Goal: Transaction & Acquisition: Purchase product/service

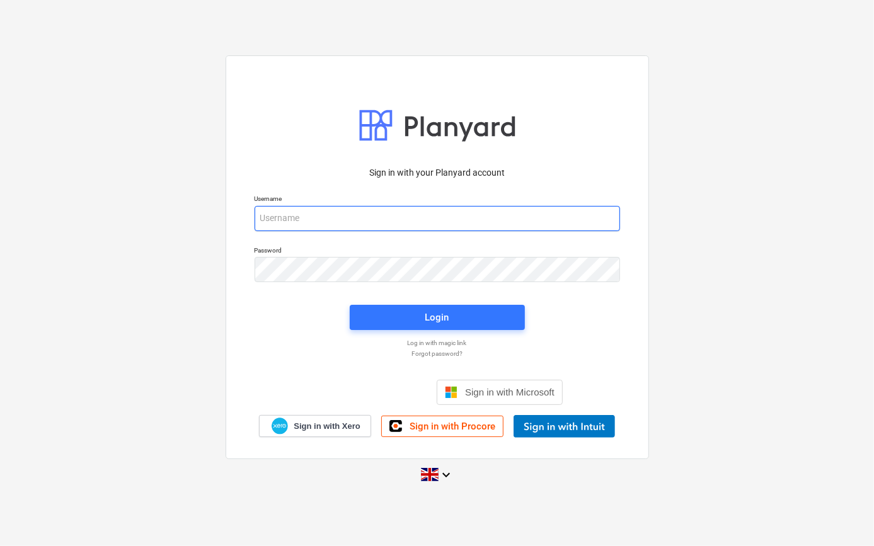
click at [286, 220] on input "email" at bounding box center [436, 218] width 365 height 25
type input "colin.simpson@tudormay.com"
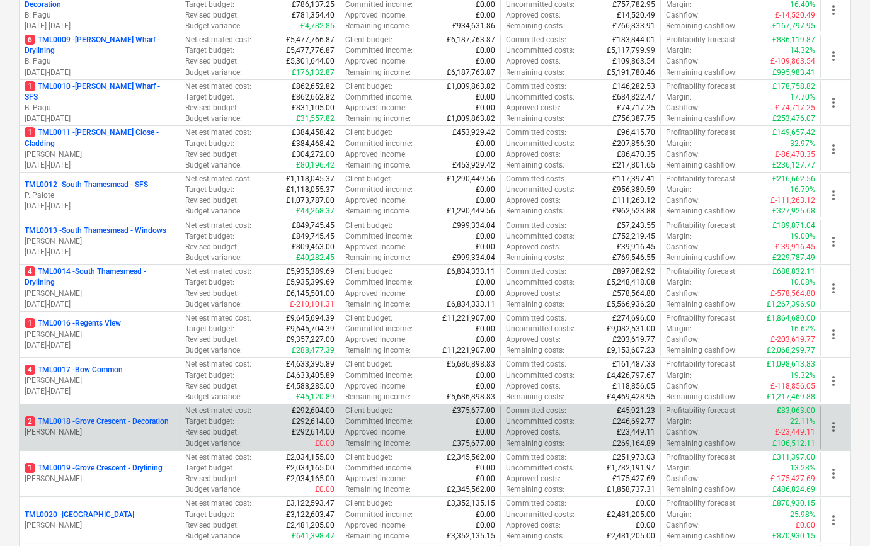
scroll to position [630, 0]
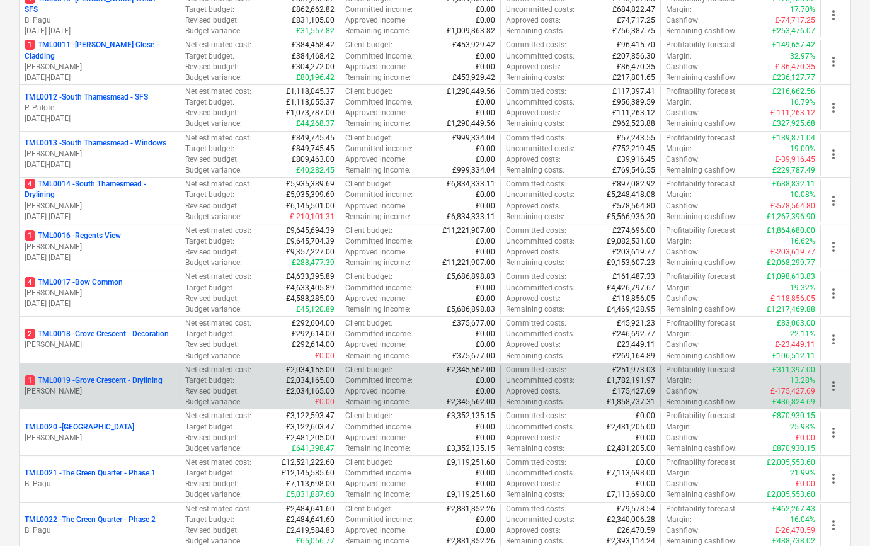
click at [111, 391] on p "[PERSON_NAME]" at bounding box center [100, 391] width 150 height 11
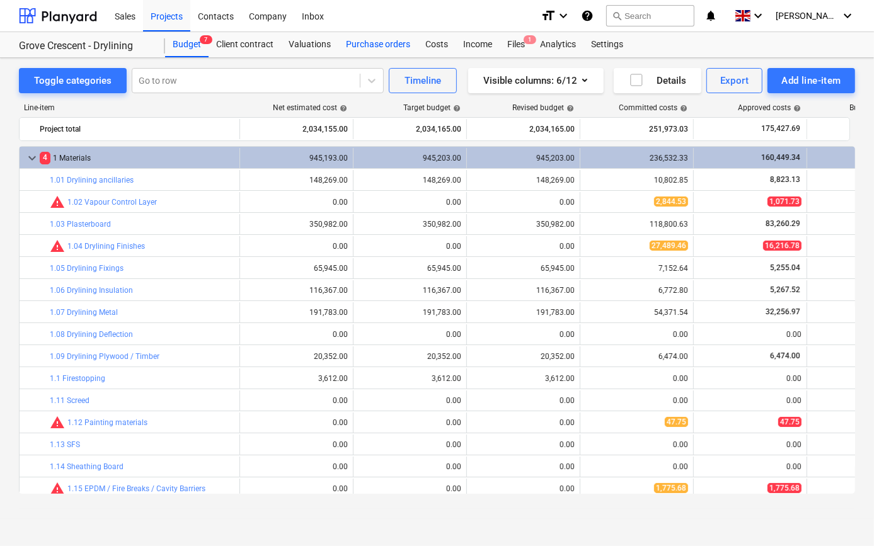
click at [351, 45] on div "Purchase orders" at bounding box center [377, 44] width 79 height 25
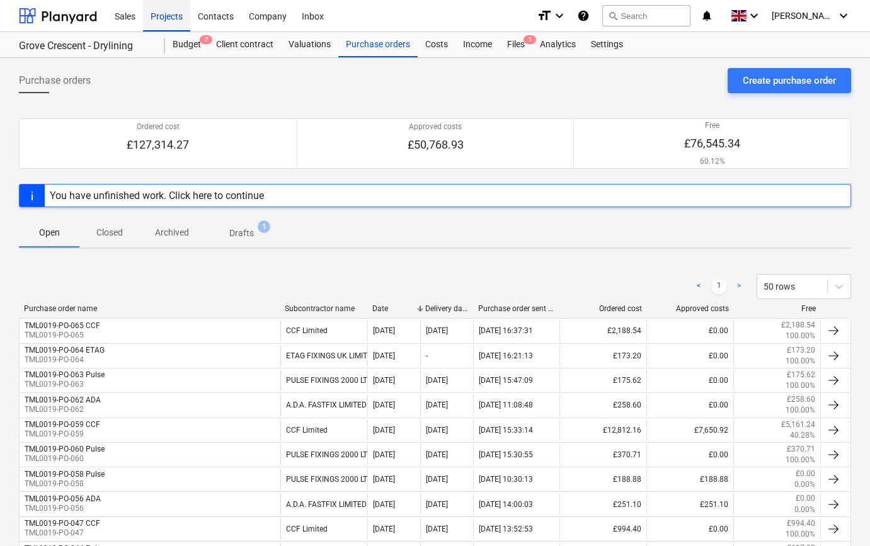
click at [163, 13] on div "Projects" at bounding box center [166, 15] width 47 height 32
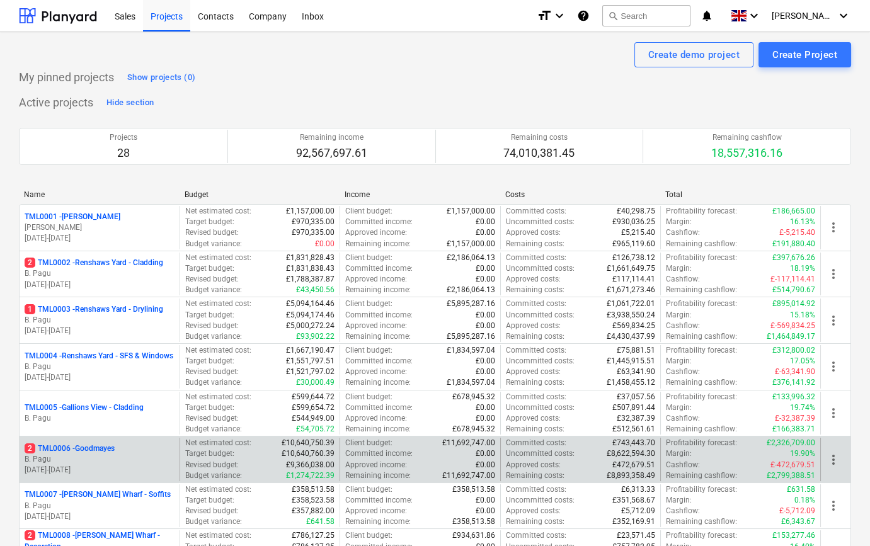
click at [130, 470] on p "28.11.2023 - 25.06.2025" at bounding box center [100, 470] width 150 height 11
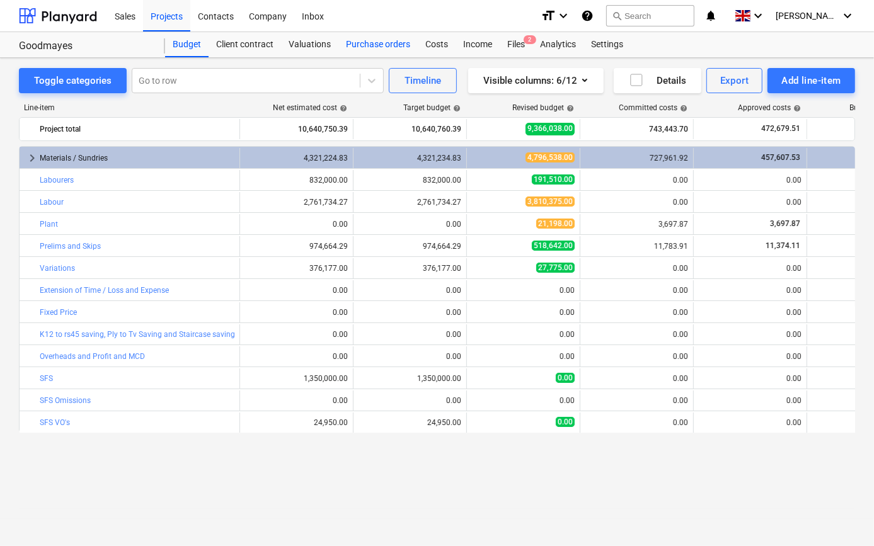
click at [351, 45] on div "Purchase orders" at bounding box center [377, 44] width 79 height 25
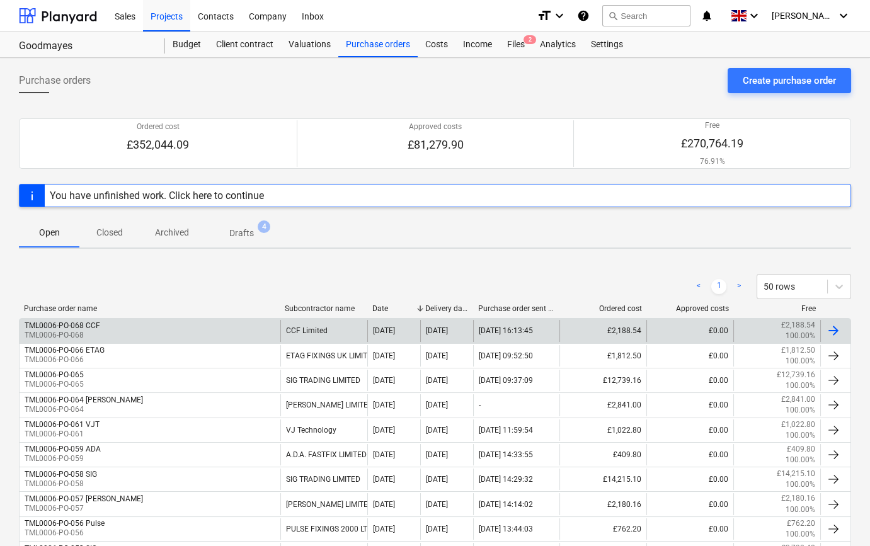
click at [75, 326] on div "TML0006-PO-068 CCF" at bounding box center [63, 325] width 76 height 9
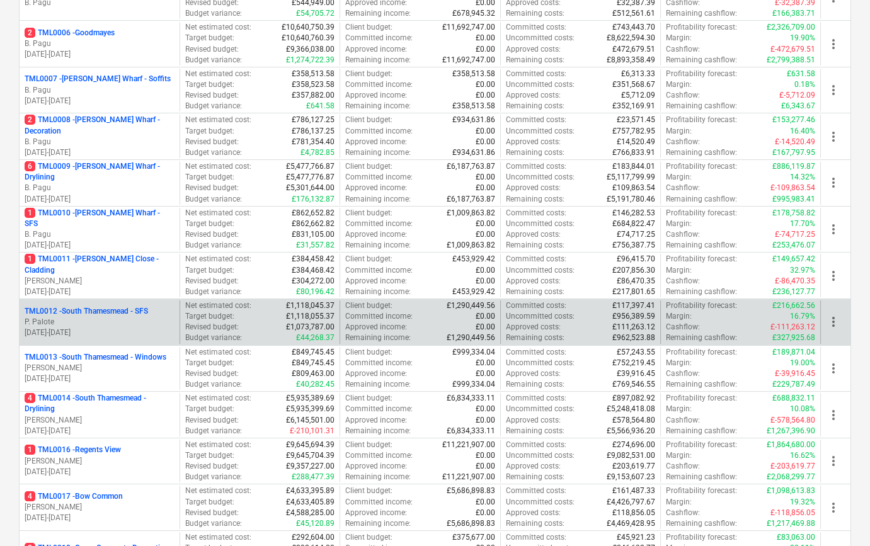
scroll to position [458, 0]
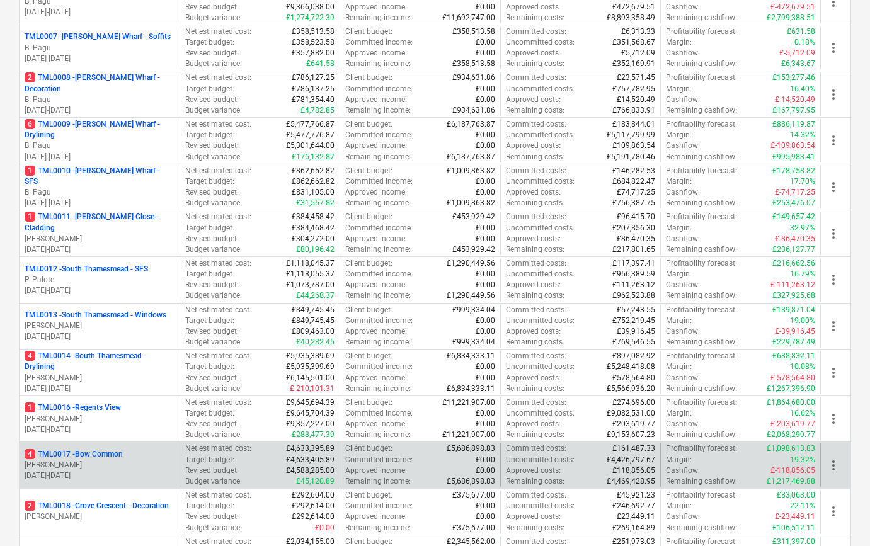
click at [102, 471] on p "[DATE] - [DATE]" at bounding box center [100, 476] width 150 height 11
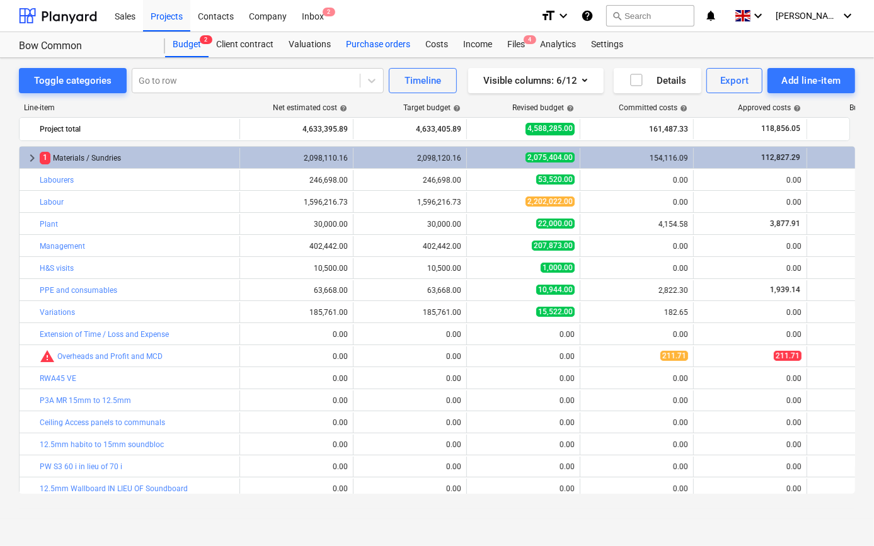
click at [355, 42] on div "Purchase orders" at bounding box center [377, 44] width 79 height 25
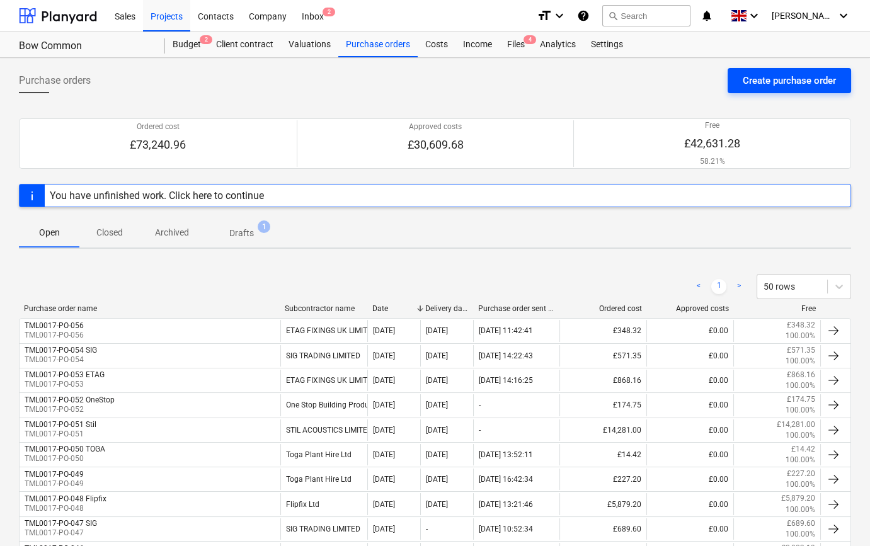
click at [780, 83] on div "Create purchase order" at bounding box center [789, 80] width 93 height 16
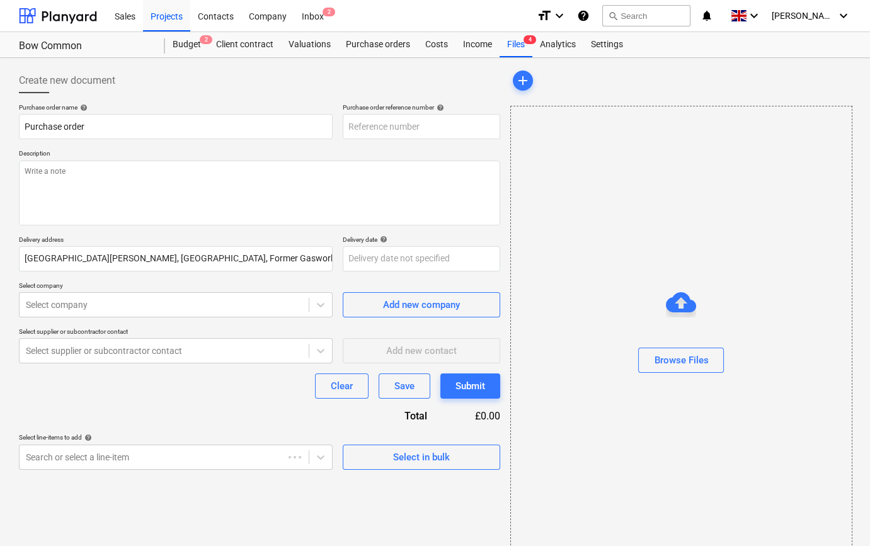
type textarea "x"
type input "TML0017-PO-057"
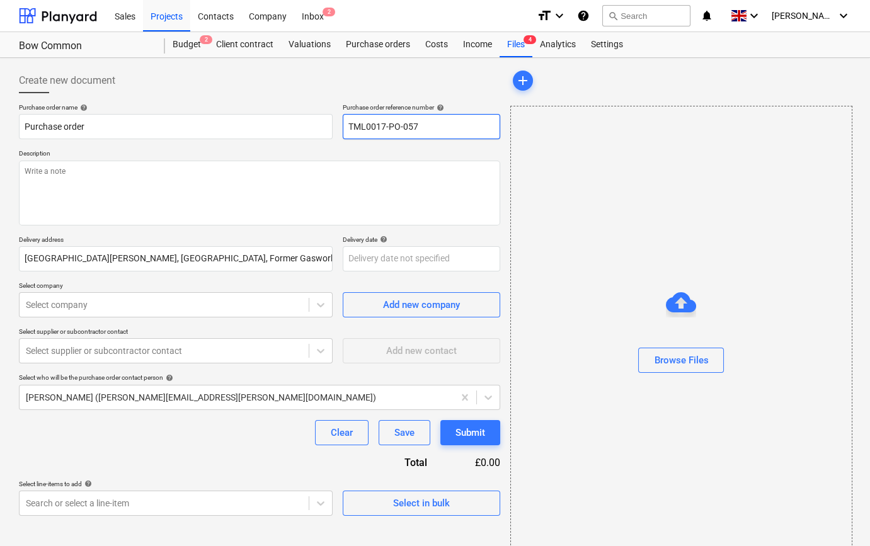
drag, startPoint x: 420, startPoint y: 125, endPoint x: 336, endPoint y: 127, distance: 83.8
click at [336, 127] on div "Purchase order name help Purchase order Purchase order reference number help TM…" at bounding box center [259, 121] width 481 height 36
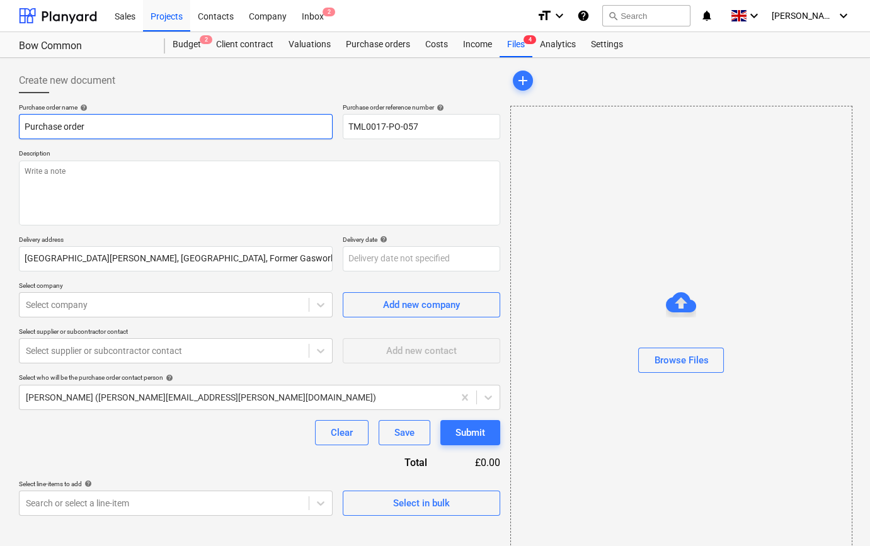
drag, startPoint x: 88, startPoint y: 124, endPoint x: 20, endPoint y: 125, distance: 68.0
click at [20, 125] on input "Purchase order" at bounding box center [176, 126] width 314 height 25
type textarea "x"
paste input "TML0017-PO-057"
type textarea "x"
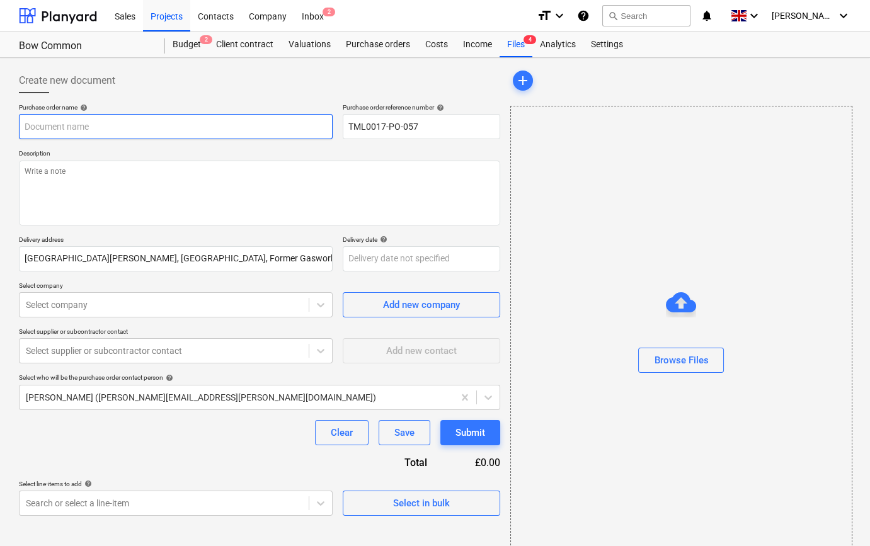
type input "TML0017-PO-057"
type textarea "x"
type input "TML0017-PO-057"
type textarea "x"
type input "TML0017-PO-057 T"
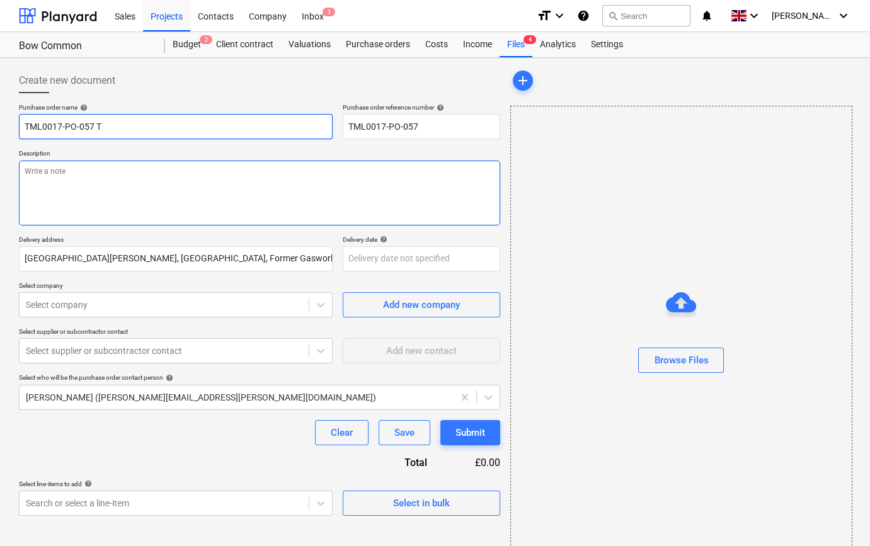
type textarea "x"
type input "TML0017-PO-057 TO"
type textarea "x"
type input "TML0017-PO-057 TOG"
type textarea "x"
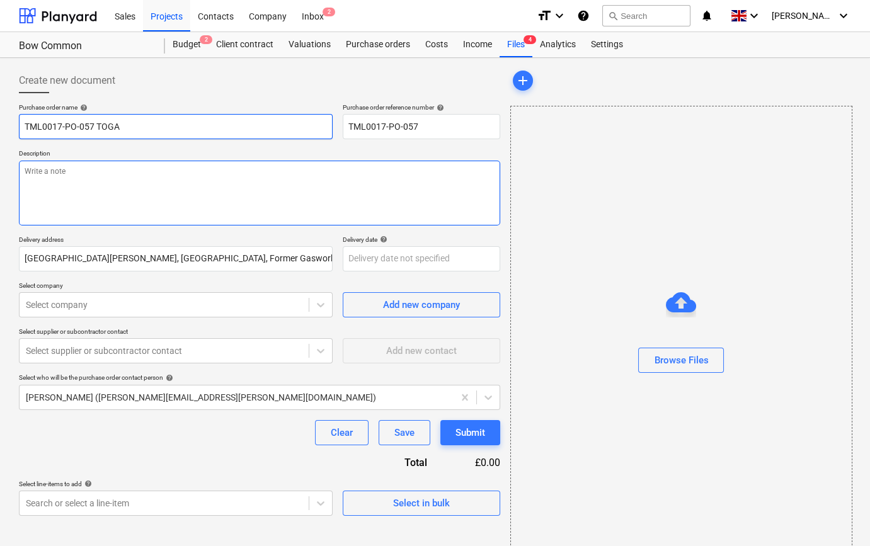
type input "TML0017-PO-057 TOGA"
click at [36, 176] on textarea at bounding box center [259, 193] width 481 height 65
type textarea "x"
type textarea "S"
type textarea "x"
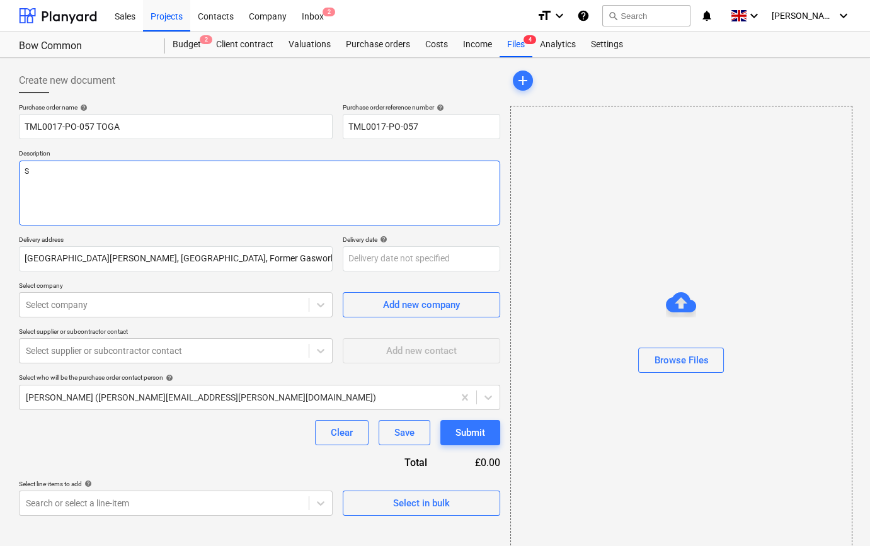
type textarea "Si"
type textarea "x"
type textarea "Sit"
type textarea "x"
type textarea "Site"
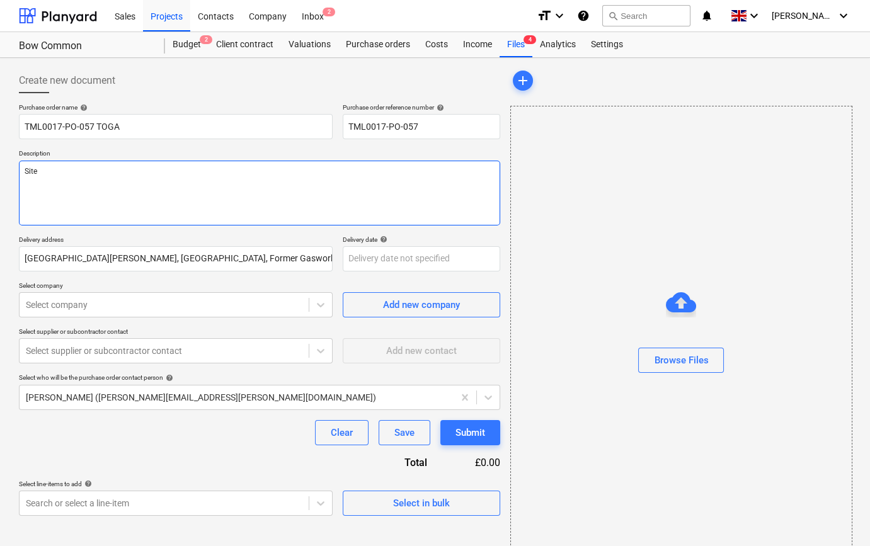
type textarea "x"
type textarea "Site"
type textarea "x"
type textarea "Site c"
type textarea "x"
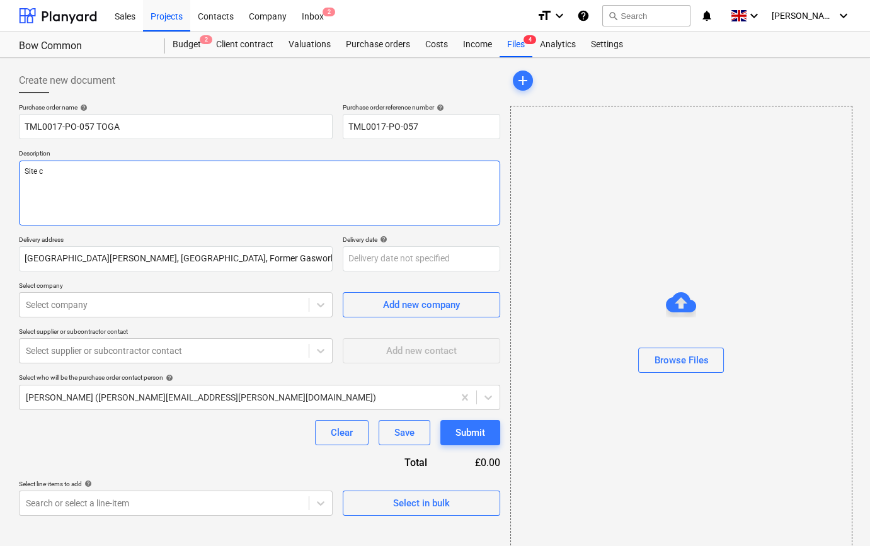
type textarea "Site co"
type textarea "x"
type textarea "Site con"
type textarea "x"
type textarea "Site cont"
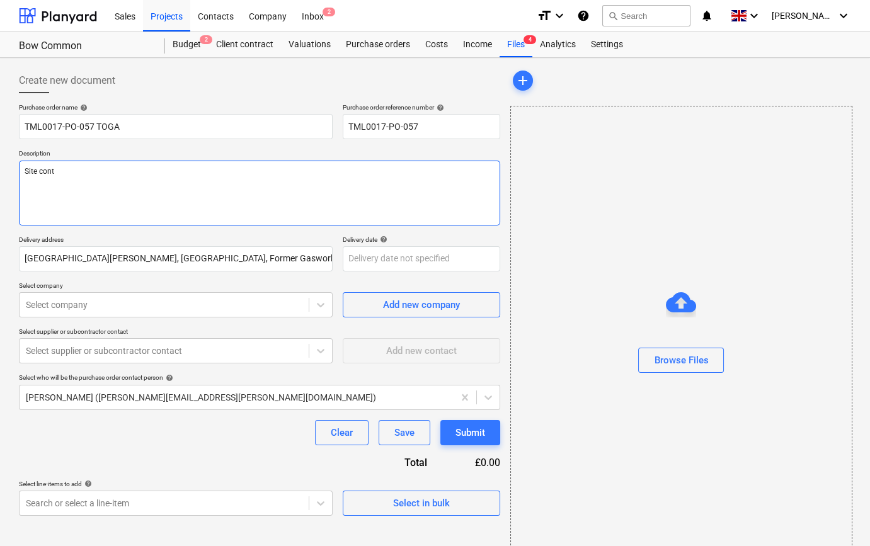
type textarea "x"
type textarea "Site conta"
type textarea "x"
type textarea "Site contac"
type textarea "x"
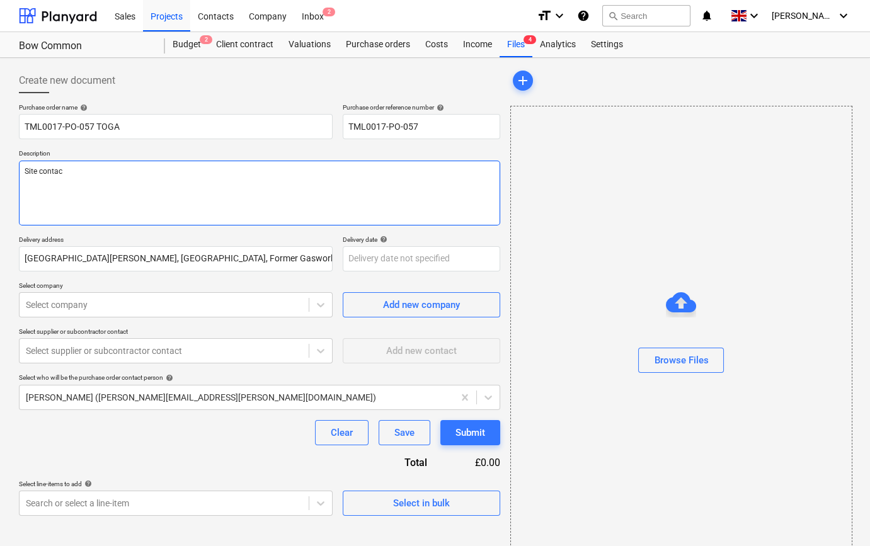
type textarea "Site contact"
type textarea "x"
type textarea "Site contact"
type textarea "x"
type textarea "Site contact T"
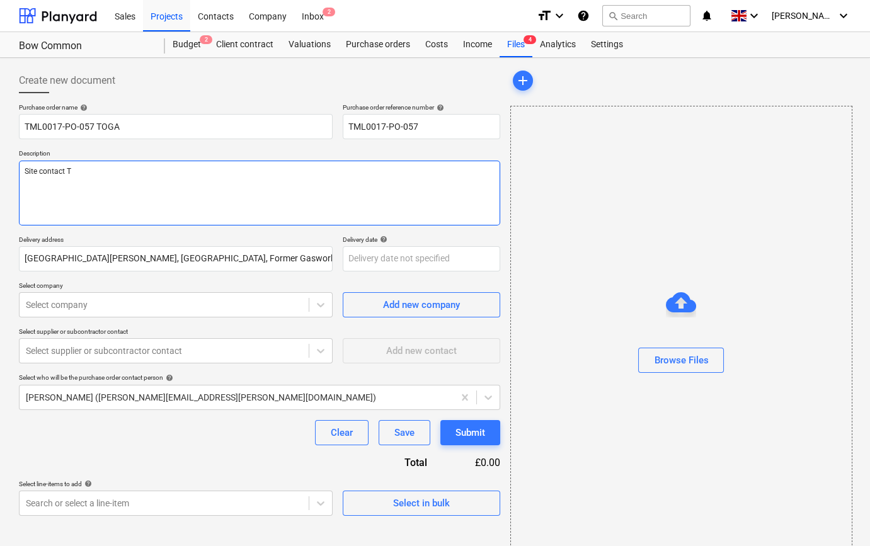
type textarea "x"
type textarea "Site contact Te"
type textarea "x"
type textarea "Site contact [PERSON_NAME]"
type textarea "x"
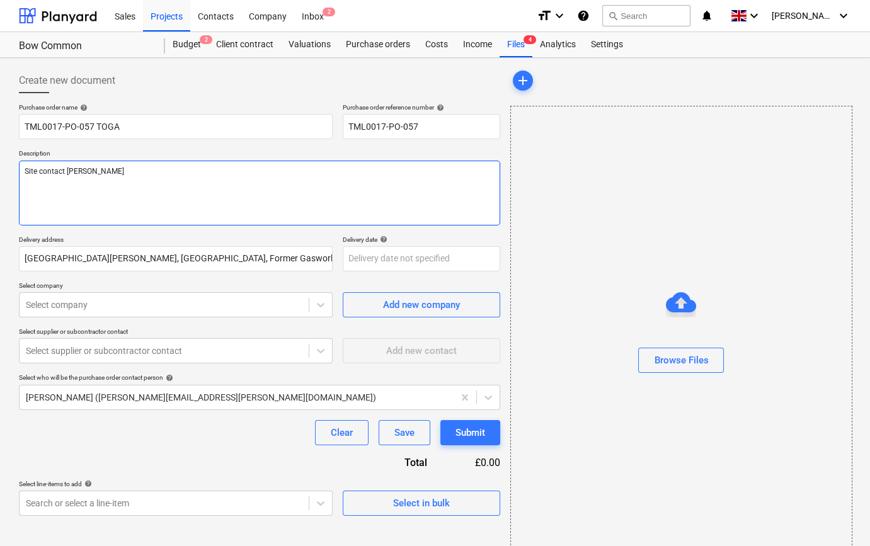
type textarea "Site contact [PERSON_NAME]"
type textarea "x"
type textarea "Site contact [PERSON_NAME]"
click at [101, 173] on textarea "Site contact [PERSON_NAME]" at bounding box center [259, 193] width 481 height 65
type textarea "x"
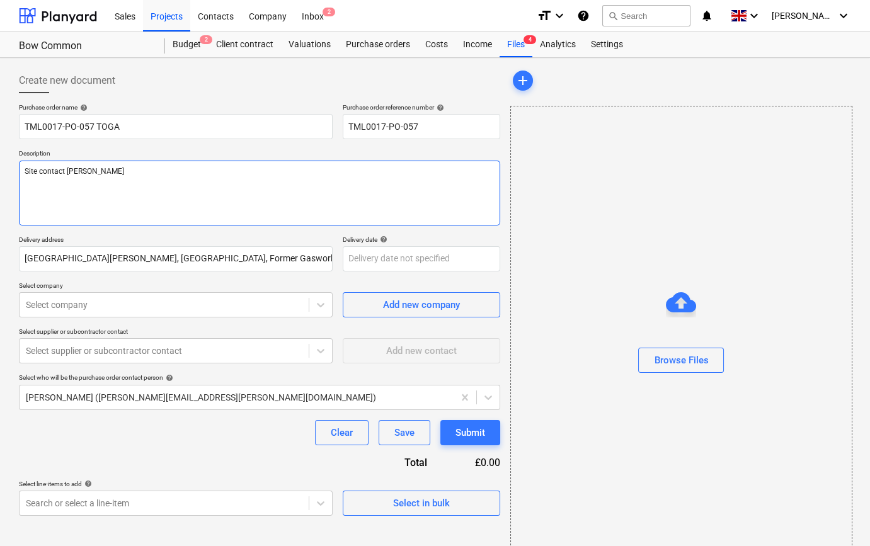
type textarea "Site contact [PERSON_NAME]"
paste textarea "07359993035"
type textarea "x"
type textarea "Site contact Teddy [PHONE_NUMBER]"
type textarea "x"
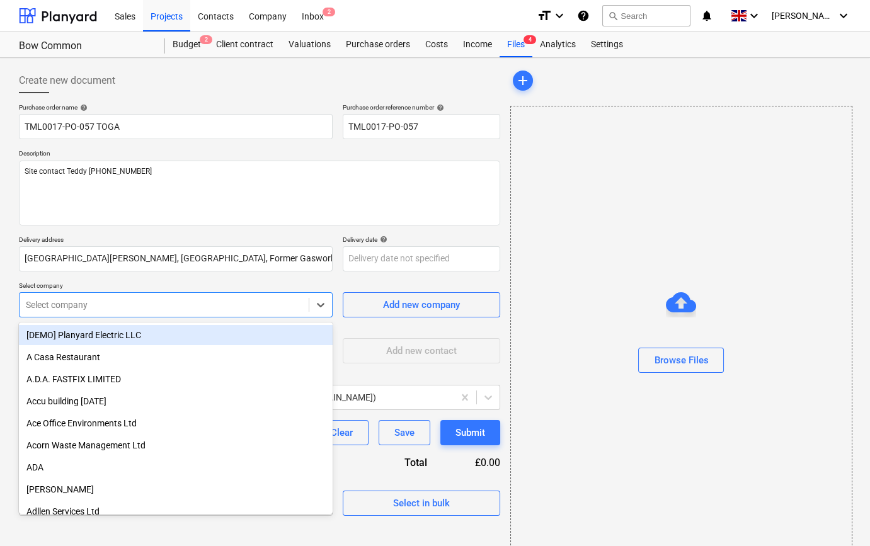
click at [116, 308] on div at bounding box center [164, 305] width 277 height 13
type input "TOG"
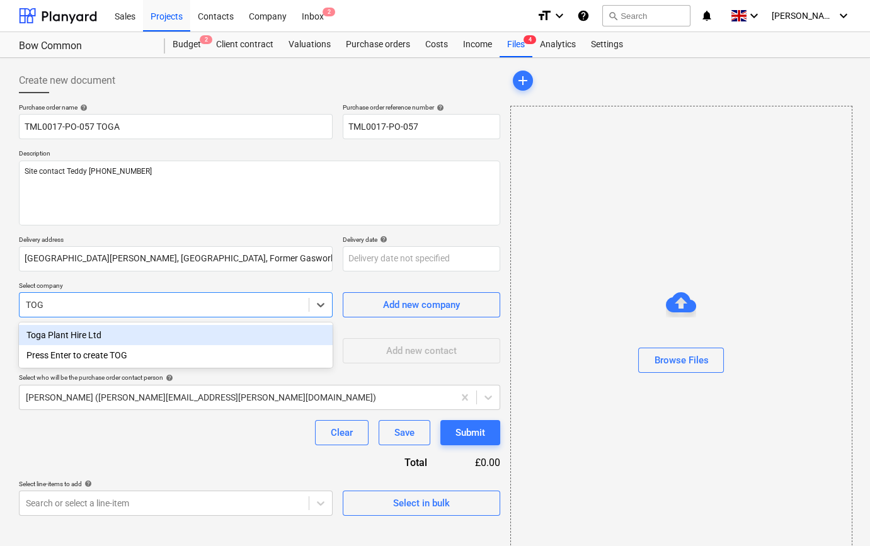
click at [105, 334] on div "Toga Plant Hire Ltd" at bounding box center [176, 335] width 314 height 20
type textarea "x"
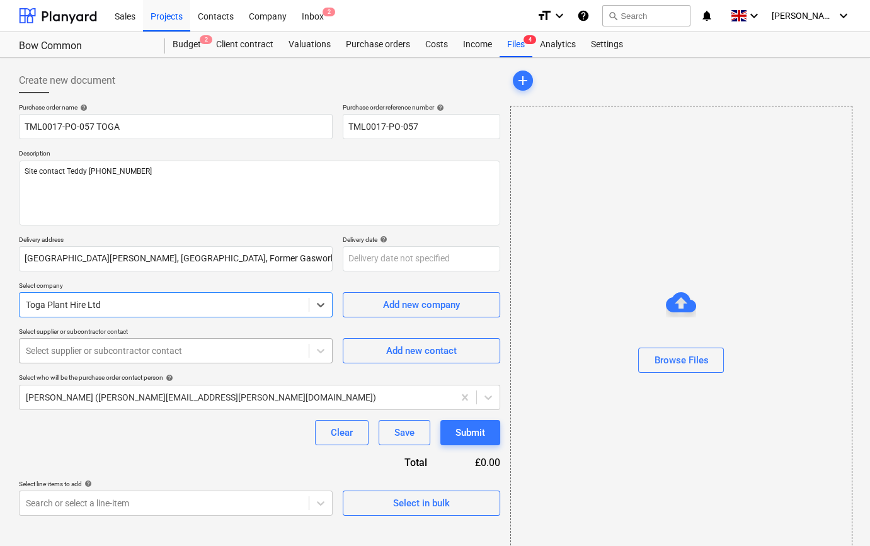
click at [108, 349] on div at bounding box center [164, 351] width 277 height 13
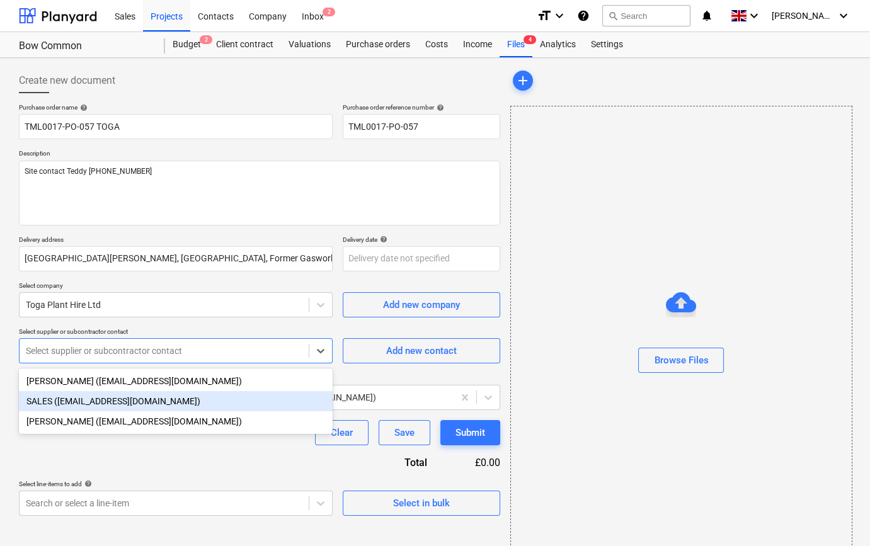
click at [110, 404] on div "SALES ([EMAIL_ADDRESS][DOMAIN_NAME])" at bounding box center [176, 401] width 314 height 20
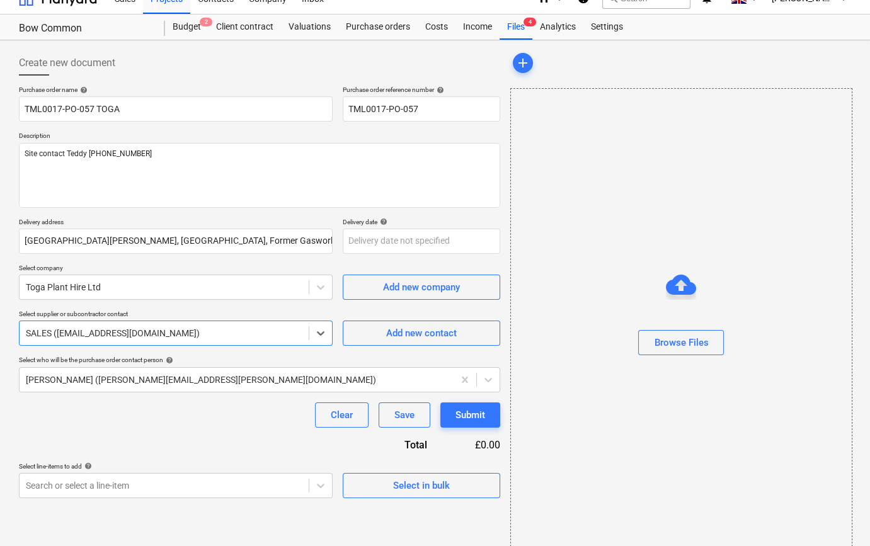
scroll to position [27, 0]
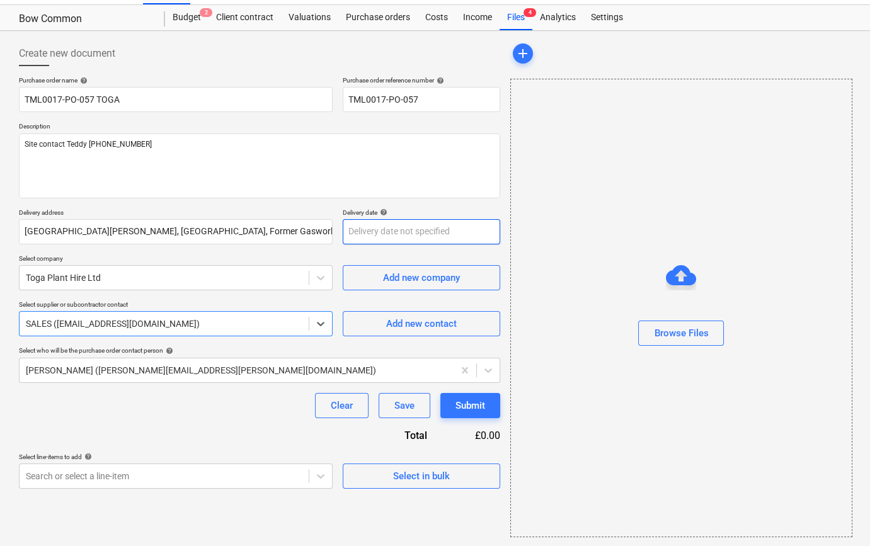
click at [391, 229] on body "Sales Projects Contacts Company Inbox 2 format_size keyboard_arrow_down help se…" at bounding box center [435, 246] width 870 height 546
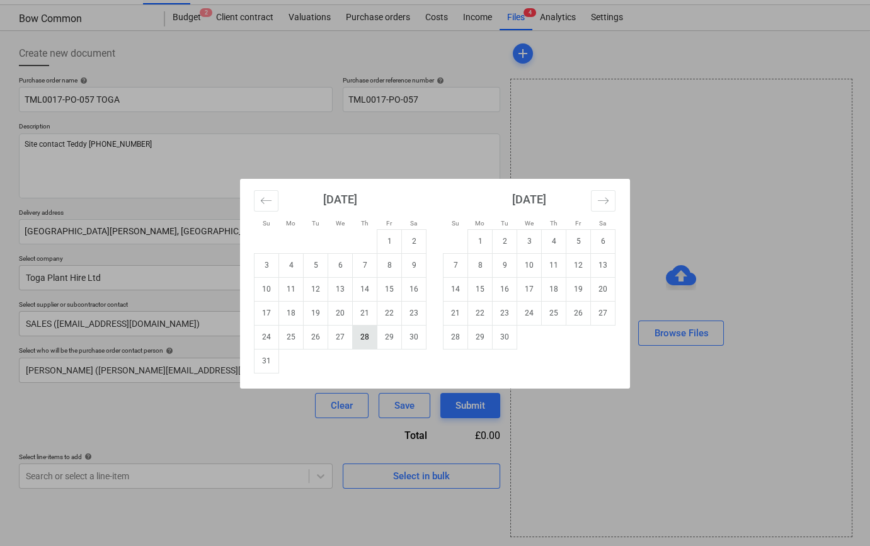
click at [366, 337] on td "28" at bounding box center [365, 337] width 25 height 24
type textarea "x"
type input "[DATE]"
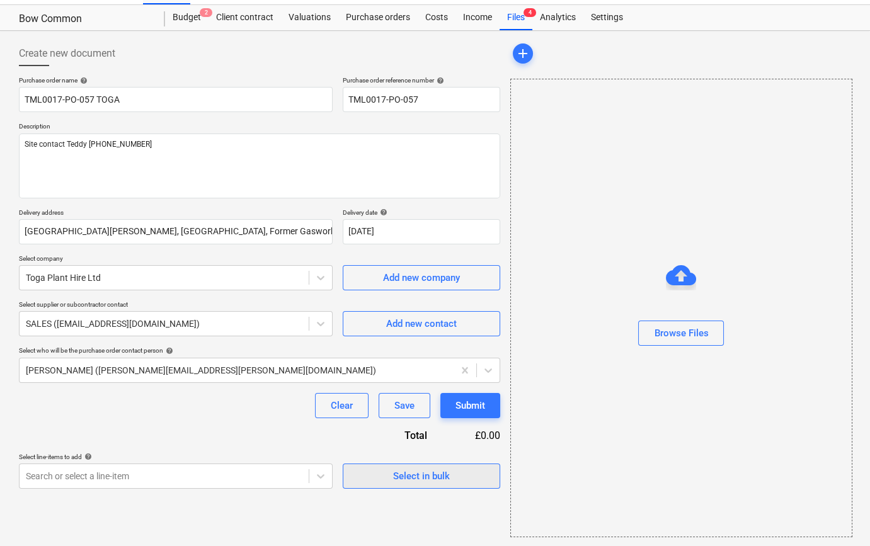
click at [409, 482] on div "Select in bulk" at bounding box center [421, 476] width 57 height 16
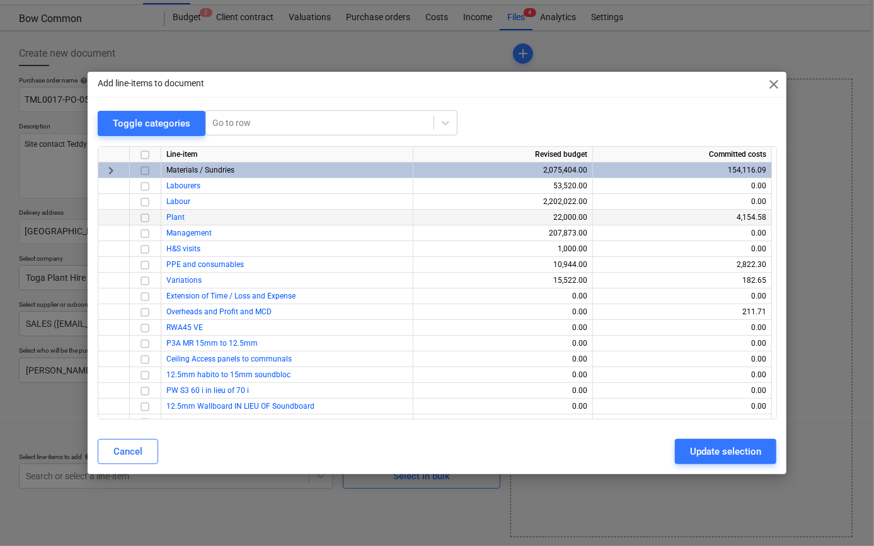
click at [144, 219] on input "checkbox" at bounding box center [144, 217] width 15 height 15
click at [724, 454] on div "Update selection" at bounding box center [725, 451] width 71 height 16
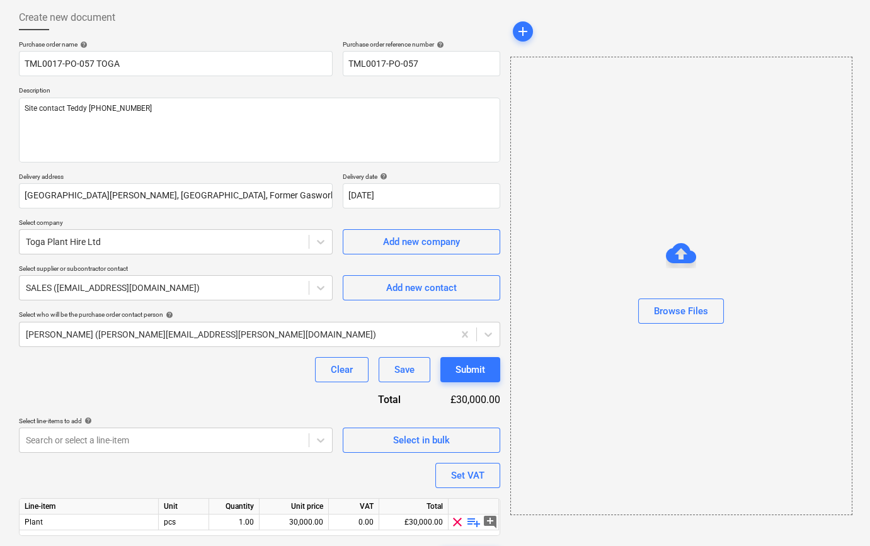
scroll to position [98, 0]
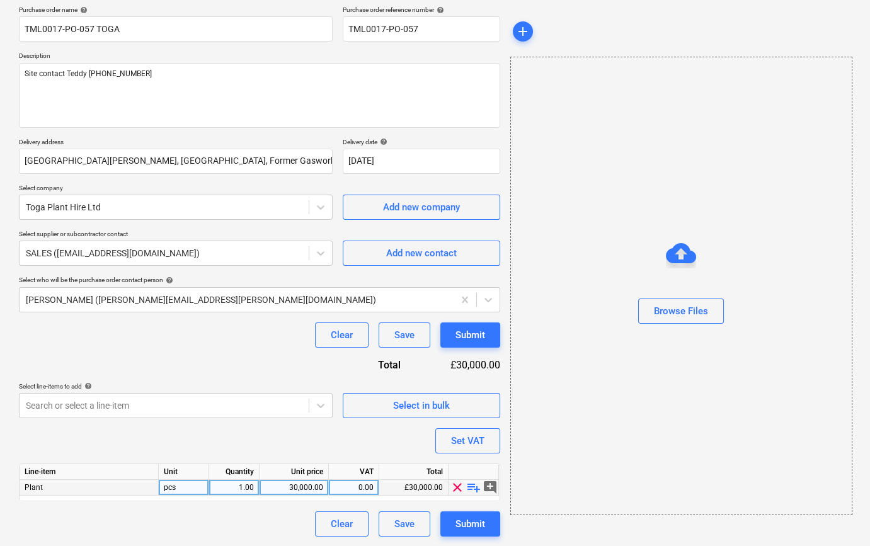
click at [476, 489] on span "playlist_add" at bounding box center [473, 487] width 15 height 15
type textarea "x"
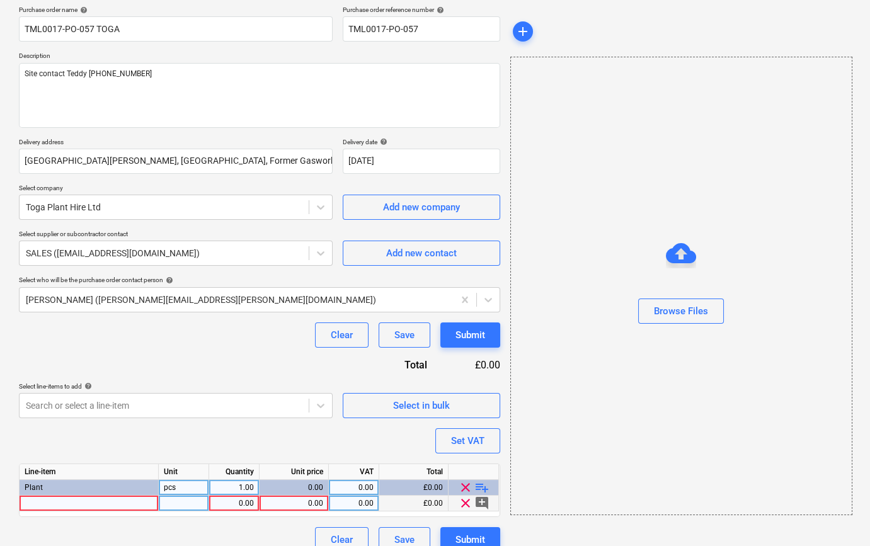
click at [32, 504] on div at bounding box center [89, 504] width 139 height 16
type input "Site Box, H600xL1200xD600mm c/w 2 mortice locks and castors"
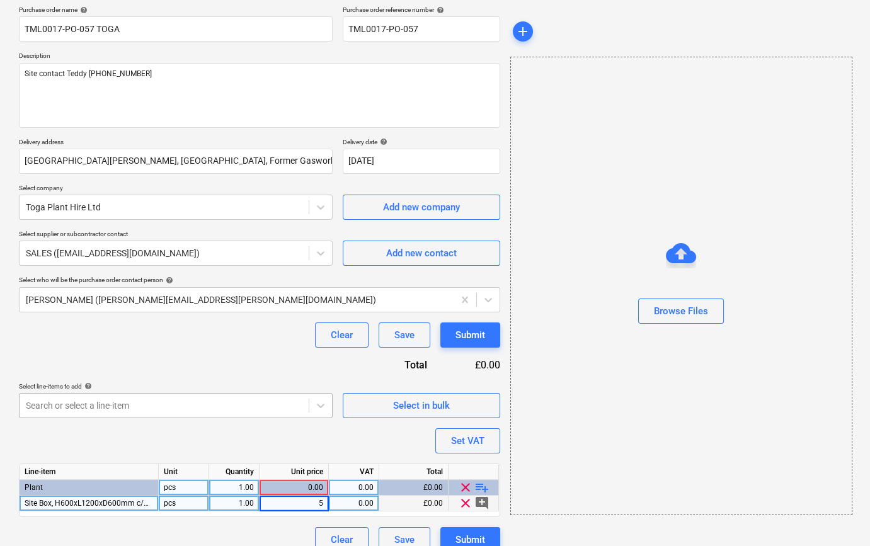
type textarea "x"
type input "20"
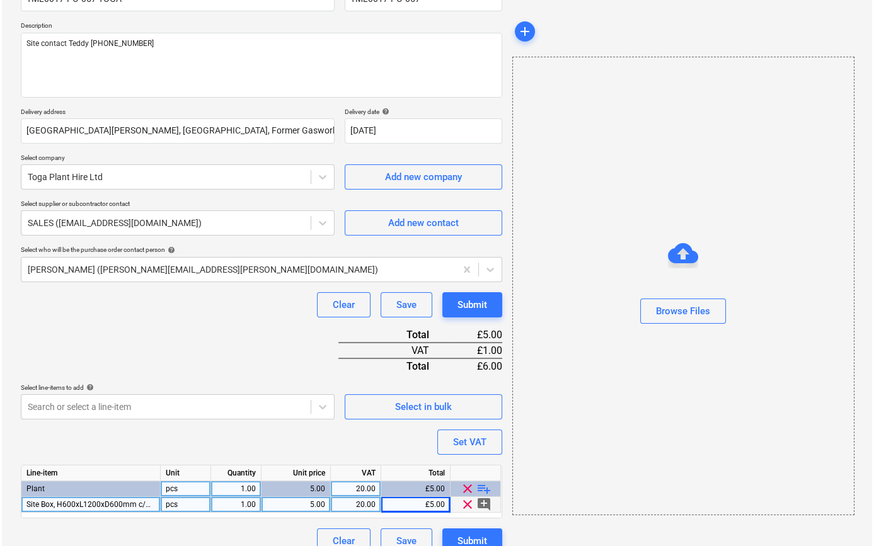
scroll to position [145, 0]
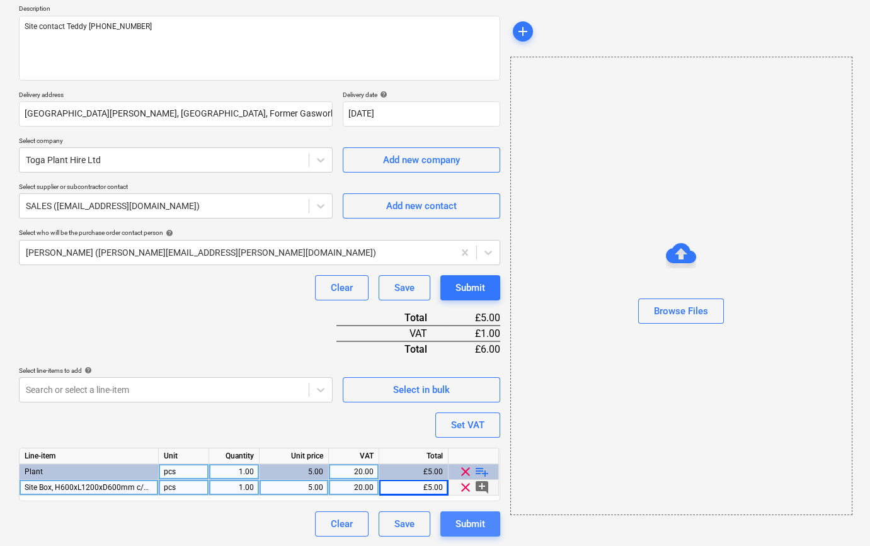
click at [467, 527] on div "Submit" at bounding box center [470, 524] width 30 height 16
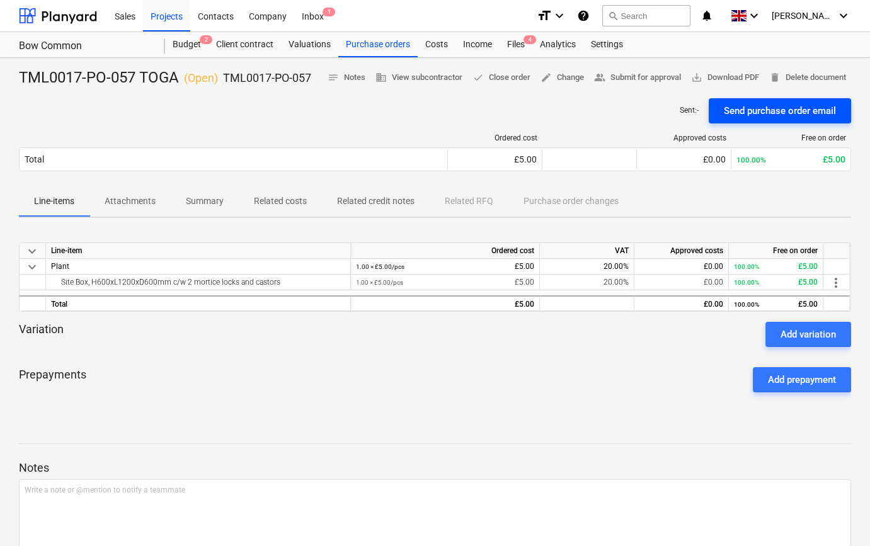
click at [760, 119] on button "Send purchase order email" at bounding box center [780, 110] width 142 height 25
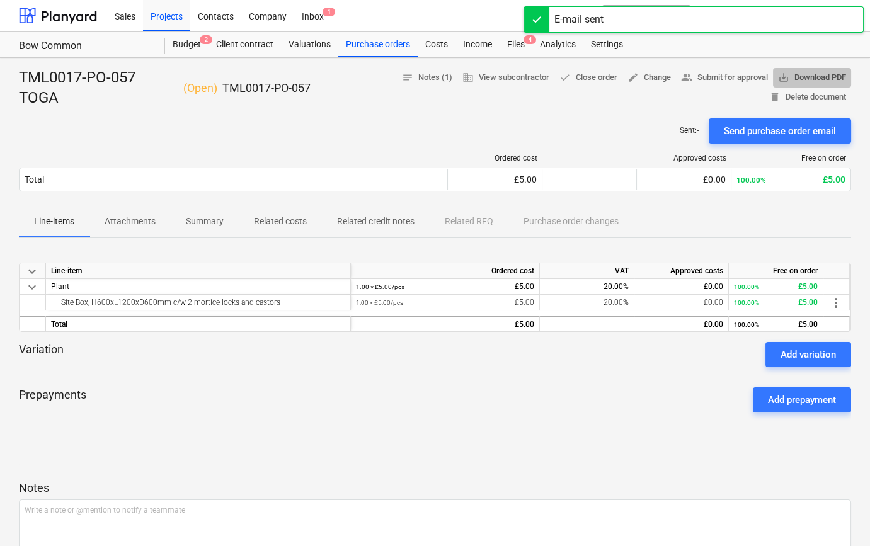
click at [797, 81] on span "save_alt Download PDF" at bounding box center [812, 78] width 68 height 14
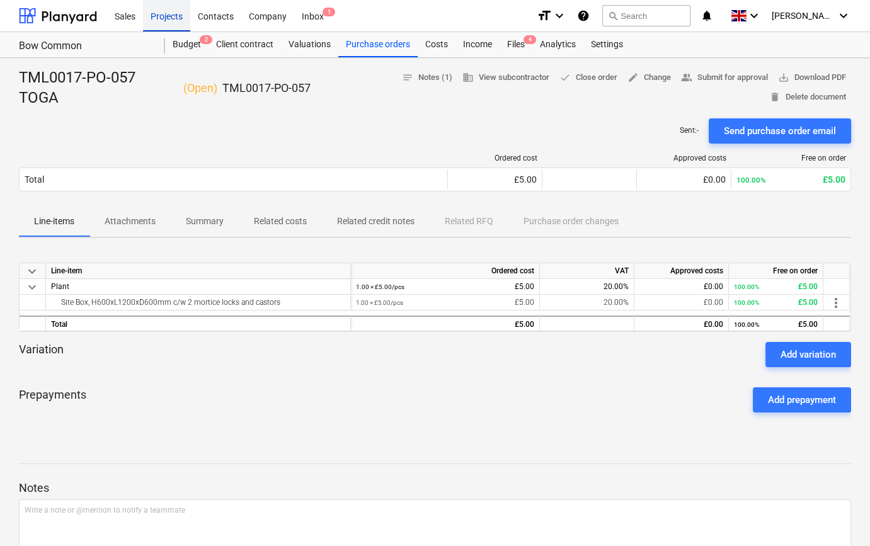
click at [163, 20] on div "Projects" at bounding box center [166, 15] width 47 height 32
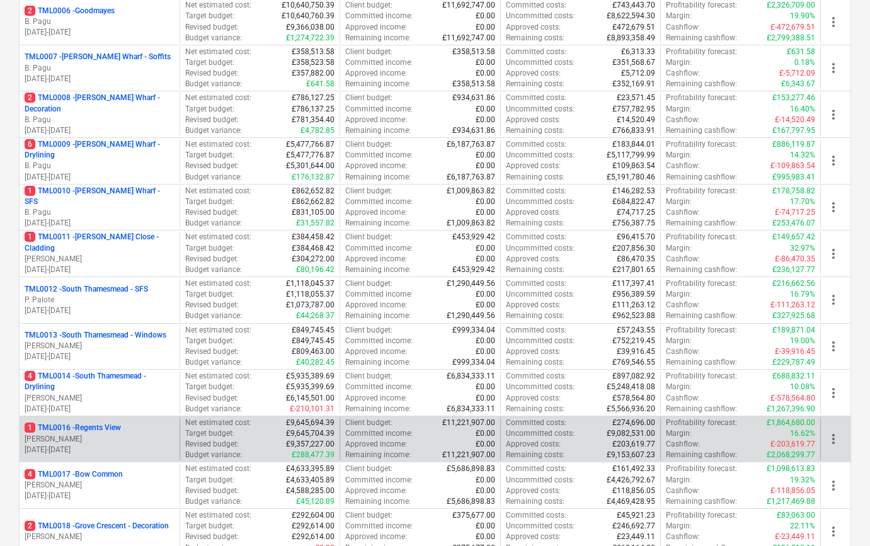
scroll to position [458, 0]
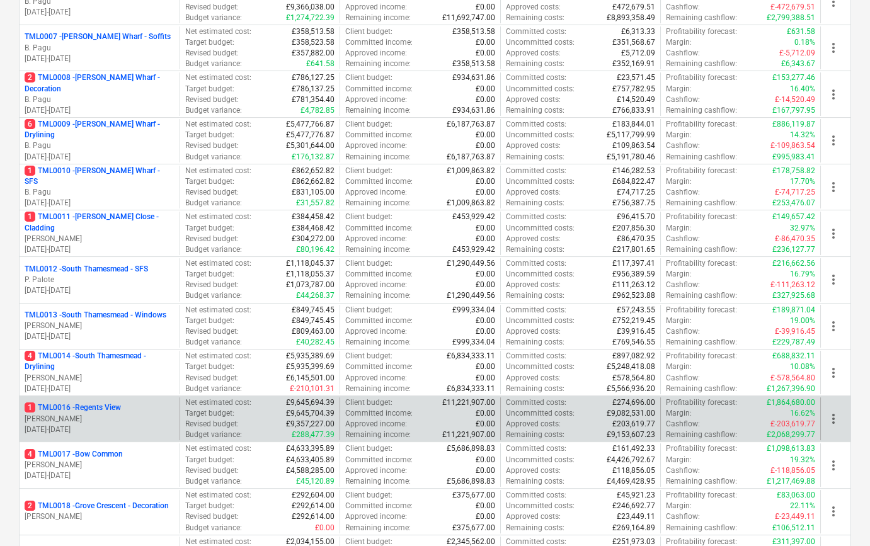
click at [123, 420] on p "[PERSON_NAME]" at bounding box center [100, 419] width 150 height 11
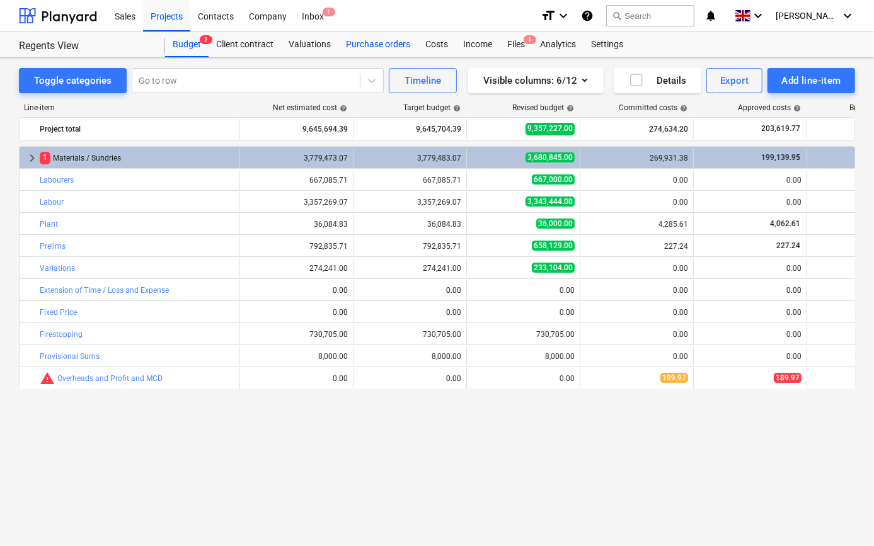
click at [353, 44] on div "Purchase orders" at bounding box center [377, 44] width 79 height 25
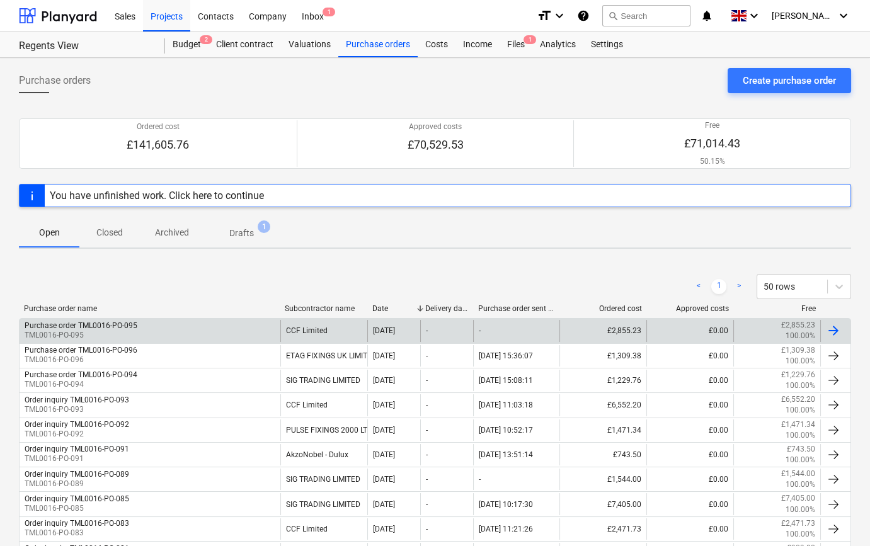
click at [833, 327] on div at bounding box center [833, 330] width 15 height 15
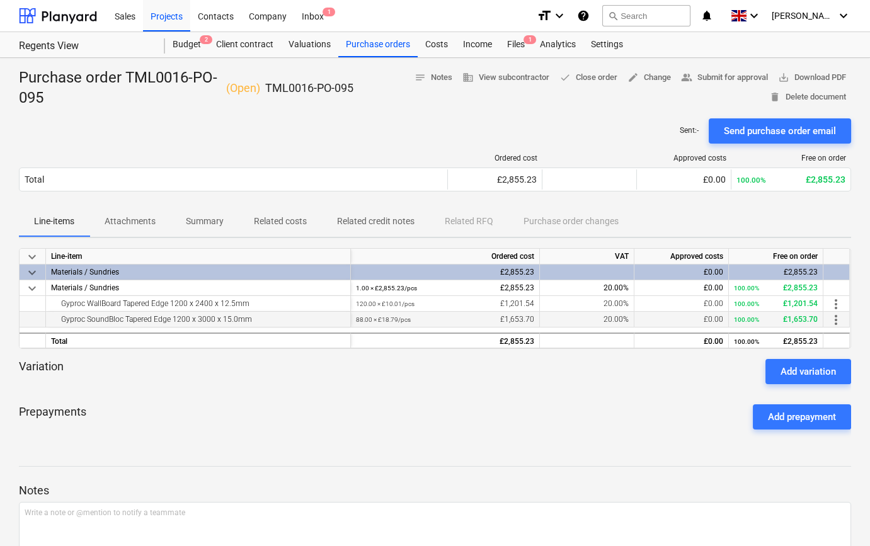
click at [839, 320] on span "more_vert" at bounding box center [835, 319] width 15 height 15
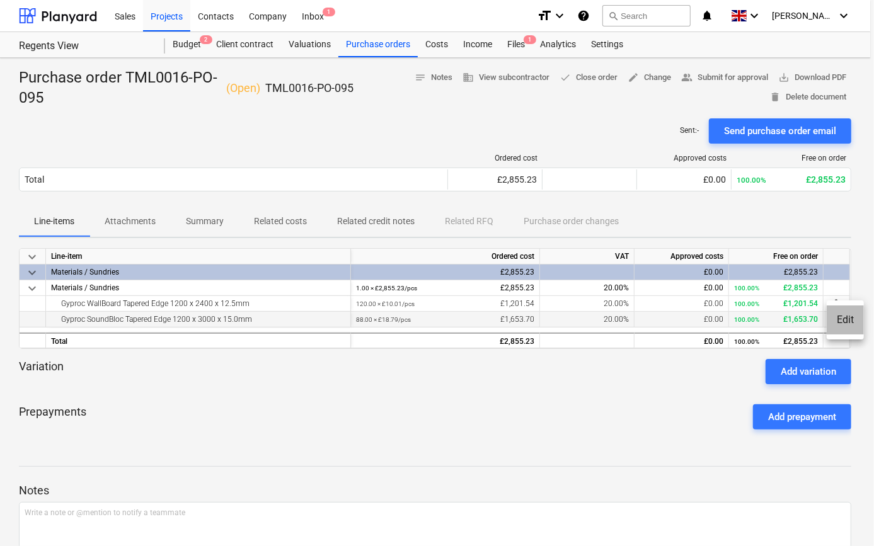
click at [839, 320] on li "Edit" at bounding box center [844, 319] width 37 height 29
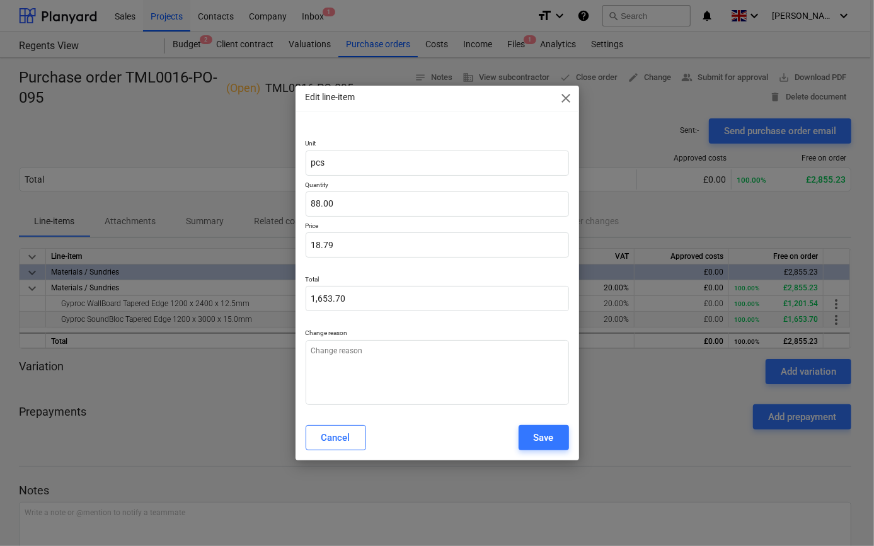
type textarea "x"
type input "88"
click at [363, 203] on input "88" at bounding box center [436, 203] width 263 height 25
type textarea "x"
type input "8"
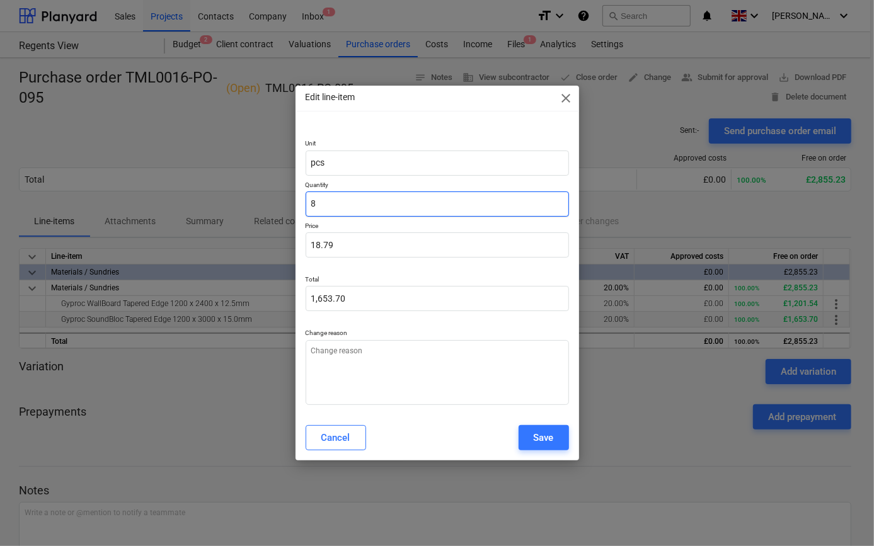
type input "150.34"
type textarea "x"
type input "0.00"
type textarea "x"
type input "9"
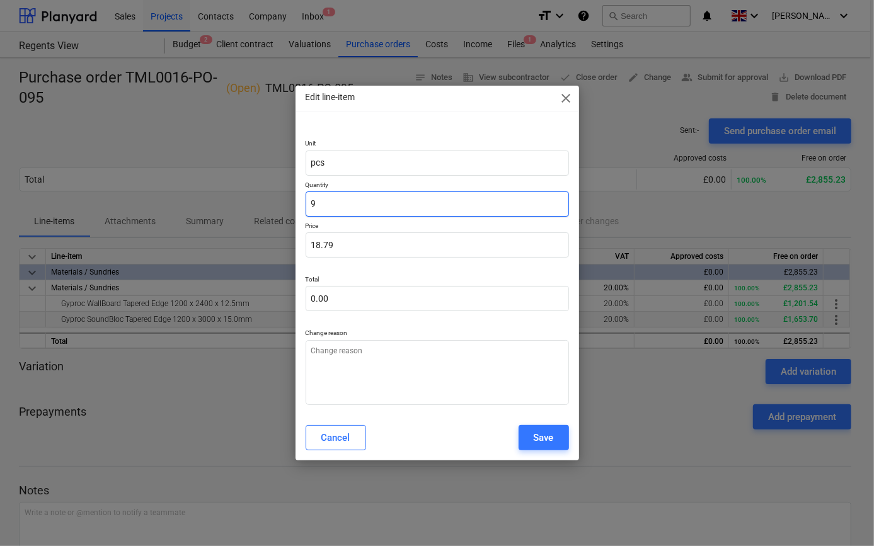
type input "169.13"
type textarea "x"
type input "96"
type input "1,804.03"
type input "96"
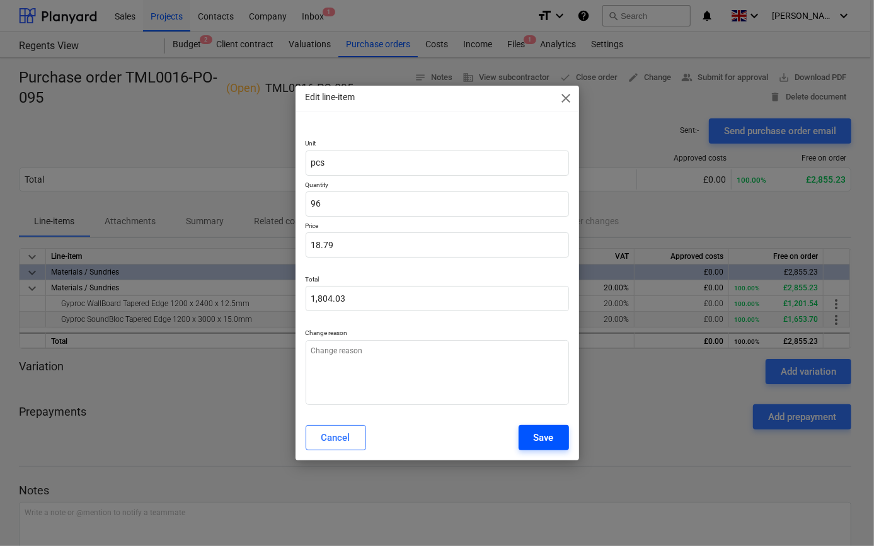
type textarea "x"
type input "96.00"
click at [538, 439] on div "Save" at bounding box center [544, 438] width 20 height 16
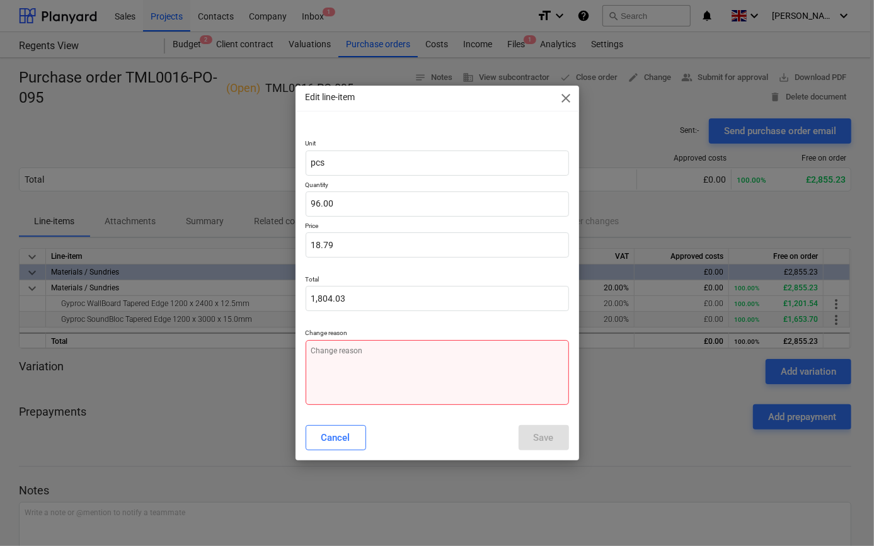
click at [333, 362] on textarea at bounding box center [436, 372] width 263 height 65
type textarea "x"
type textarea "P"
type textarea "x"
type textarea "Pl"
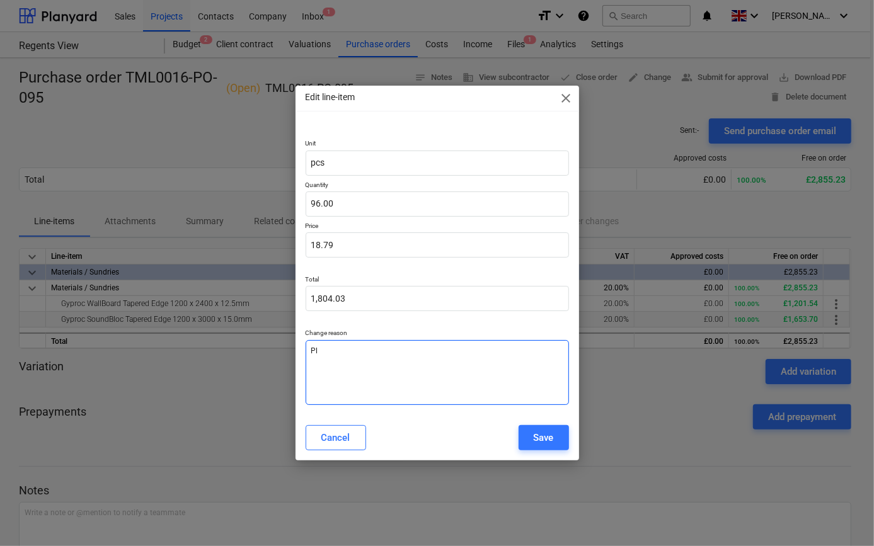
type textarea "x"
type textarea "Plt"
type textarea "x"
type textarea "Plt"
type textarea "x"
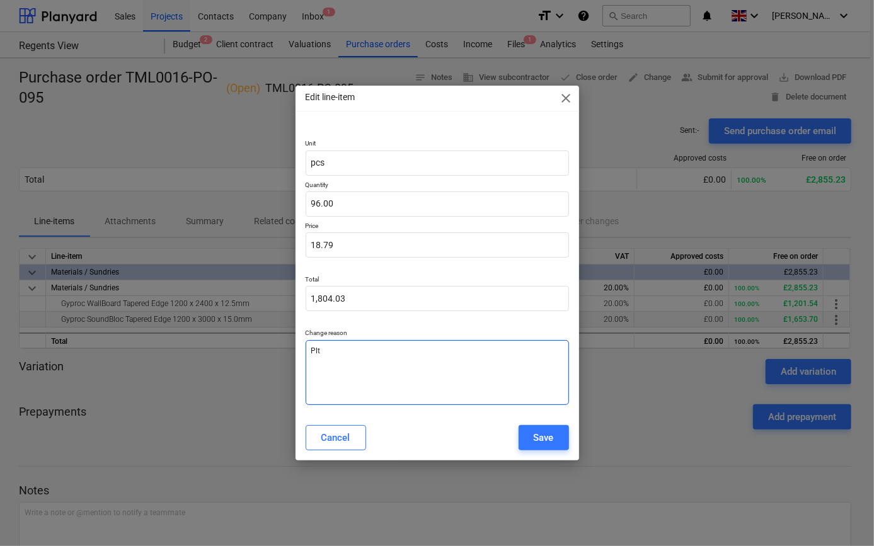
type textarea "Plt q"
type textarea "x"
type textarea "Plt qu"
type textarea "x"
type textarea "Plt qua"
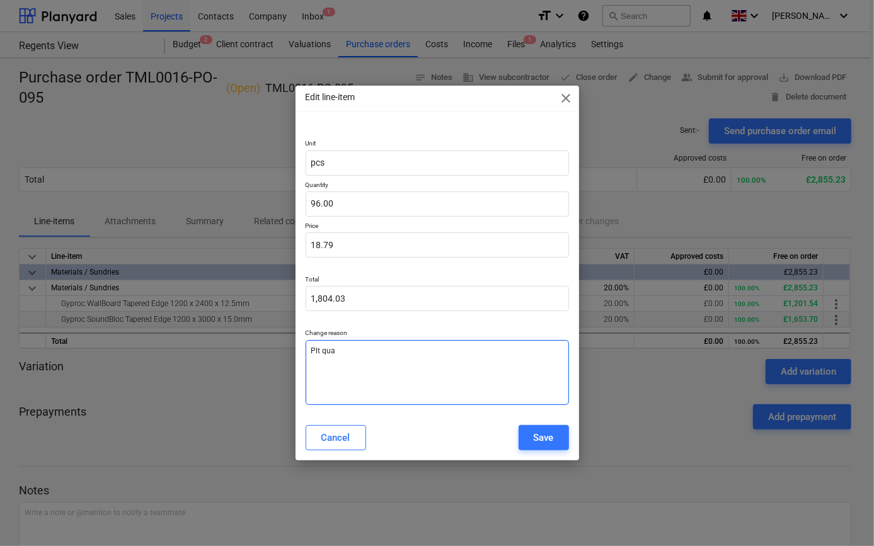
type textarea "x"
type textarea "Plt quan"
type textarea "x"
type textarea "Plt quant"
type textarea "x"
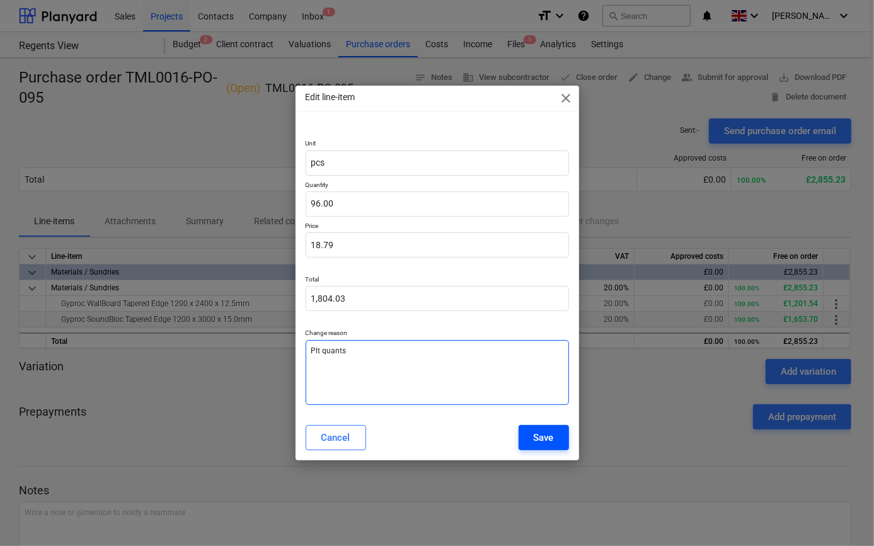
type textarea "Plt quants"
click at [542, 433] on div "Save" at bounding box center [544, 438] width 20 height 16
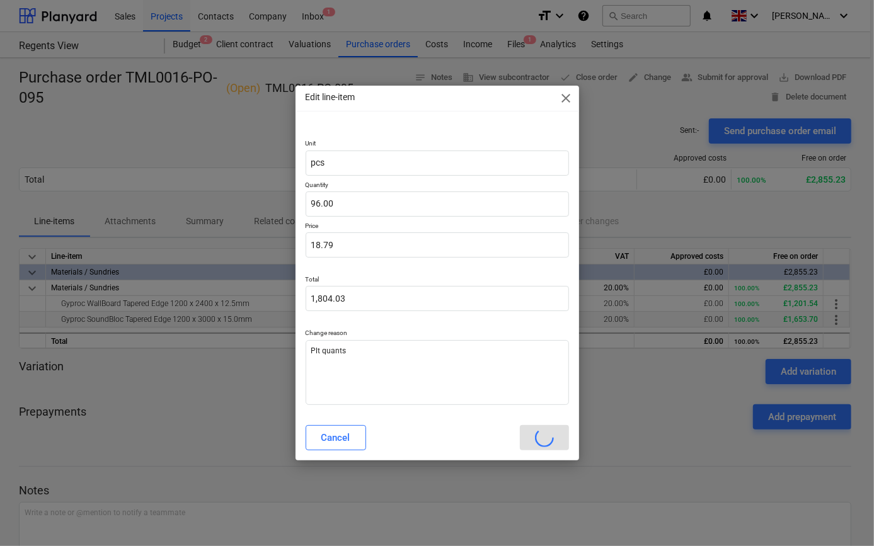
type textarea "x"
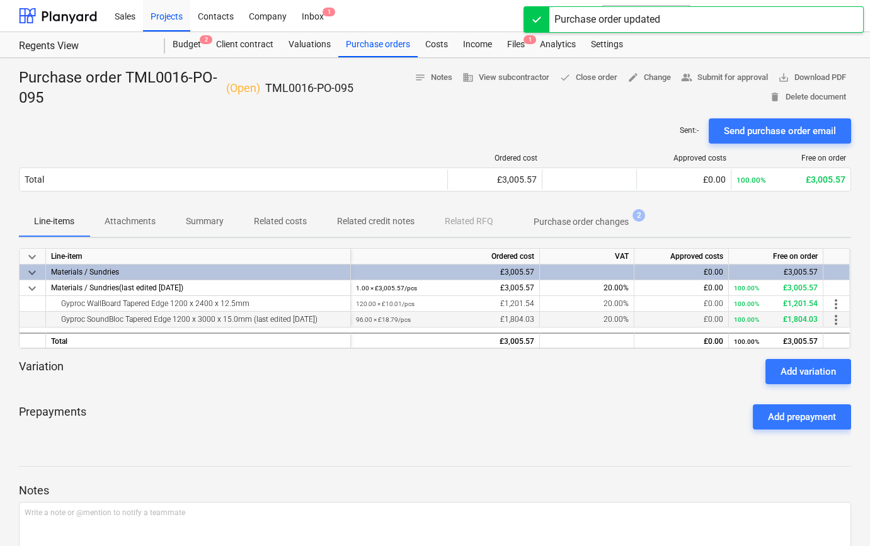
click at [587, 118] on div "Sent : - Send purchase order email" at bounding box center [435, 130] width 832 height 25
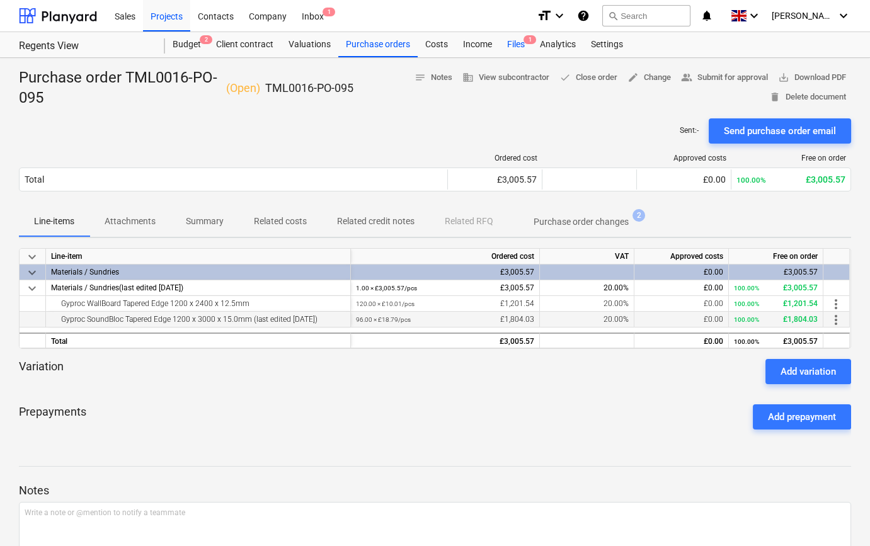
click at [515, 45] on div "Files 1" at bounding box center [515, 44] width 33 height 25
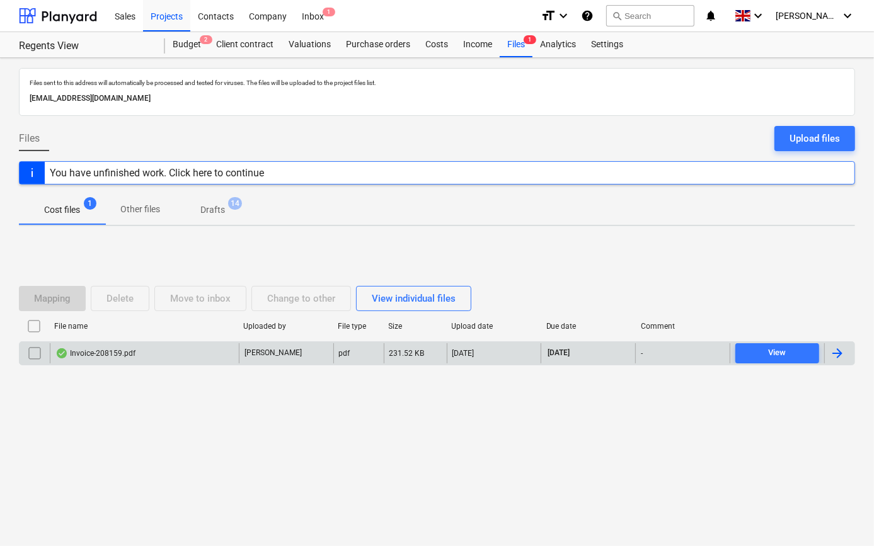
click at [842, 353] on div at bounding box center [837, 353] width 15 height 15
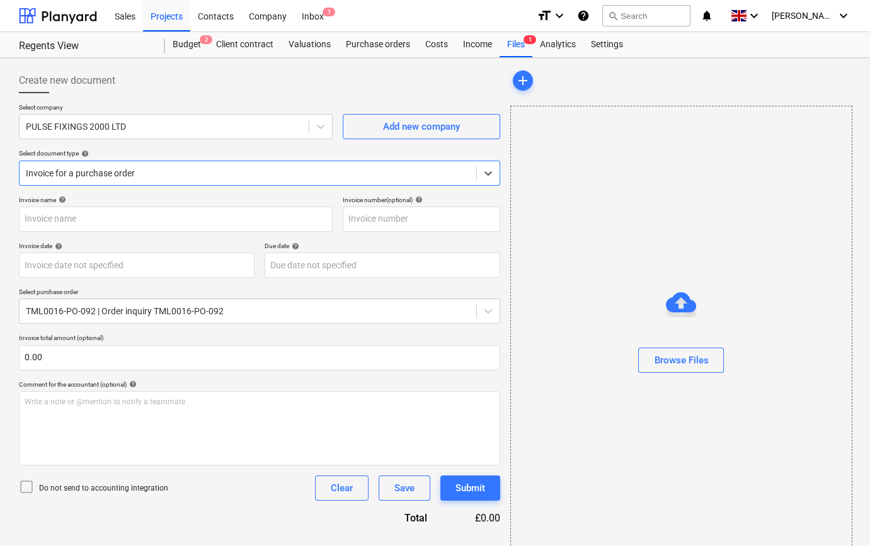
type input "208159"
type input "[DATE]"
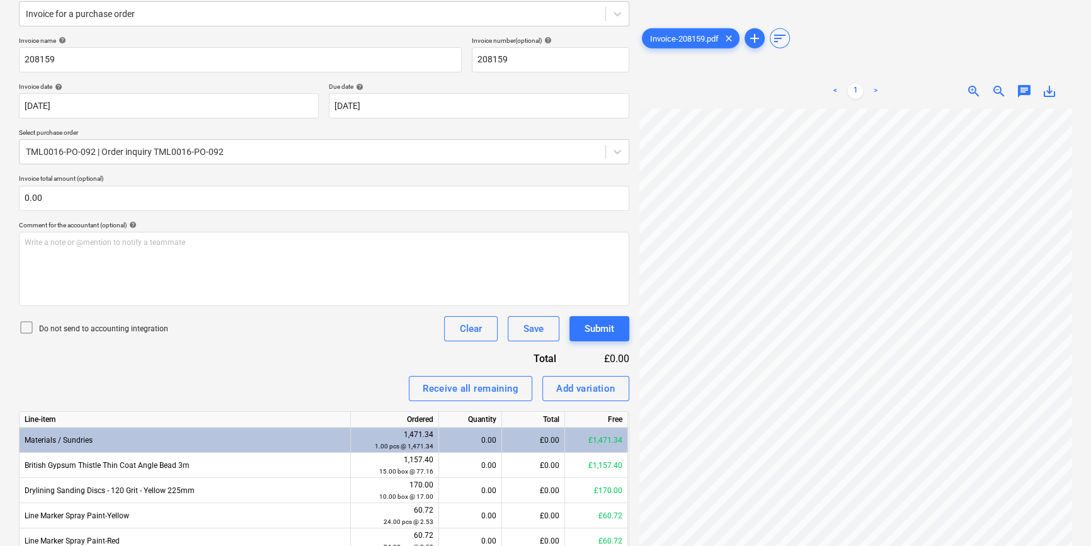
scroll to position [13, 0]
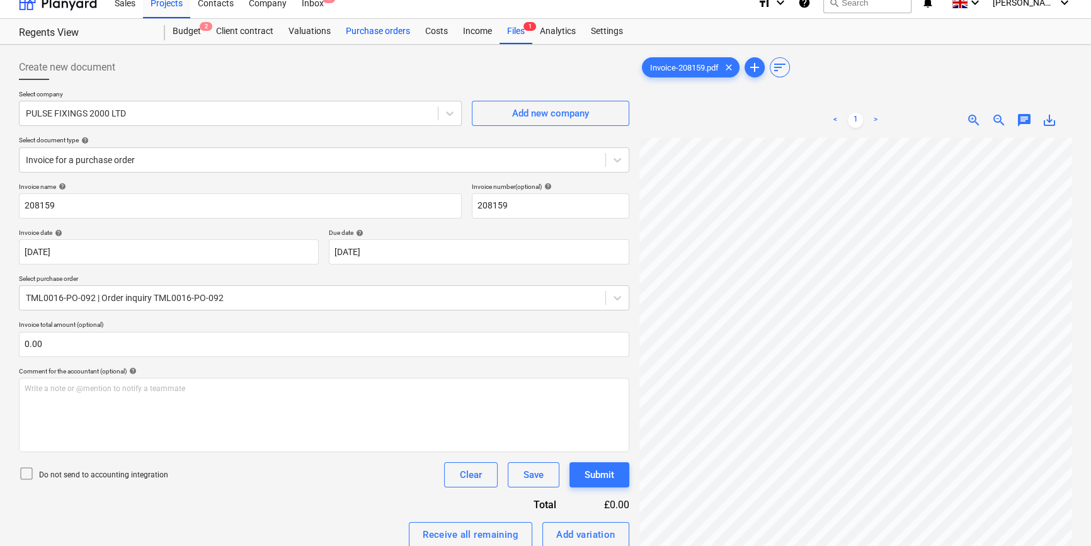
click at [353, 35] on div "Purchase orders" at bounding box center [377, 31] width 79 height 25
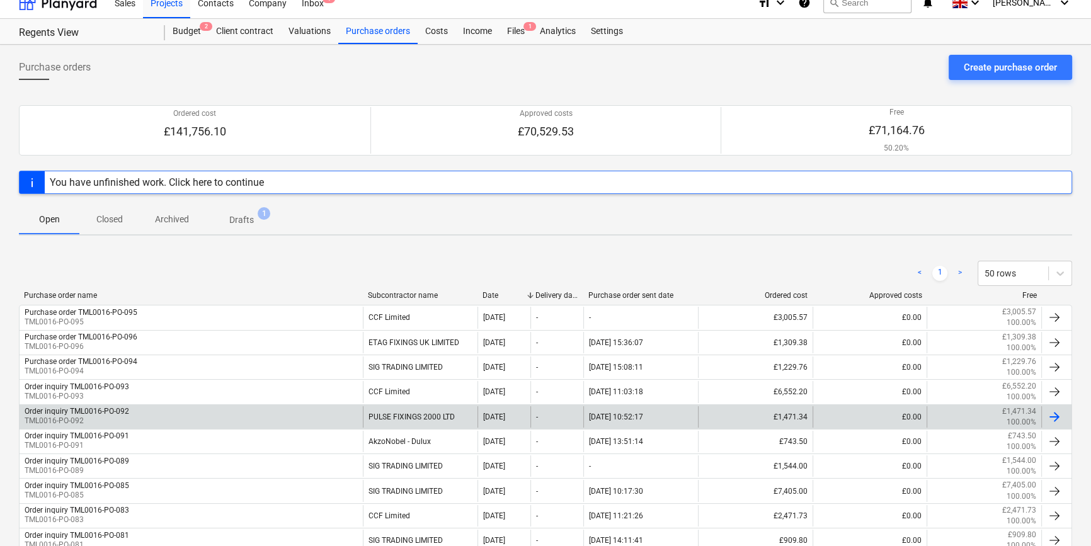
click at [144, 416] on div "Order inquiry TML0016-PO-092 TML0016-PO-092" at bounding box center [191, 416] width 343 height 21
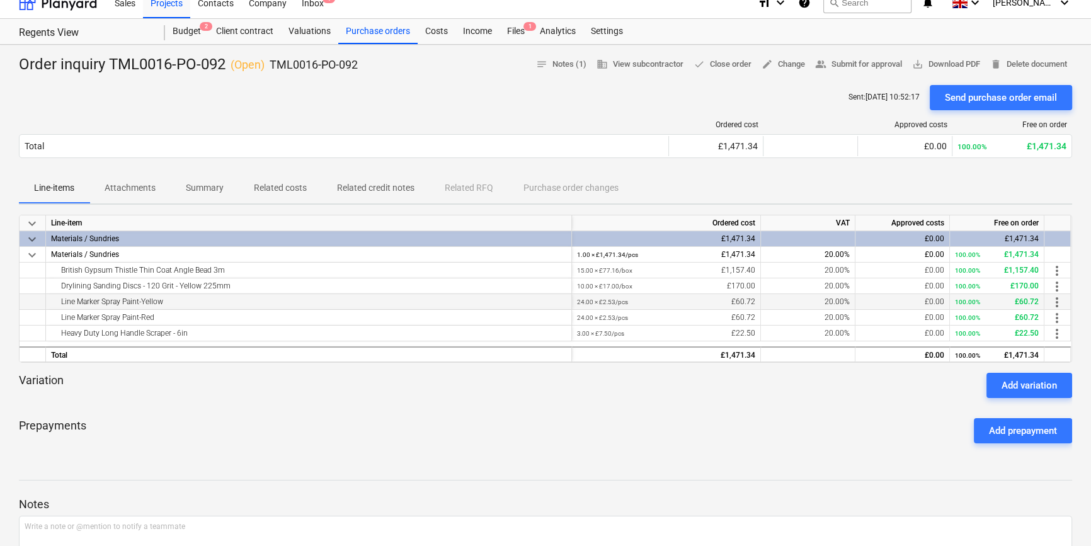
click at [873, 302] on span "more_vert" at bounding box center [1056, 302] width 15 height 15
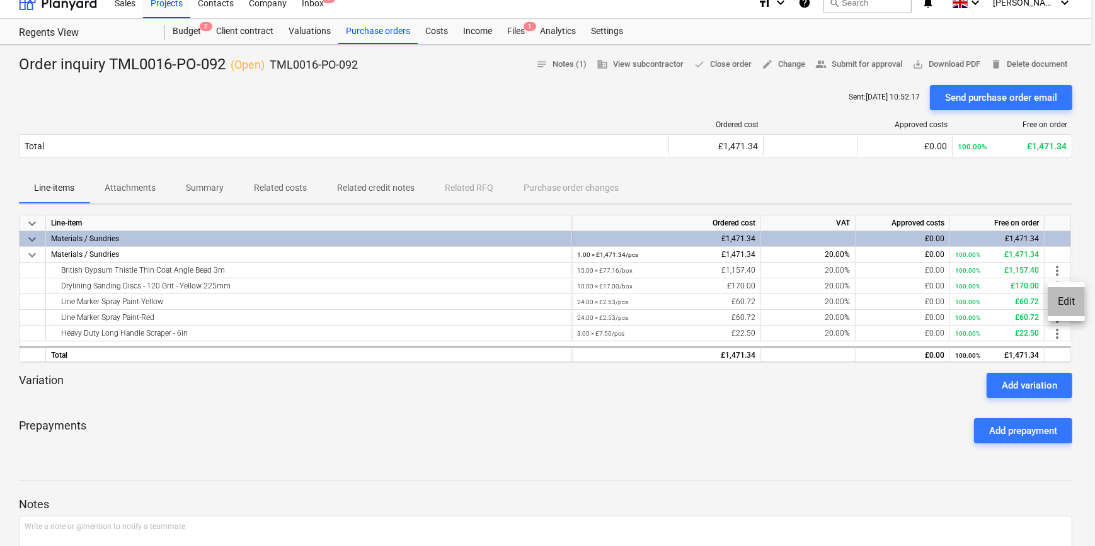
click at [873, 302] on li "Edit" at bounding box center [1065, 301] width 37 height 29
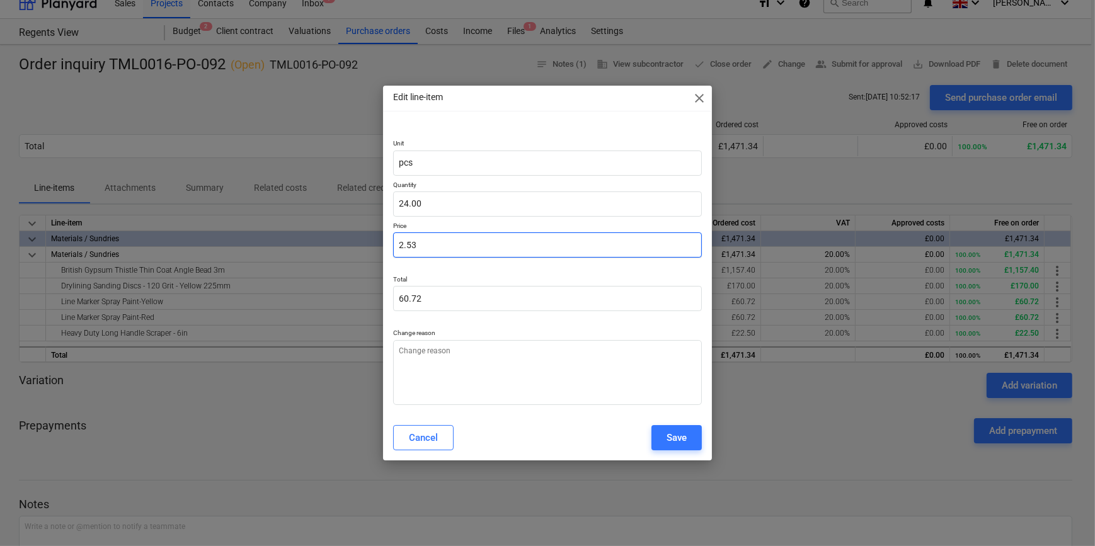
click at [417, 246] on input "2.53" at bounding box center [547, 244] width 308 height 25
type textarea "x"
type input "2.5"
type input "60.00"
type textarea "x"
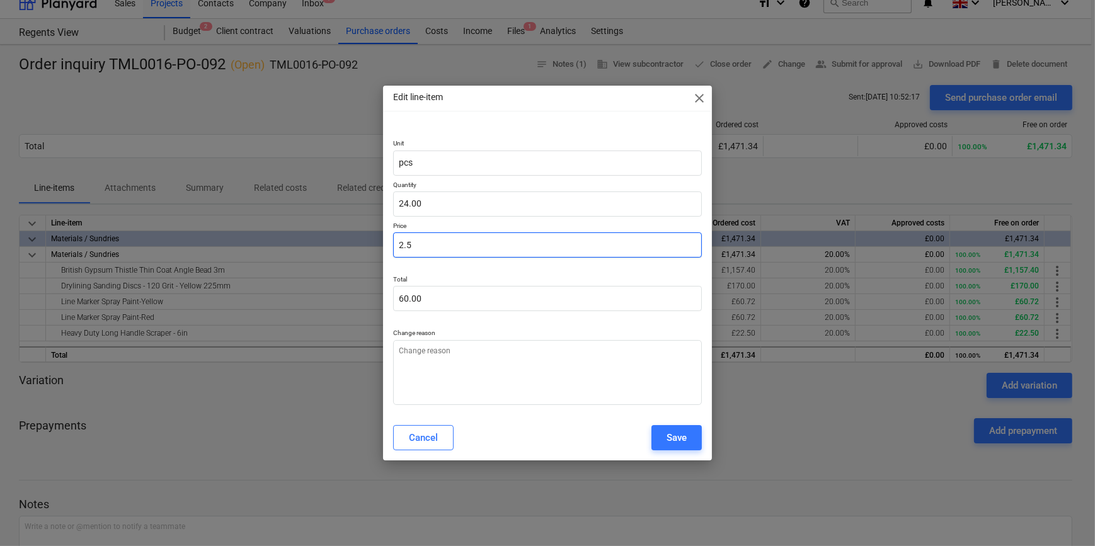
type input "2."
type input "48.00"
type textarea "x"
type input "2"
type textarea "x"
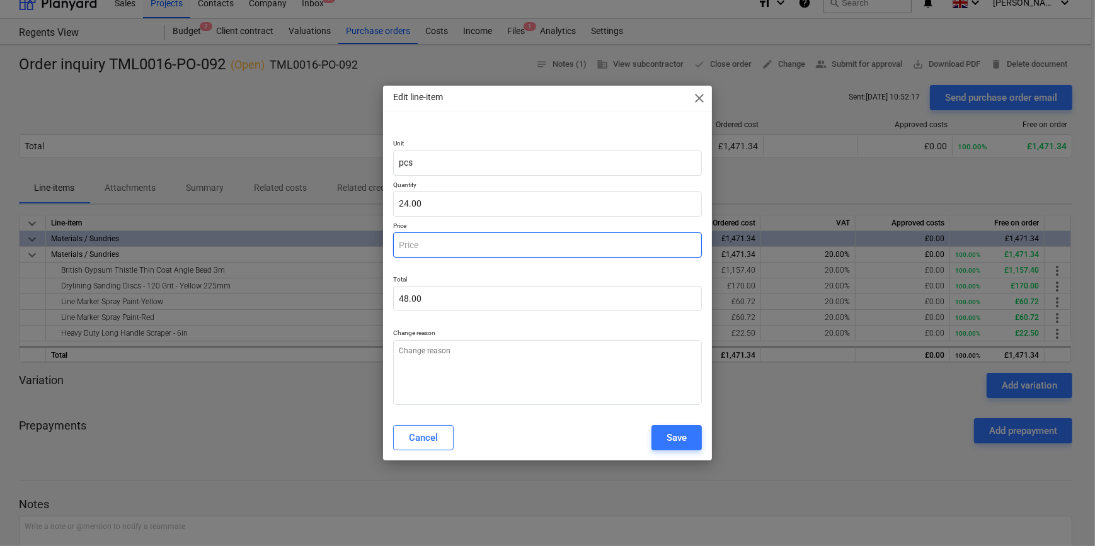
type input "0.00"
type textarea "x"
type input "3"
type input "72.00"
type textarea "x"
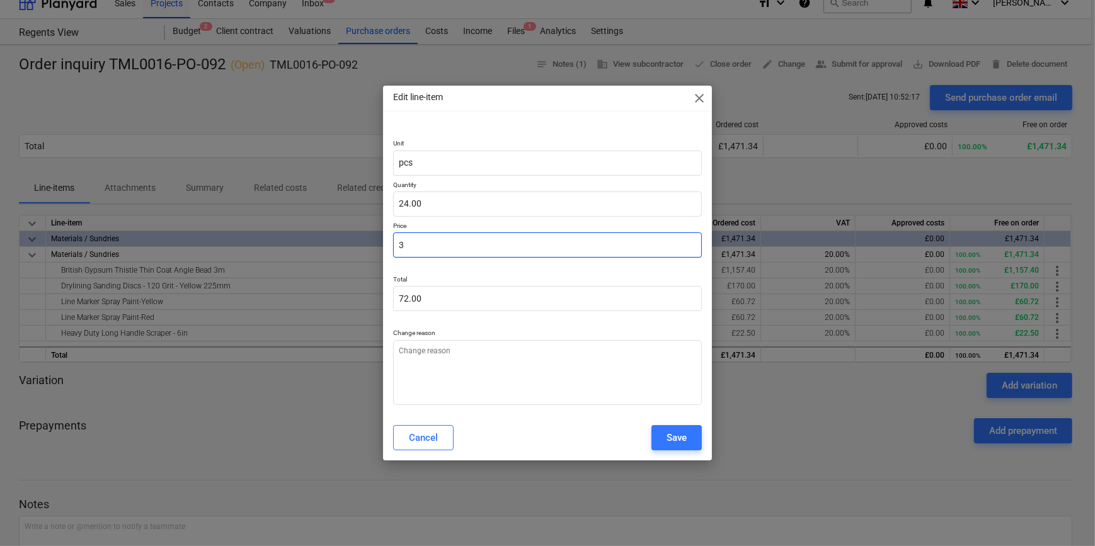
type input "3."
type textarea "x"
type input "3.2"
type input "76.80"
type textarea "x"
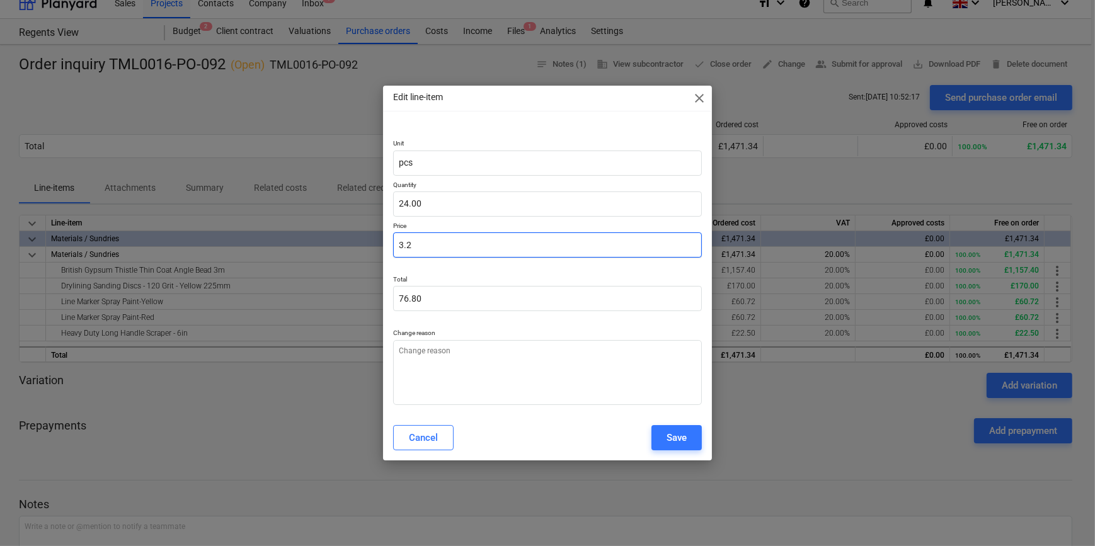
type input "3.28"
type input "78.72"
type input "3.28"
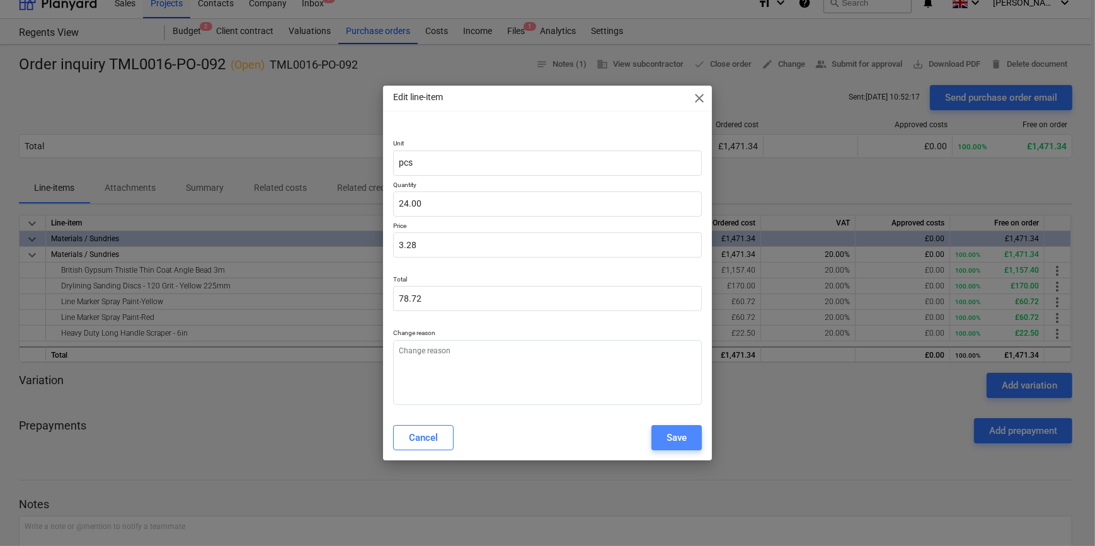
click at [674, 438] on div "Save" at bounding box center [676, 438] width 20 height 16
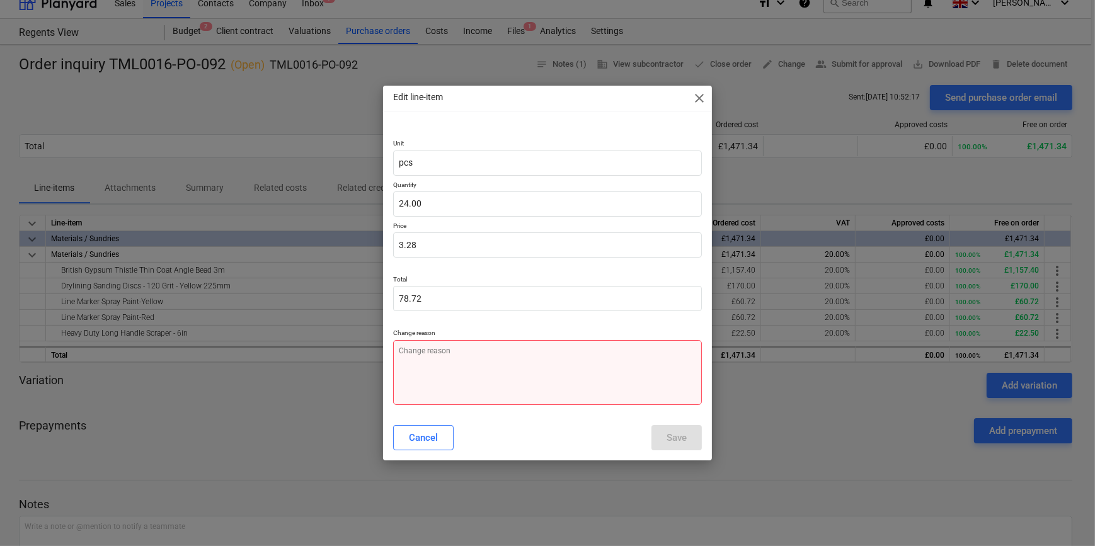
click at [425, 365] on textarea at bounding box center [547, 372] width 308 height 65
type textarea "x"
type textarea "P"
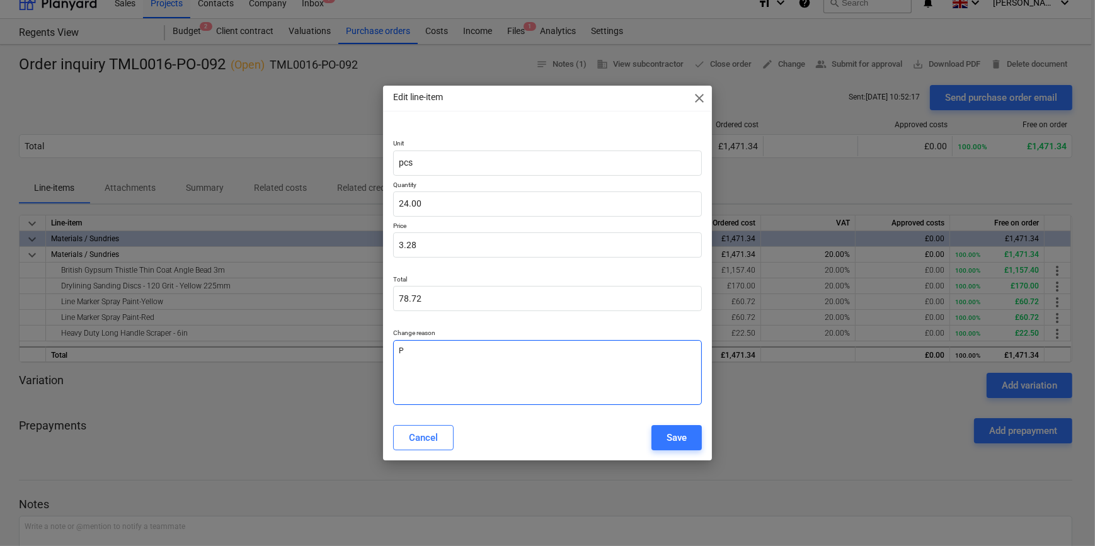
type textarea "x"
type textarea "Pr"
type textarea "x"
type textarea "Pri"
type textarea "x"
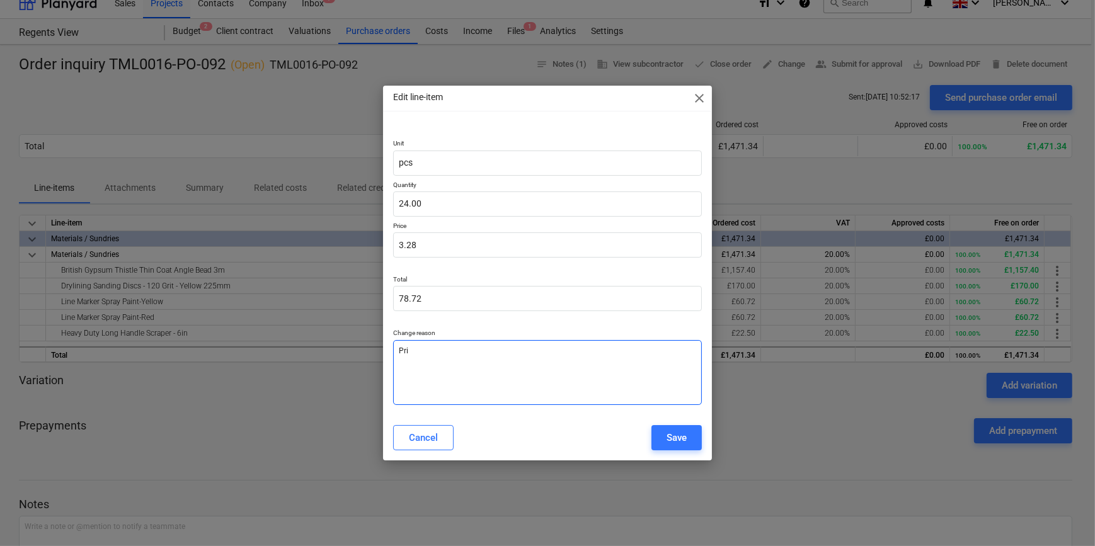
type textarea "Pric"
type textarea "x"
type textarea "Price"
type textarea "x"
type textarea "Price"
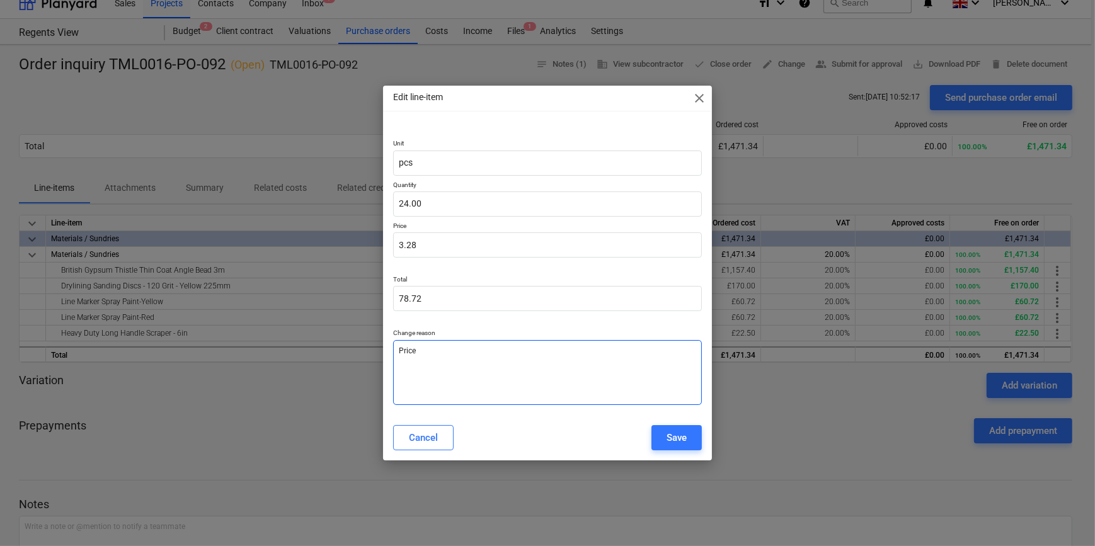
type textarea "x"
type textarea "Price a"
type textarea "x"
type textarea "Price am"
type textarea "x"
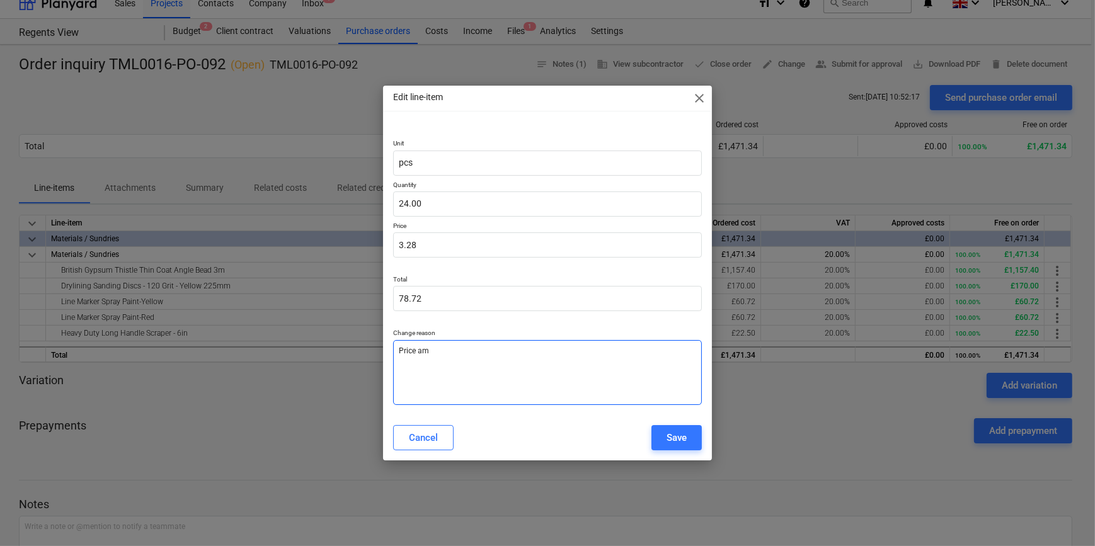
type textarea "Price ame"
type textarea "x"
type textarea "Price [MEDICAL_DATA]"
type textarea "x"
type textarea "Price amend"
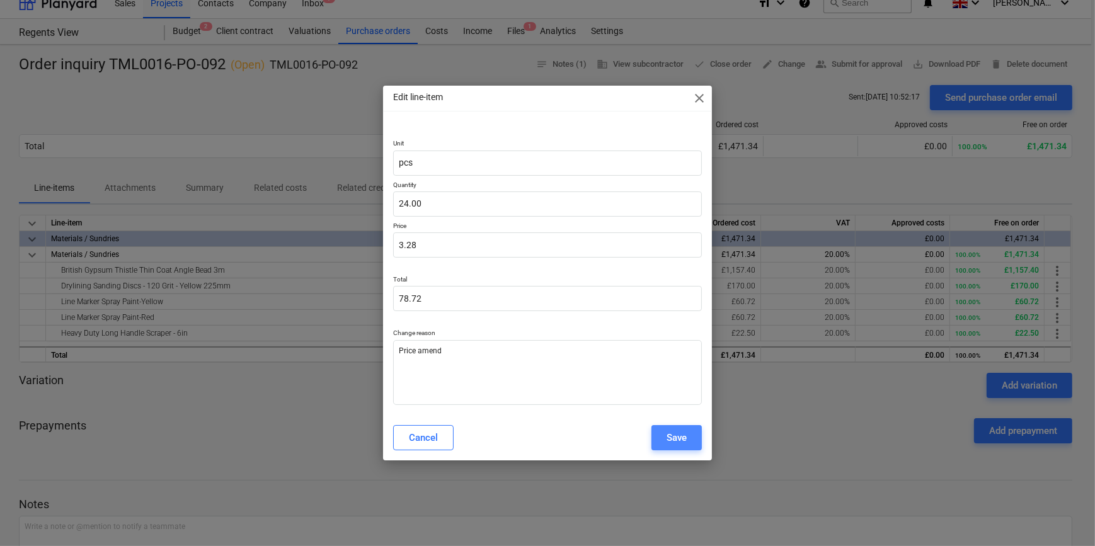
click at [661, 440] on button "Save" at bounding box center [676, 437] width 50 height 25
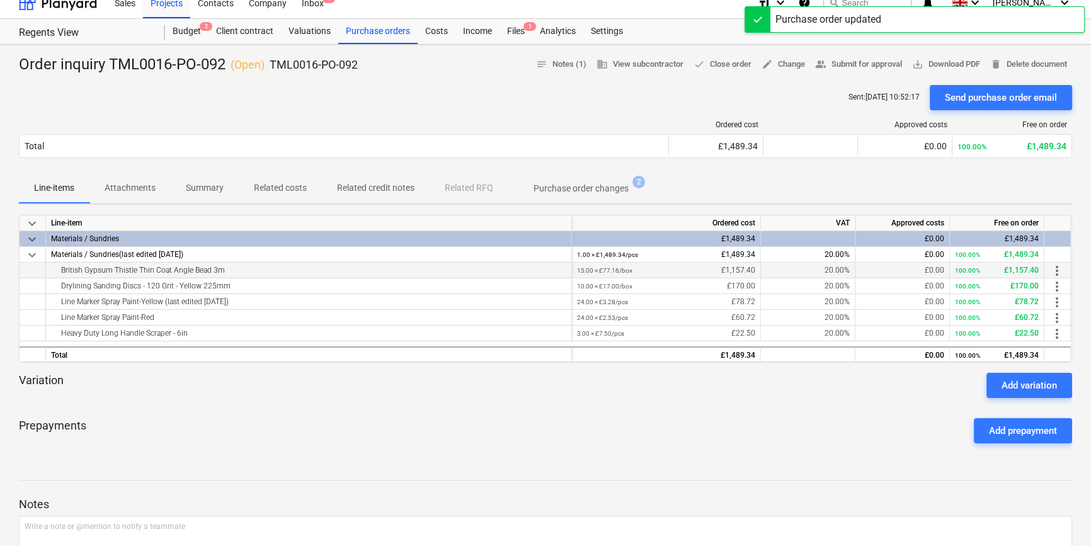
click at [873, 271] on span "more_vert" at bounding box center [1056, 270] width 15 height 15
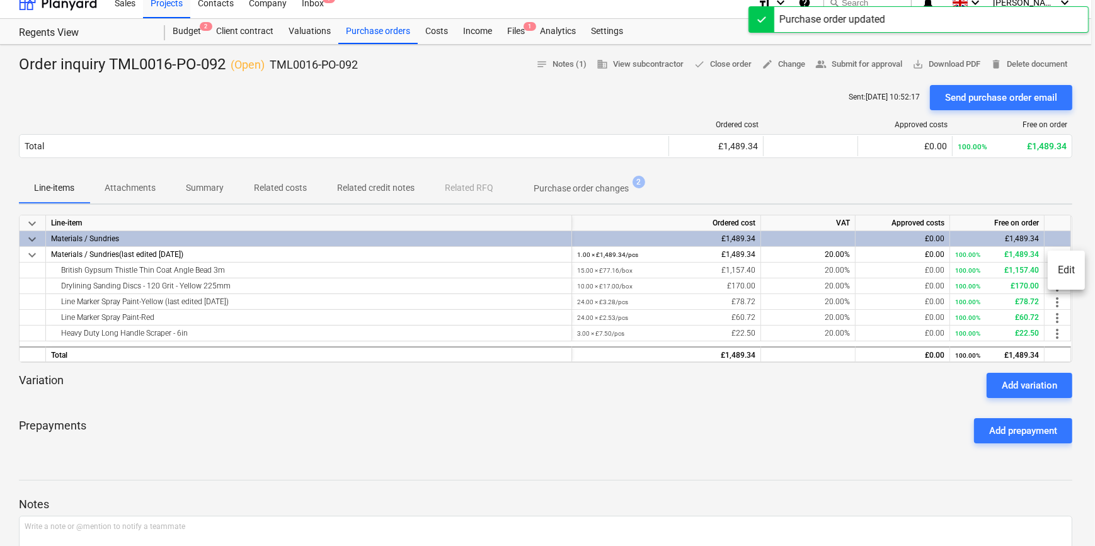
click at [873, 272] on li "Edit" at bounding box center [1065, 270] width 37 height 29
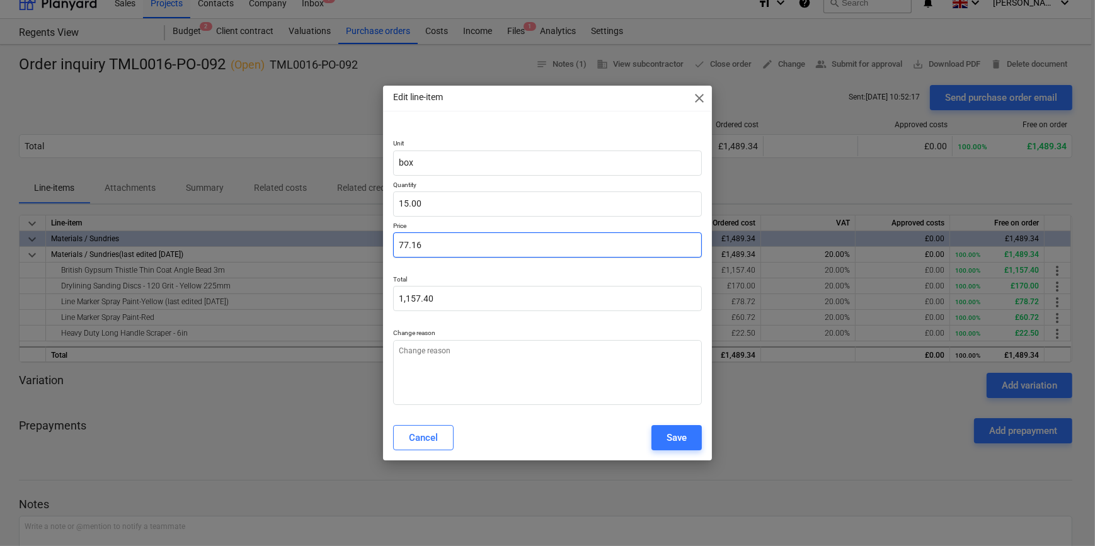
drag, startPoint x: 430, startPoint y: 244, endPoint x: 397, endPoint y: 249, distance: 33.1
click at [397, 249] on input "77.16" at bounding box center [547, 244] width 308 height 25
type textarea "x"
type input "0.00"
type textarea "x"
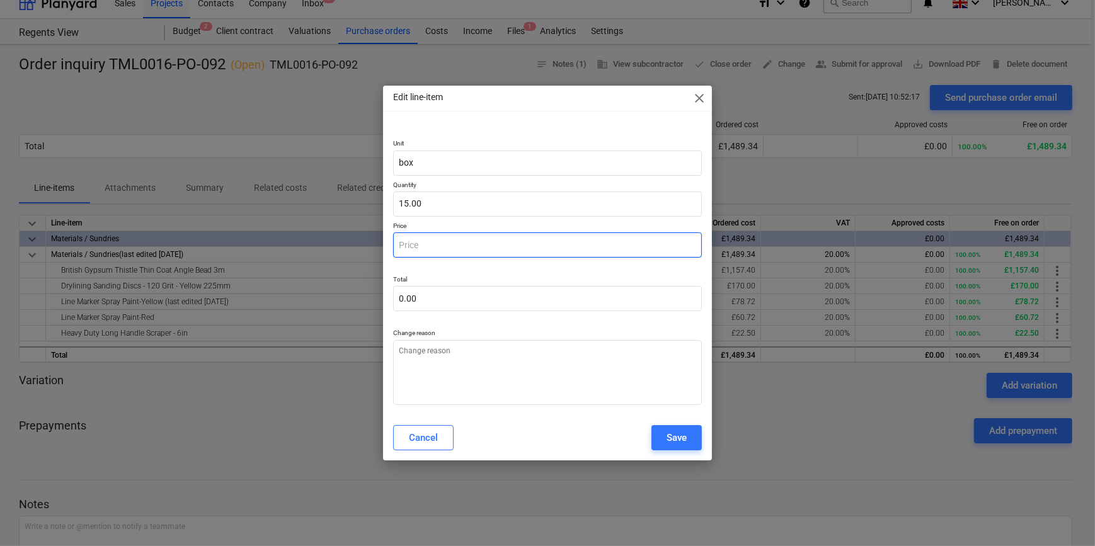
type input "7"
type input "105.00"
type textarea "x"
type input "76"
type input "1,140.00"
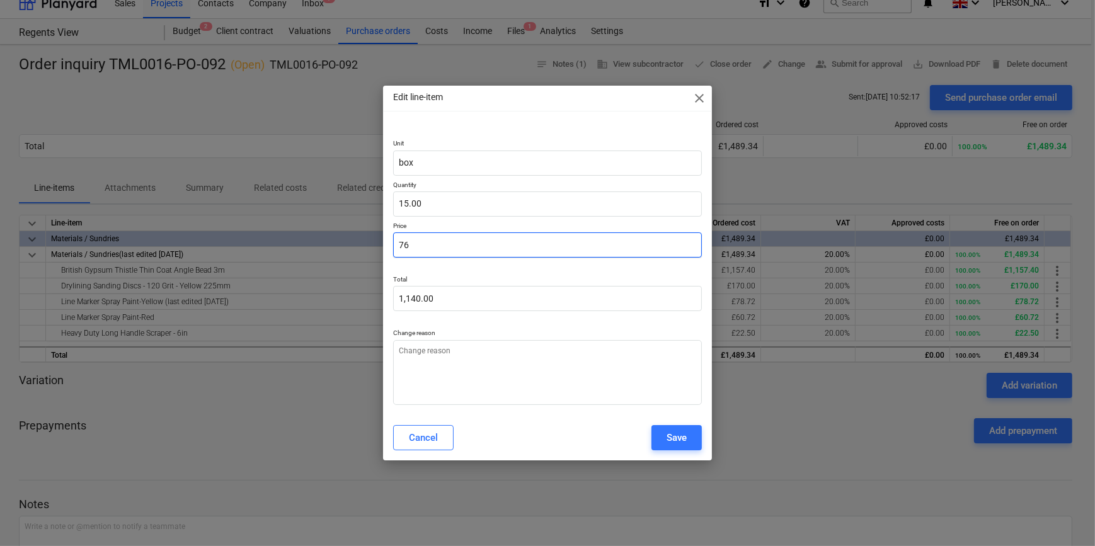
type textarea "x"
type input "76."
type textarea "x"
type input "76.2"
type input "1,143.00"
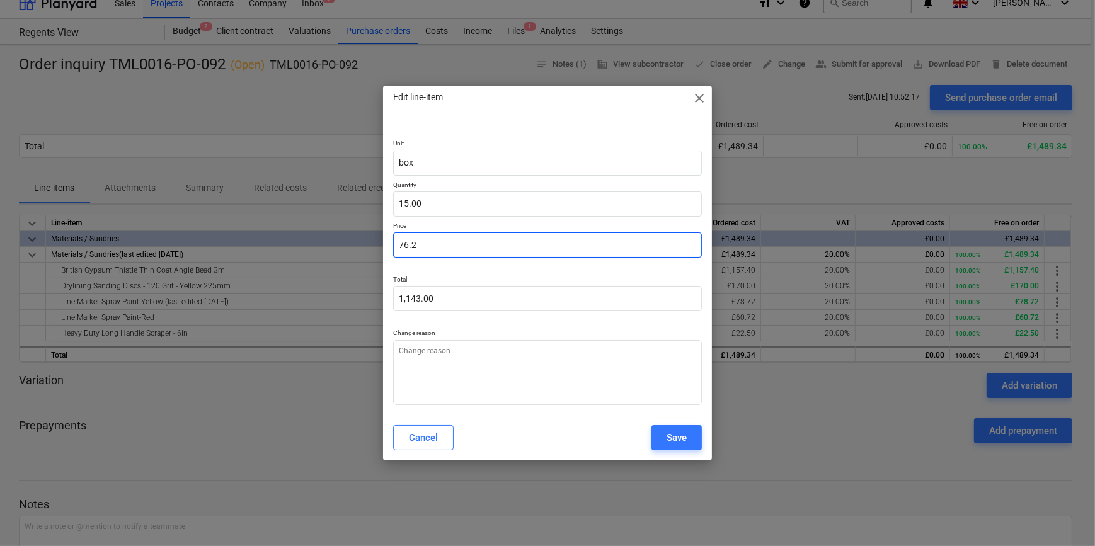
type textarea "x"
type input "76.22"
type input "1,143.30"
type input "76.22"
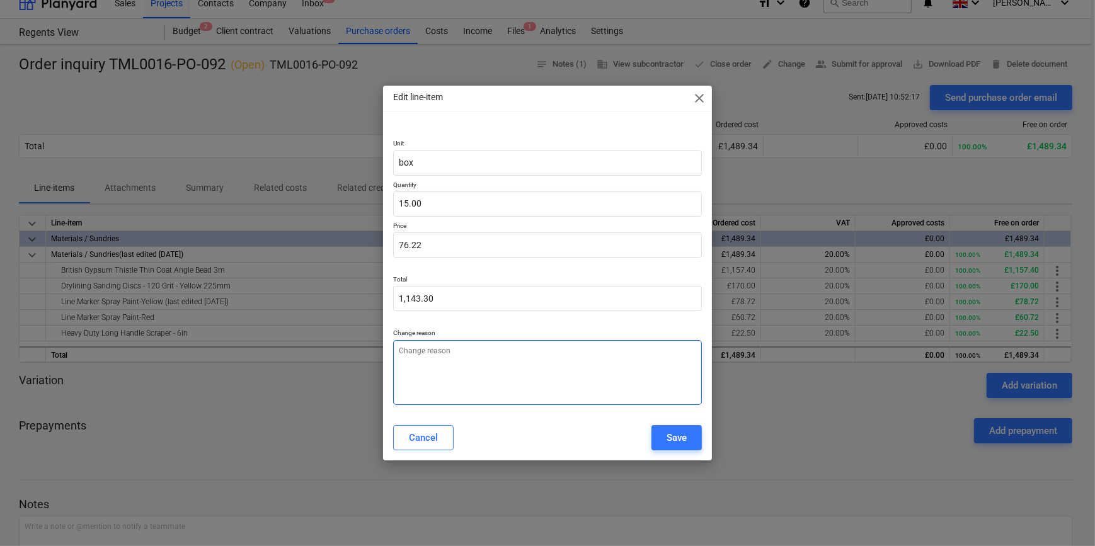
click at [401, 348] on textarea at bounding box center [547, 372] width 308 height 65
type textarea "x"
type textarea "P"
type textarea "x"
type textarea "Pr"
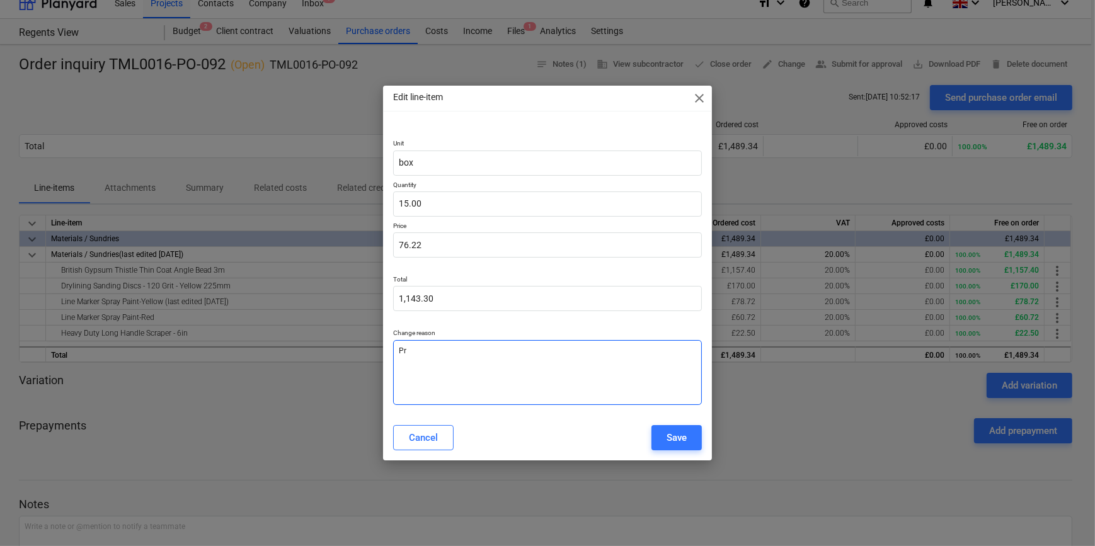
type textarea "x"
type textarea "Pri"
type textarea "x"
type textarea "Pric"
type textarea "x"
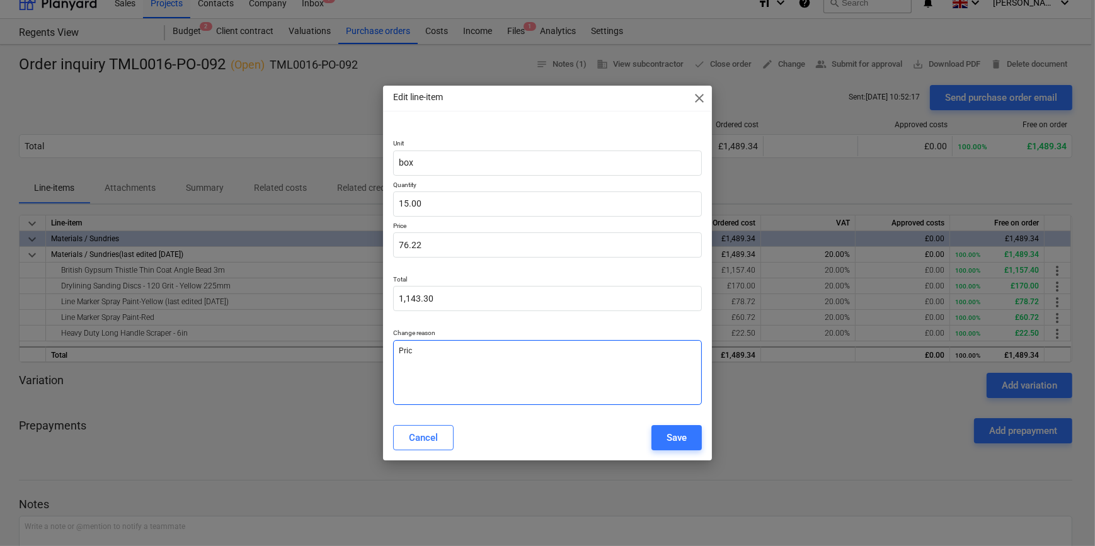
type textarea "Price"
type textarea "x"
type textarea "Price"
type textarea "x"
type textarea "Price a"
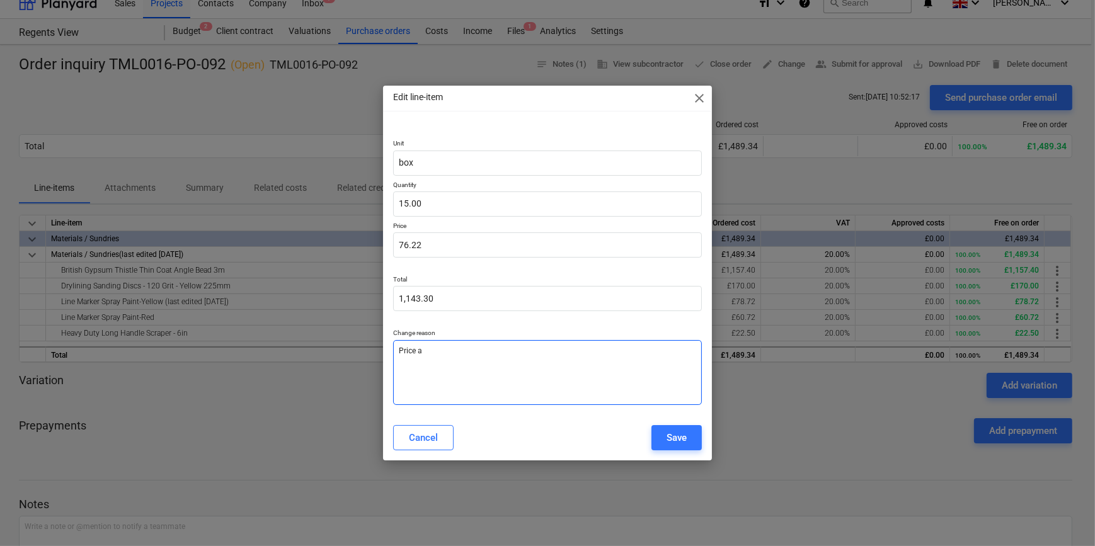
type textarea "x"
type textarea "Price am"
type textarea "x"
type textarea "Price ame"
type textarea "x"
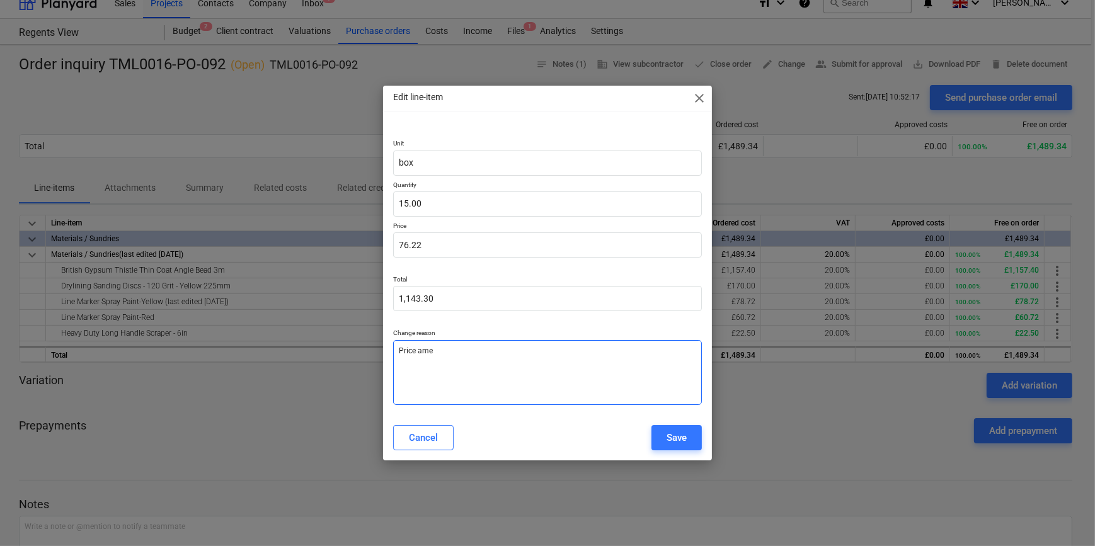
type textarea "Price [MEDICAL_DATA]"
type textarea "x"
type textarea "Price amend"
click at [682, 434] on div "Save" at bounding box center [676, 438] width 20 height 16
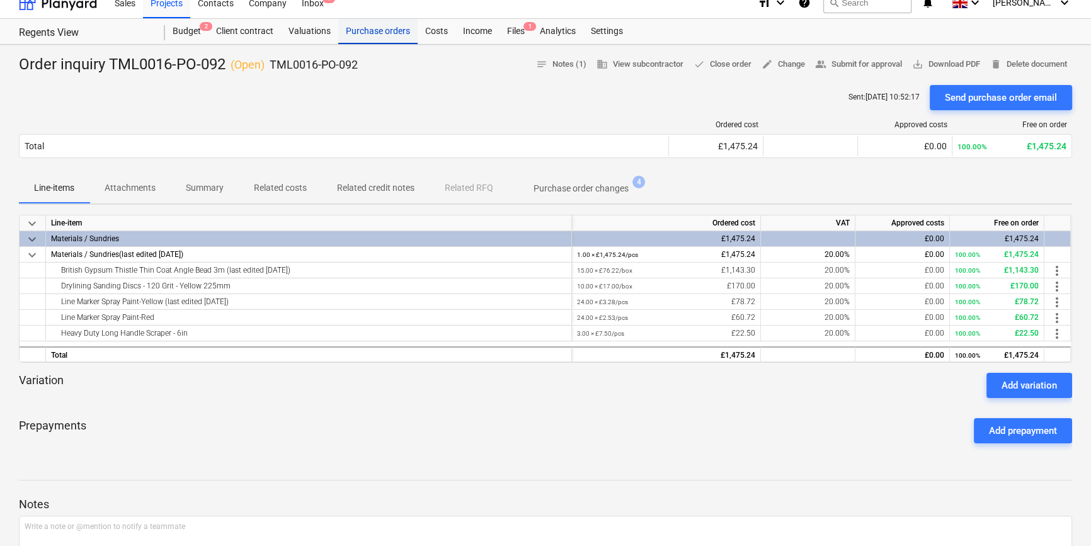
click at [353, 33] on div "Purchase orders" at bounding box center [377, 31] width 79 height 25
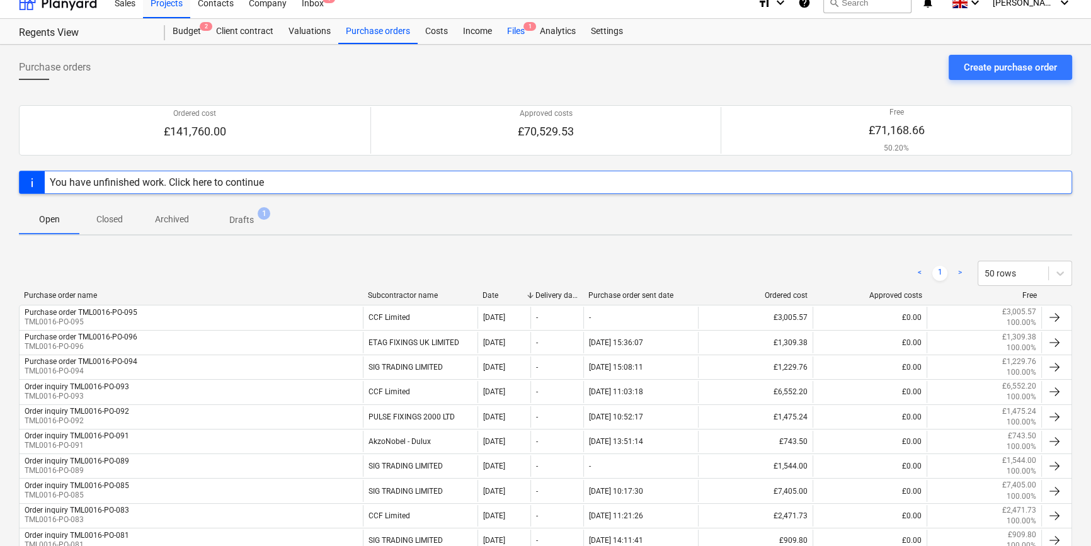
click at [514, 33] on div "Files 1" at bounding box center [515, 31] width 33 height 25
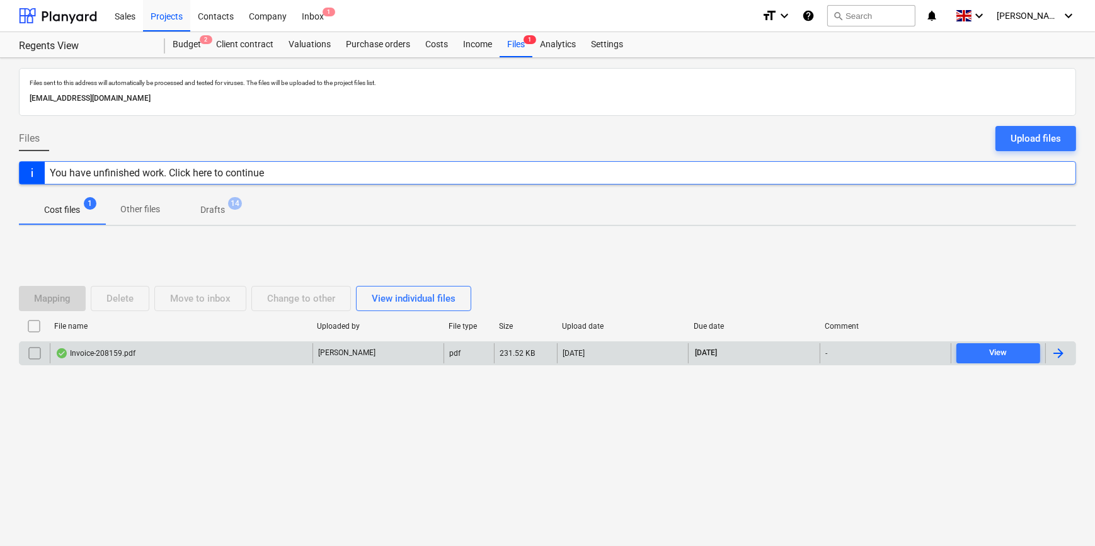
click at [873, 351] on div at bounding box center [1058, 353] width 15 height 15
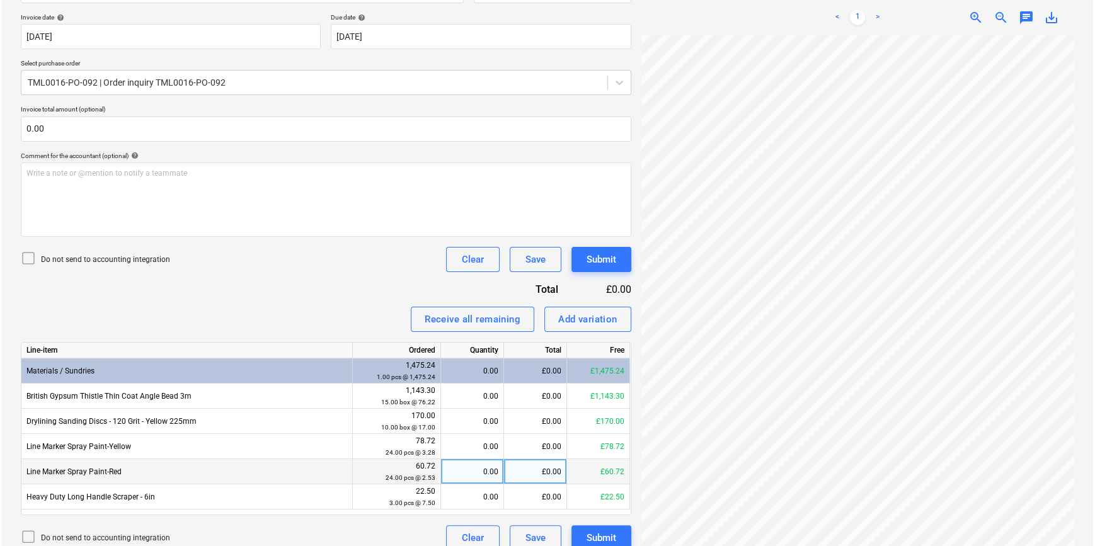
scroll to position [222, 27]
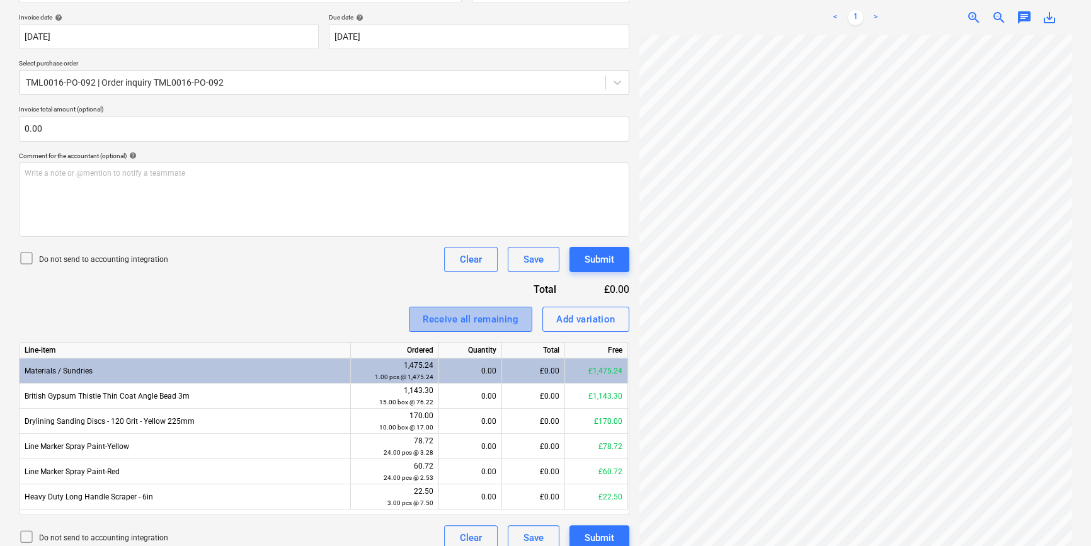
click at [472, 317] on div "Receive all remaining" at bounding box center [471, 319] width 96 height 16
click at [600, 530] on div "Submit" at bounding box center [600, 538] width 30 height 16
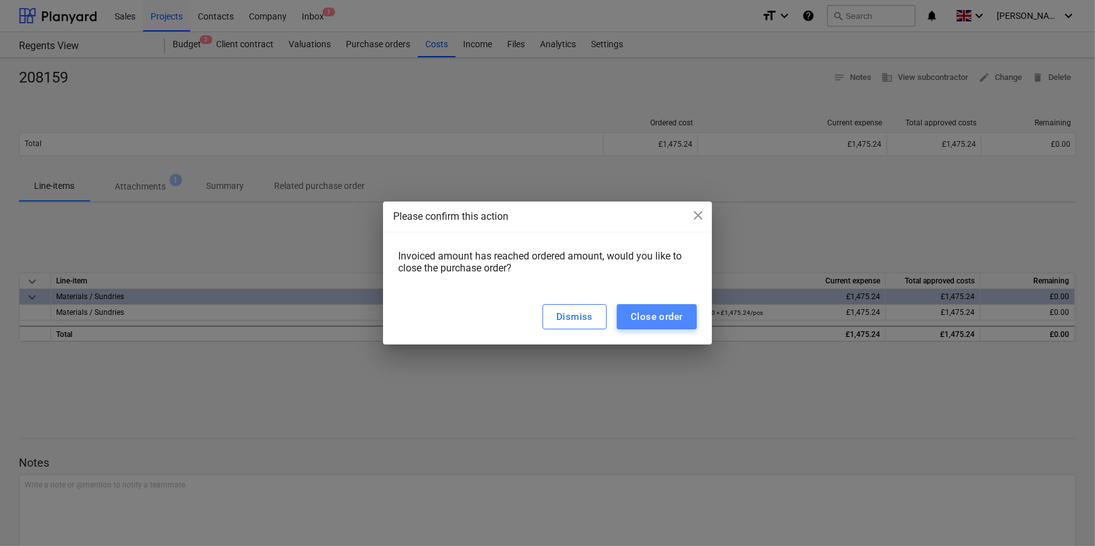
click at [643, 321] on div "Close order" at bounding box center [657, 317] width 52 height 16
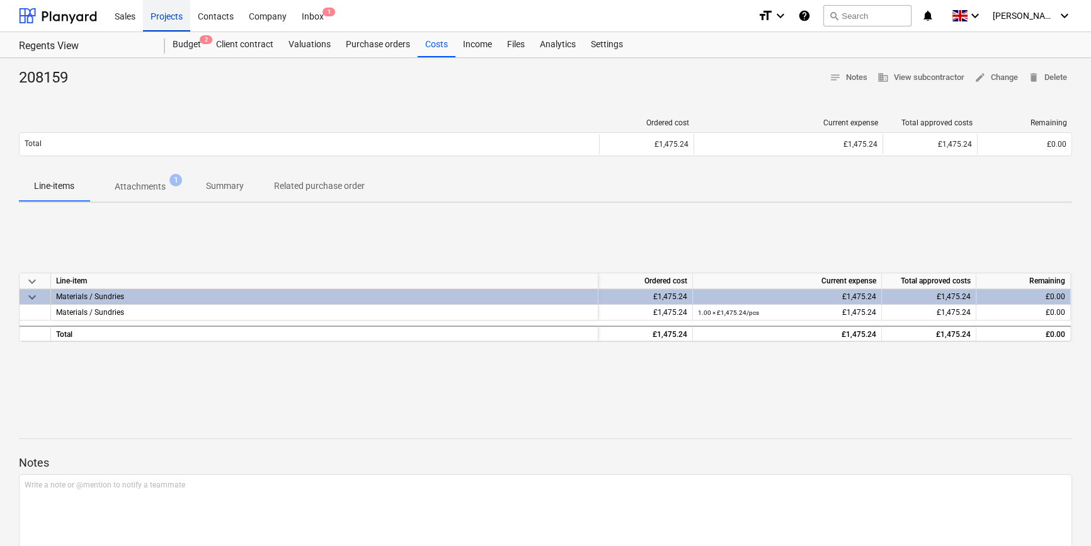
click at [159, 16] on div "Projects" at bounding box center [166, 15] width 47 height 32
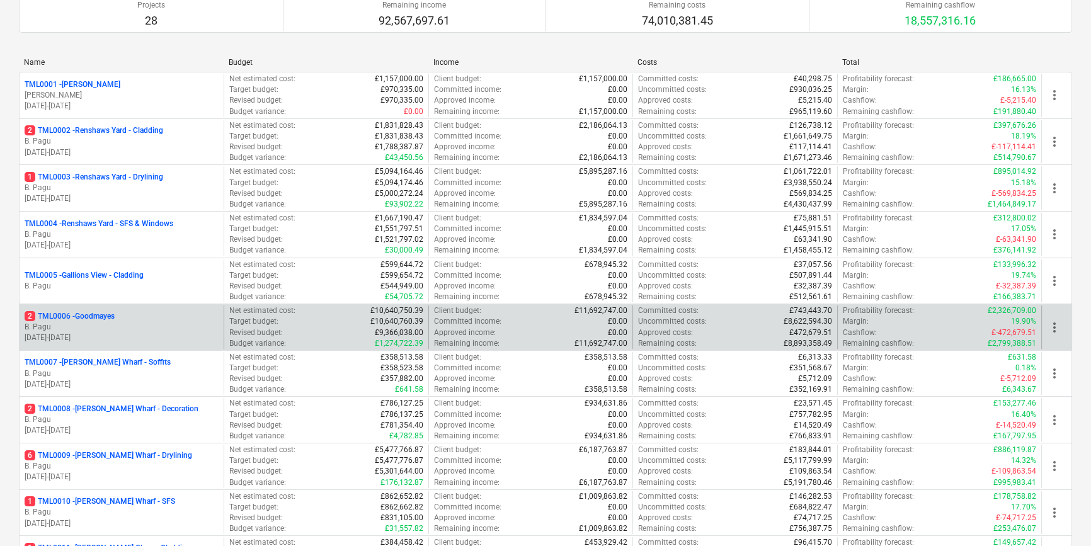
scroll to position [171, 0]
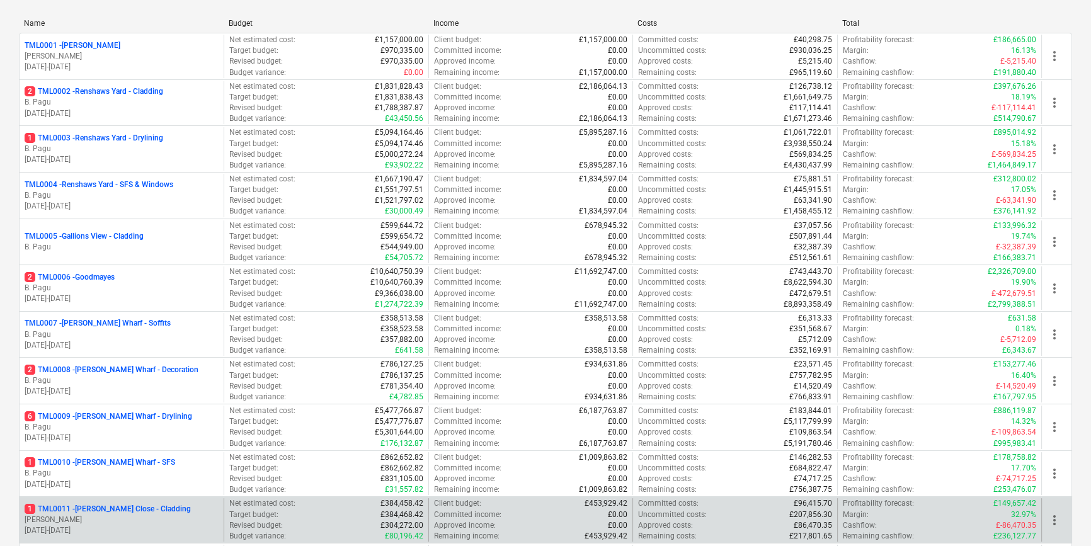
click at [120, 513] on p "1 TML0011 - [PERSON_NAME] Close - Cladding" at bounding box center [108, 509] width 166 height 11
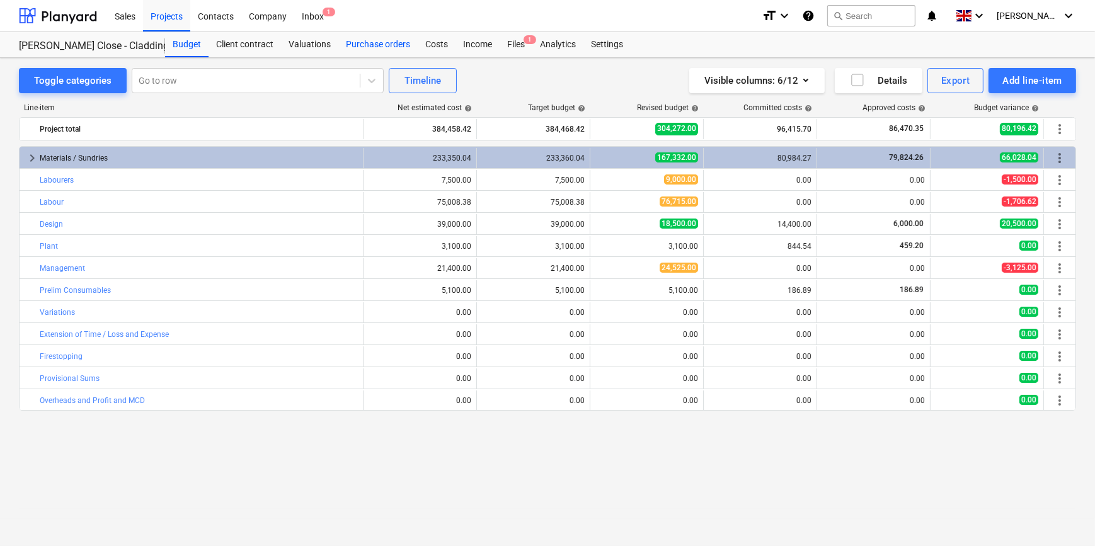
click at [384, 46] on div "Purchase orders" at bounding box center [377, 44] width 79 height 25
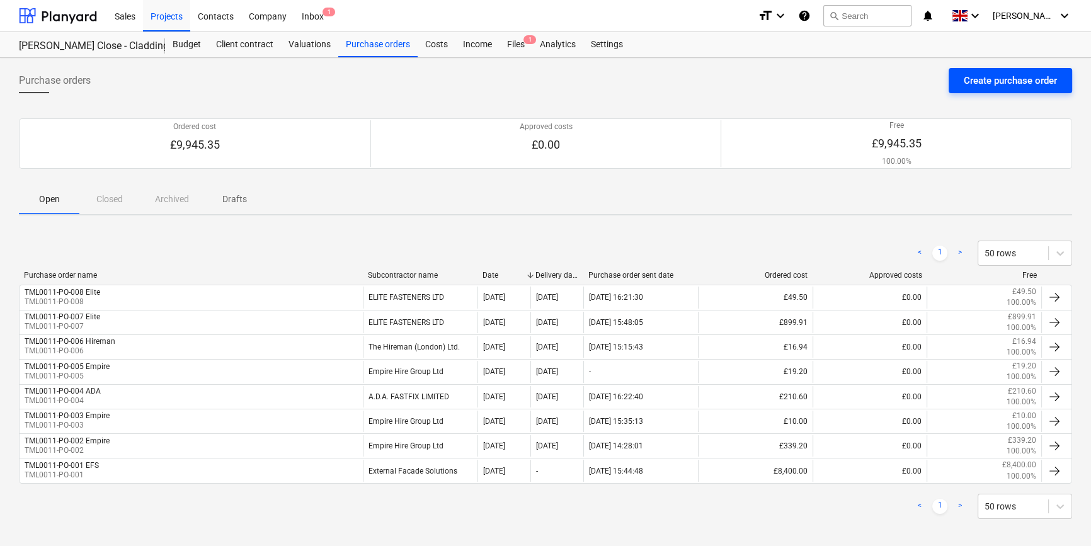
click at [873, 84] on div "Create purchase order" at bounding box center [1010, 80] width 93 height 16
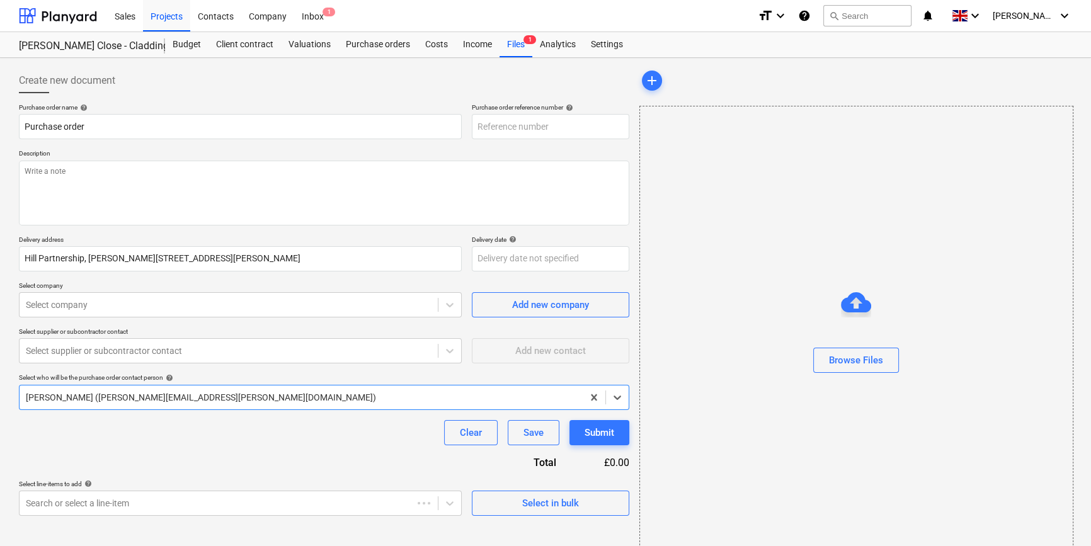
type textarea "x"
type input "TML0011-PO-009"
drag, startPoint x: 548, startPoint y: 125, endPoint x: 470, endPoint y: 127, distance: 78.1
click at [470, 127] on div "Purchase order name help Purchase order Purchase order reference number help TM…" at bounding box center [324, 121] width 610 height 36
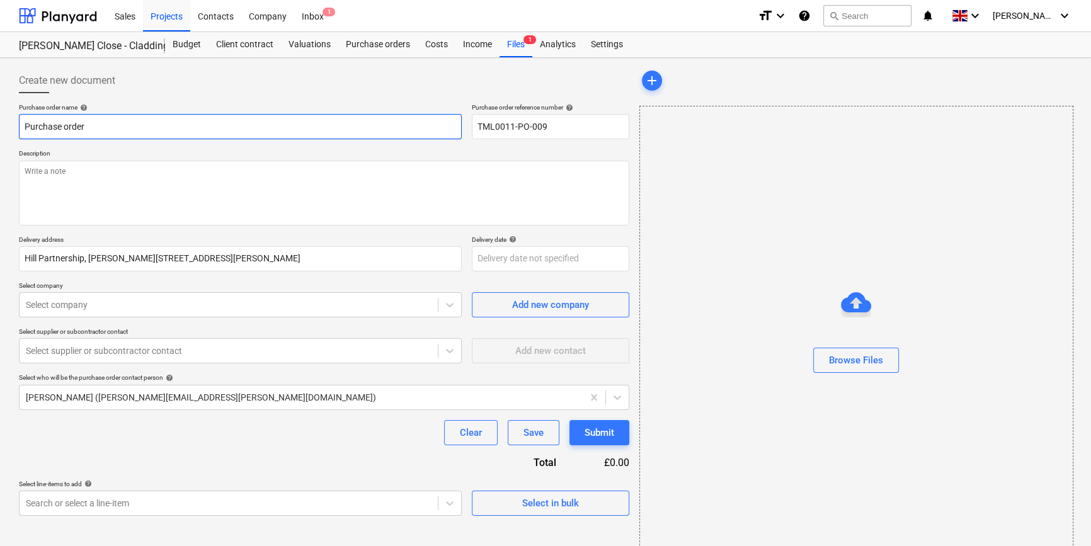
drag, startPoint x: 86, startPoint y: 125, endPoint x: -1, endPoint y: 128, distance: 86.4
click at [0, 128] on html "Sales Projects Contacts Company Inbox 1 format_size keyboard_arrow_down help se…" at bounding box center [545, 273] width 1091 height 546
type textarea "x"
paste input "TML0011-PO-009"
type textarea "x"
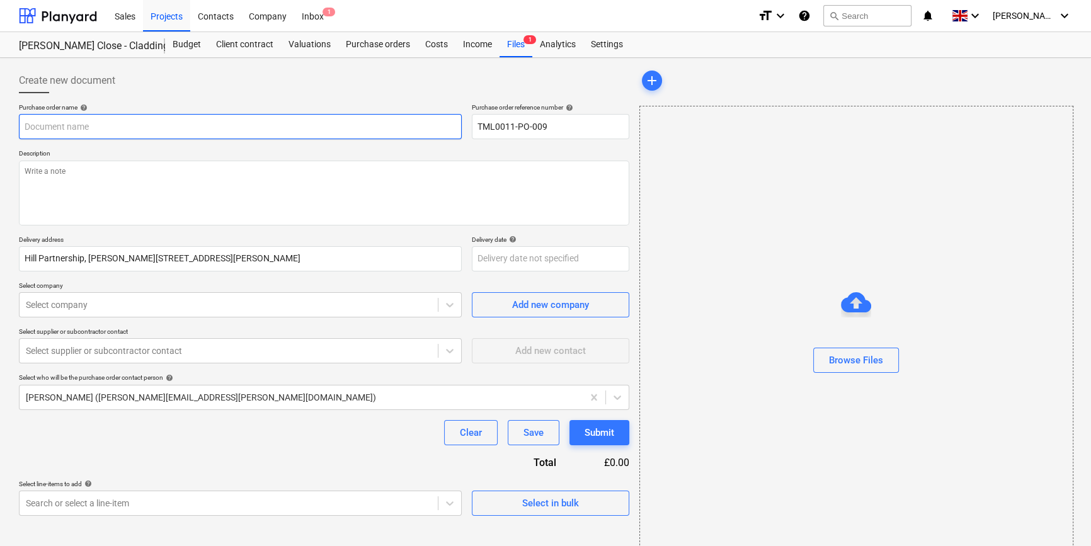
type input "TML0011-PO-009"
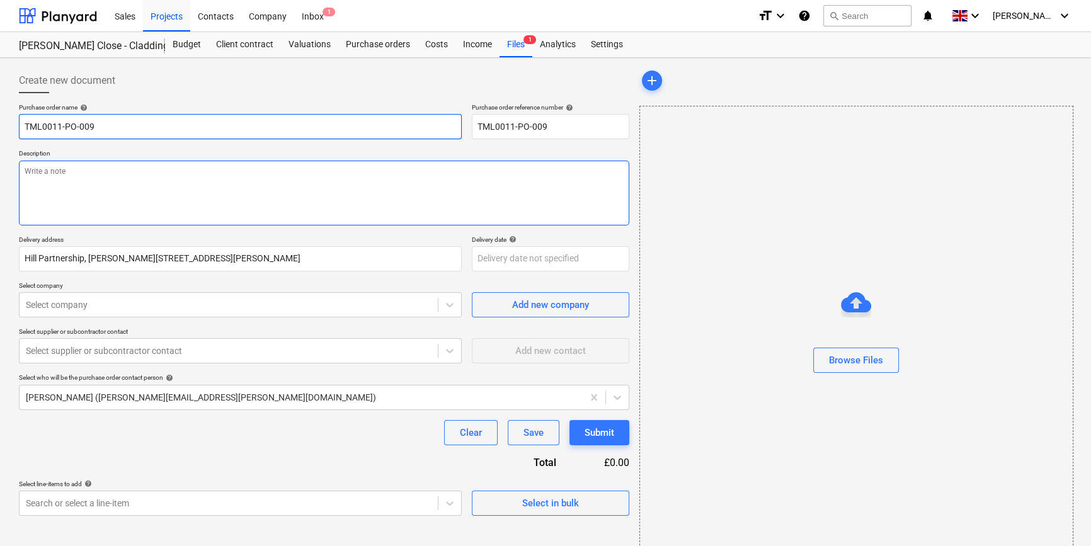
type textarea "x"
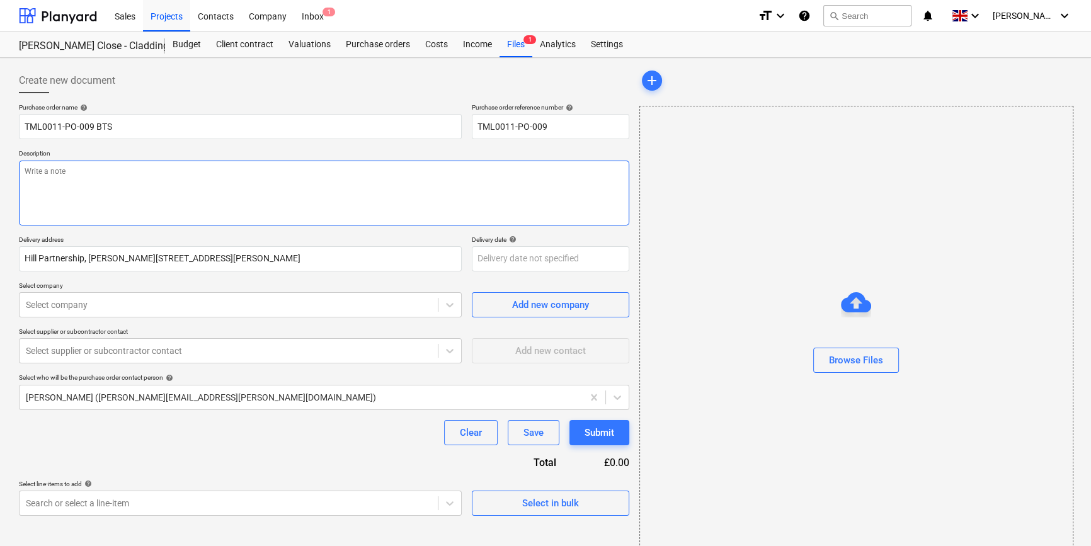
click at [42, 185] on textarea at bounding box center [324, 193] width 610 height 65
click at [102, 170] on textarea "Site contact Lorand" at bounding box center [324, 193] width 610 height 65
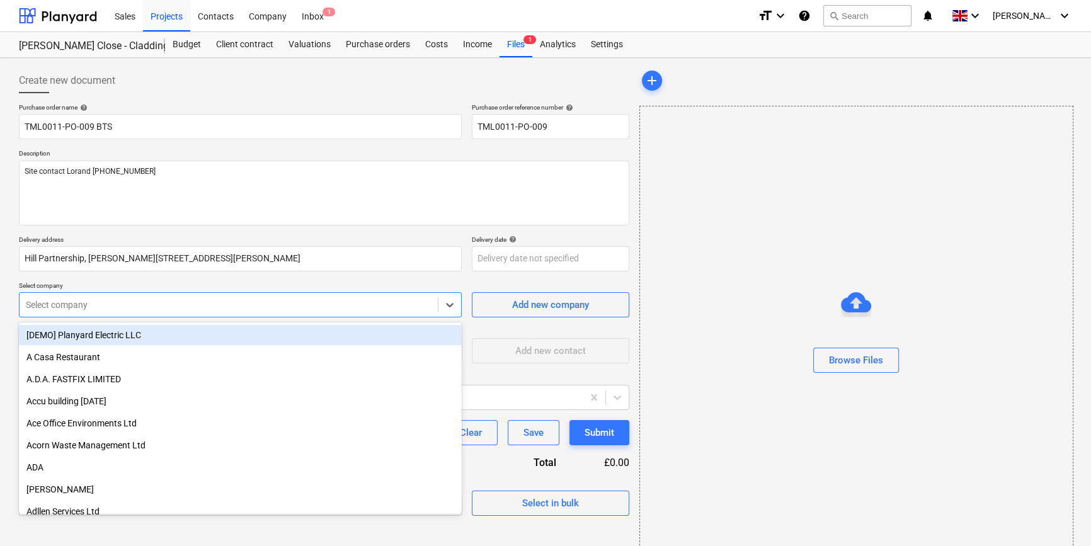
click at [91, 300] on div at bounding box center [229, 305] width 406 height 13
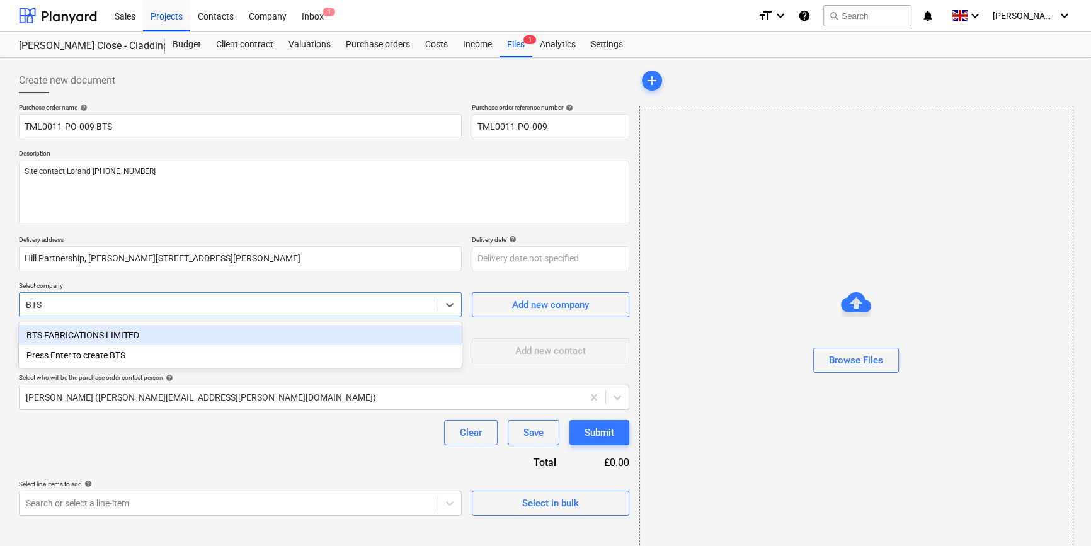
click at [79, 336] on div "BTS FABRICATIONS LIMITED" at bounding box center [240, 335] width 443 height 20
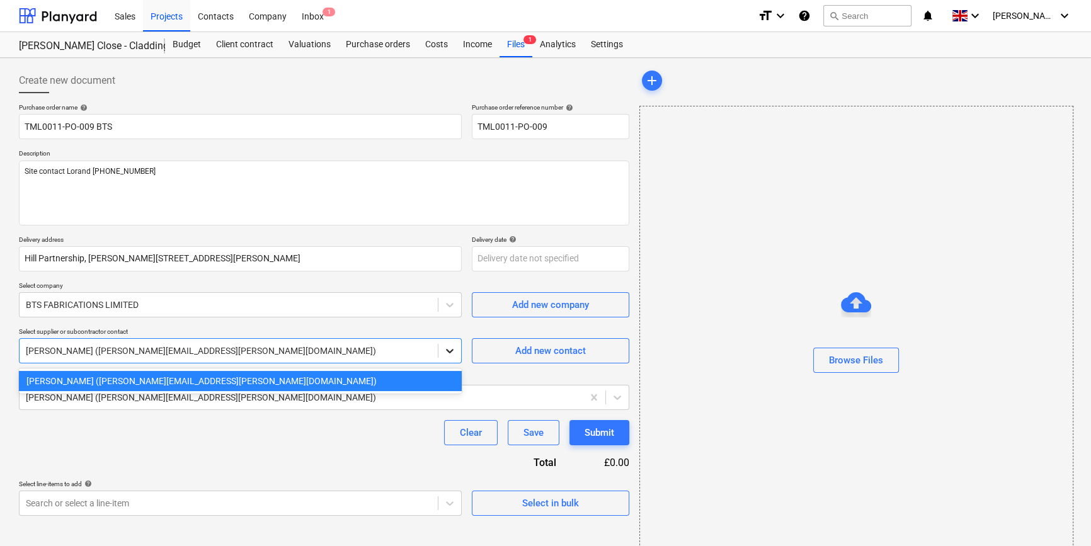
click at [454, 351] on icon at bounding box center [449, 351] width 13 height 13
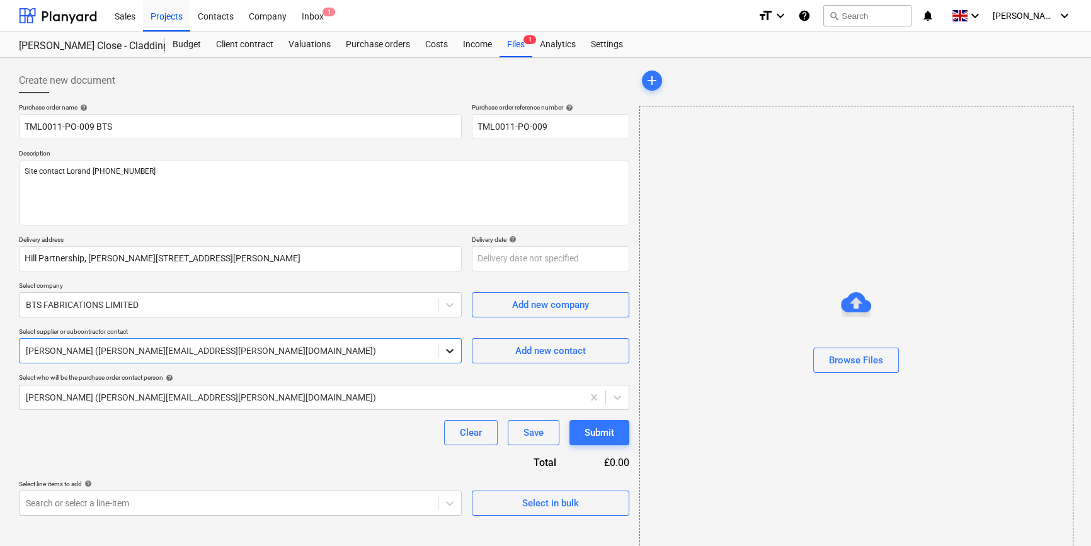
click at [454, 351] on icon at bounding box center [449, 351] width 13 height 13
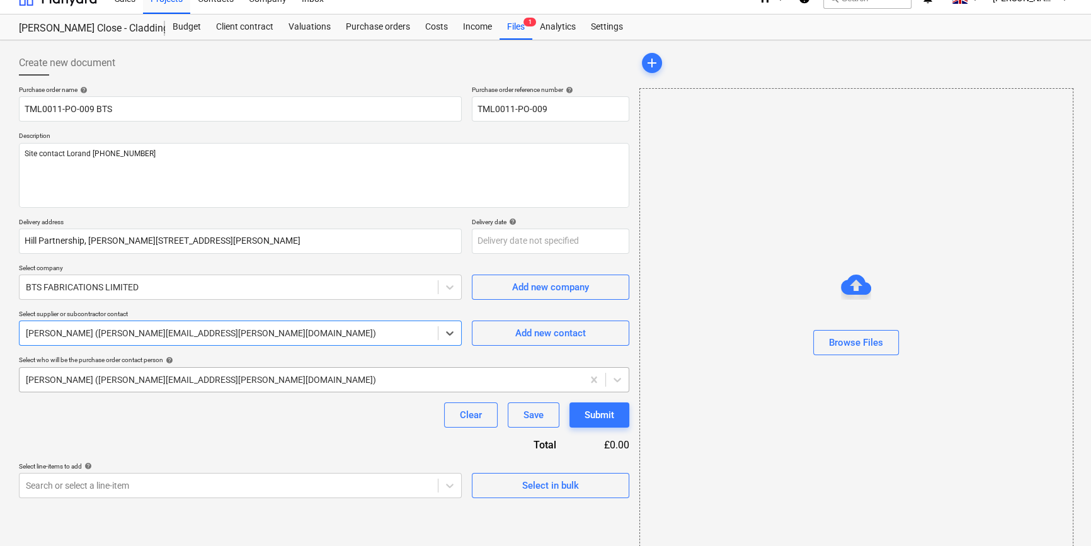
scroll to position [27, 0]
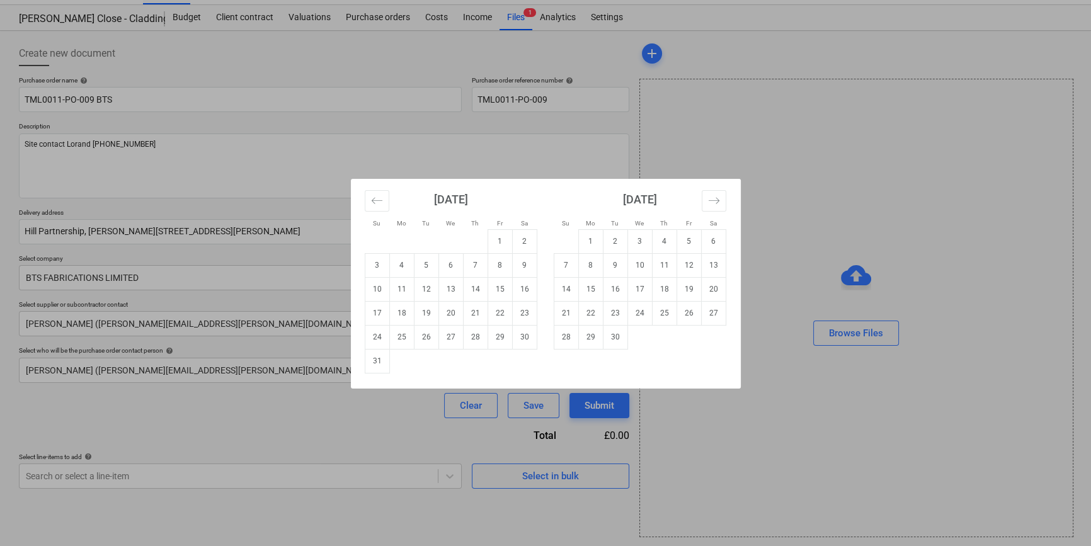
click at [494, 230] on body "Sales Projects Contacts Company Inbox 1 format_size keyboard_arrow_down help se…" at bounding box center [545, 246] width 1091 height 546
click at [474, 343] on td "28" at bounding box center [475, 337] width 25 height 24
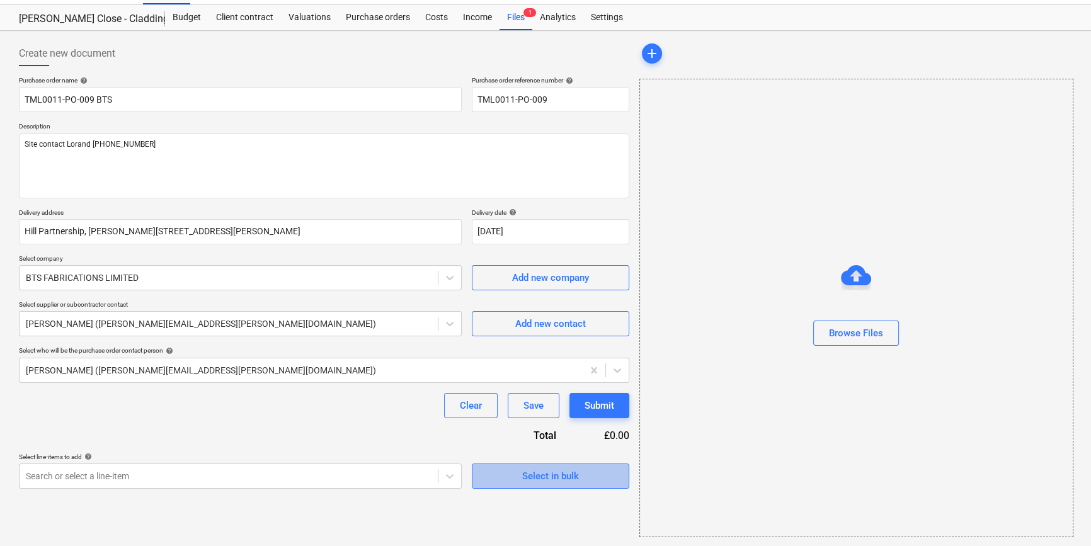
click at [564, 479] on div "Select in bulk" at bounding box center [550, 476] width 57 height 16
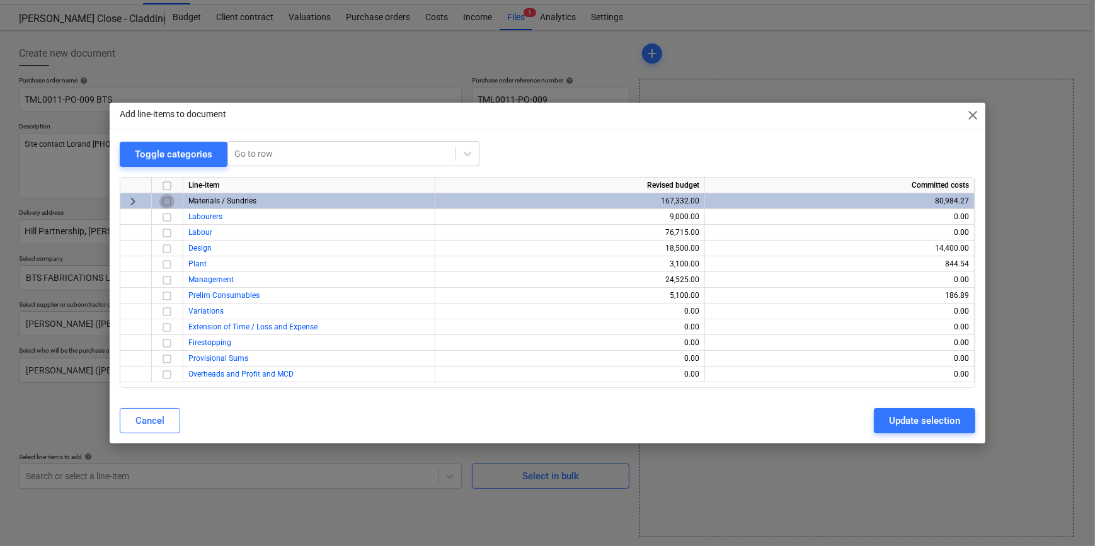
click at [166, 200] on input "checkbox" at bounding box center [166, 201] width 15 height 15
click at [873, 422] on div "Update selection" at bounding box center [924, 421] width 71 height 16
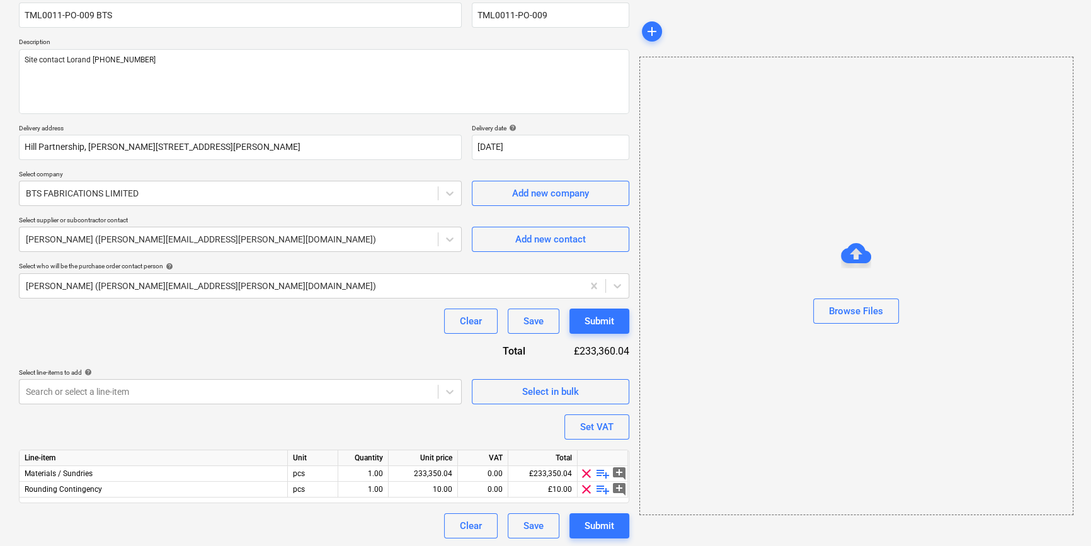
scroll to position [113, 0]
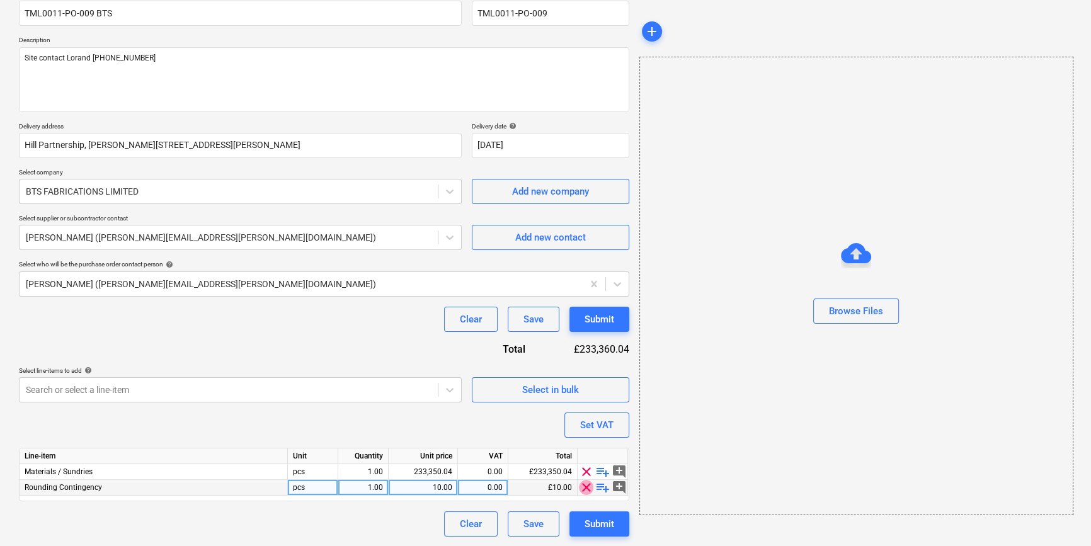
click at [583, 488] on span "clear" at bounding box center [586, 487] width 15 height 15
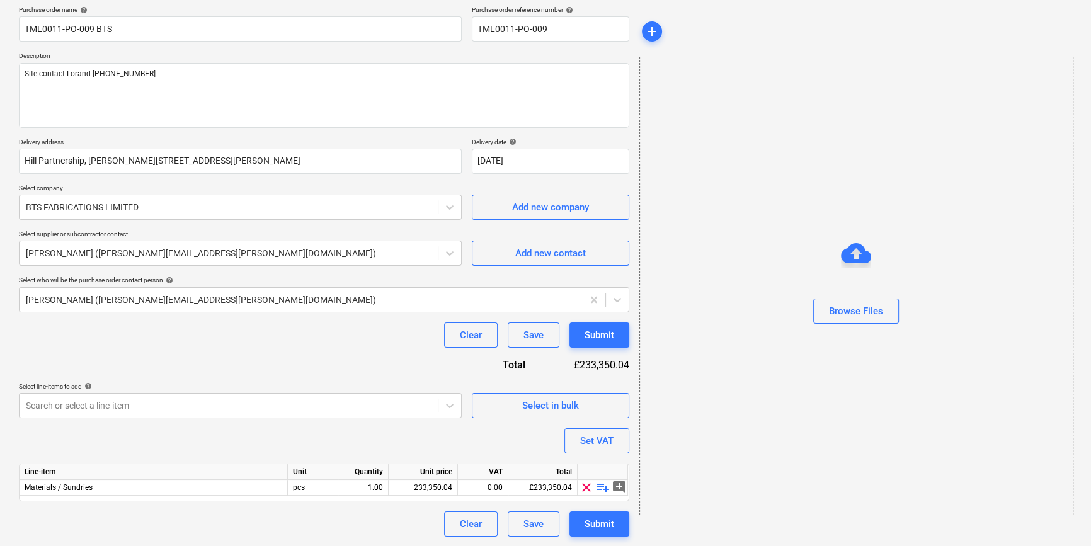
click at [598, 488] on span "playlist_add" at bounding box center [602, 487] width 15 height 15
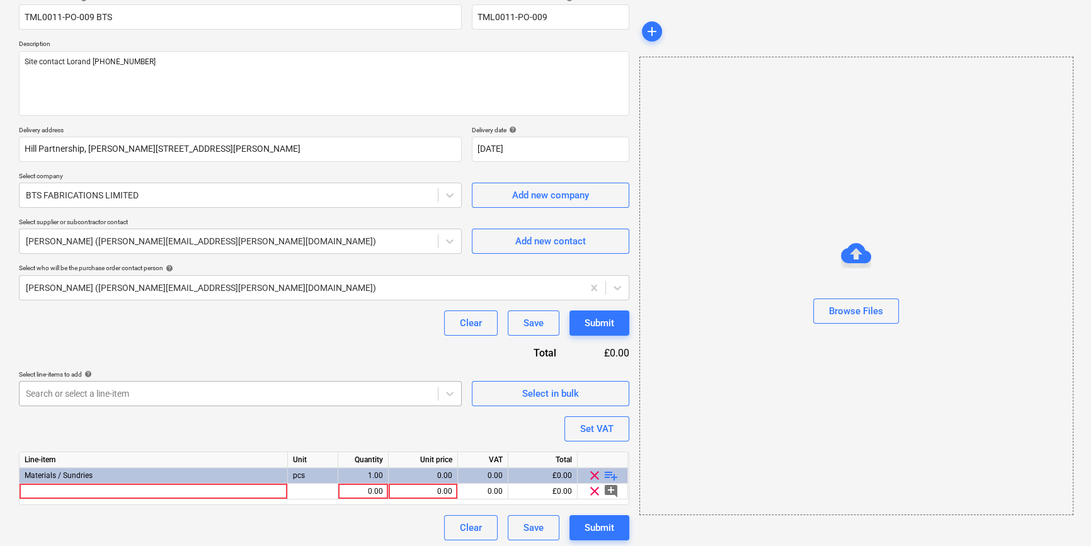
scroll to position [113, 0]
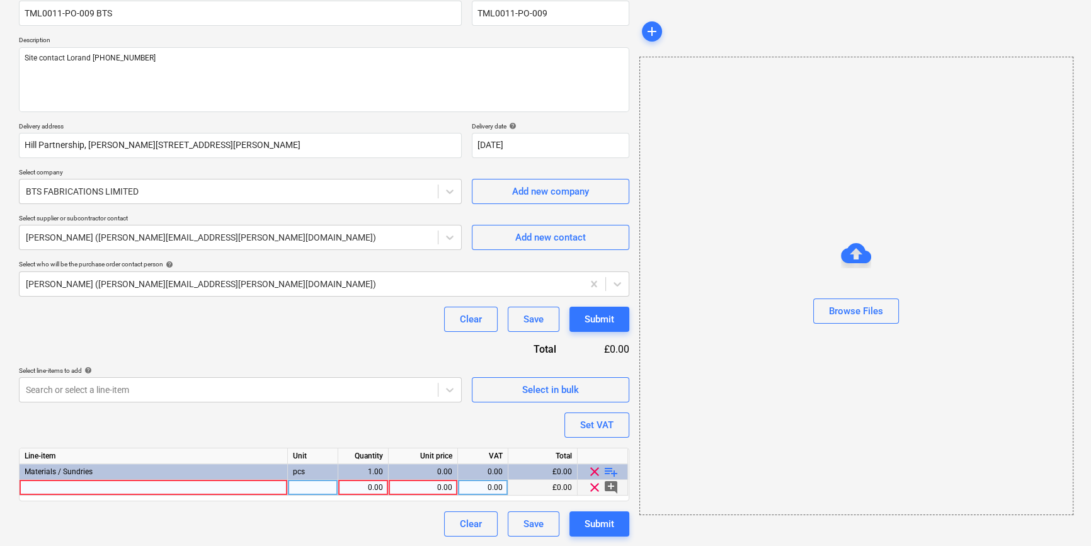
click at [37, 486] on div at bounding box center [154, 488] width 268 height 16
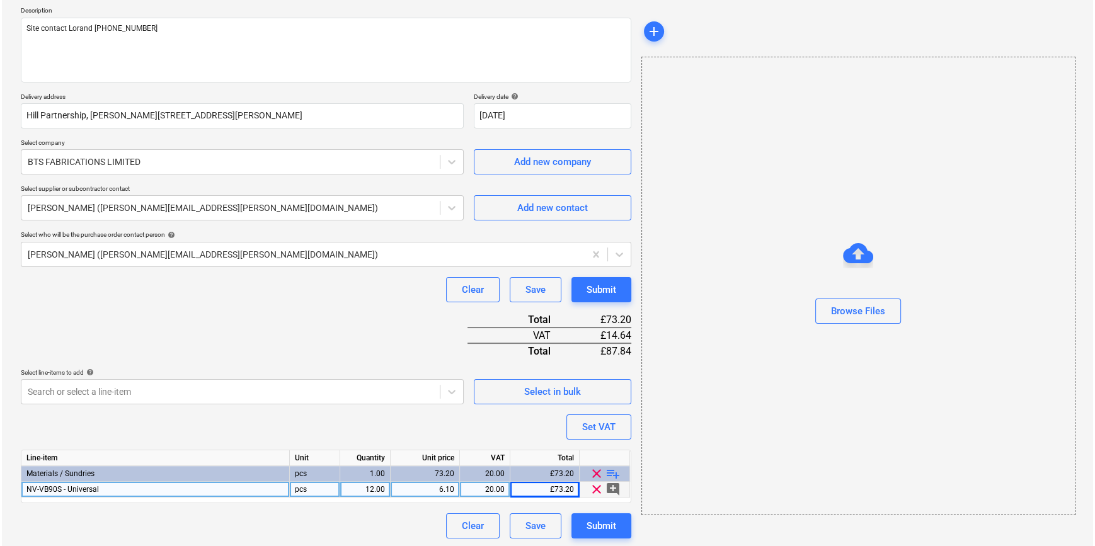
scroll to position [145, 0]
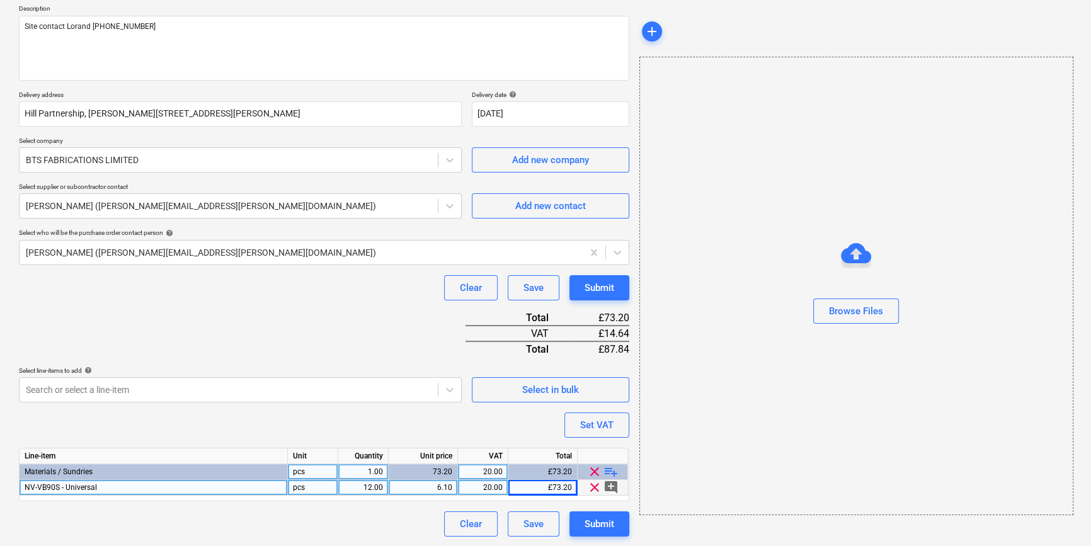
click at [609, 471] on span "playlist_add" at bounding box center [610, 471] width 15 height 15
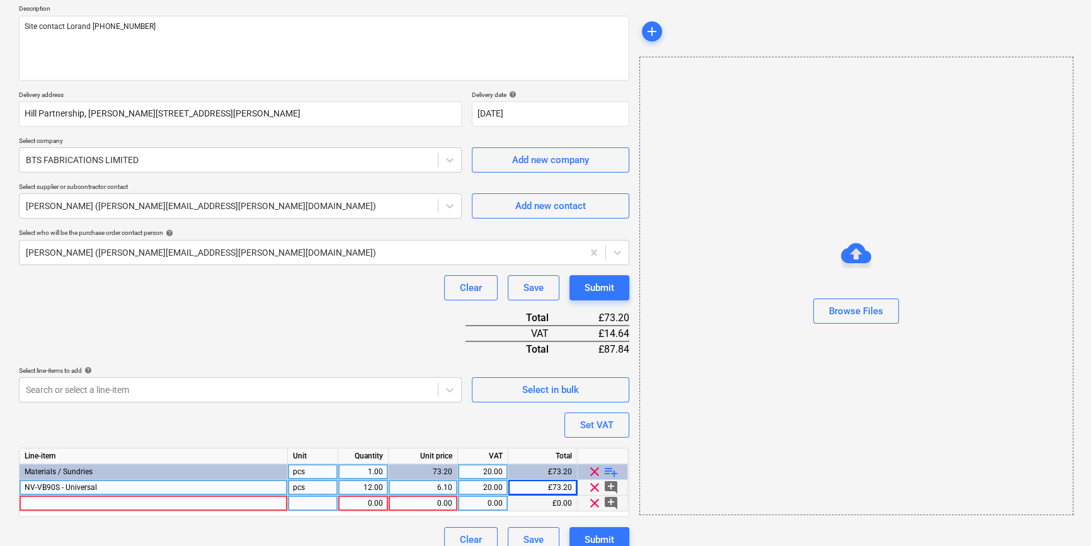
click at [44, 503] on div at bounding box center [154, 504] width 268 height 16
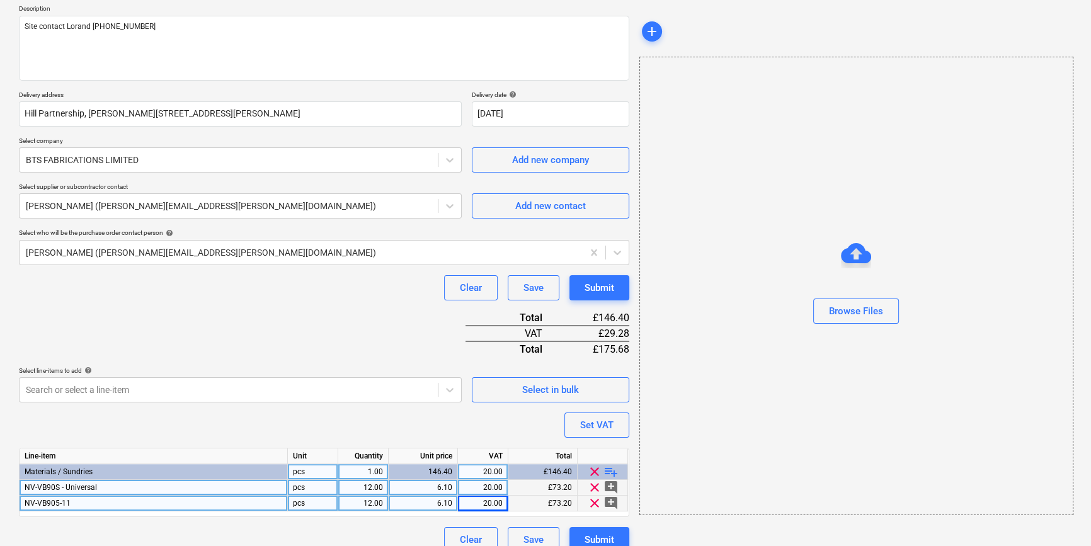
click at [445, 486] on div "6.10" at bounding box center [423, 488] width 59 height 16
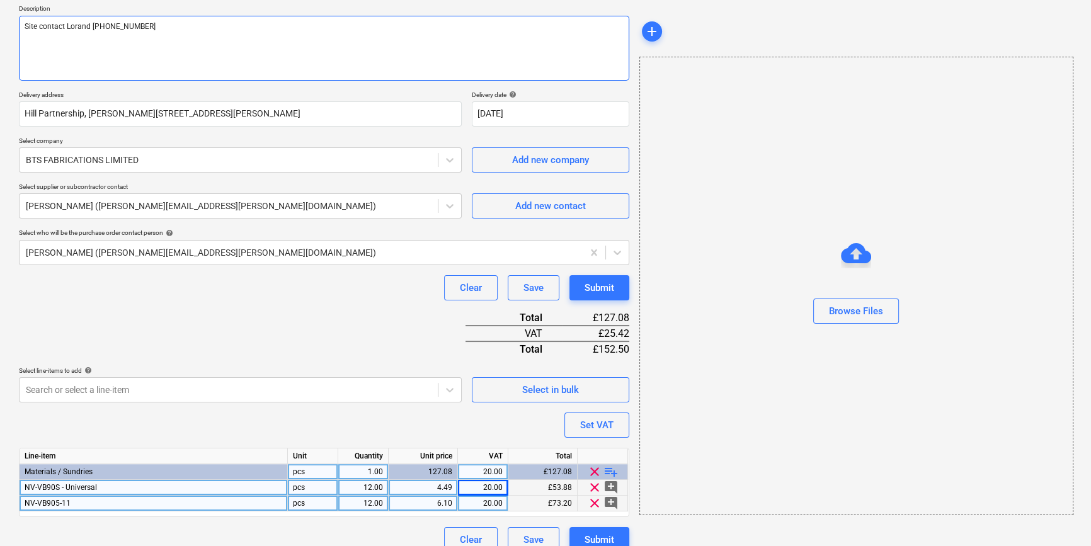
click at [31, 46] on textarea "Site contact Lorand [PHONE_NUMBER]" at bounding box center [324, 48] width 610 height 65
click at [164, 26] on textarea "Site contact Lorand [PHONE_NUMBER]" at bounding box center [324, 48] width 610 height 65
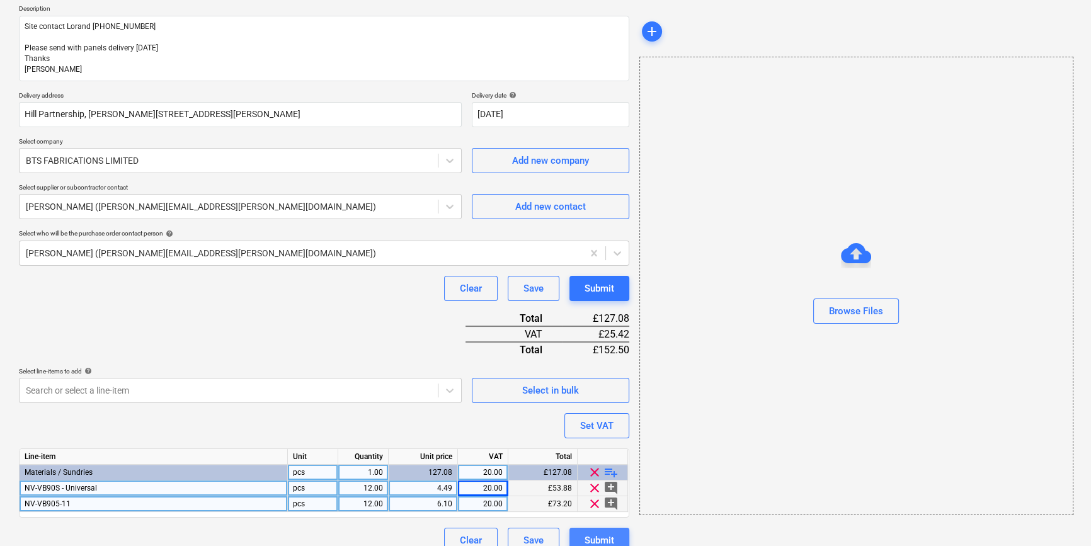
click at [607, 530] on div "Submit" at bounding box center [600, 540] width 30 height 16
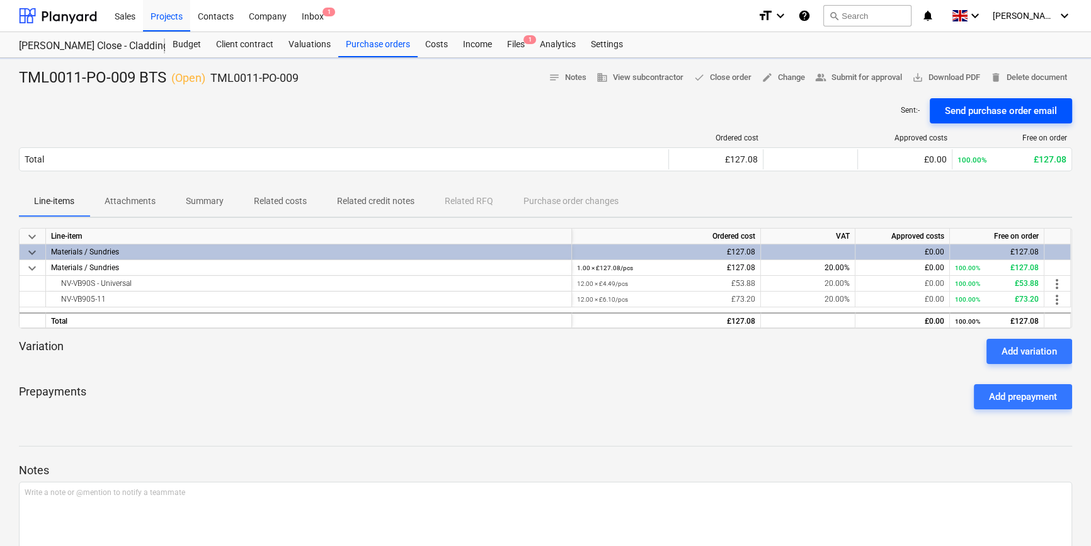
click at [873, 111] on div "Send purchase order email" at bounding box center [1001, 111] width 112 height 16
click at [159, 18] on div "Projects" at bounding box center [166, 15] width 47 height 32
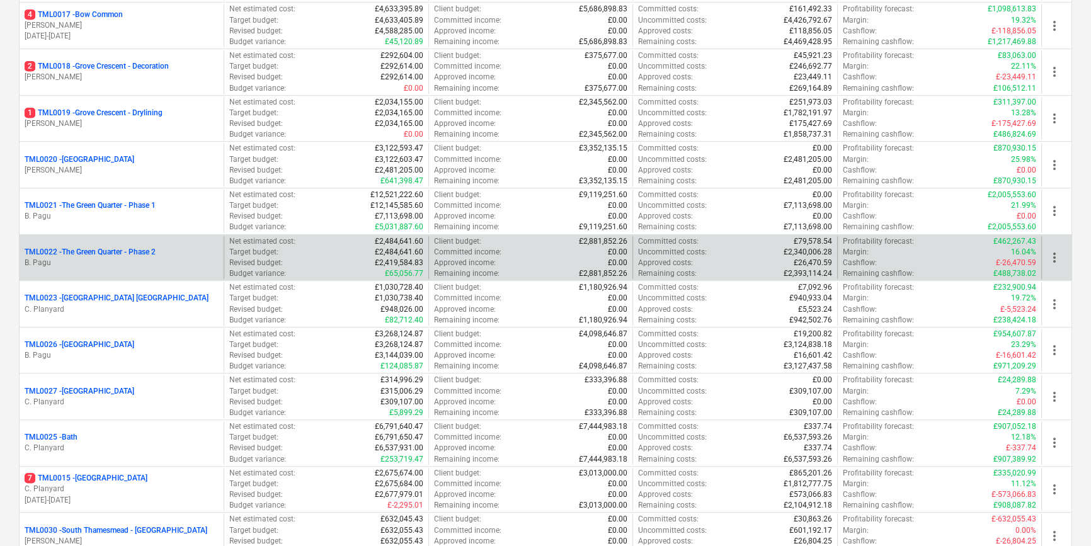
scroll to position [916, 0]
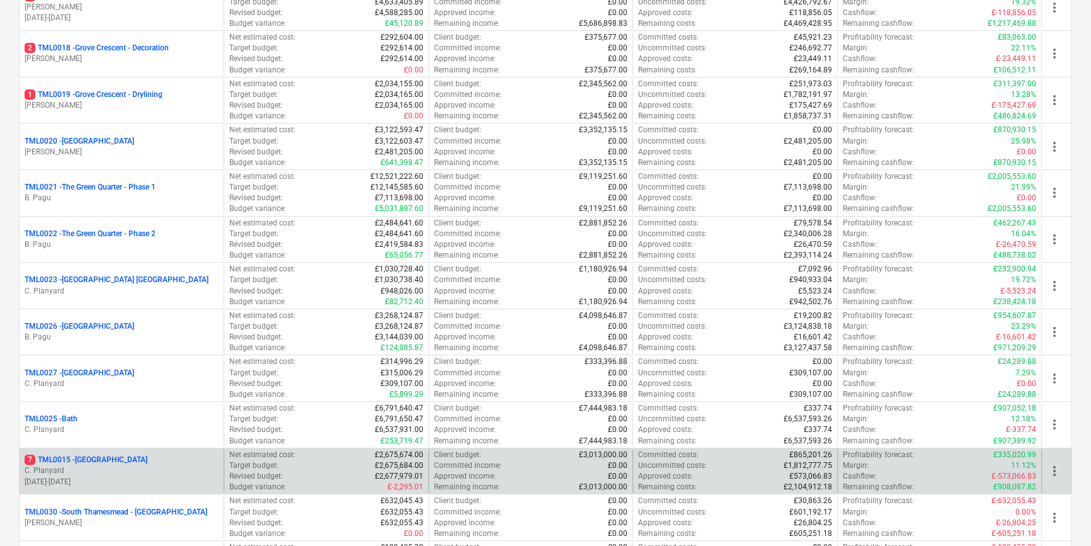
click at [111, 469] on p "C. Planyard" at bounding box center [122, 470] width 194 height 11
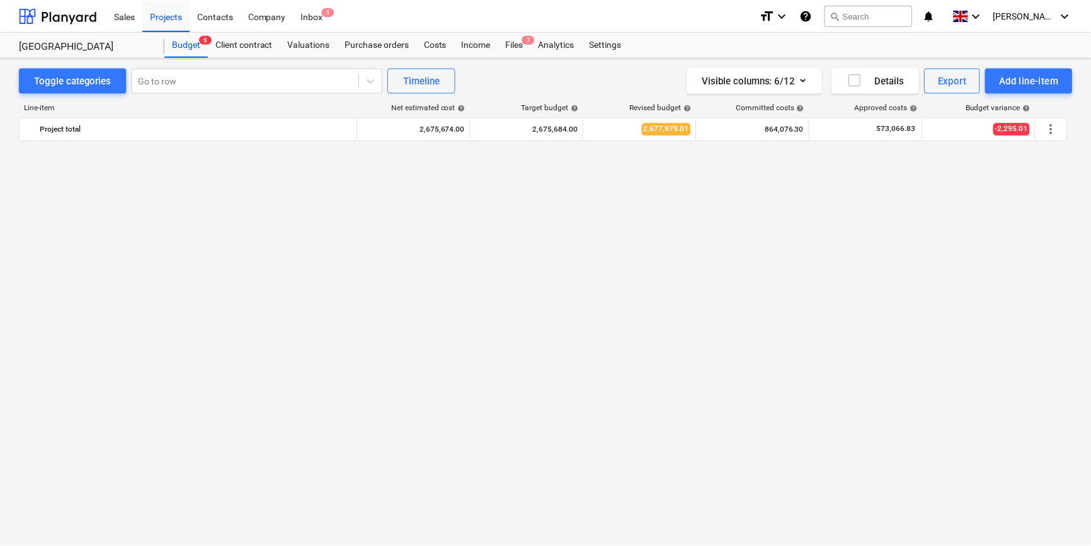
scroll to position [801, 0]
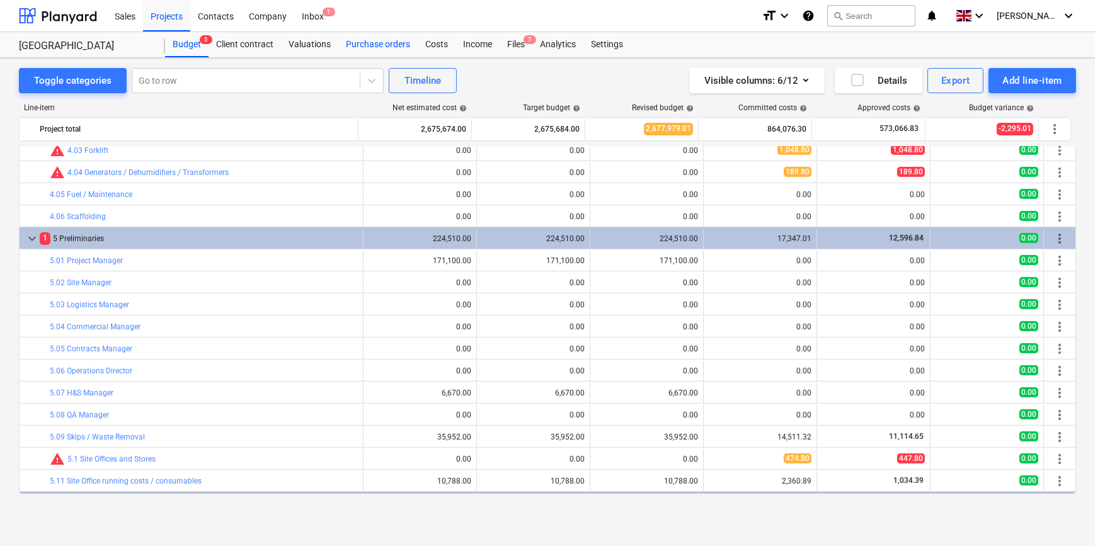
click at [367, 45] on div "Purchase orders" at bounding box center [377, 44] width 79 height 25
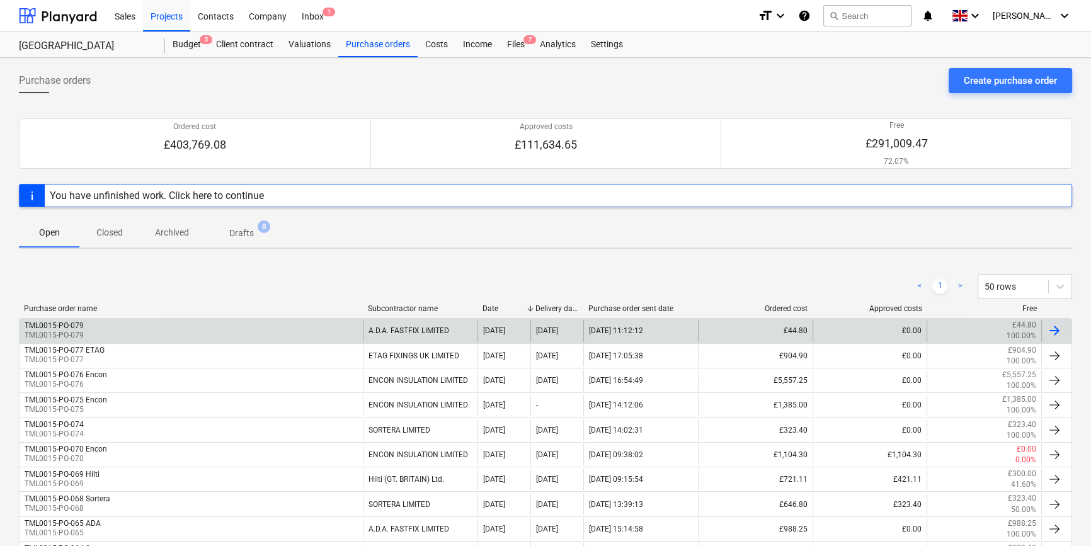
click at [873, 332] on div at bounding box center [1054, 330] width 15 height 15
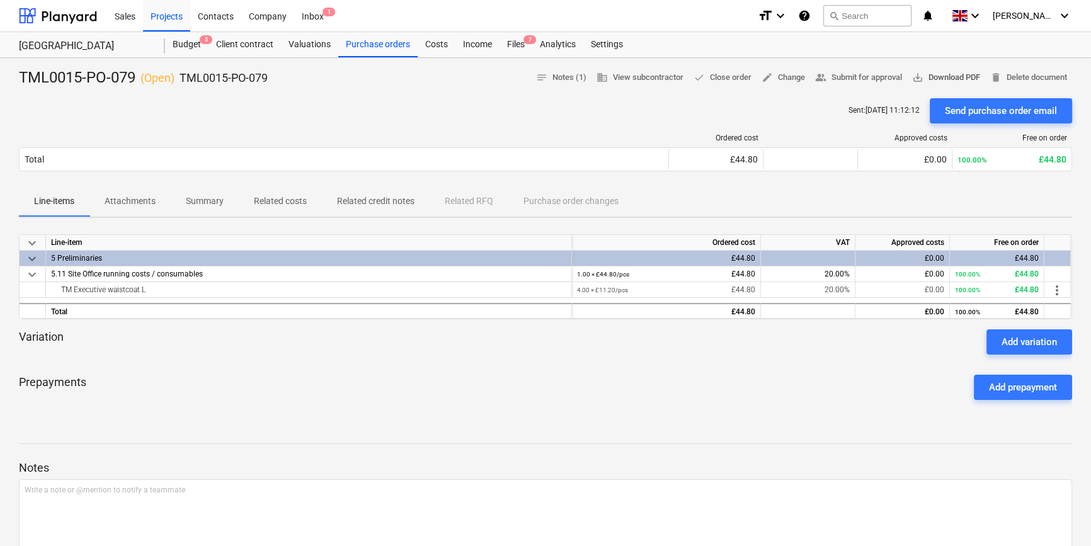
click at [873, 76] on span "save_alt Download PDF" at bounding box center [946, 78] width 68 height 14
click at [171, 18] on div "Projects" at bounding box center [166, 15] width 47 height 32
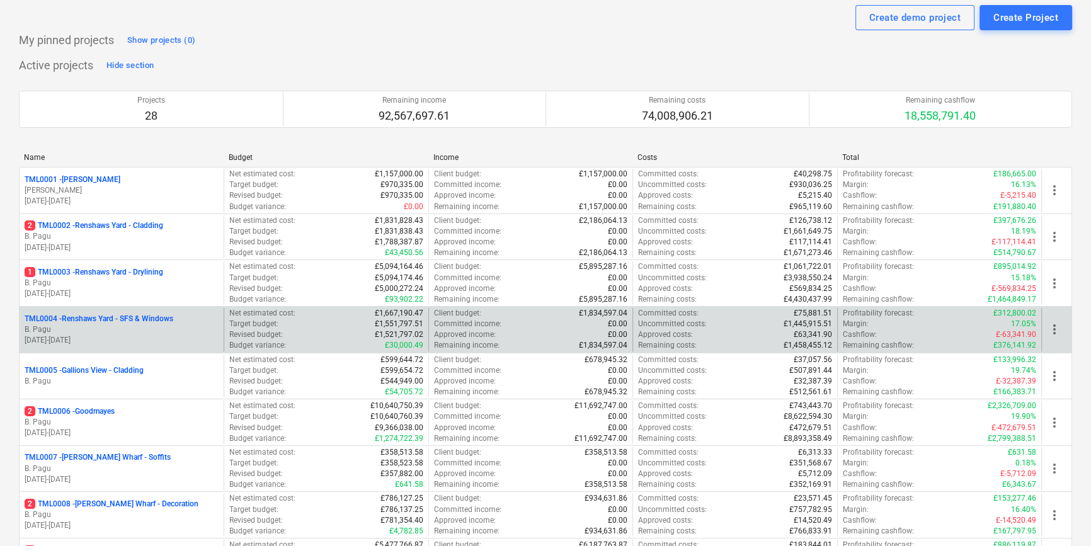
scroll to position [114, 0]
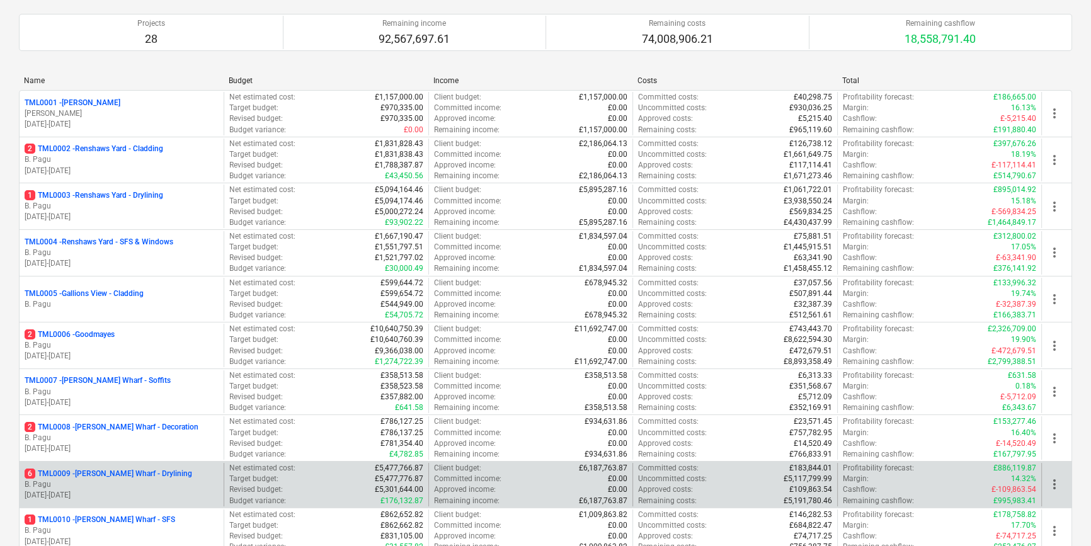
click at [121, 479] on p "B. Pagu" at bounding box center [122, 484] width 194 height 11
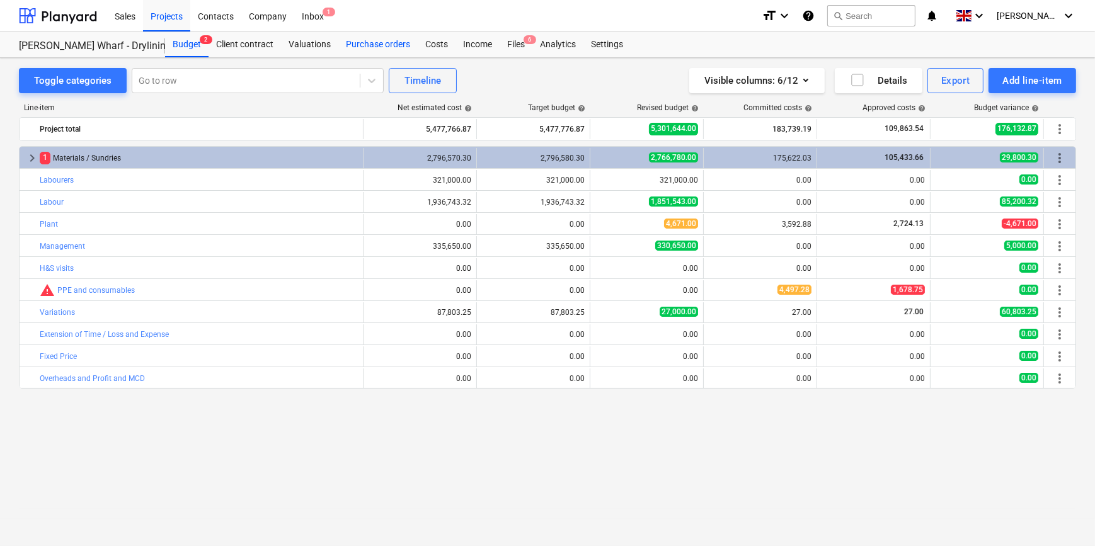
click at [381, 43] on div "Purchase orders" at bounding box center [377, 44] width 79 height 25
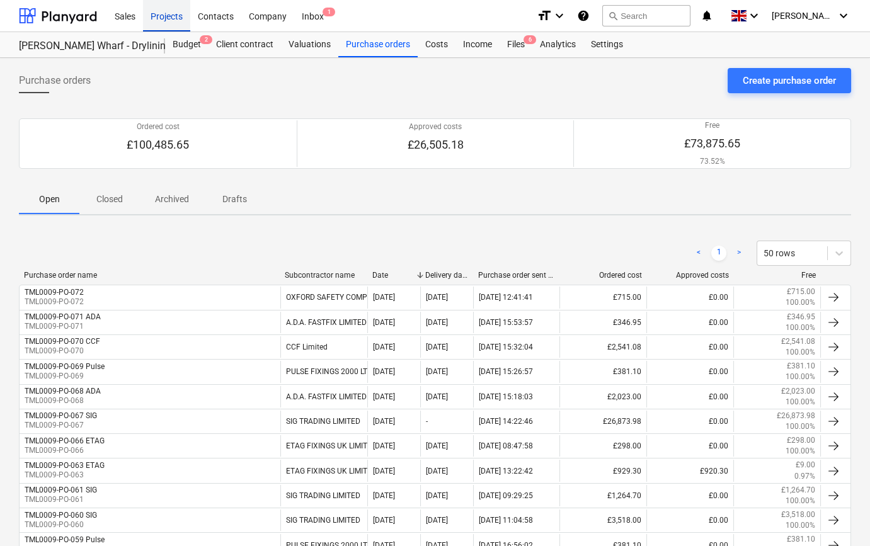
click at [171, 23] on div "Projects" at bounding box center [166, 15] width 47 height 32
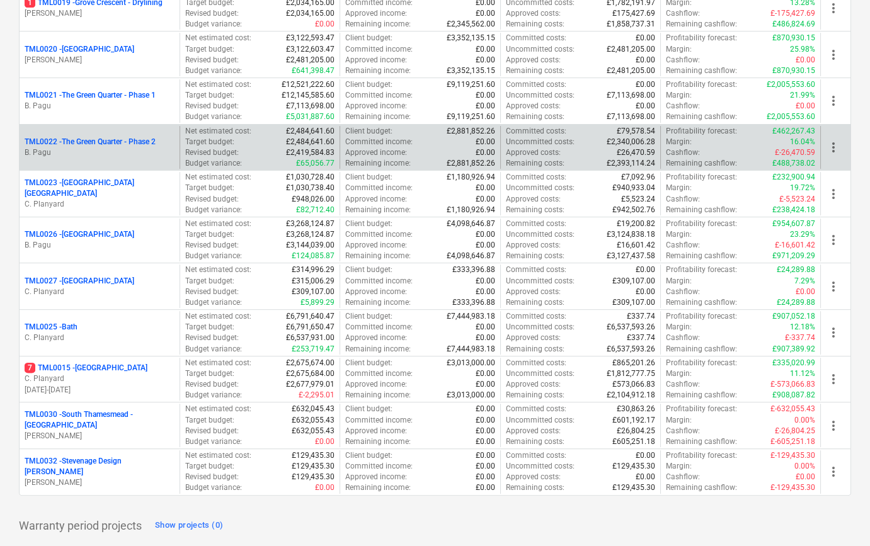
scroll to position [1030, 0]
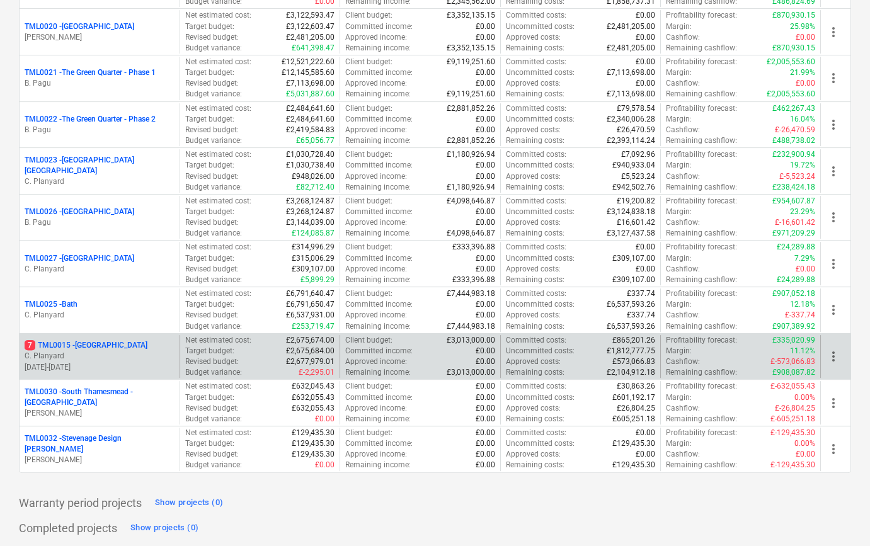
click at [94, 351] on p "C. Planyard" at bounding box center [100, 356] width 150 height 11
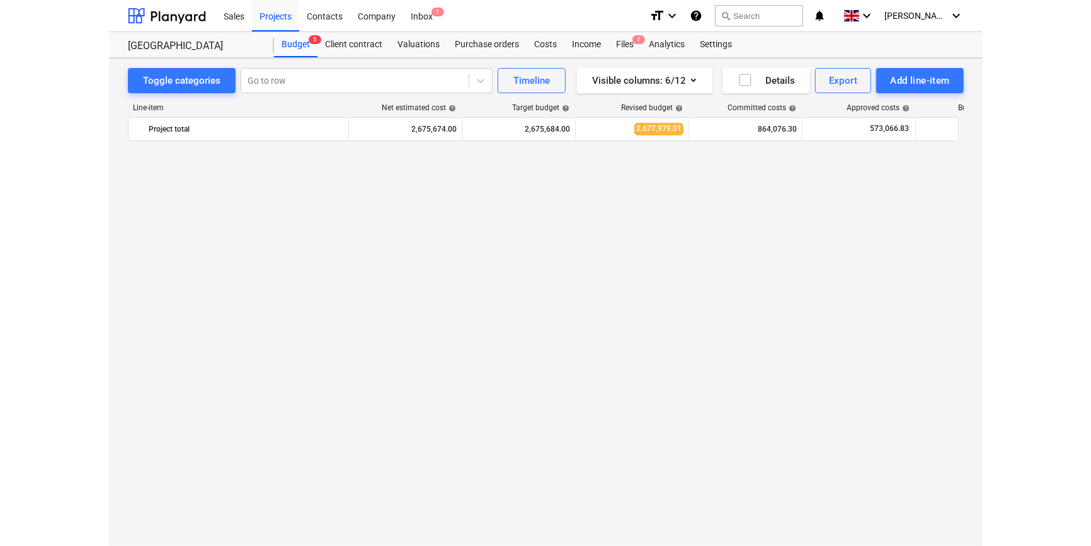
scroll to position [801, 0]
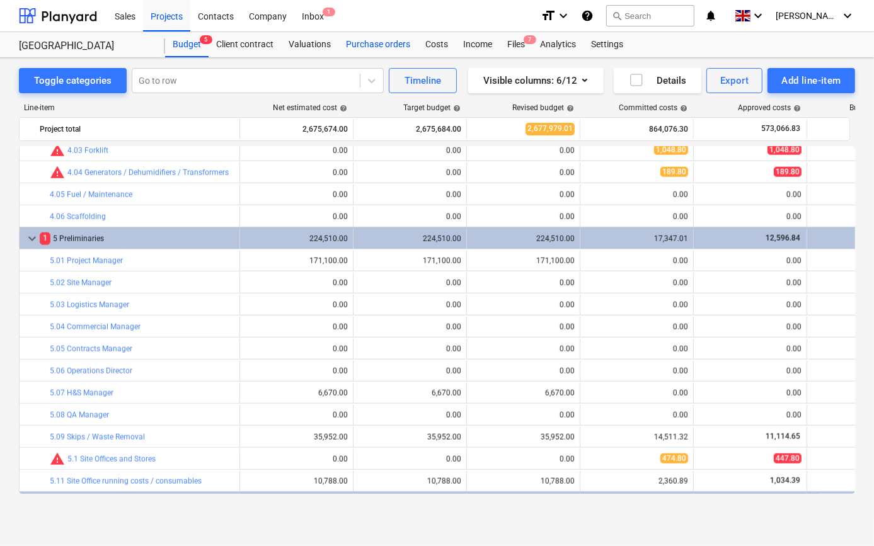
click at [373, 45] on div "Purchase orders" at bounding box center [377, 44] width 79 height 25
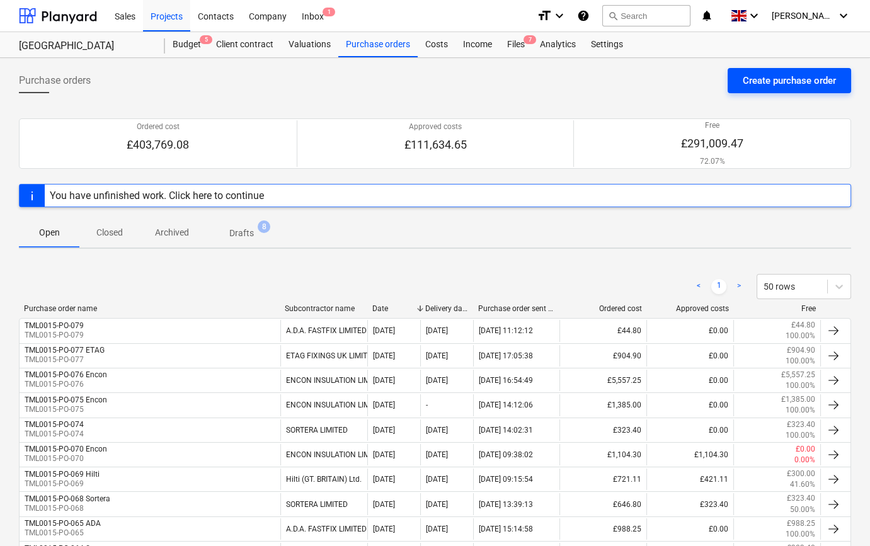
click at [801, 81] on div "Create purchase order" at bounding box center [789, 80] width 93 height 16
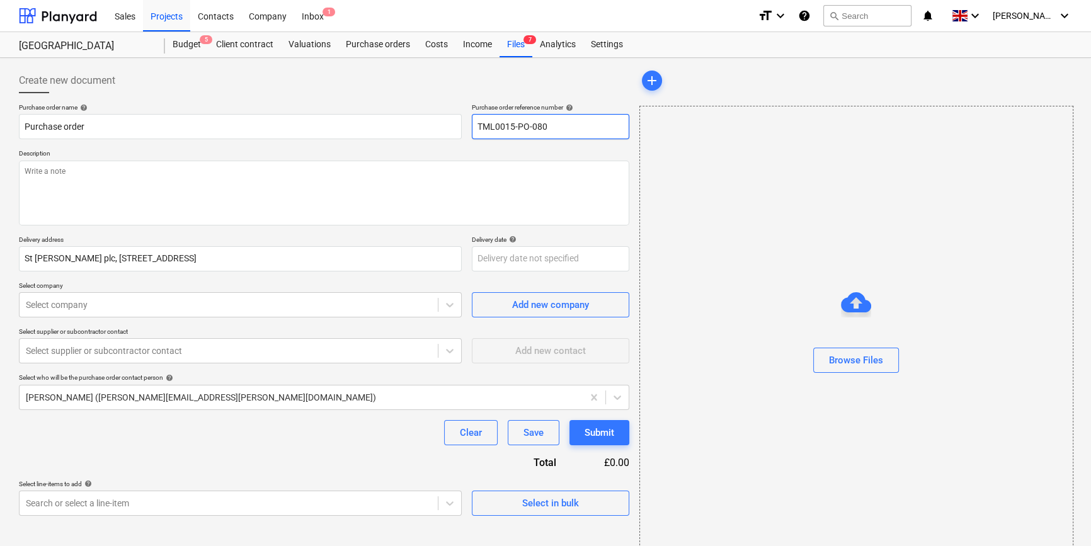
drag, startPoint x: 548, startPoint y: 127, endPoint x: 479, endPoint y: 127, distance: 69.3
click at [479, 127] on input "TML0015-PO-080" at bounding box center [550, 126] width 157 height 25
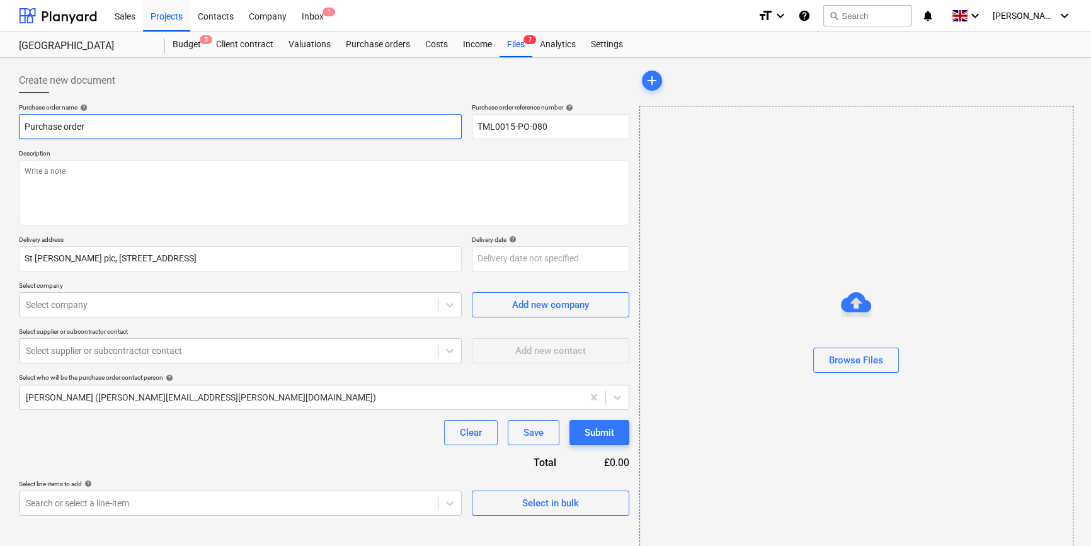
drag, startPoint x: 84, startPoint y: 123, endPoint x: 23, endPoint y: 125, distance: 61.8
click at [23, 125] on input "Purchase order" at bounding box center [240, 126] width 443 height 25
paste input "TML0015-PO-080"
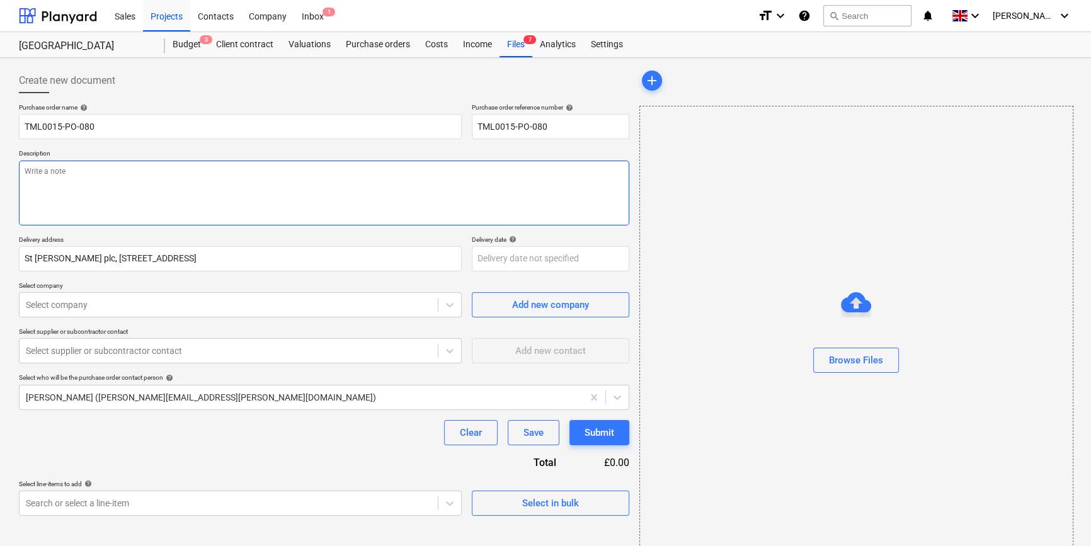
click at [36, 176] on textarea at bounding box center [324, 193] width 610 height 65
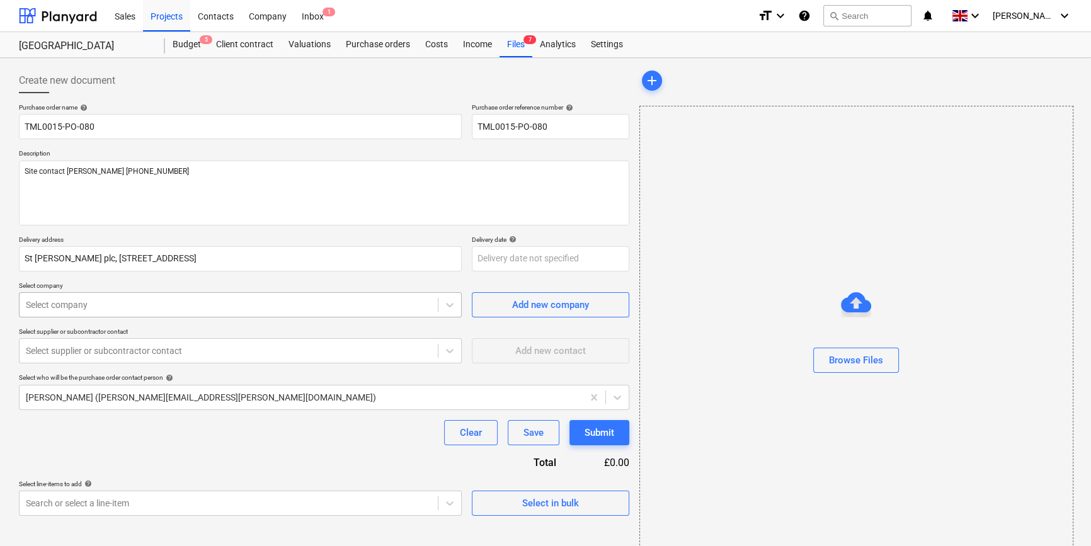
click at [181, 303] on div at bounding box center [229, 305] width 406 height 13
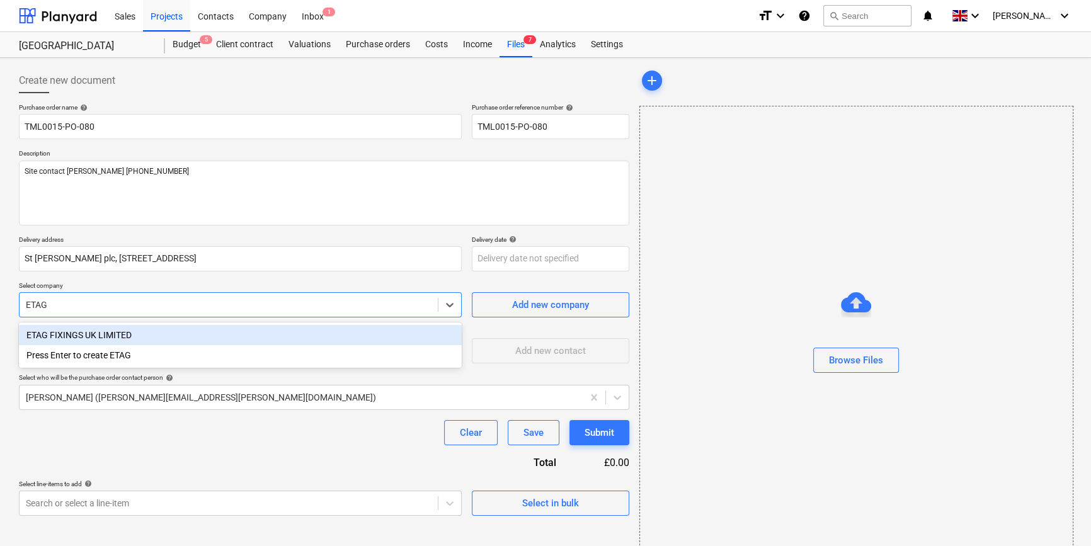
click at [130, 336] on div "ETAG FIXINGS UK LIMITED" at bounding box center [240, 335] width 443 height 20
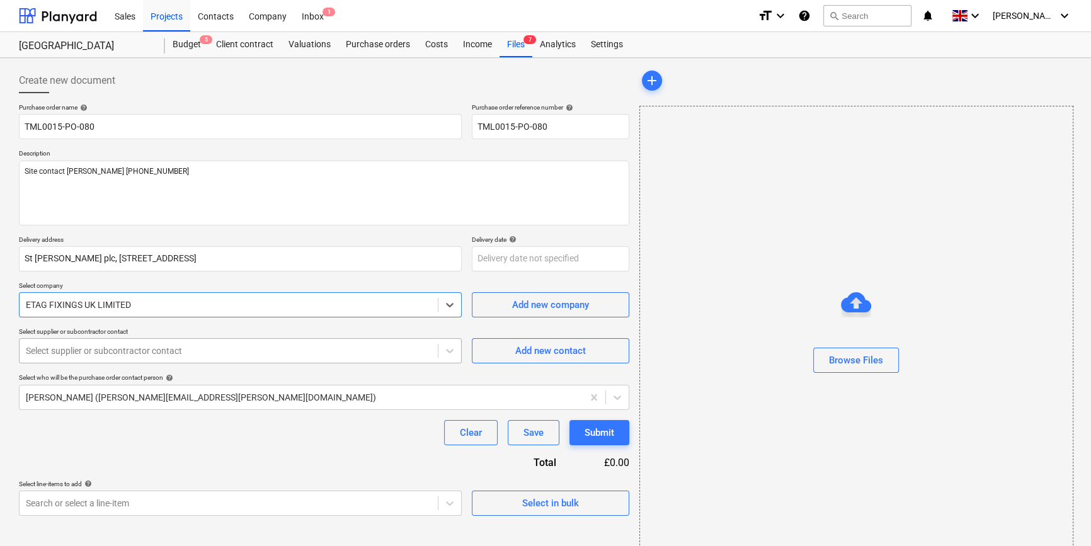
click at [132, 352] on div at bounding box center [229, 351] width 406 height 13
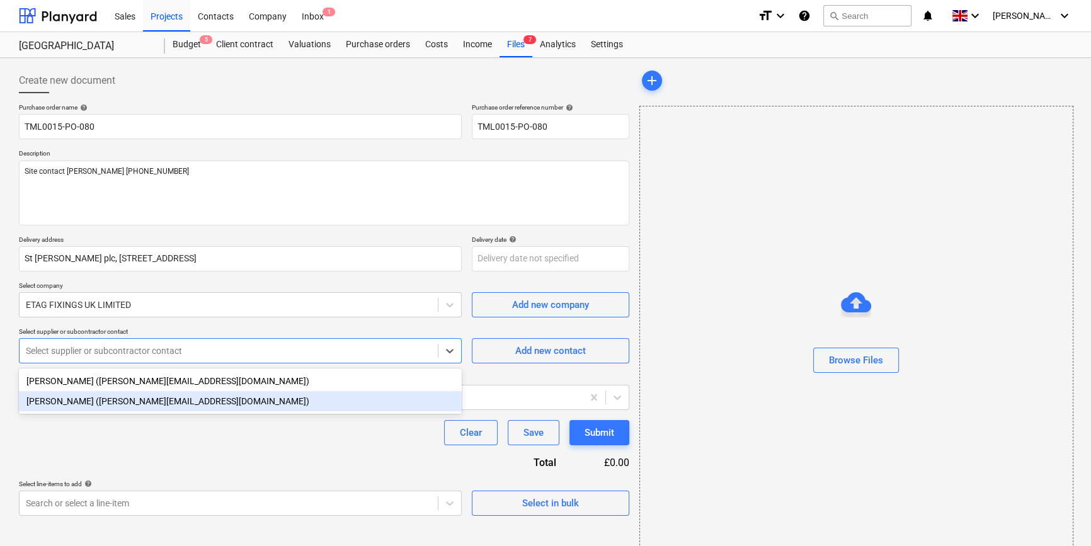
click at [124, 402] on div "[PERSON_NAME] ([PERSON_NAME][EMAIL_ADDRESS][DOMAIN_NAME])" at bounding box center [240, 401] width 443 height 20
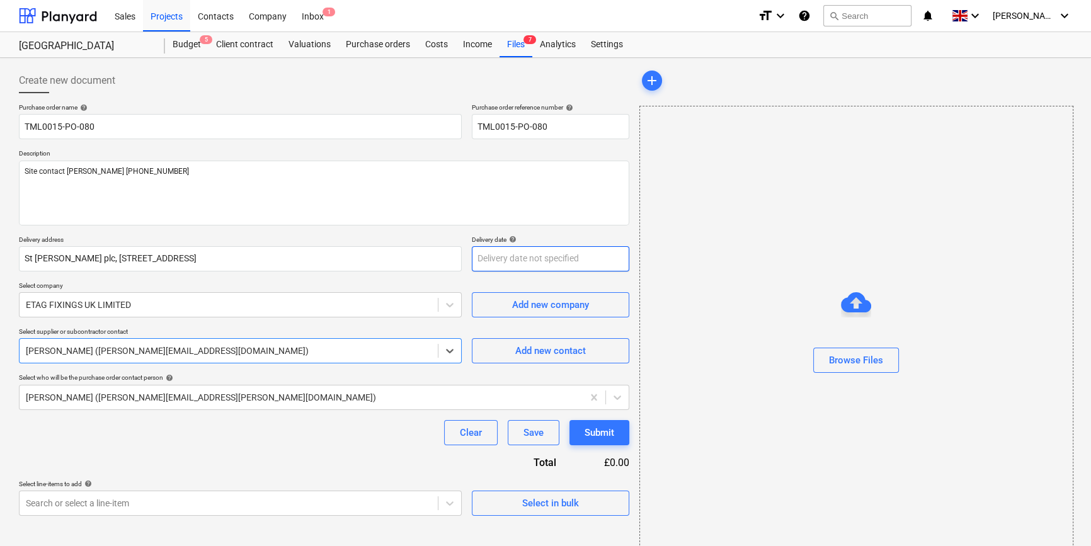
click at [518, 260] on body "Sales Projects Contacts Company Inbox 1 format_size keyboard_arrow_down help se…" at bounding box center [545, 273] width 1091 height 546
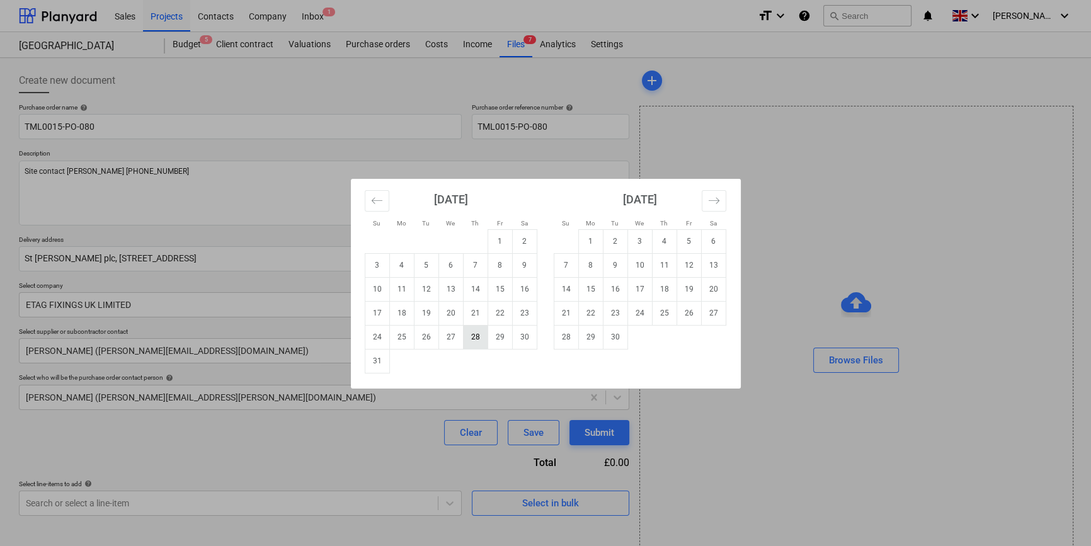
click at [474, 340] on td "28" at bounding box center [475, 337] width 25 height 24
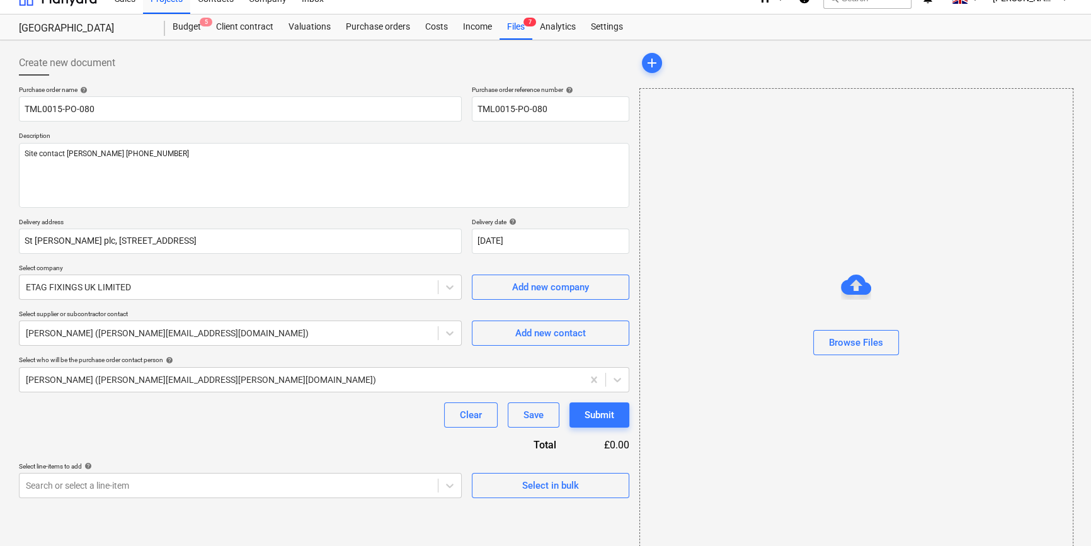
scroll to position [27, 0]
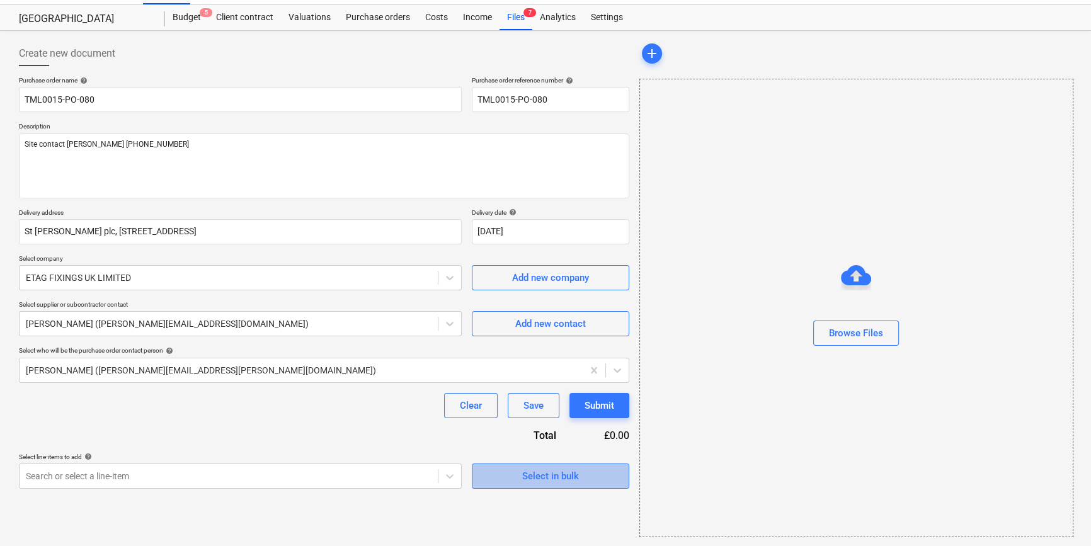
click at [548, 482] on div "Select in bulk" at bounding box center [550, 476] width 57 height 16
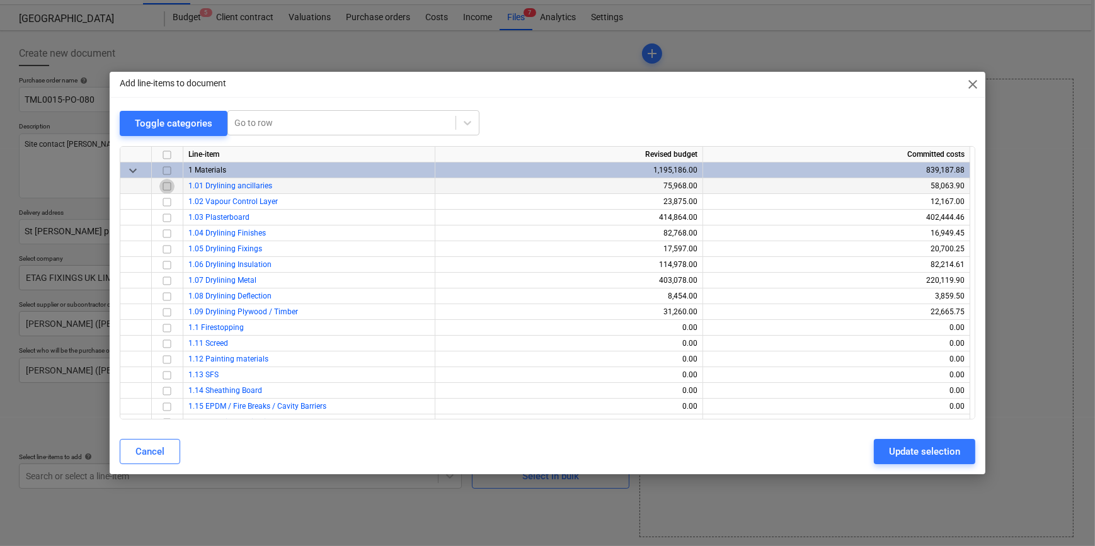
click at [165, 185] on input "checkbox" at bounding box center [166, 185] width 15 height 15
click at [873, 453] on div "Update selection" at bounding box center [924, 451] width 71 height 16
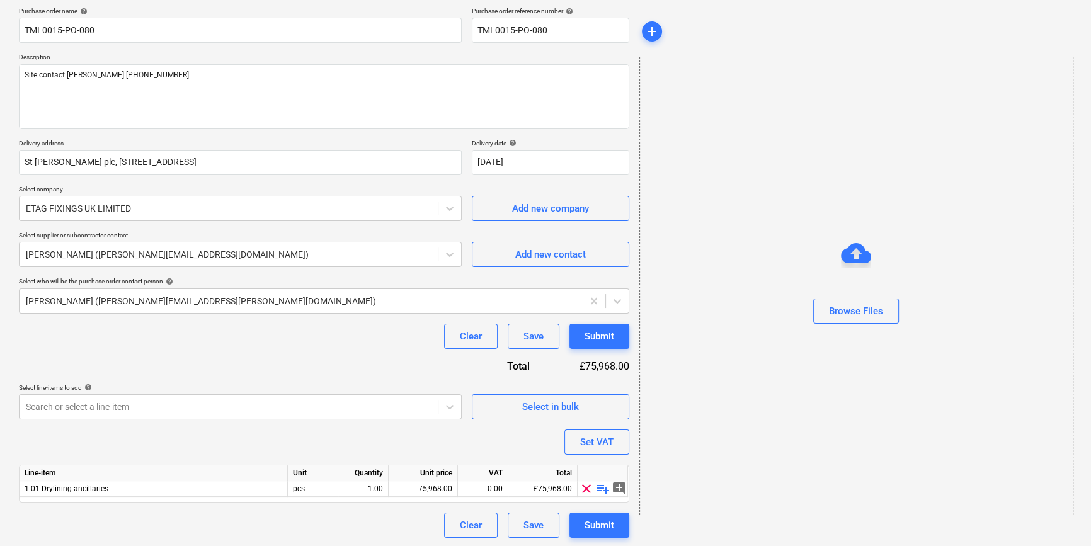
scroll to position [98, 0]
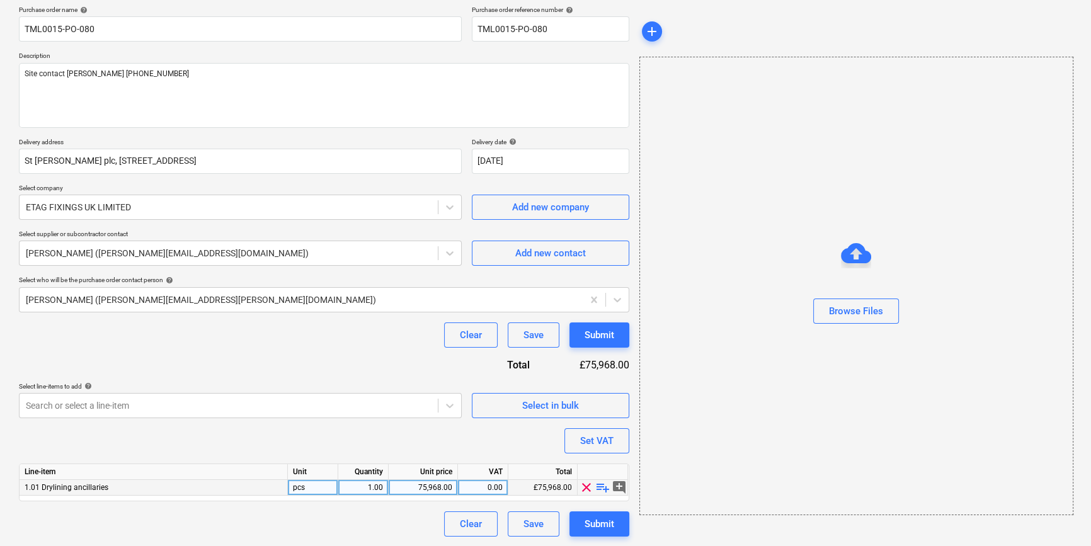
click at [602, 490] on span "playlist_add" at bounding box center [602, 487] width 15 height 15
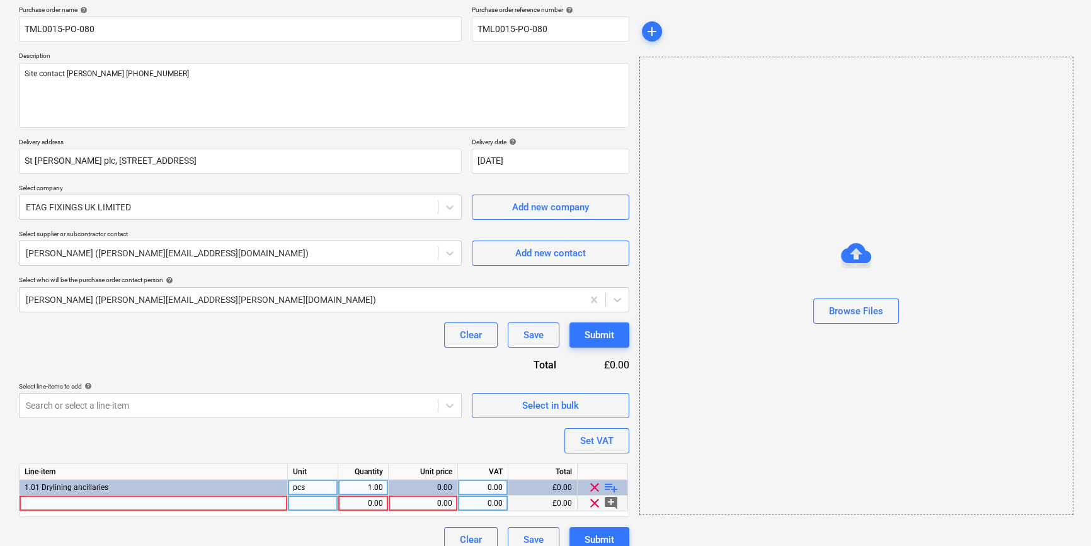
click at [51, 507] on div at bounding box center [154, 504] width 268 height 16
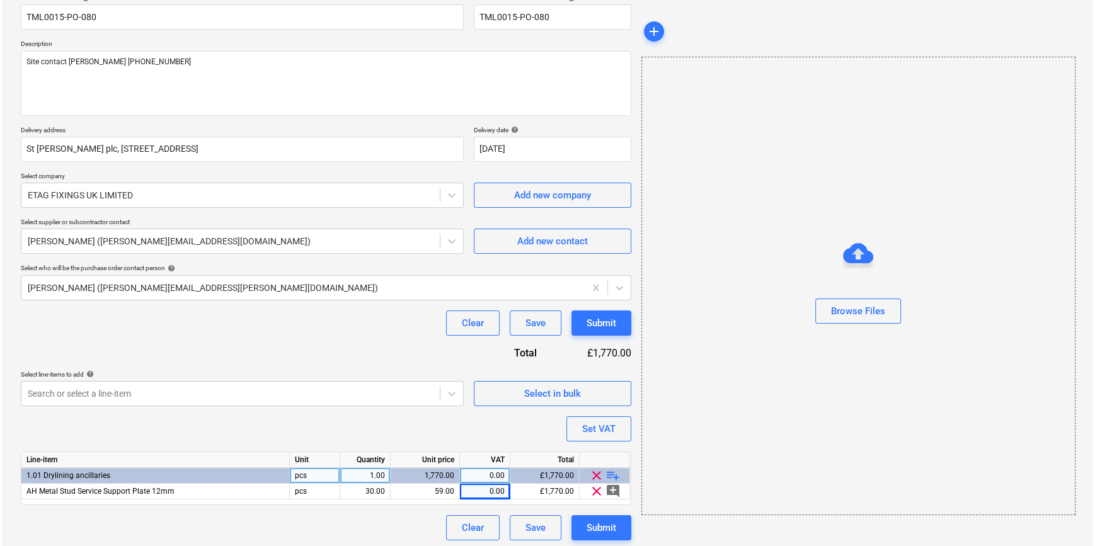
scroll to position [113, 0]
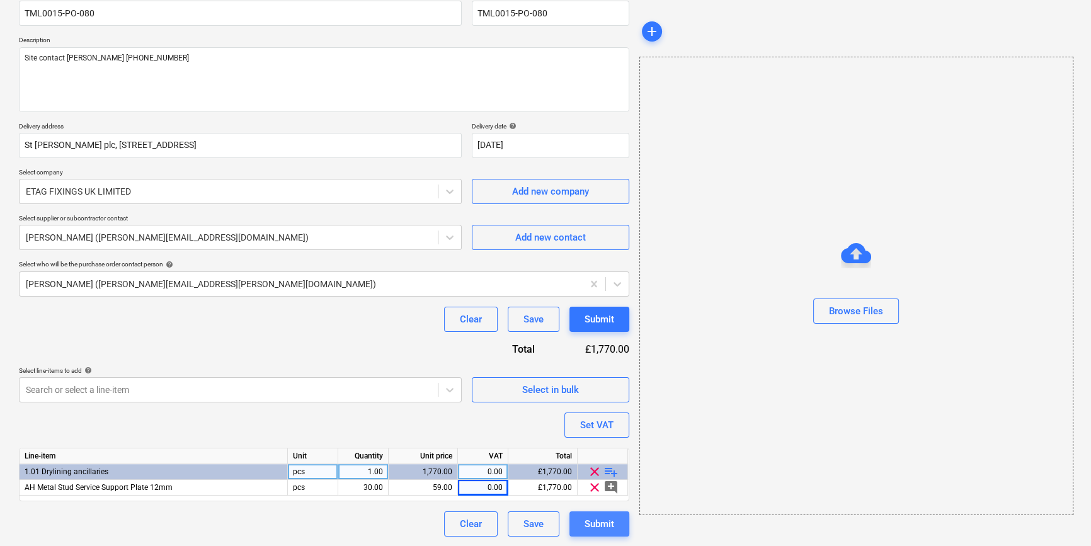
click at [602, 524] on div "Submit" at bounding box center [600, 524] width 30 height 16
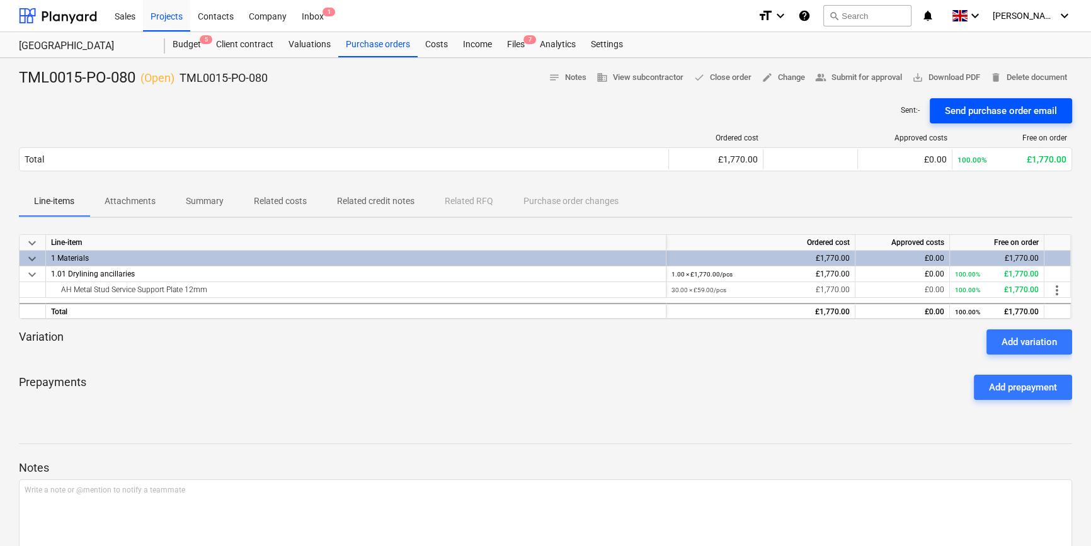
click at [873, 107] on div "Send purchase order email" at bounding box center [1001, 111] width 112 height 16
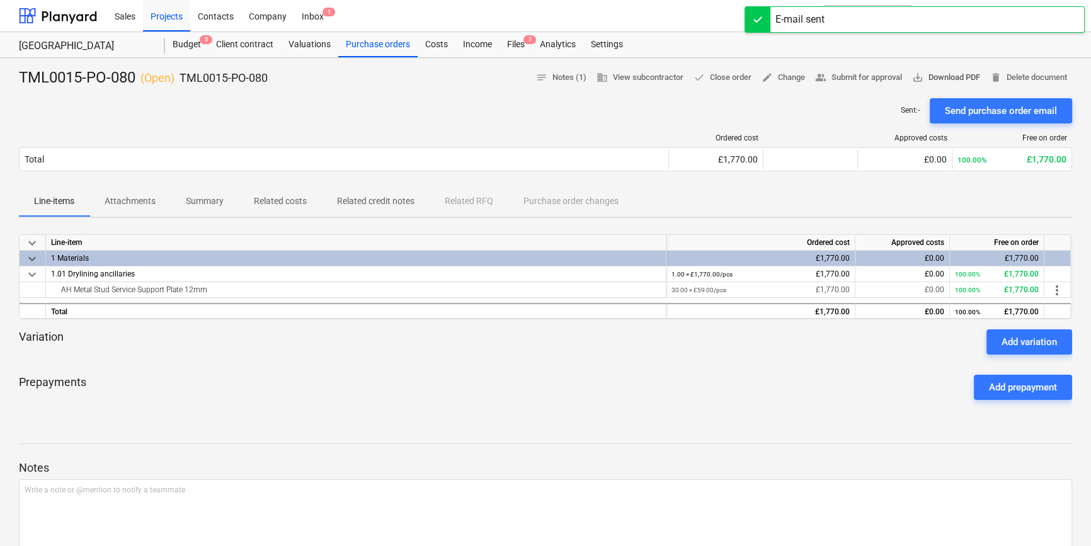
click at [873, 75] on span "save_alt Download PDF" at bounding box center [946, 78] width 68 height 14
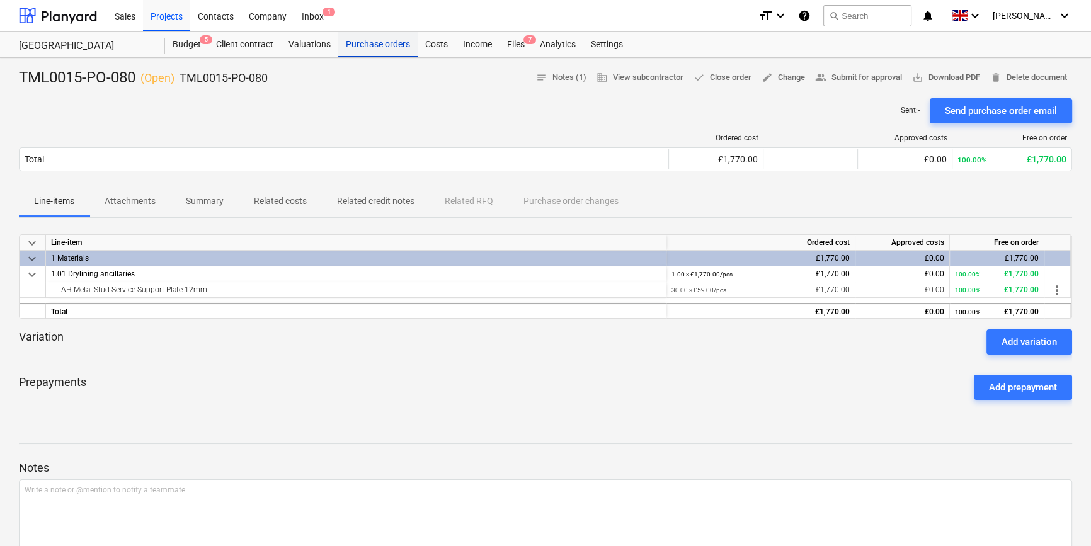
click at [391, 43] on div "Purchase orders" at bounding box center [377, 44] width 79 height 25
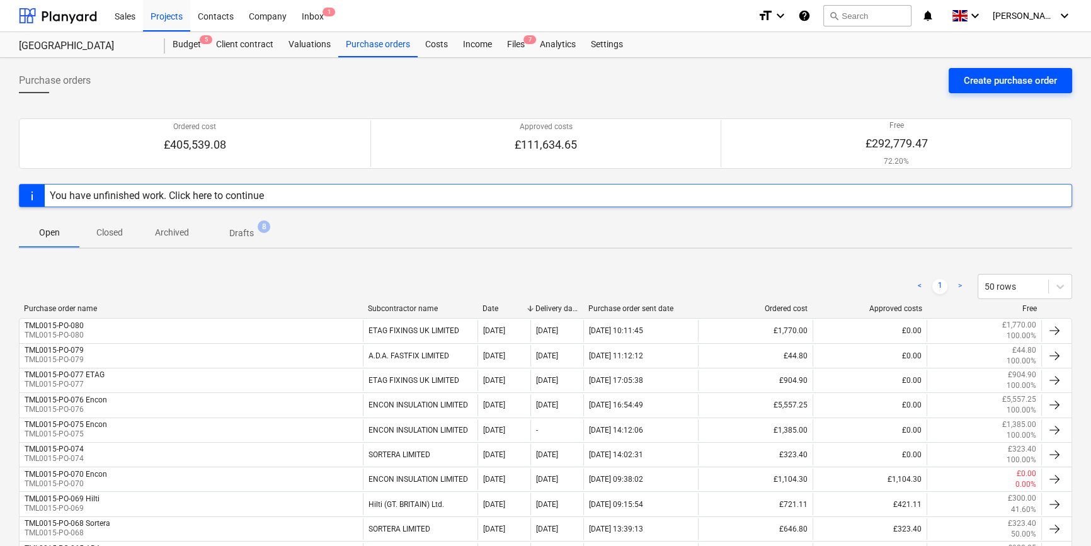
click at [873, 81] on div "Create purchase order" at bounding box center [1010, 80] width 93 height 16
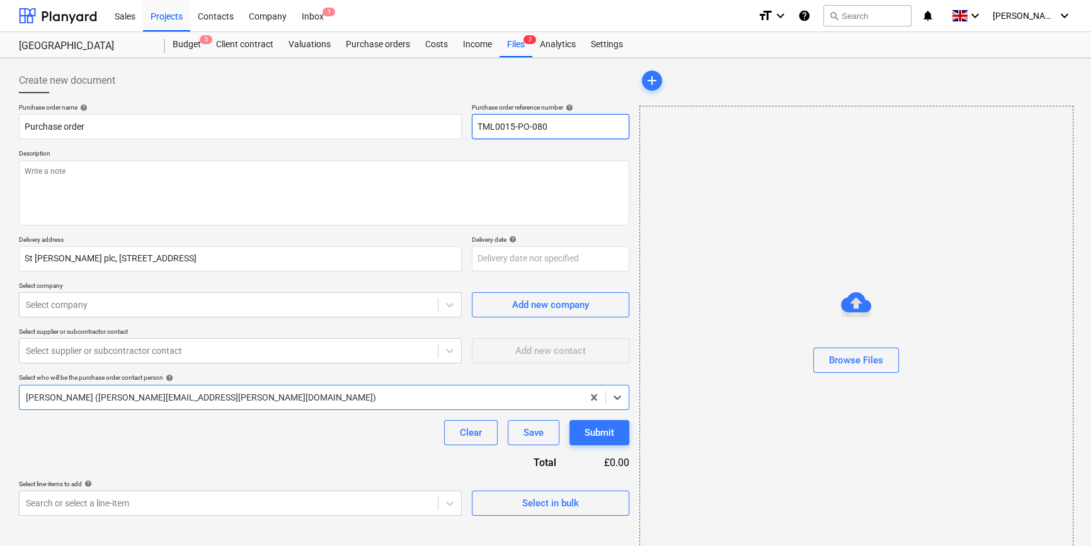
click at [554, 126] on input "TML0015-PO-080" at bounding box center [550, 126] width 157 height 25
drag, startPoint x: 554, startPoint y: 126, endPoint x: 476, endPoint y: 130, distance: 78.2
click at [476, 130] on input "TML0015-PO-081" at bounding box center [550, 126] width 157 height 25
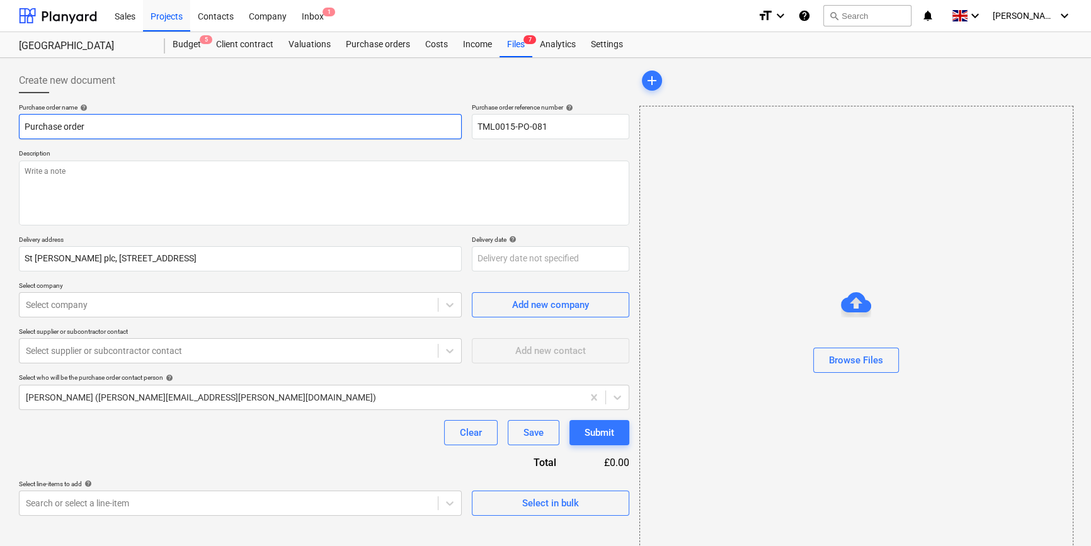
drag, startPoint x: 88, startPoint y: 126, endPoint x: 10, endPoint y: 126, distance: 78.1
click at [14, 127] on div "Create new document Purchase order name help Purchase order Purchase order refe…" at bounding box center [324, 316] width 620 height 506
paste input "TML0015-PO-081"
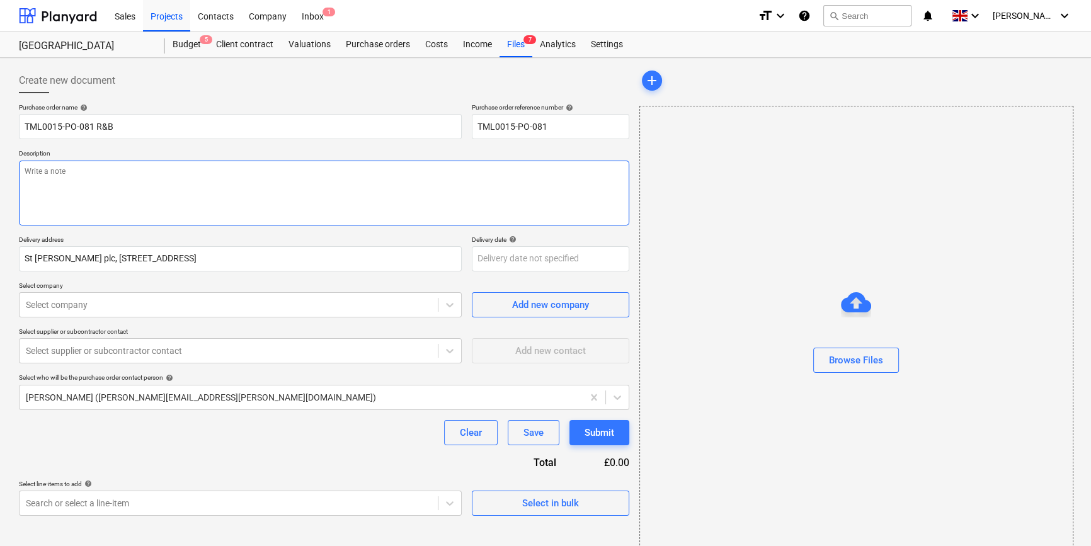
click at [54, 187] on textarea at bounding box center [324, 193] width 610 height 65
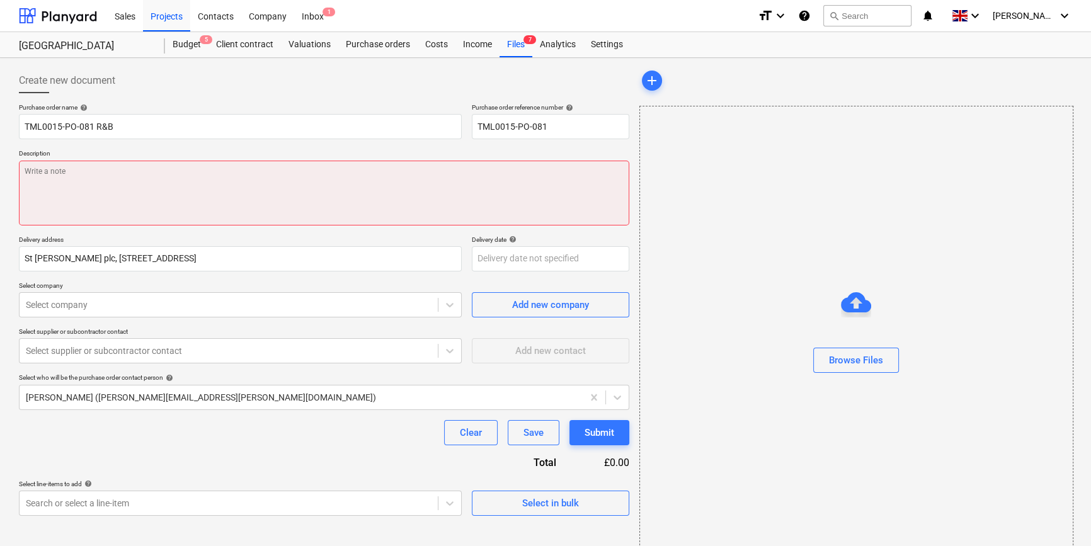
paste textarea "Site contact [PERSON_NAME] [PHONE_NUMBER]"
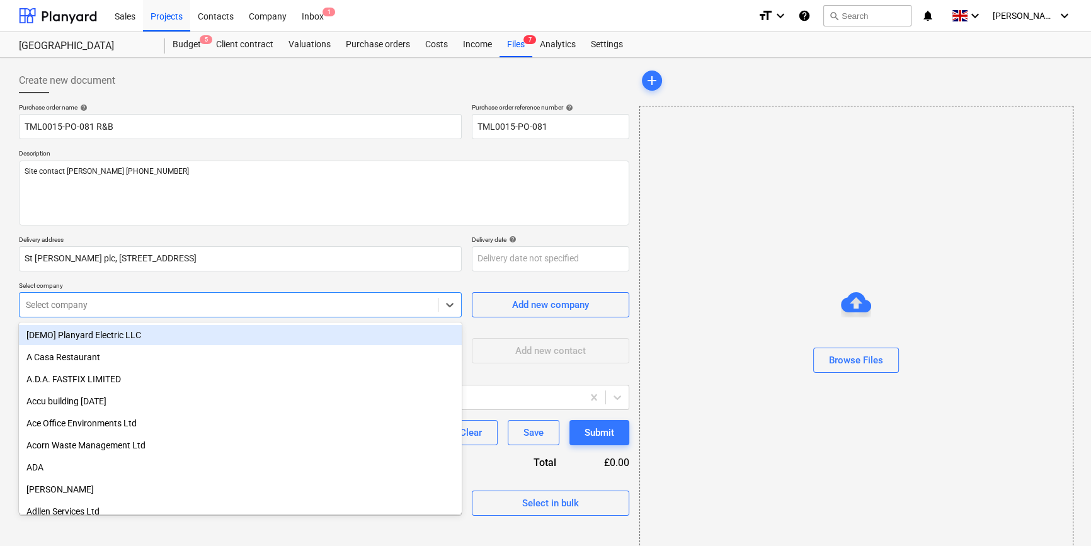
click at [234, 302] on div at bounding box center [229, 305] width 406 height 13
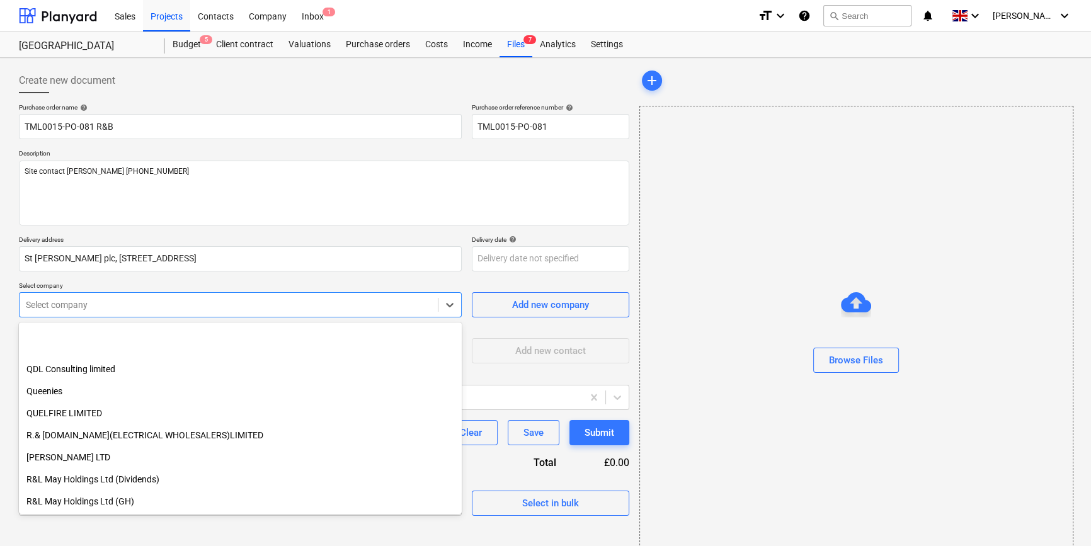
scroll to position [7769, 0]
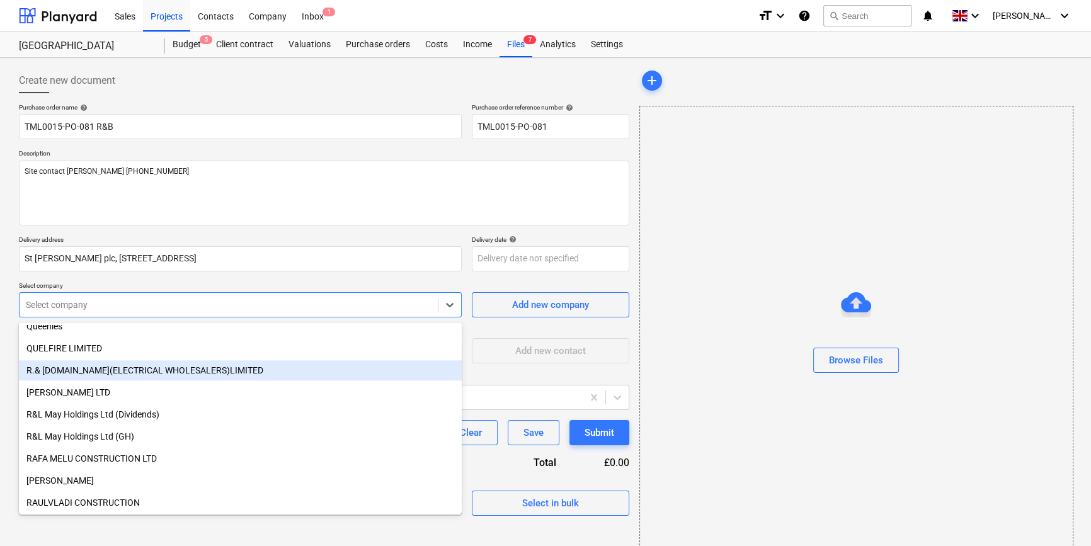
click at [215, 369] on div "R.& [DOMAIN_NAME](ELECTRICAL WHOLESALERS)LIMITED" at bounding box center [240, 370] width 443 height 20
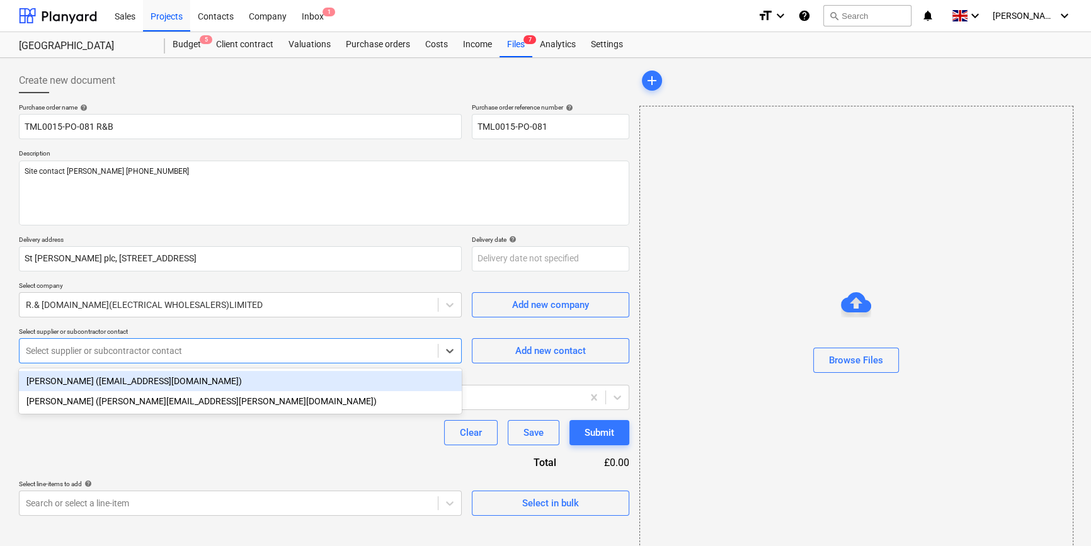
click at [304, 346] on div at bounding box center [229, 351] width 406 height 13
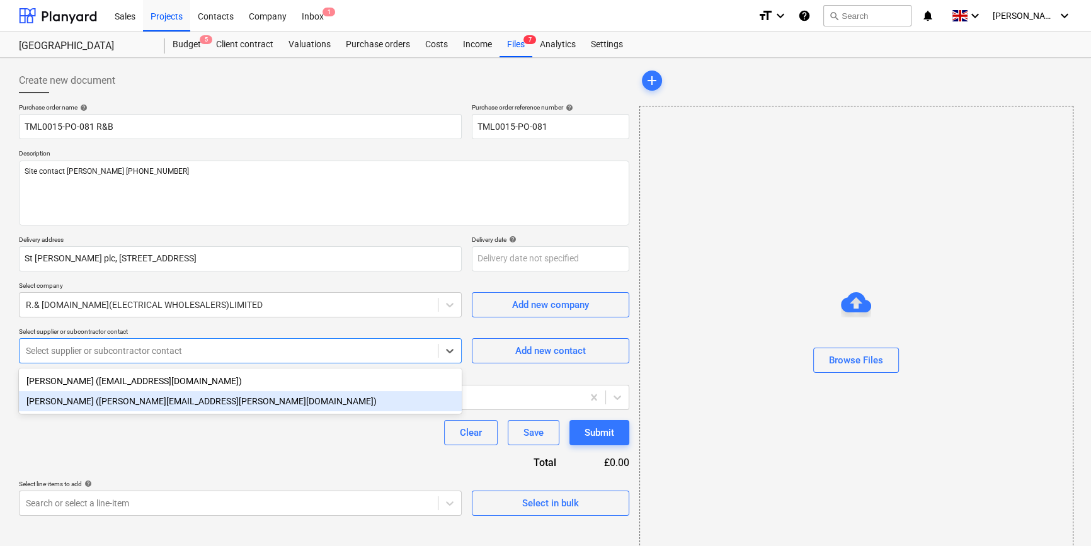
click at [278, 399] on div "[PERSON_NAME] ([PERSON_NAME][EMAIL_ADDRESS][PERSON_NAME][DOMAIN_NAME])" at bounding box center [240, 401] width 443 height 20
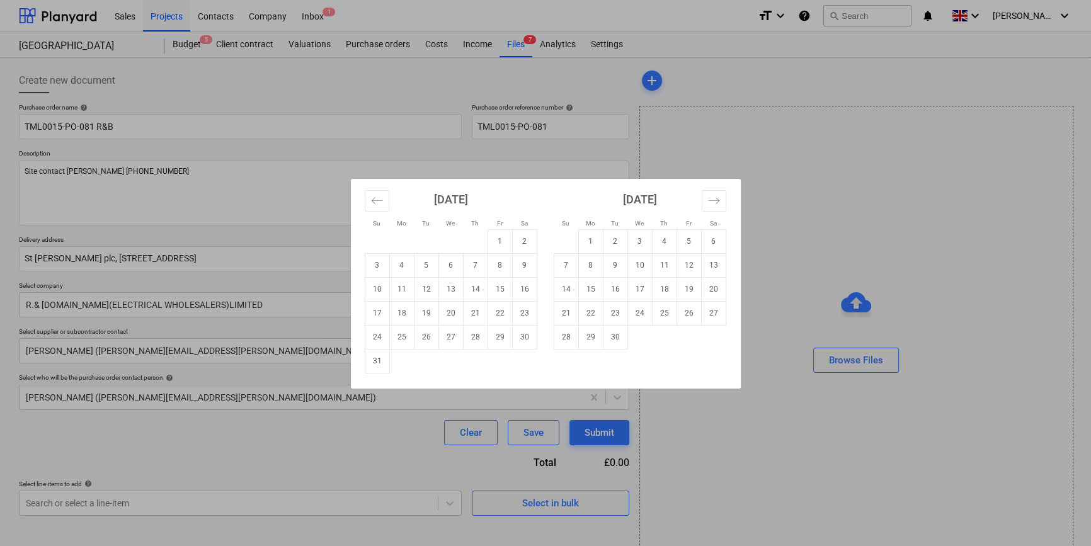
click at [486, 258] on body "Sales Projects Contacts Company Inbox 1 format_size keyboard_arrow_down help se…" at bounding box center [545, 273] width 1091 height 546
click at [471, 337] on td "28" at bounding box center [475, 337] width 25 height 24
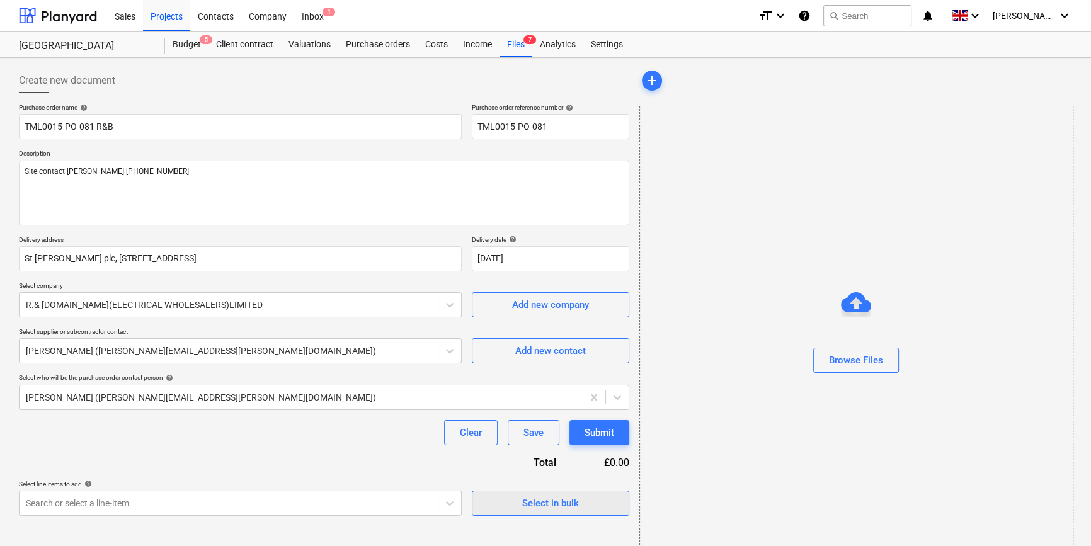
click at [523, 499] on div "Select in bulk" at bounding box center [550, 503] width 57 height 16
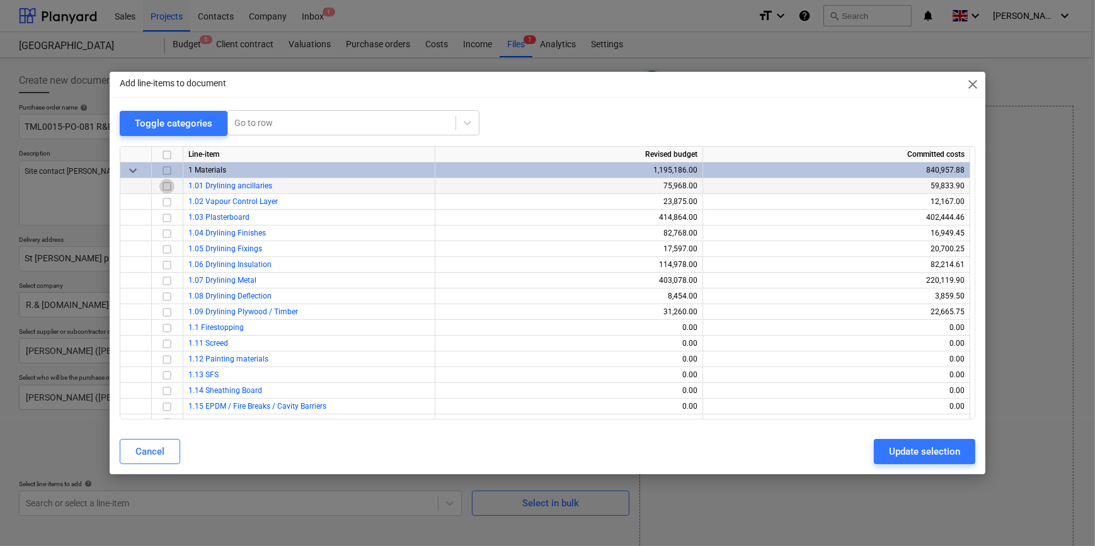
click at [170, 185] on input "checkbox" at bounding box center [166, 185] width 15 height 15
click at [873, 454] on div "Update selection" at bounding box center [924, 451] width 71 height 16
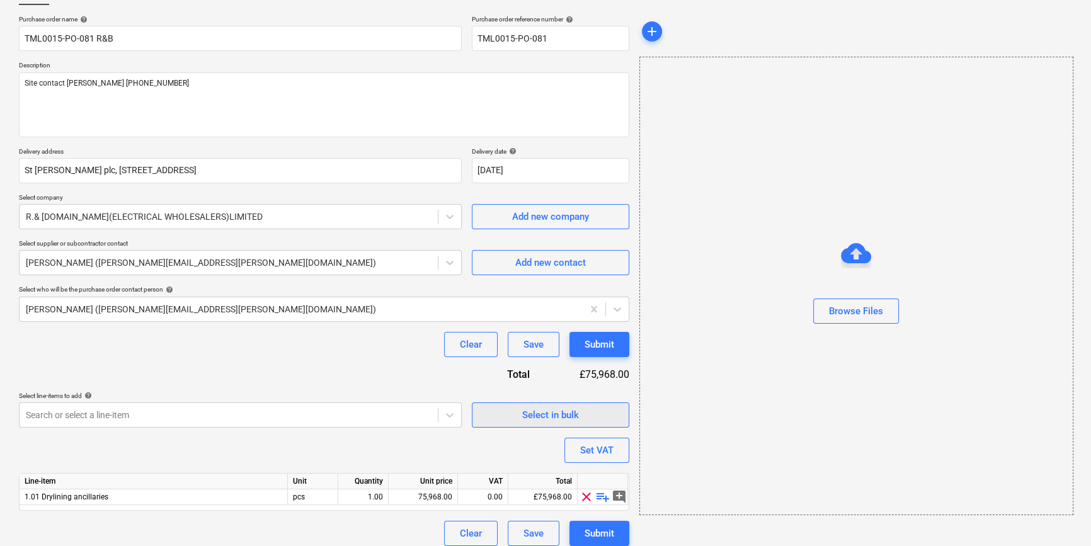
scroll to position [98, 0]
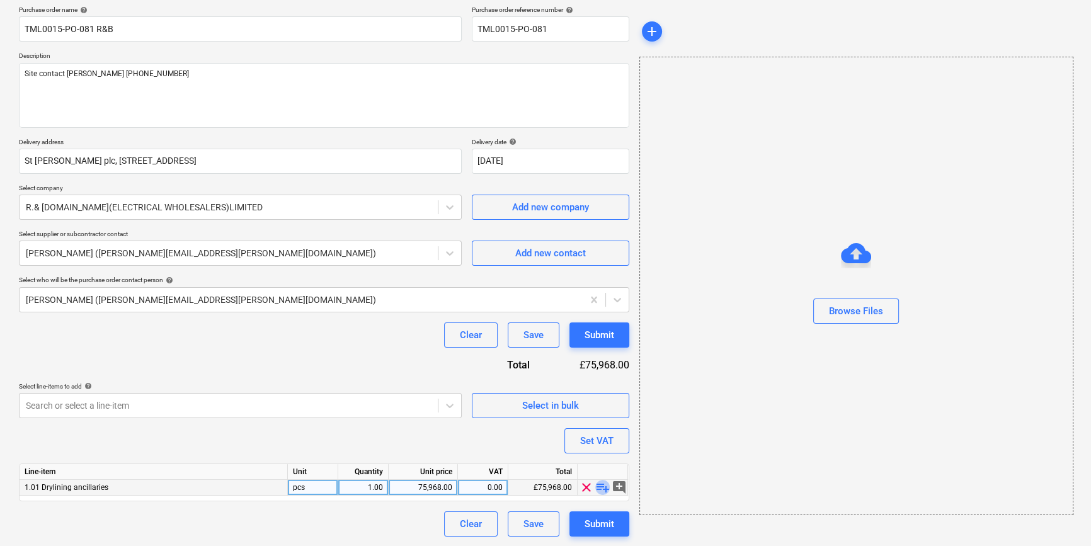
click at [602, 487] on span "playlist_add" at bounding box center [602, 487] width 15 height 15
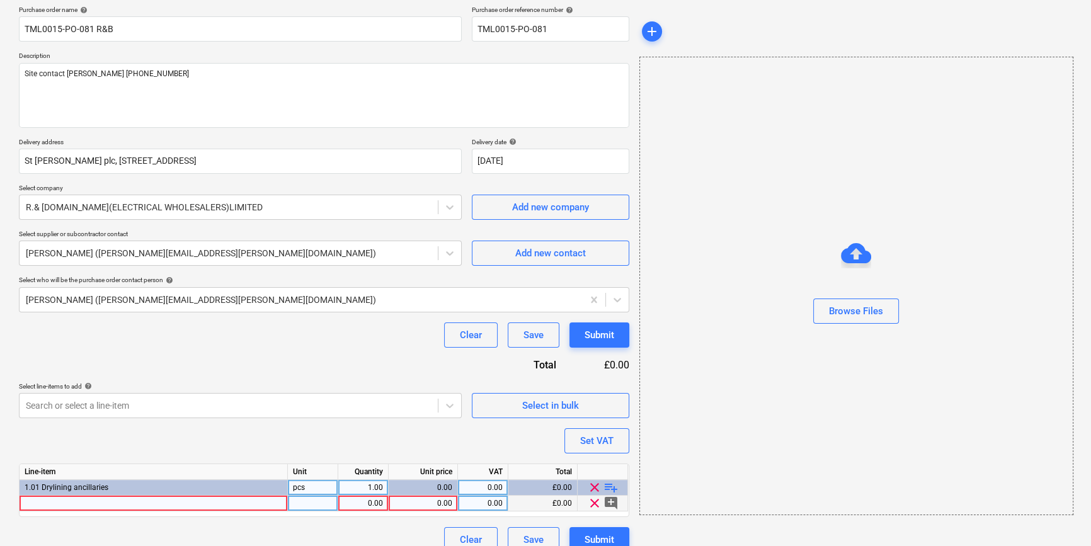
click at [54, 504] on div at bounding box center [154, 504] width 268 height 16
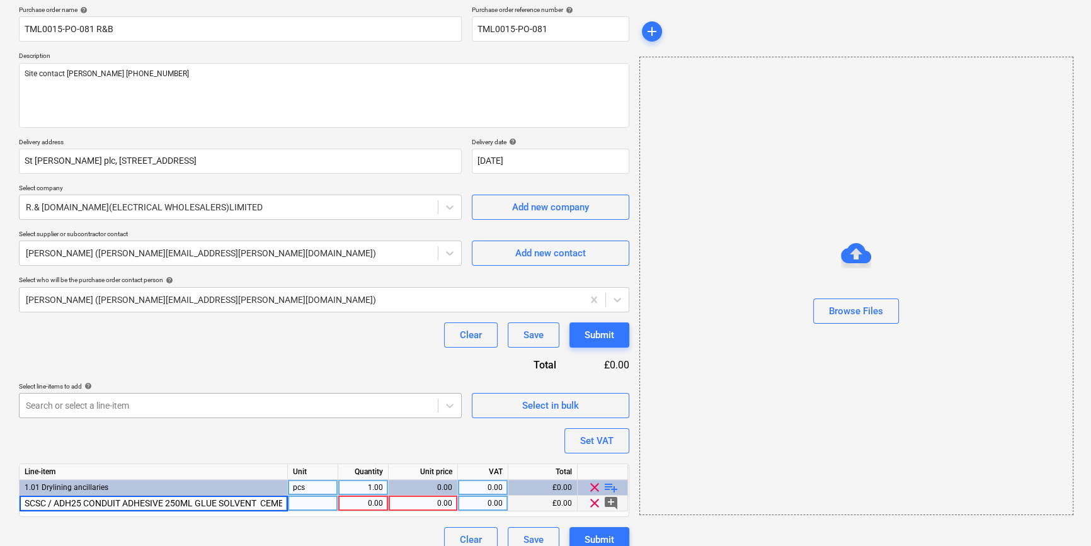
scroll to position [0, 13]
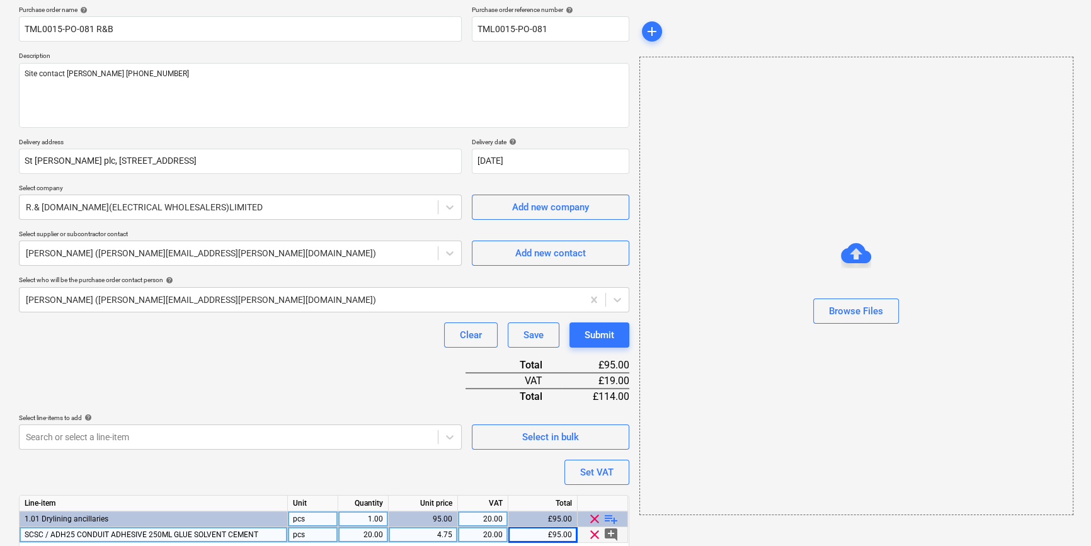
click at [446, 530] on div "4.75" at bounding box center [423, 535] width 59 height 16
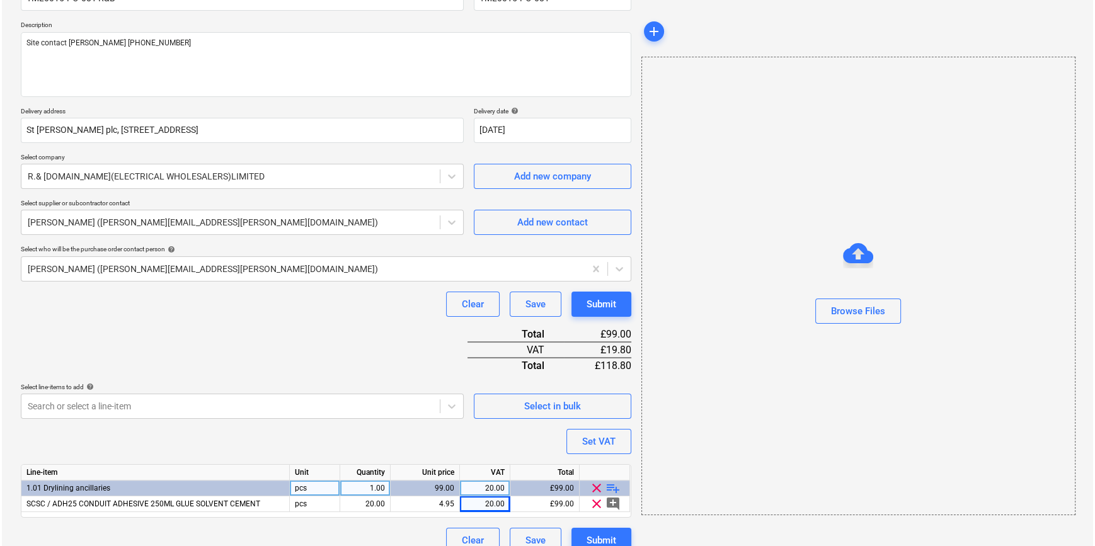
scroll to position [145, 0]
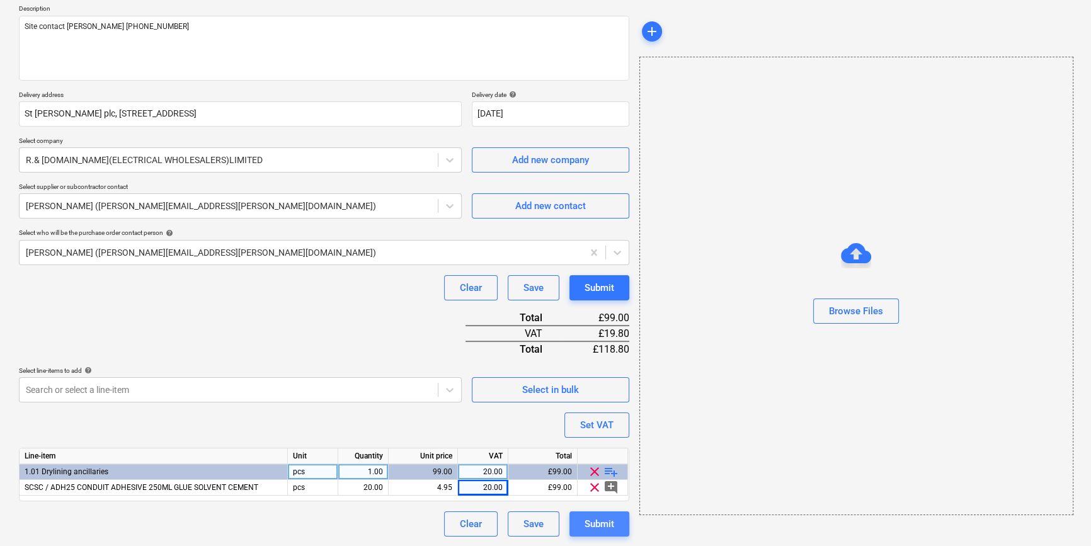
click at [598, 525] on div "Submit" at bounding box center [600, 524] width 30 height 16
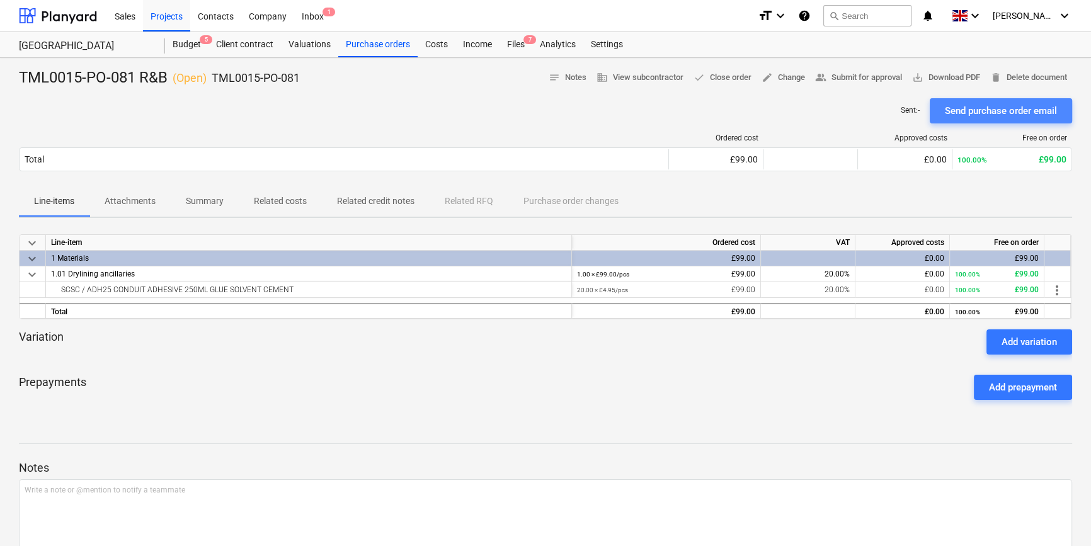
click at [873, 112] on div "Send purchase order email" at bounding box center [1001, 111] width 112 height 16
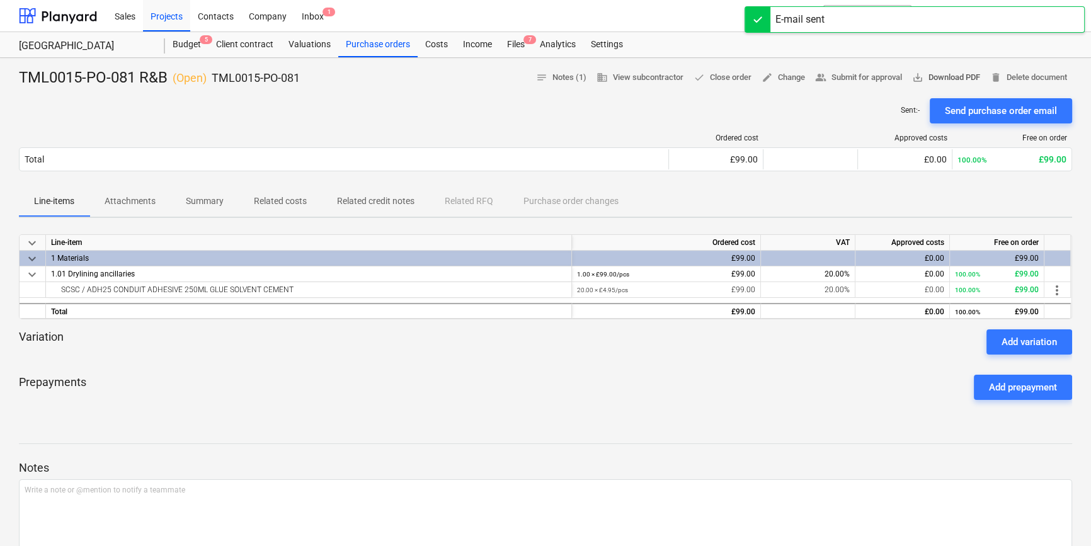
click at [873, 75] on span "save_alt Download PDF" at bounding box center [946, 78] width 68 height 14
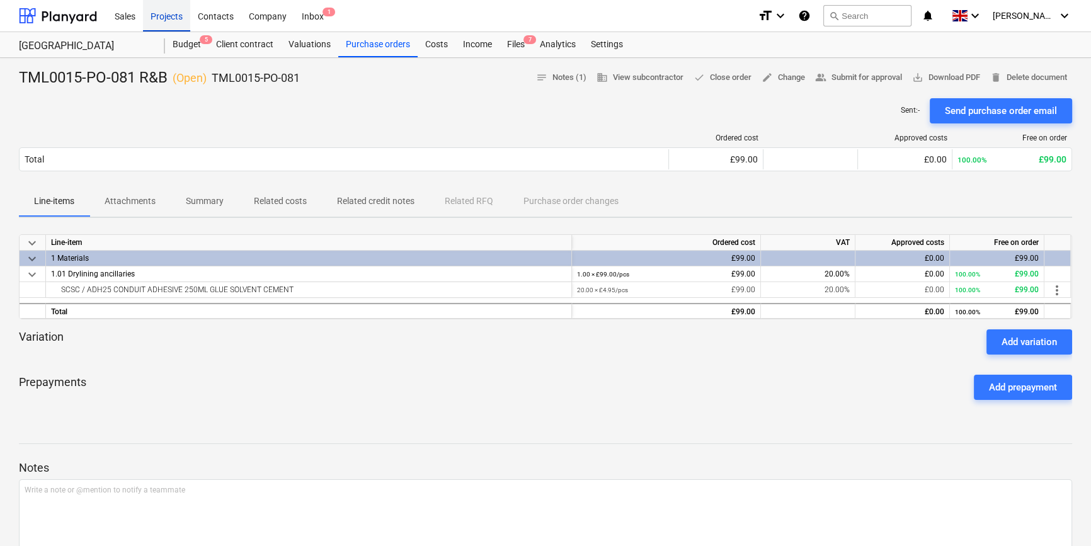
click at [175, 13] on div "Projects" at bounding box center [166, 15] width 47 height 32
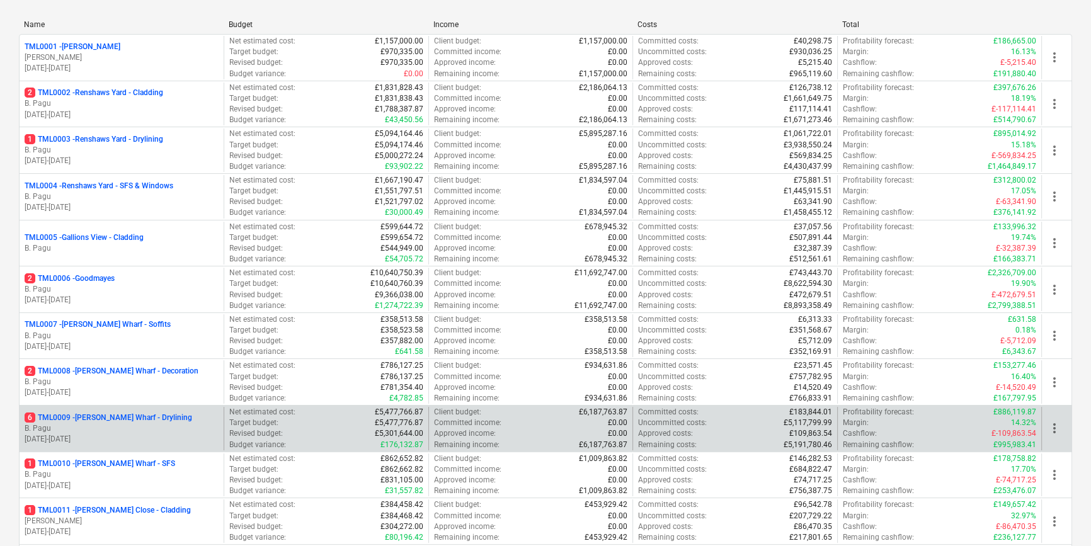
scroll to position [171, 0]
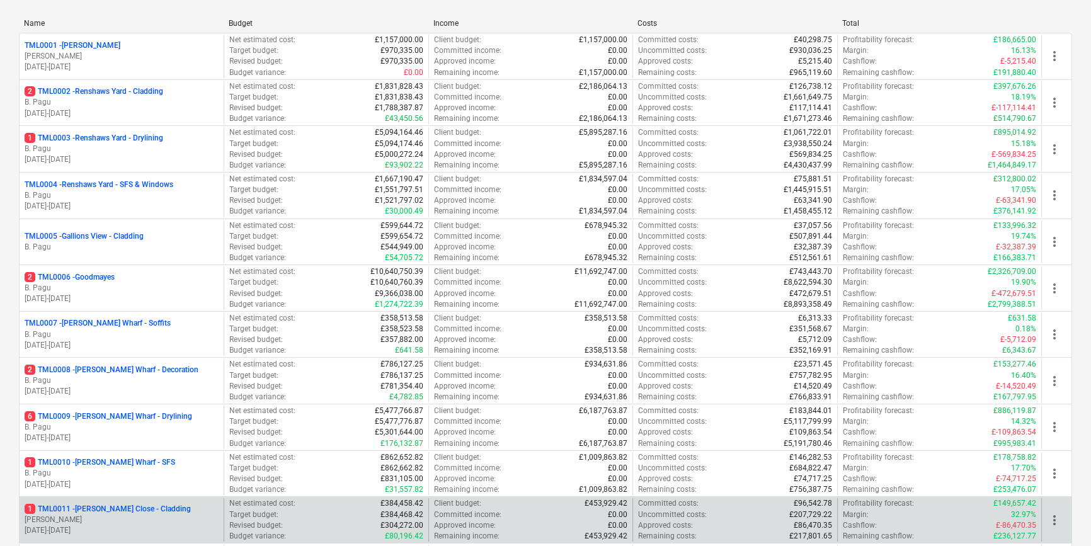
click at [72, 516] on p "[PERSON_NAME]" at bounding box center [122, 520] width 194 height 11
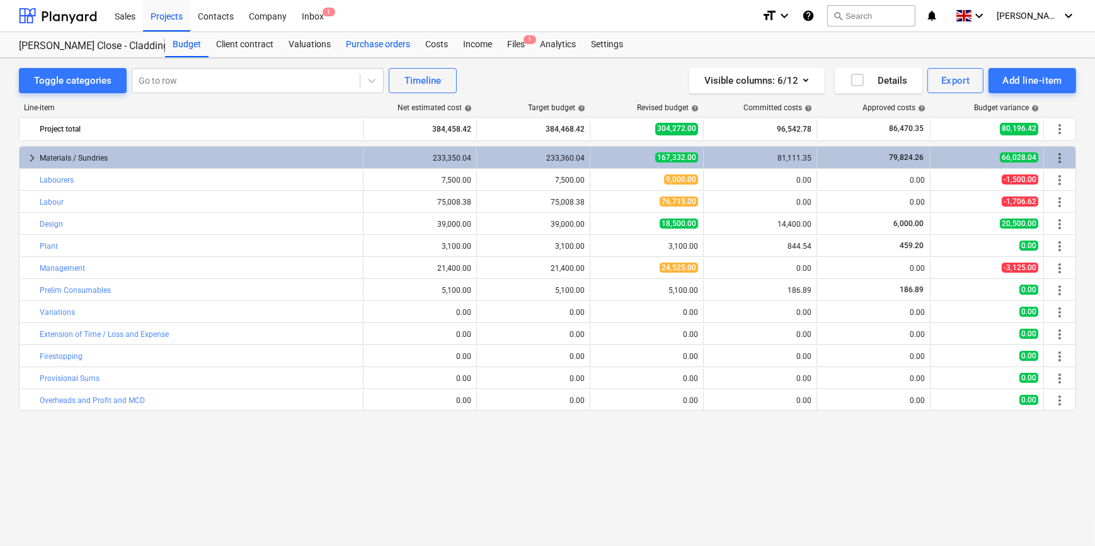
click at [376, 45] on div "Purchase orders" at bounding box center [377, 44] width 79 height 25
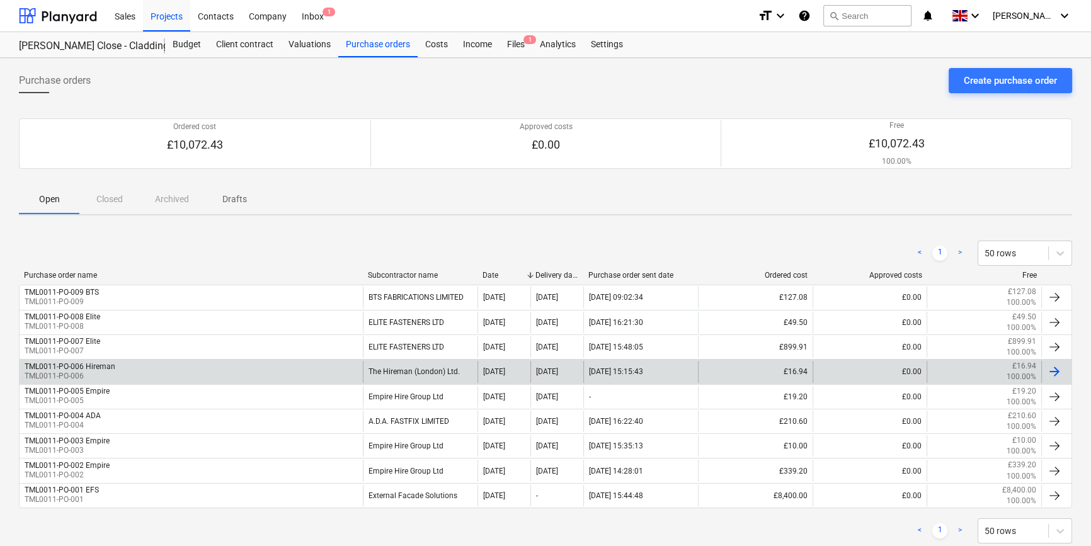
click at [134, 369] on div "TML0011-PO-006 Hireman TML0011-PO-006" at bounding box center [191, 371] width 343 height 21
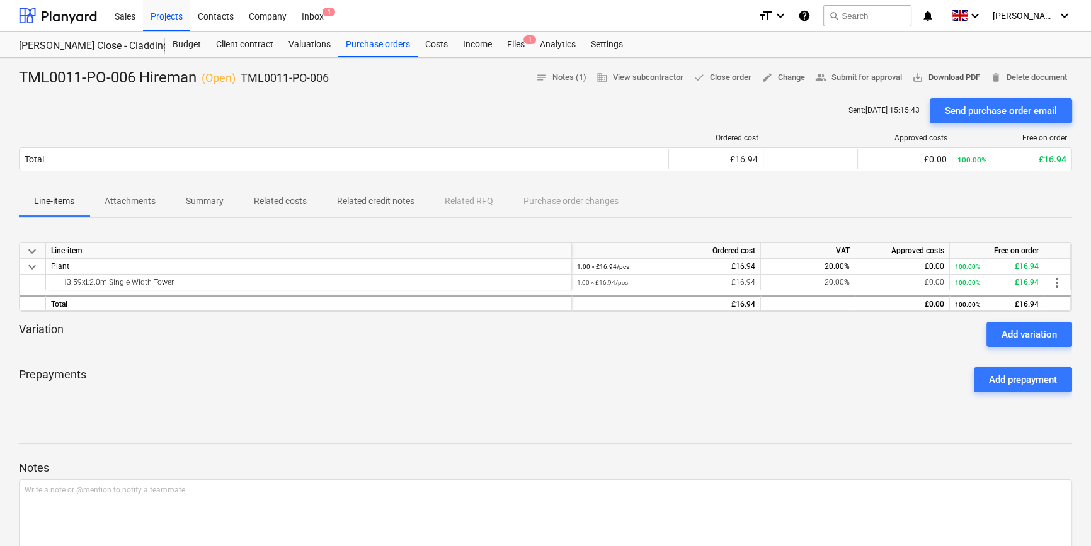
click at [873, 76] on span "save_alt Download PDF" at bounding box center [946, 78] width 68 height 14
click at [395, 49] on div "Purchase orders" at bounding box center [377, 44] width 79 height 25
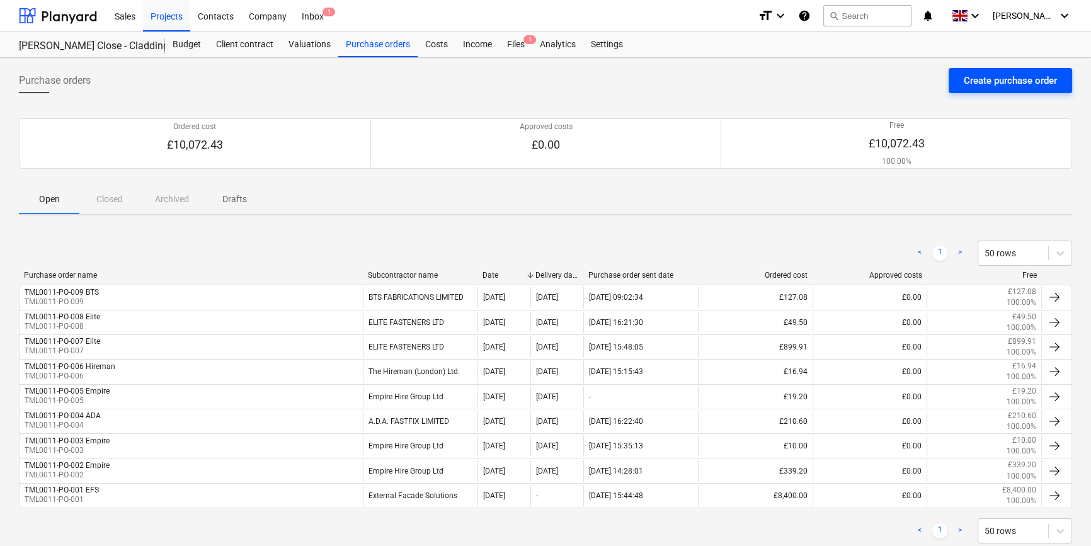
click at [873, 81] on div "Create purchase order" at bounding box center [1010, 80] width 93 height 16
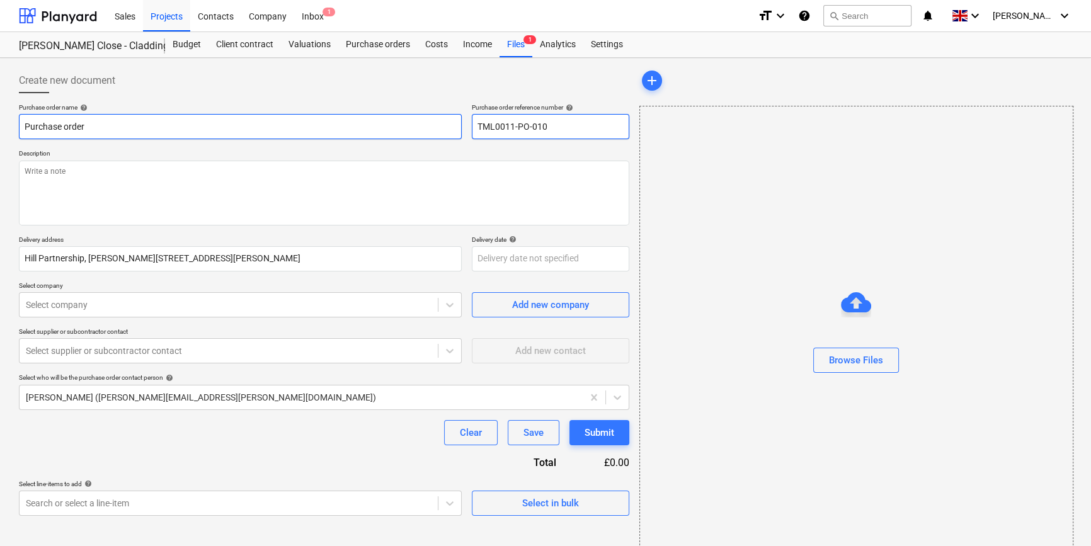
drag, startPoint x: 546, startPoint y: 127, endPoint x: 445, endPoint y: 127, distance: 100.8
click at [445, 127] on div "Purchase order name help Purchase order Purchase order reference number help TM…" at bounding box center [324, 121] width 610 height 36
drag, startPoint x: 86, startPoint y: 127, endPoint x: 16, endPoint y: 127, distance: 69.9
click at [16, 127] on div "Create new document Purchase order name help Purchase order Purchase order refe…" at bounding box center [324, 316] width 620 height 506
paste input "TML0011-PO-010"
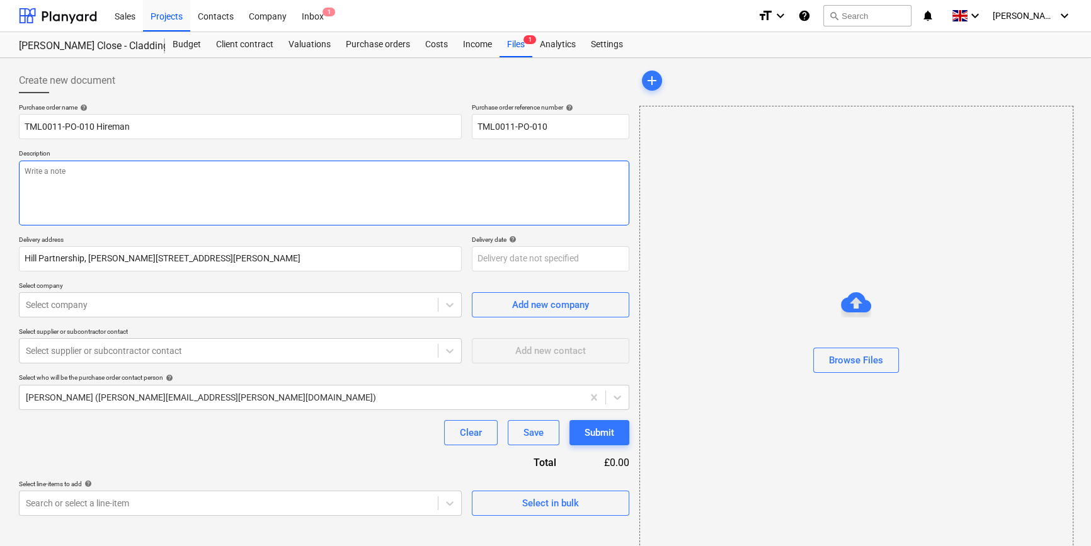
click at [47, 185] on textarea at bounding box center [324, 193] width 610 height 65
click at [140, 175] on textarea "SIte conact Lorand" at bounding box center [324, 193] width 610 height 65
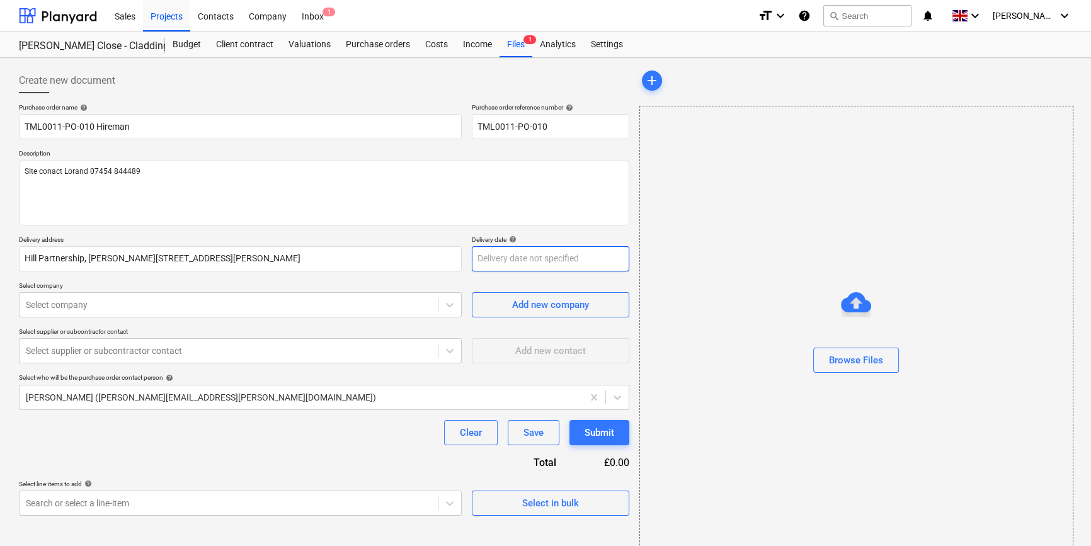
click at [533, 258] on body "Sales Projects Contacts Company Inbox 1 format_size keyboard_arrow_down help se…" at bounding box center [545, 273] width 1091 height 546
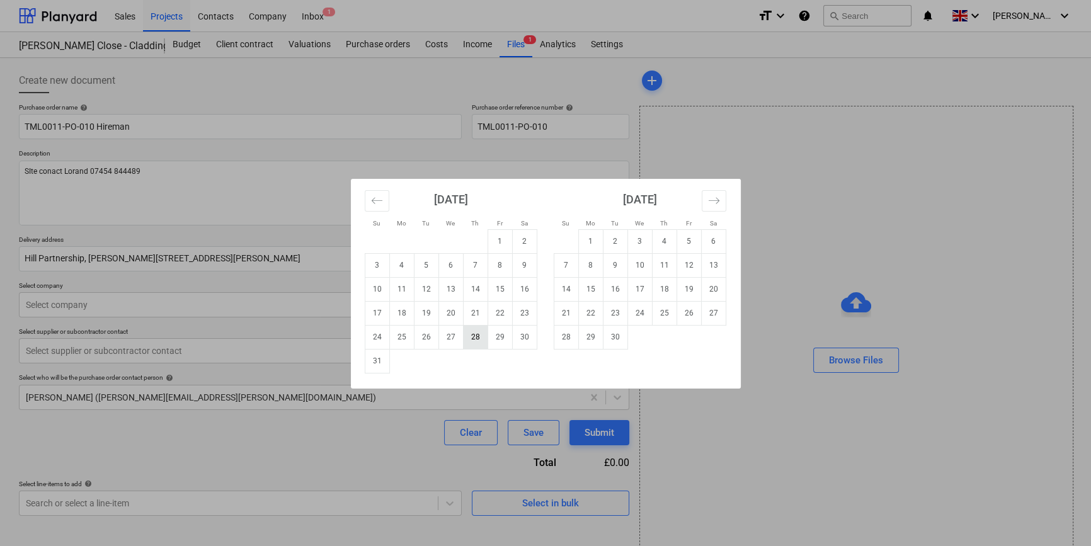
click at [480, 336] on td "28" at bounding box center [475, 337] width 25 height 24
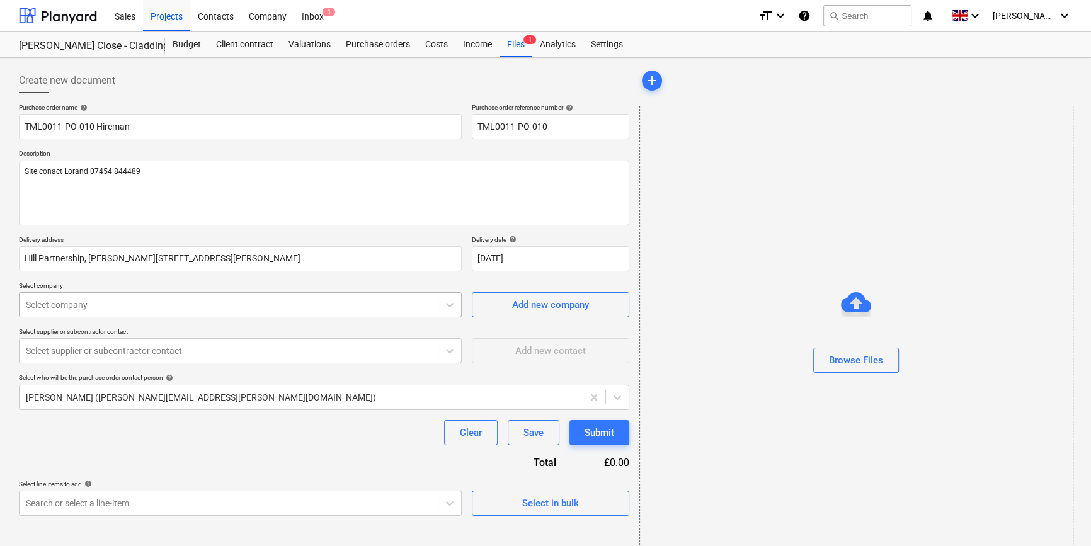
click at [312, 305] on div at bounding box center [229, 305] width 406 height 13
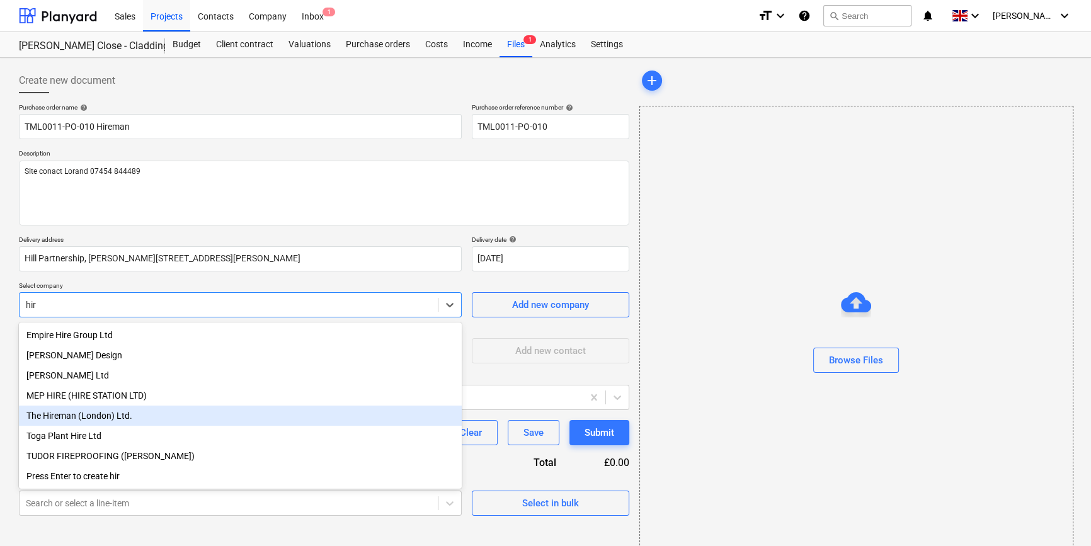
click at [86, 417] on div "The Hireman (London) Ltd." at bounding box center [240, 416] width 443 height 20
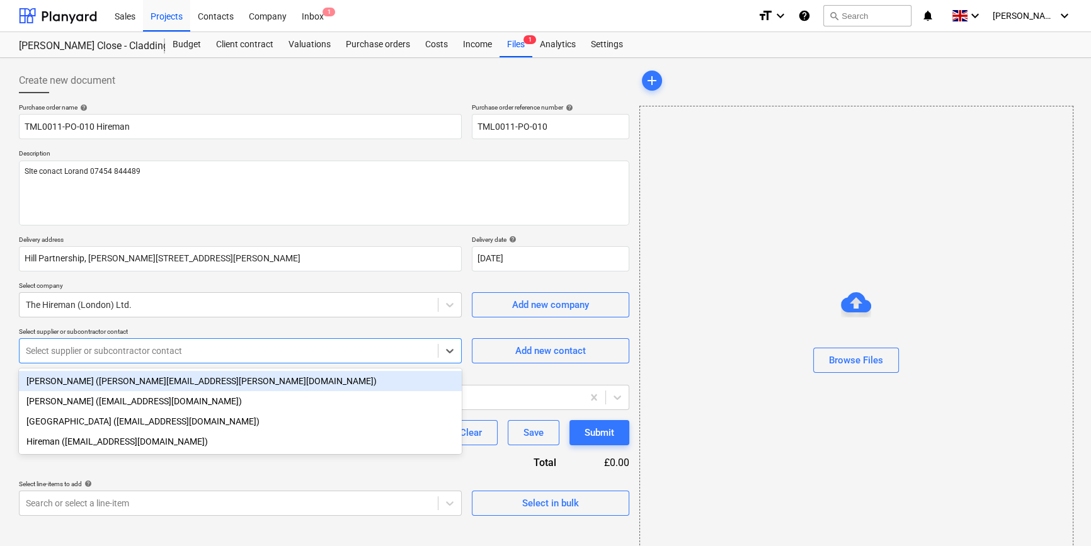
click at [118, 351] on div at bounding box center [229, 351] width 406 height 13
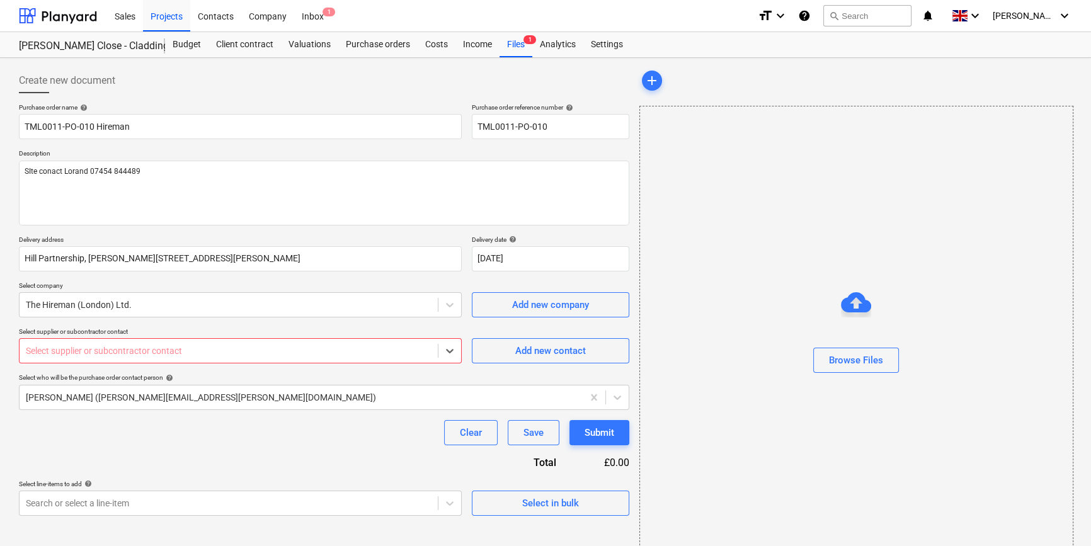
click at [178, 352] on div at bounding box center [229, 351] width 406 height 13
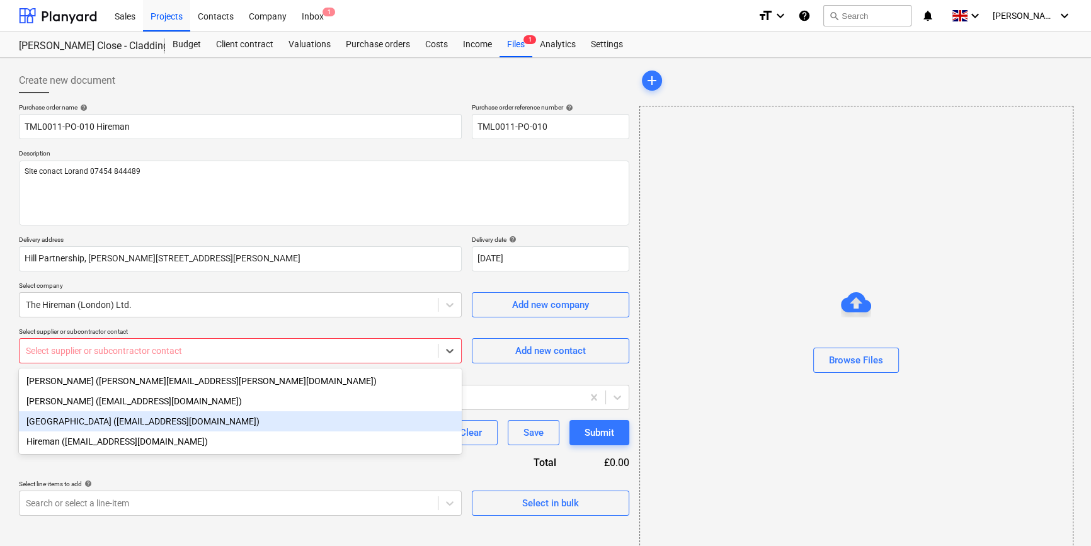
click at [136, 425] on div "[GEOGRAPHIC_DATA] ([EMAIL_ADDRESS][DOMAIN_NAME])" at bounding box center [240, 421] width 443 height 20
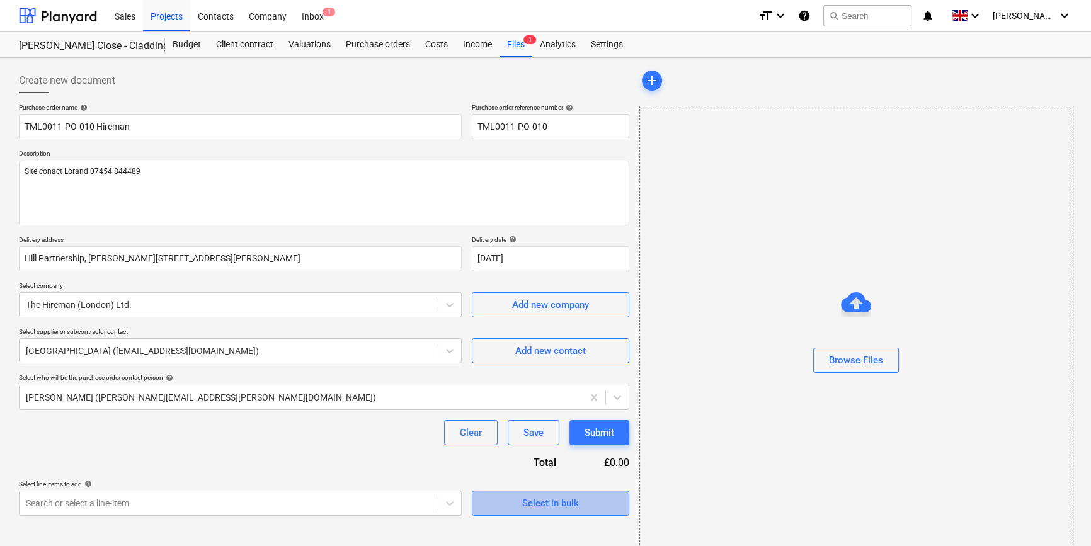
click at [520, 499] on span "Select in bulk" at bounding box center [551, 503] width 126 height 16
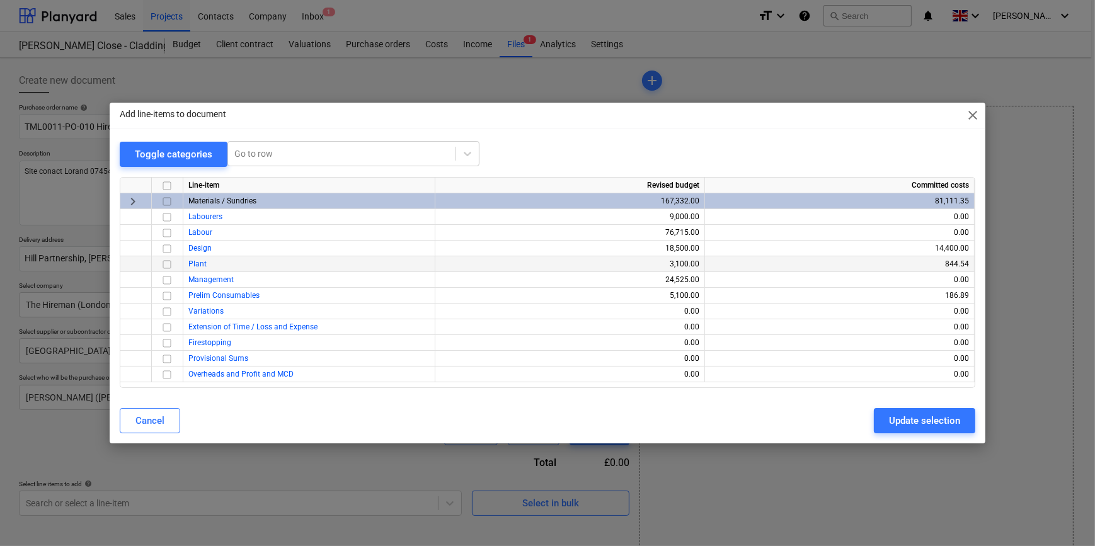
click at [167, 262] on input "checkbox" at bounding box center [166, 264] width 15 height 15
click at [873, 422] on div "Update selection" at bounding box center [924, 421] width 71 height 16
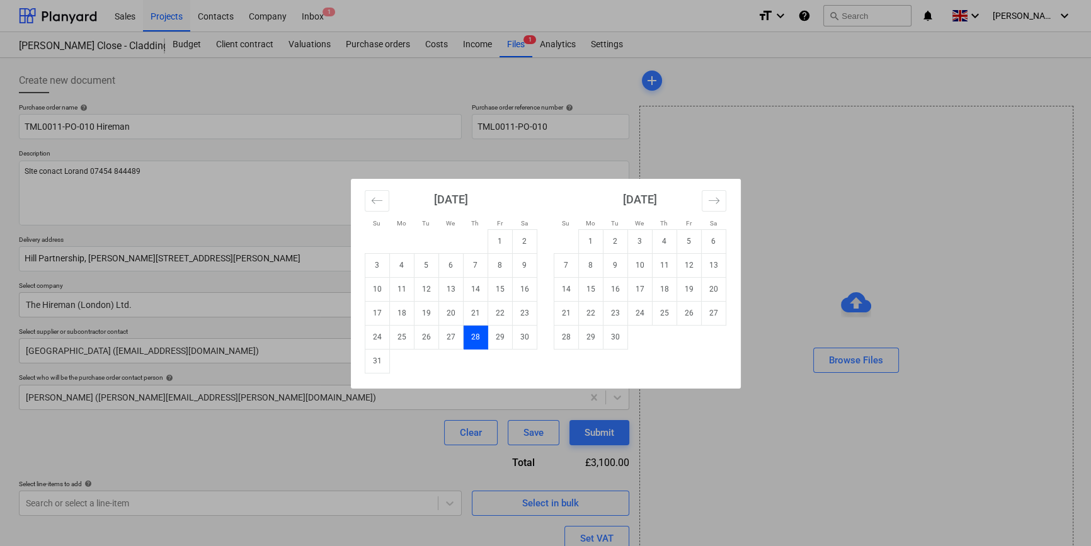
click at [484, 258] on body "Sales Projects Contacts Company Inbox 1 format_size keyboard_arrow_down help se…" at bounding box center [545, 273] width 1091 height 546
click at [499, 334] on td "29" at bounding box center [500, 337] width 25 height 24
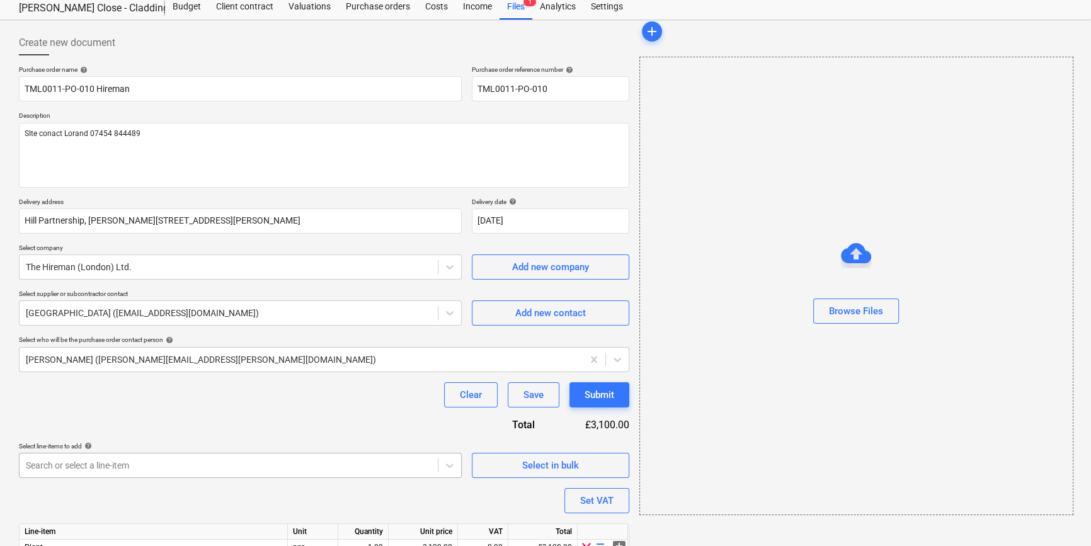
scroll to position [98, 0]
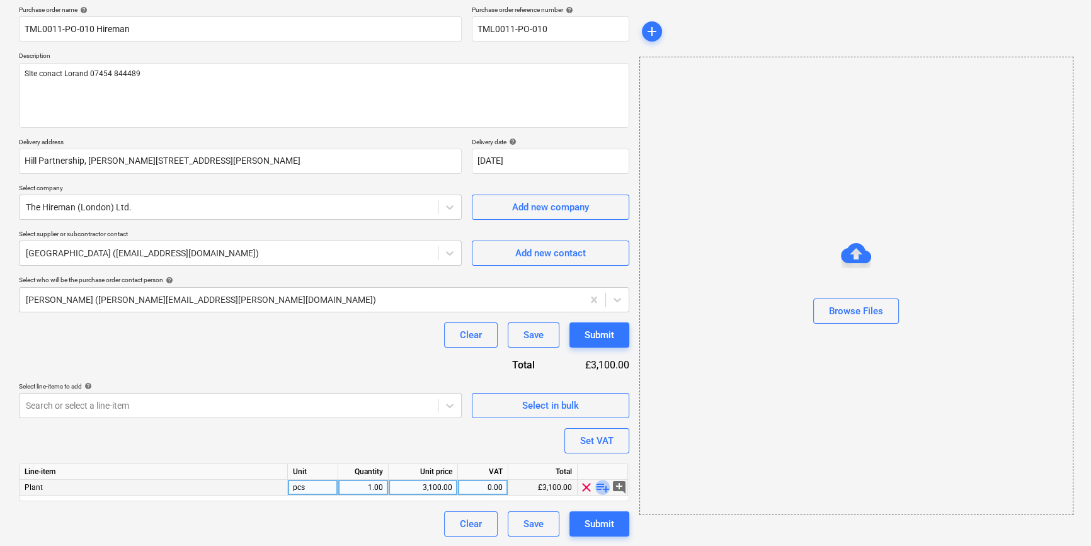
click at [601, 485] on span "playlist_add" at bounding box center [602, 487] width 15 height 15
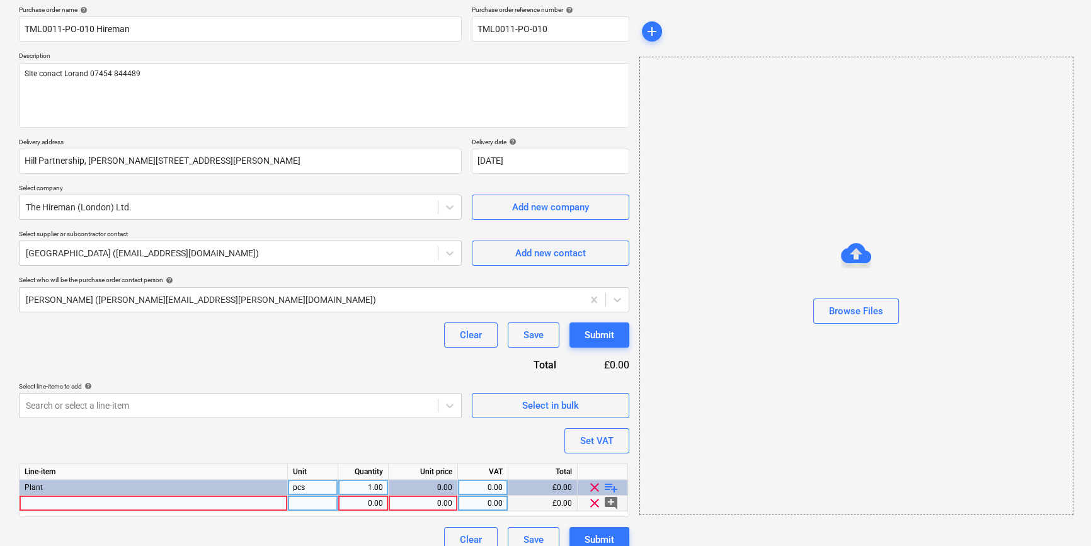
click at [47, 500] on div at bounding box center [154, 504] width 268 height 16
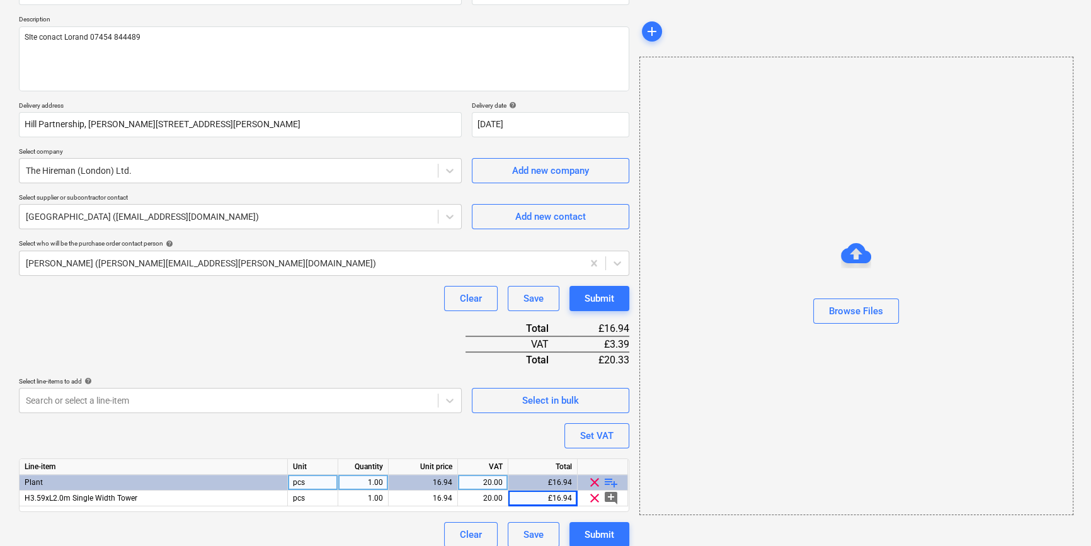
scroll to position [145, 0]
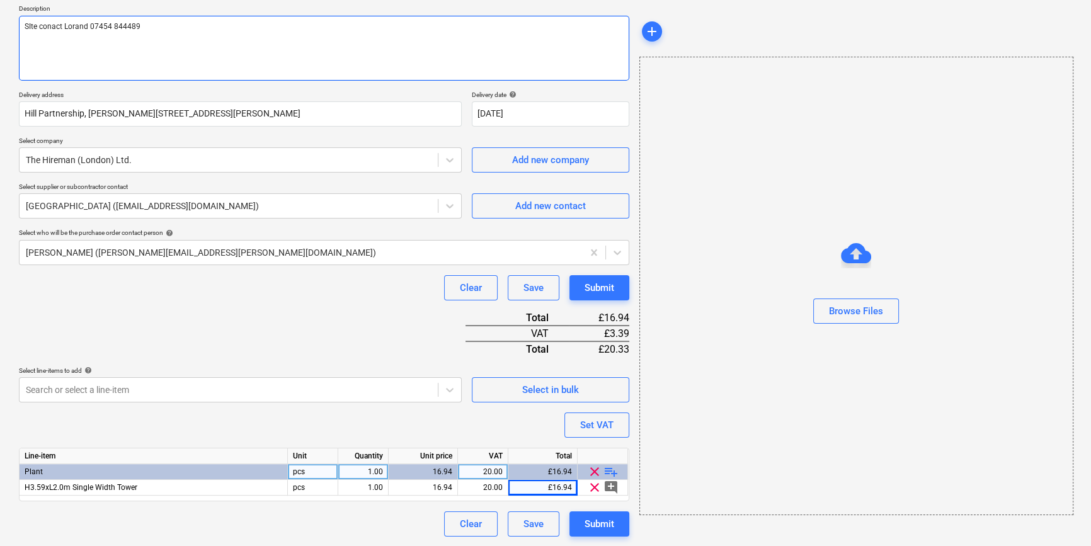
click at [50, 26] on textarea "SIte conact Lorand 07454 844489" at bounding box center [324, 48] width 610 height 65
click at [28, 24] on textarea "SIte contact Lorand [PHONE_NUMBER]" at bounding box center [324, 48] width 610 height 65
click at [152, 47] on textarea "Site contact Lorand [PHONE_NUMBER]" at bounding box center [324, 48] width 610 height 65
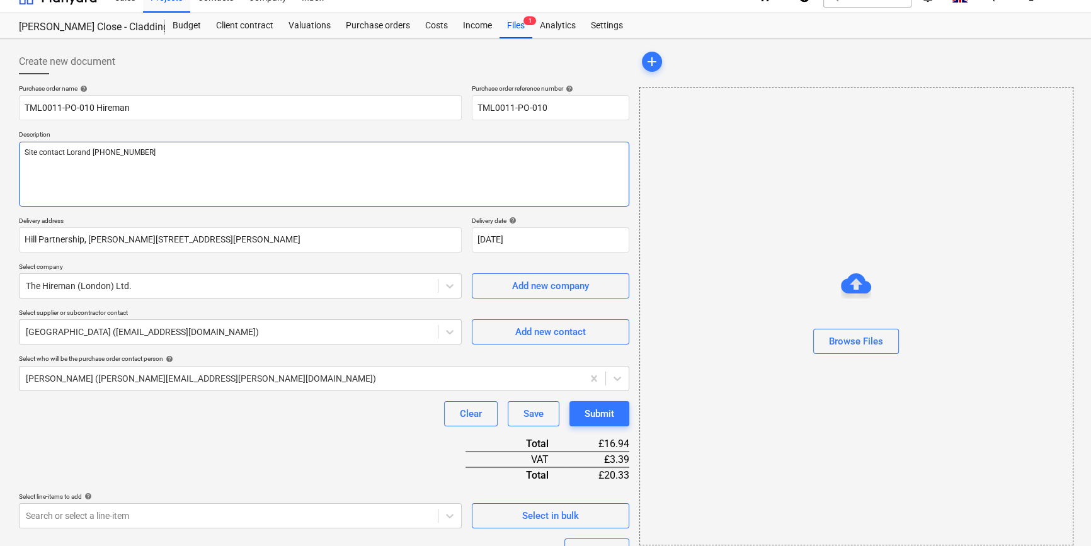
scroll to position [0, 0]
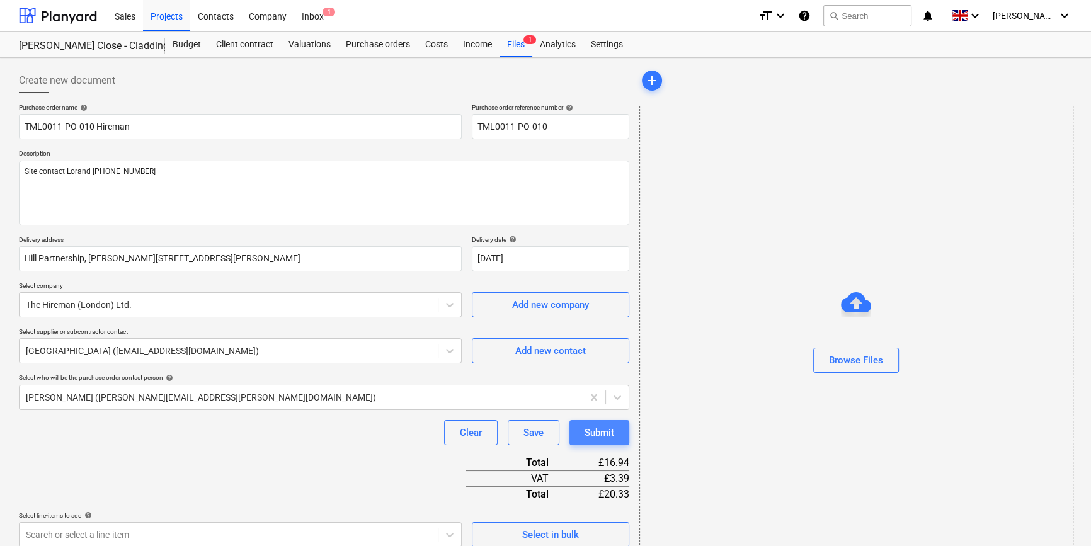
click at [599, 431] on div "Submit" at bounding box center [600, 433] width 30 height 16
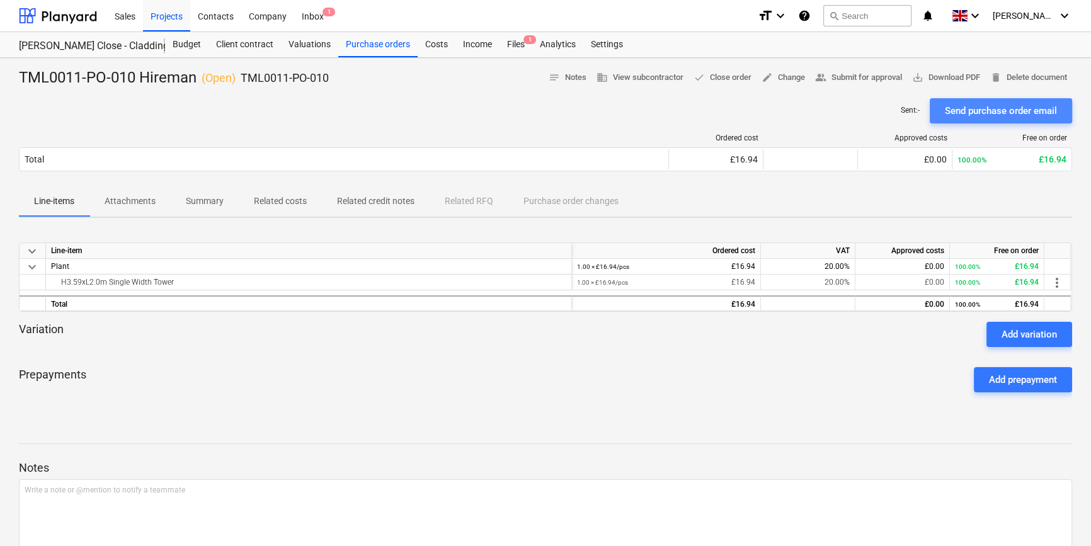
click at [873, 114] on div "Send purchase order email" at bounding box center [1001, 111] width 112 height 16
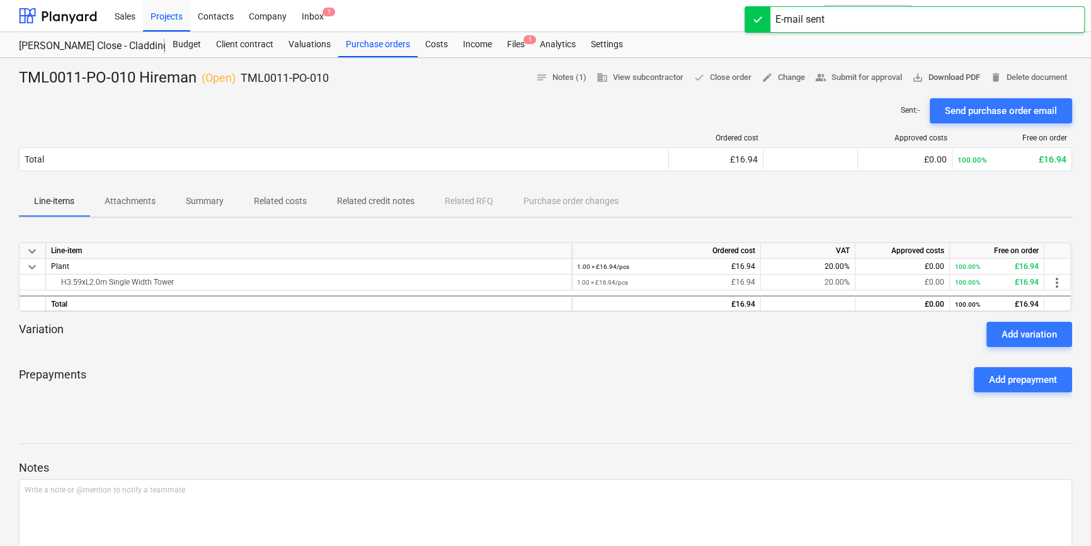
click at [873, 80] on span "save_alt Download PDF" at bounding box center [946, 78] width 68 height 14
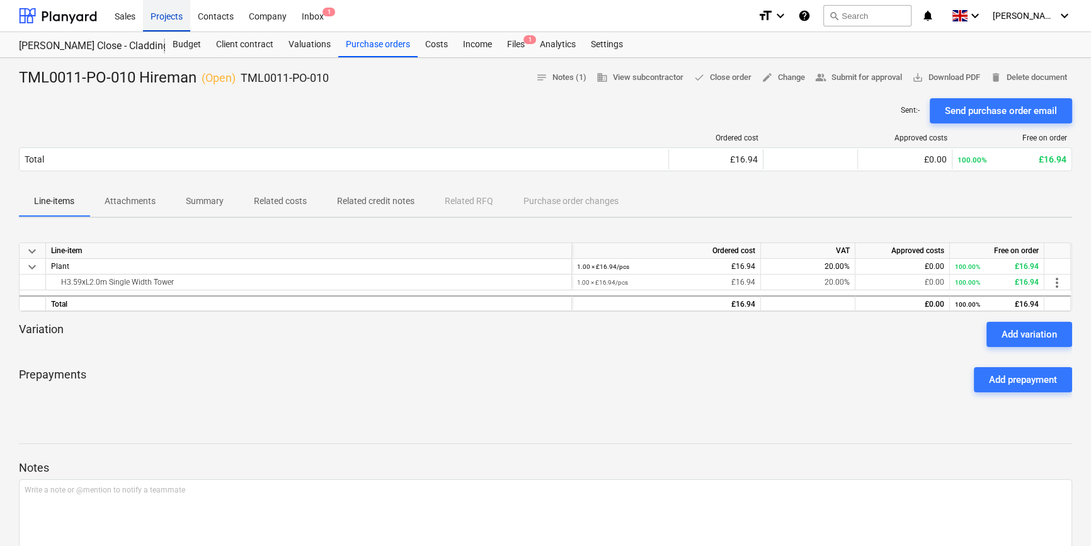
click at [164, 20] on div "Projects" at bounding box center [166, 15] width 47 height 32
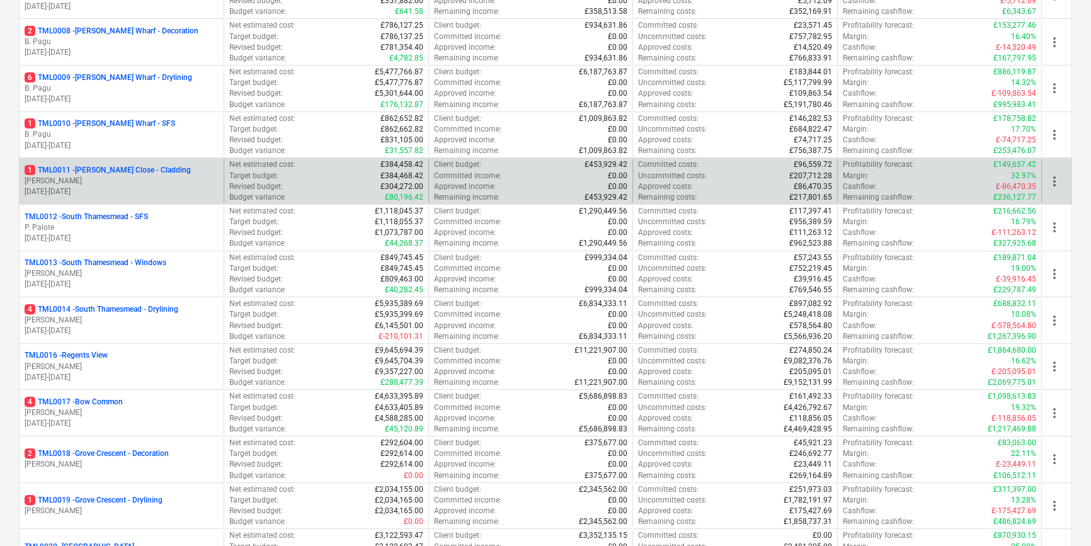
scroll to position [515, 0]
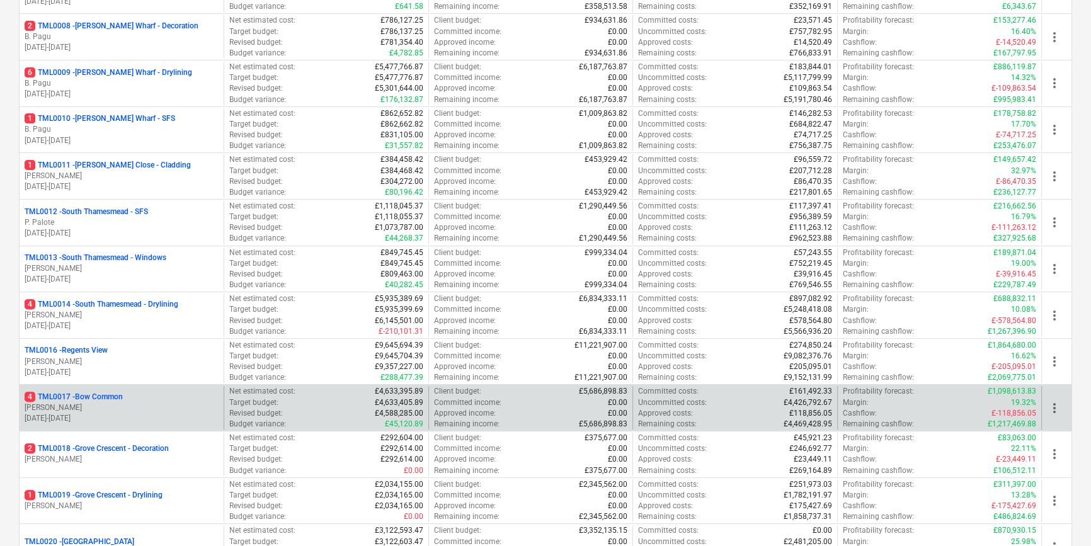
click at [113, 404] on p "[PERSON_NAME]" at bounding box center [122, 407] width 194 height 11
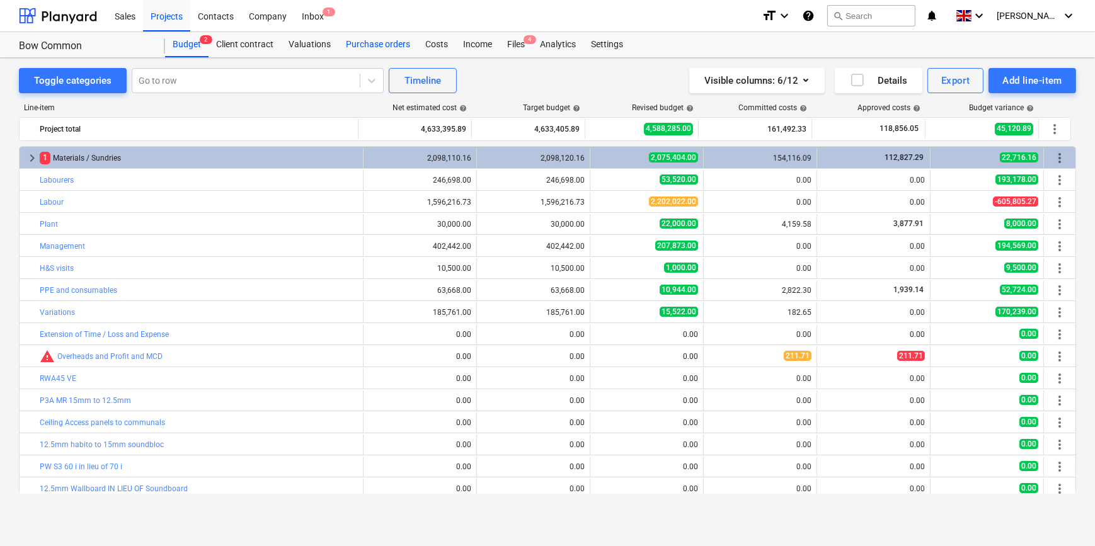
click at [377, 46] on div "Purchase orders" at bounding box center [377, 44] width 79 height 25
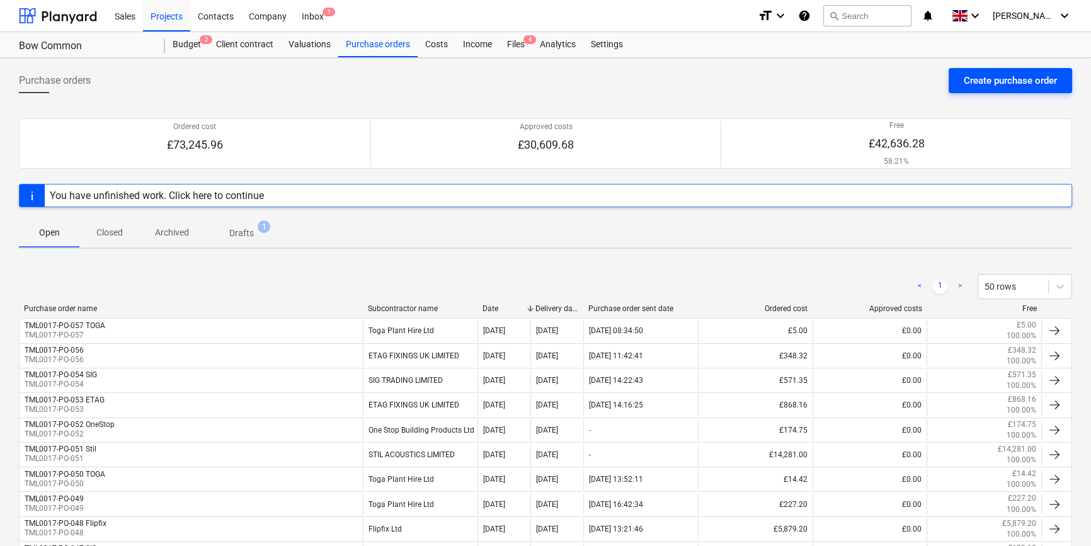
click at [873, 83] on div "Create purchase order" at bounding box center [1010, 80] width 93 height 16
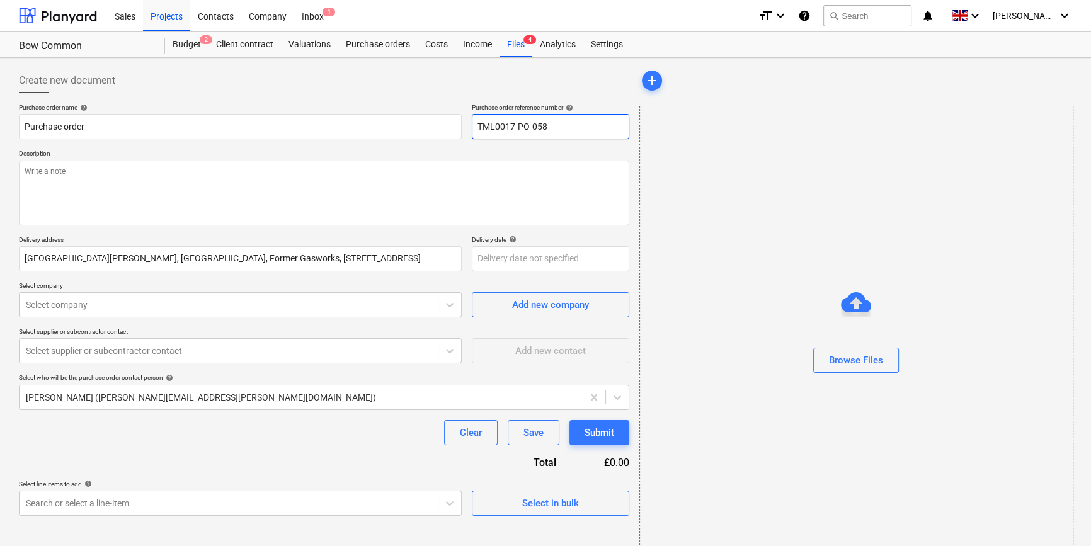
drag, startPoint x: 545, startPoint y: 125, endPoint x: 476, endPoint y: 127, distance: 68.7
click at [476, 127] on input "TML0017-PO-058" at bounding box center [550, 126] width 157 height 25
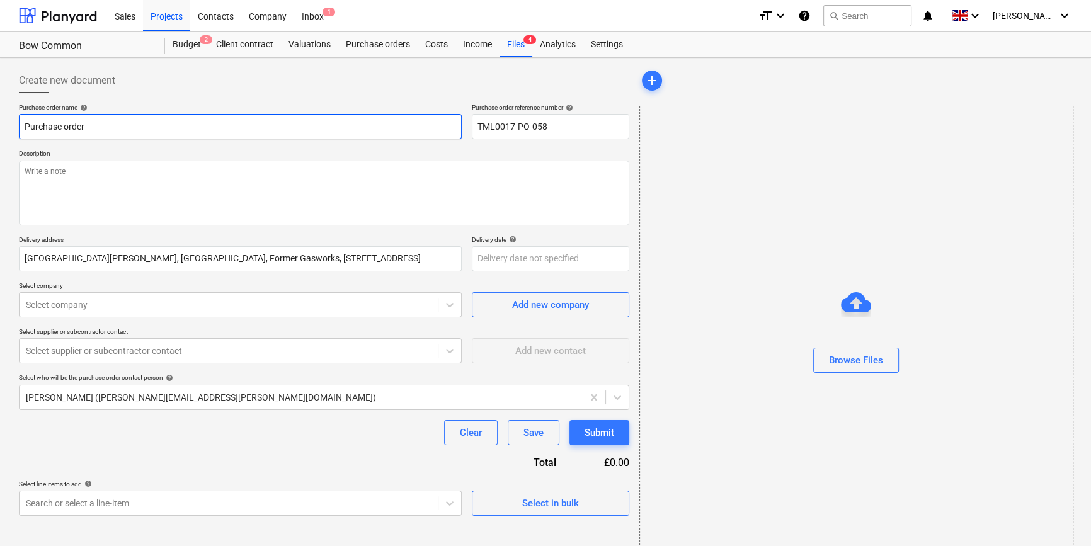
drag, startPoint x: 97, startPoint y: 127, endPoint x: 19, endPoint y: 127, distance: 78.1
click at [19, 127] on input "Purchase order" at bounding box center [240, 126] width 443 height 25
paste input "TML0017-PO-058"
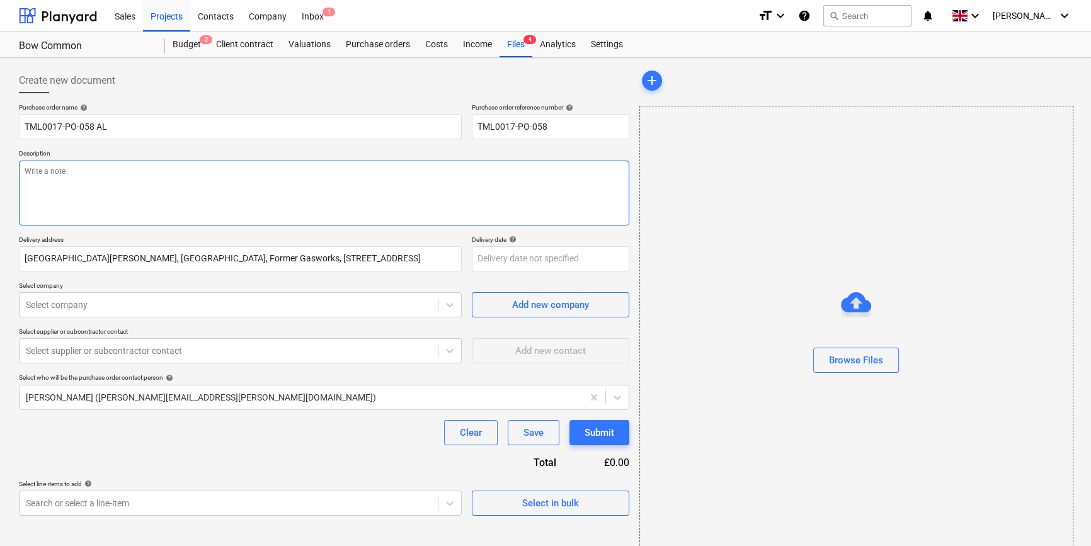
click at [28, 180] on textarea at bounding box center [324, 193] width 610 height 65
paste textarea "07359993035"
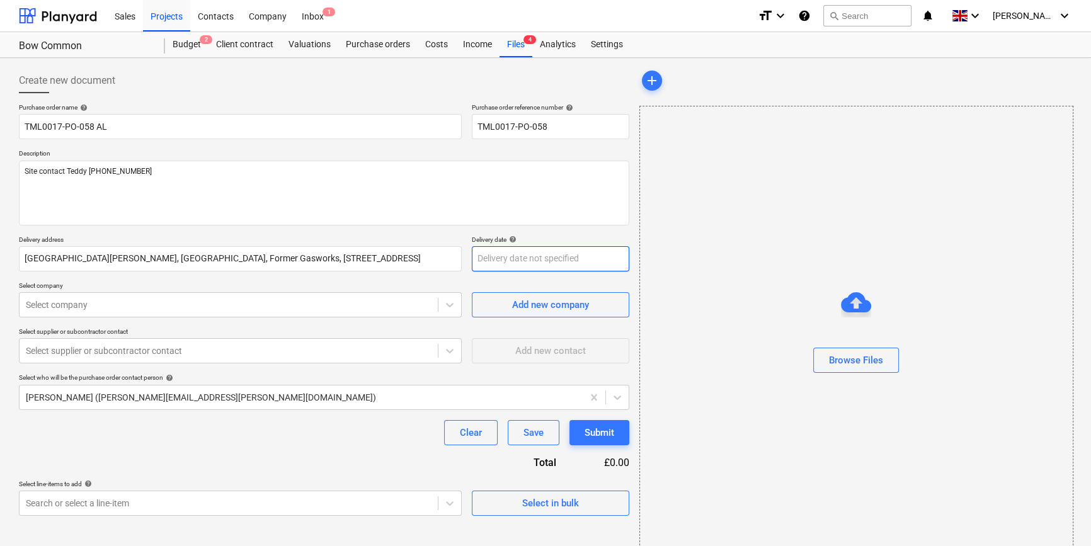
click at [491, 256] on body "Sales Projects Contacts Company Inbox 1 format_size keyboard_arrow_down help se…" at bounding box center [545, 273] width 1091 height 546
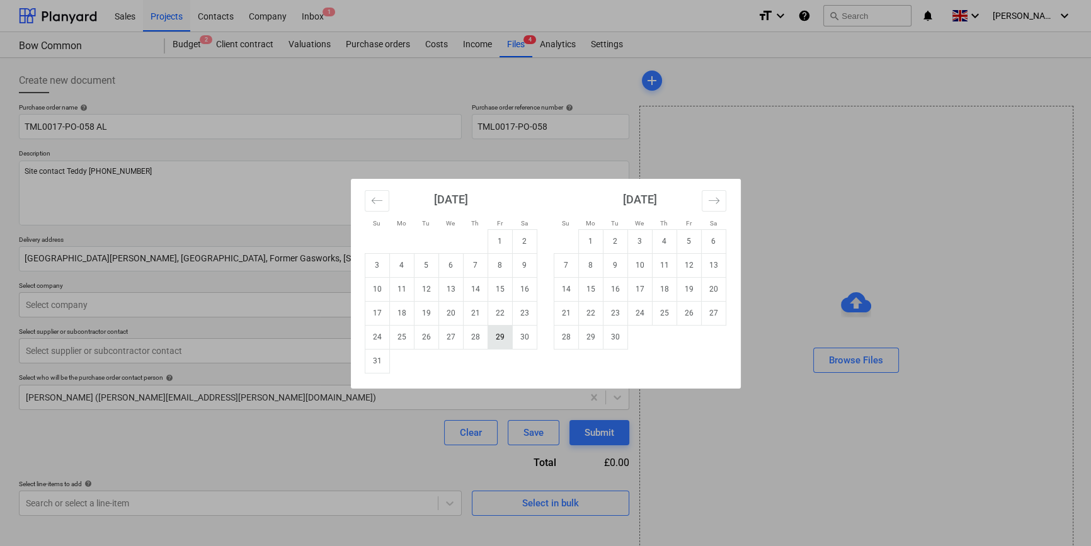
click at [498, 333] on td "29" at bounding box center [500, 337] width 25 height 24
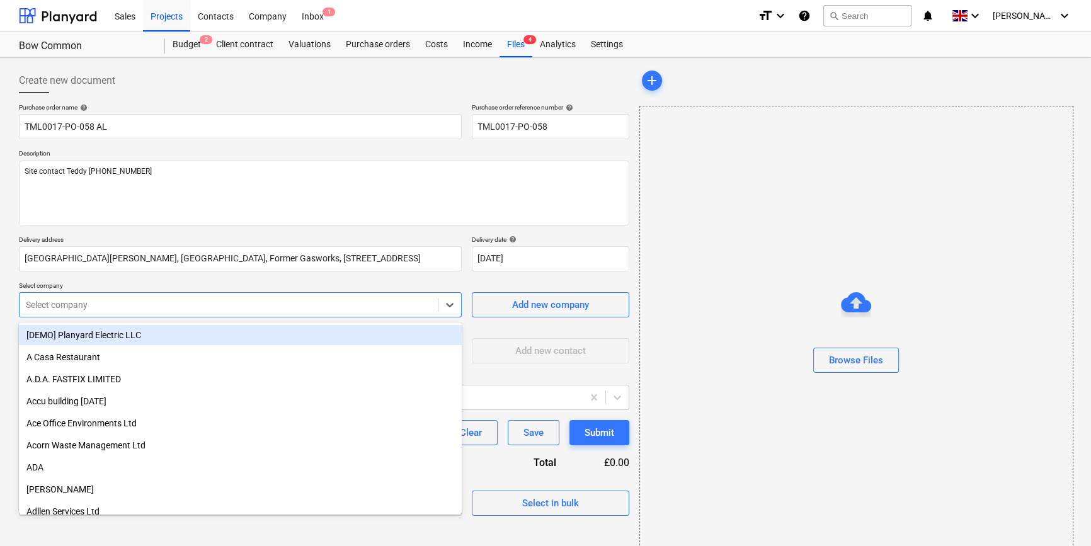
click at [364, 308] on div at bounding box center [229, 305] width 406 height 13
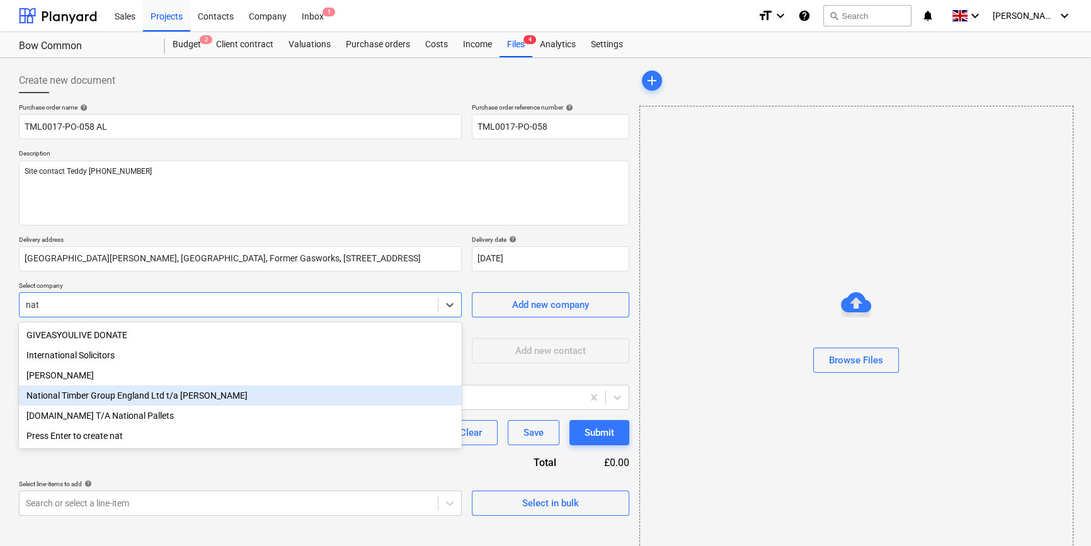
click at [210, 399] on div "National Timber Group England Ltd t/a [PERSON_NAME]" at bounding box center [240, 395] width 443 height 20
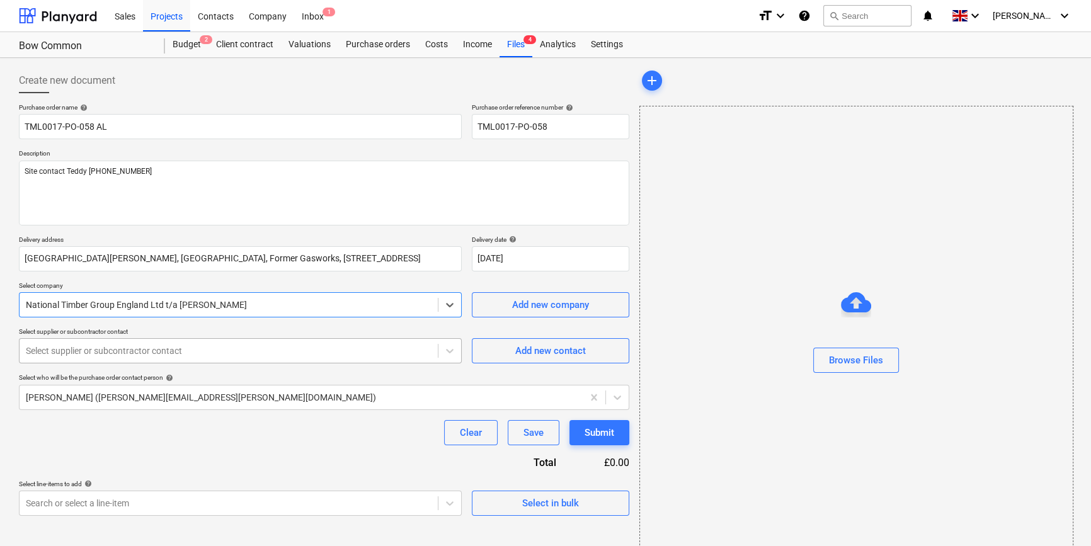
click at [146, 350] on div at bounding box center [229, 351] width 406 height 13
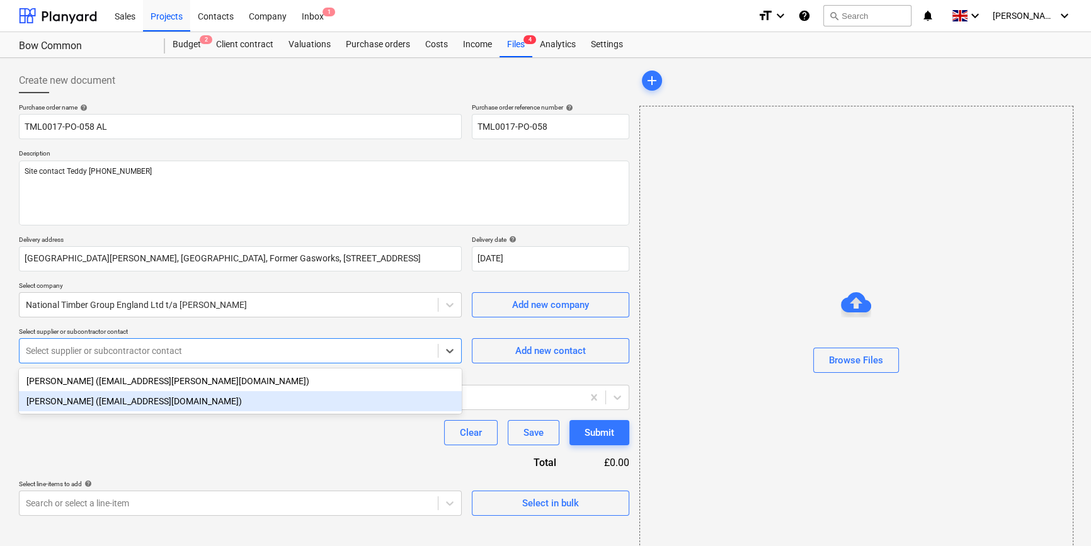
click at [103, 405] on div "[PERSON_NAME] ([EMAIL_ADDRESS][DOMAIN_NAME])" at bounding box center [240, 401] width 443 height 20
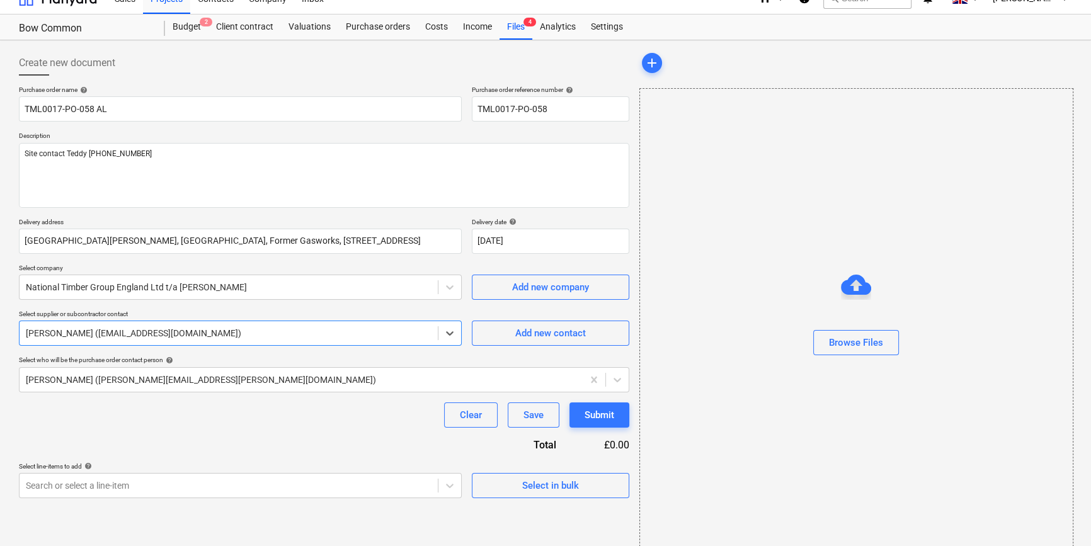
scroll to position [27, 0]
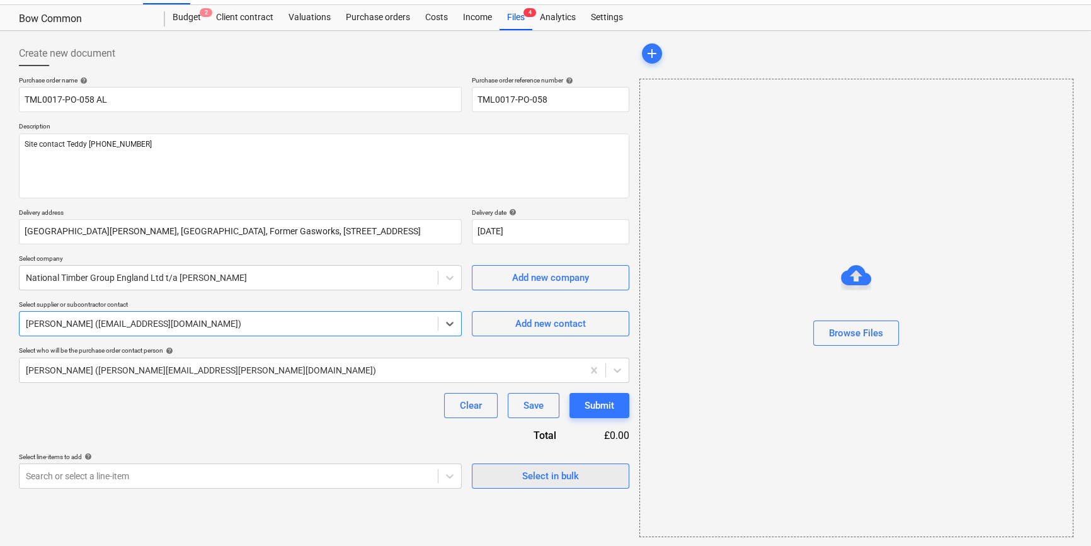
click at [529, 476] on div "Select in bulk" at bounding box center [550, 476] width 57 height 16
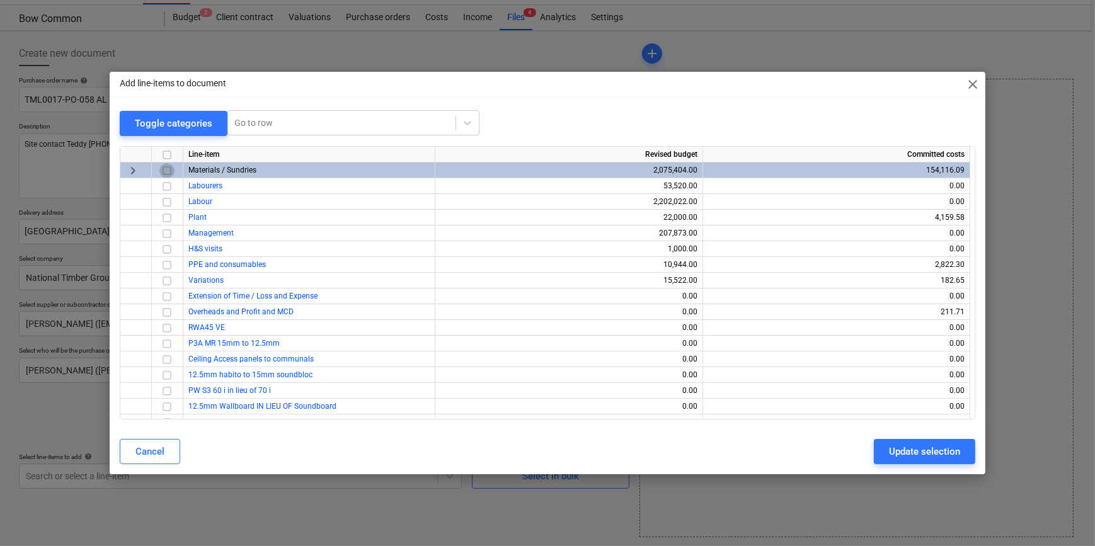
click at [165, 170] on input "checkbox" at bounding box center [166, 170] width 15 height 15
click at [873, 456] on div "Update selection" at bounding box center [924, 451] width 71 height 16
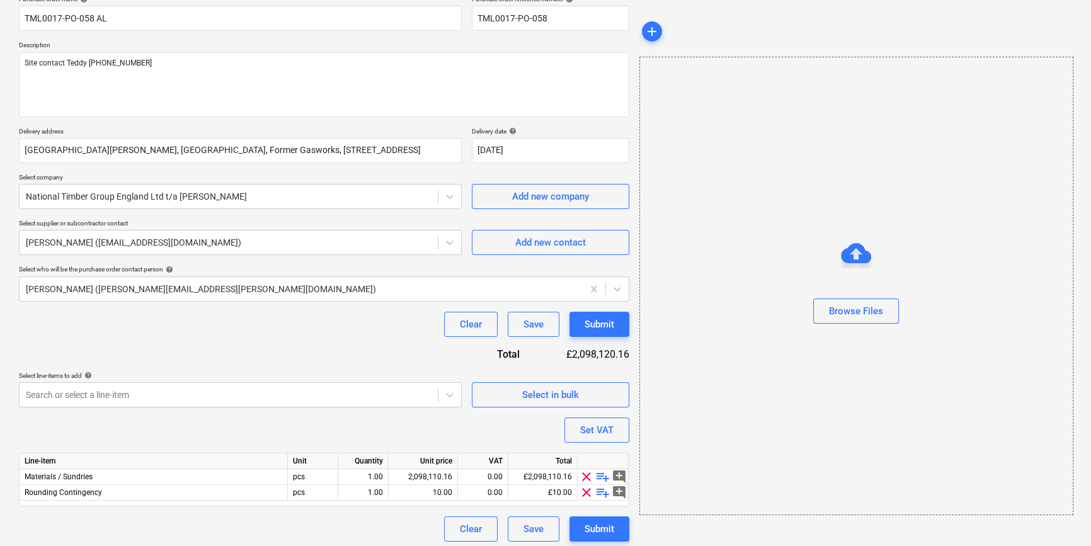
scroll to position [113, 0]
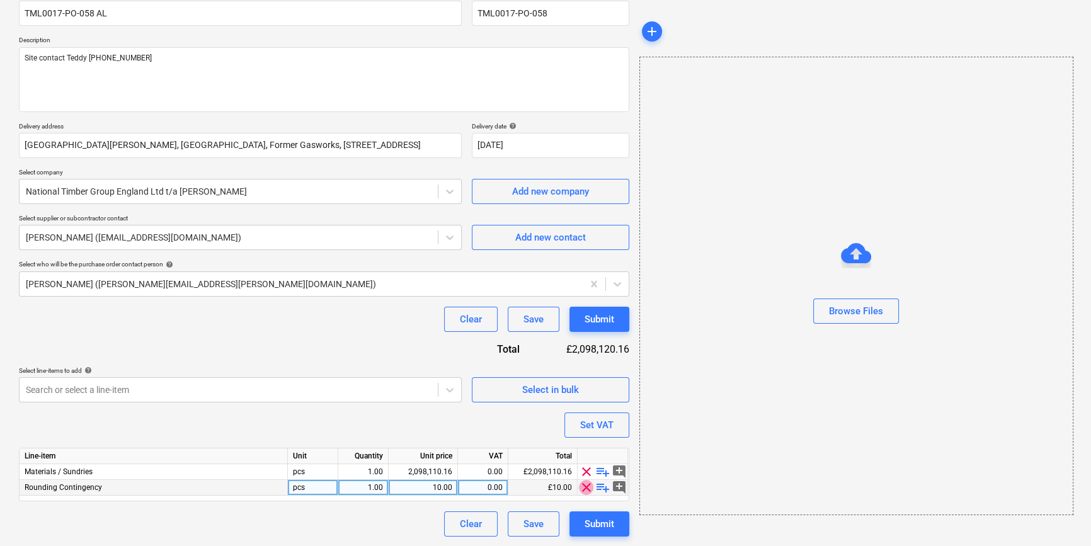
click at [585, 486] on span "clear" at bounding box center [586, 487] width 15 height 15
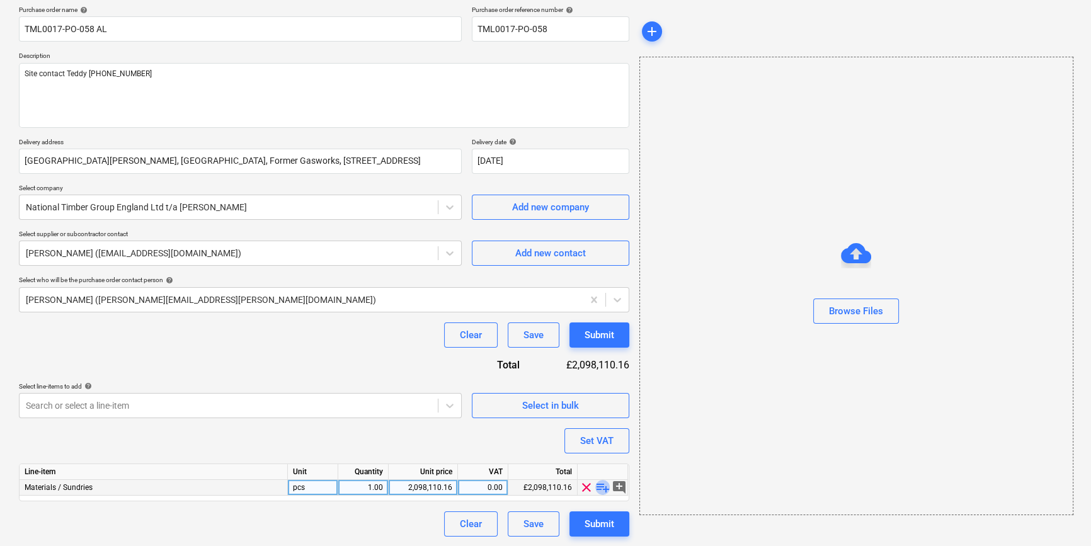
click at [600, 485] on span "playlist_add" at bounding box center [602, 487] width 15 height 15
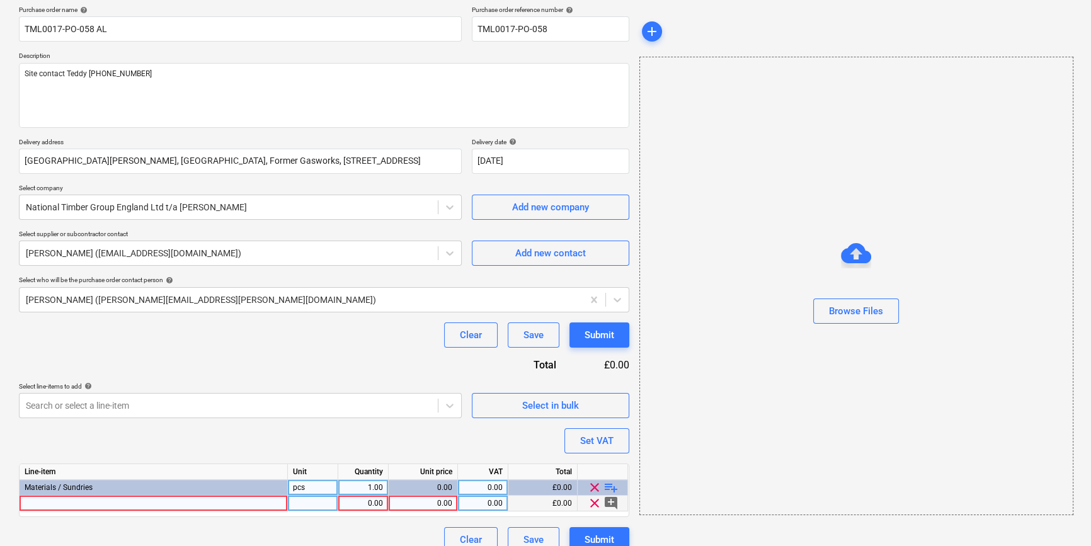
click at [34, 502] on div at bounding box center [154, 504] width 268 height 16
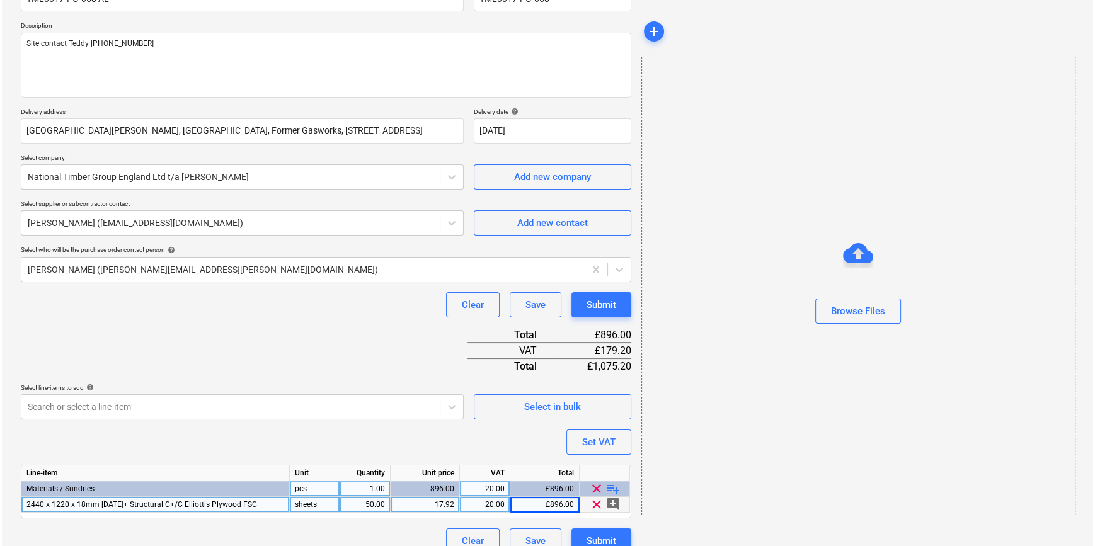
scroll to position [145, 0]
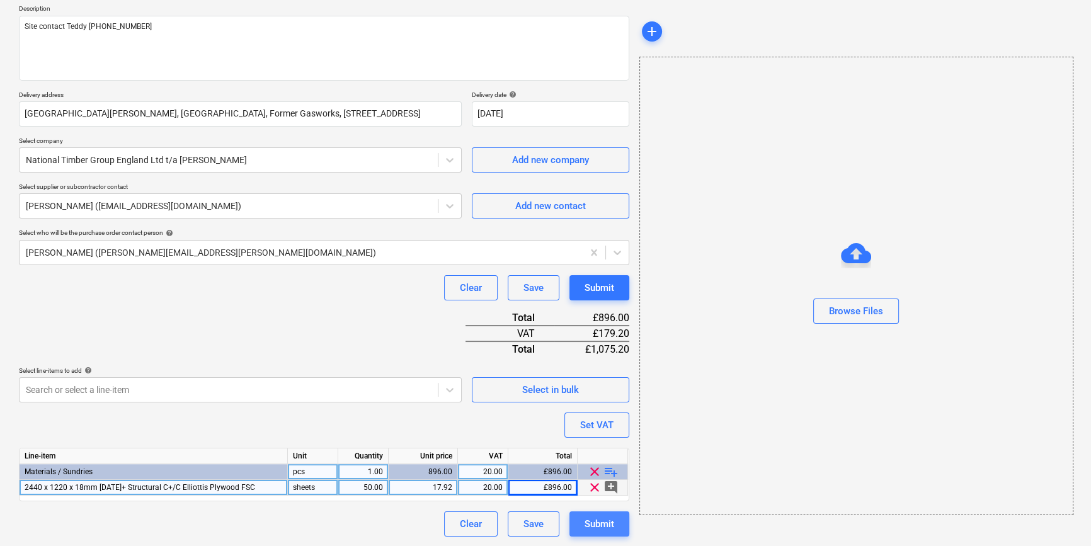
click at [602, 525] on div "Submit" at bounding box center [600, 524] width 30 height 16
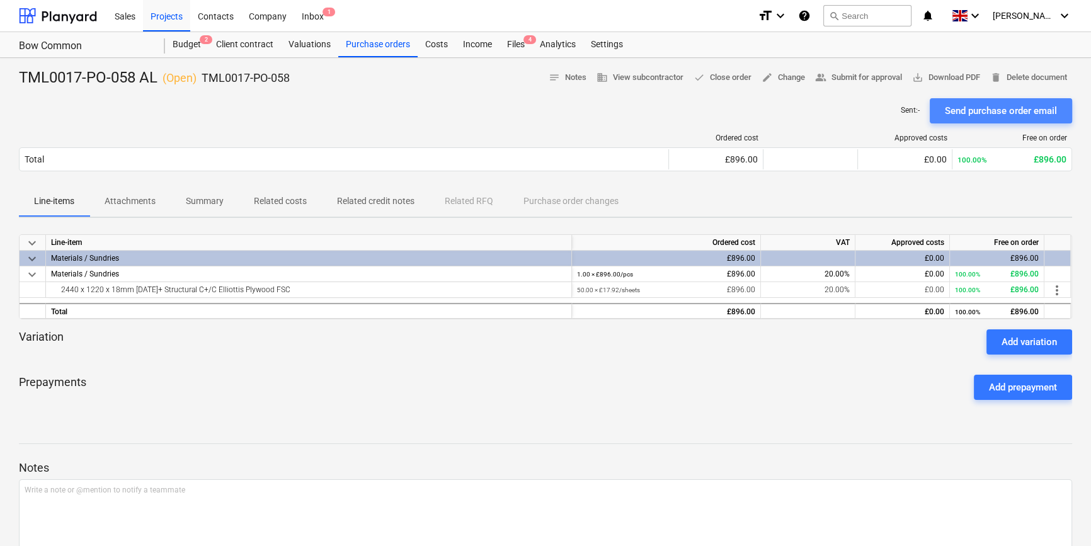
click at [873, 113] on div "Send purchase order email" at bounding box center [1001, 111] width 112 height 16
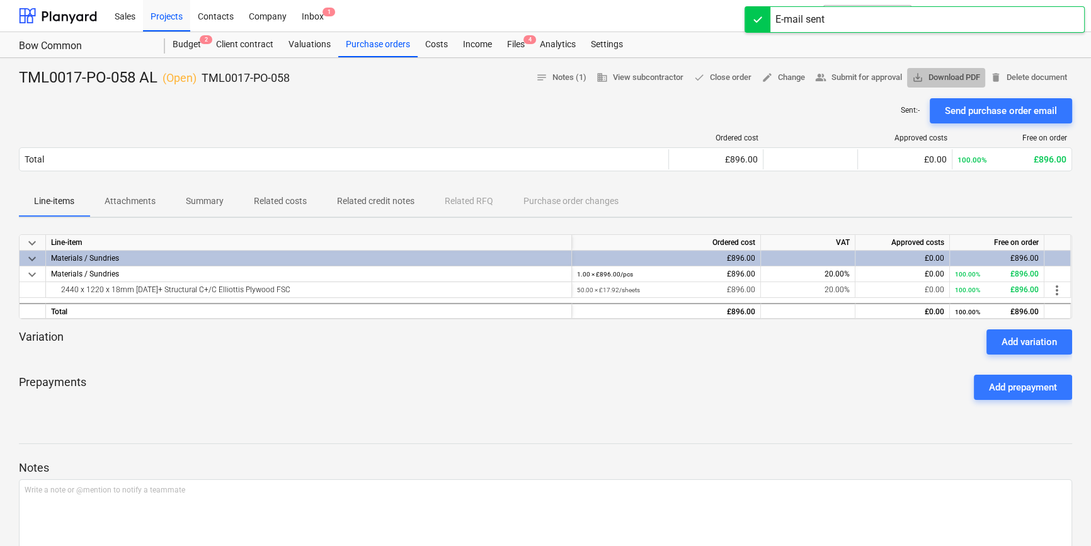
click at [873, 78] on span "save_alt Download PDF" at bounding box center [946, 78] width 68 height 14
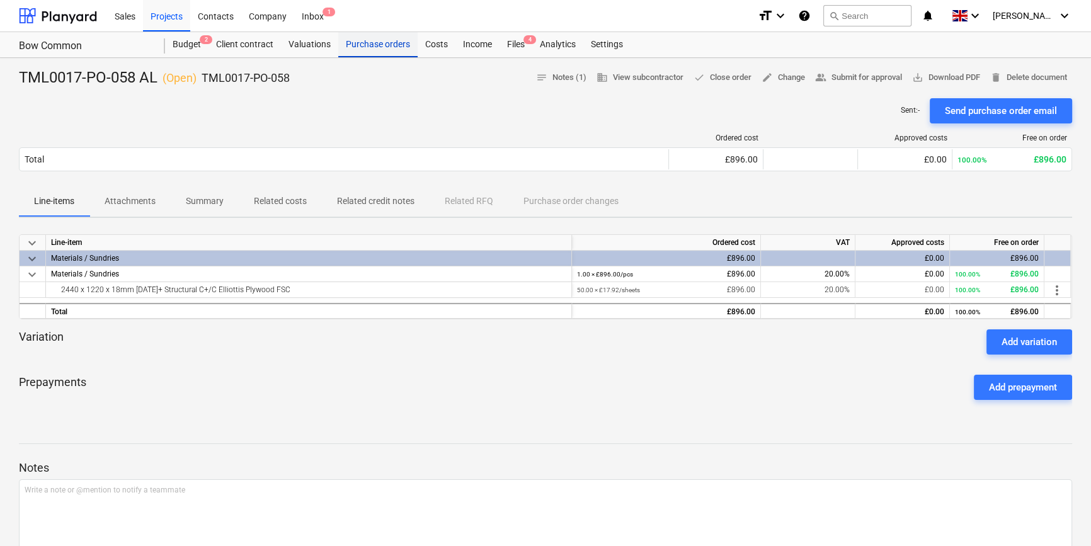
click at [358, 49] on div "Purchase orders" at bounding box center [377, 44] width 79 height 25
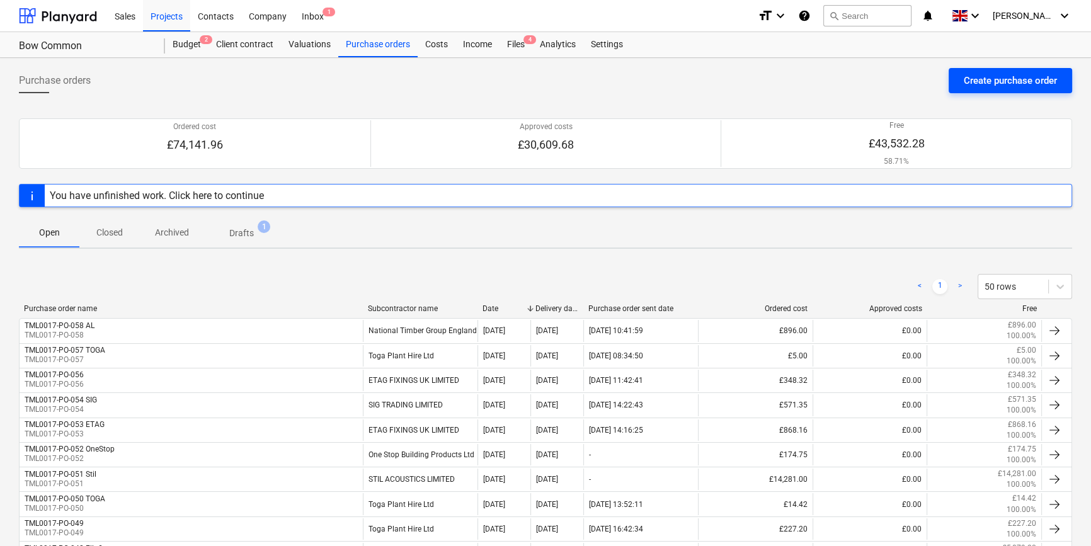
click at [873, 81] on div "Create purchase order" at bounding box center [1010, 80] width 93 height 16
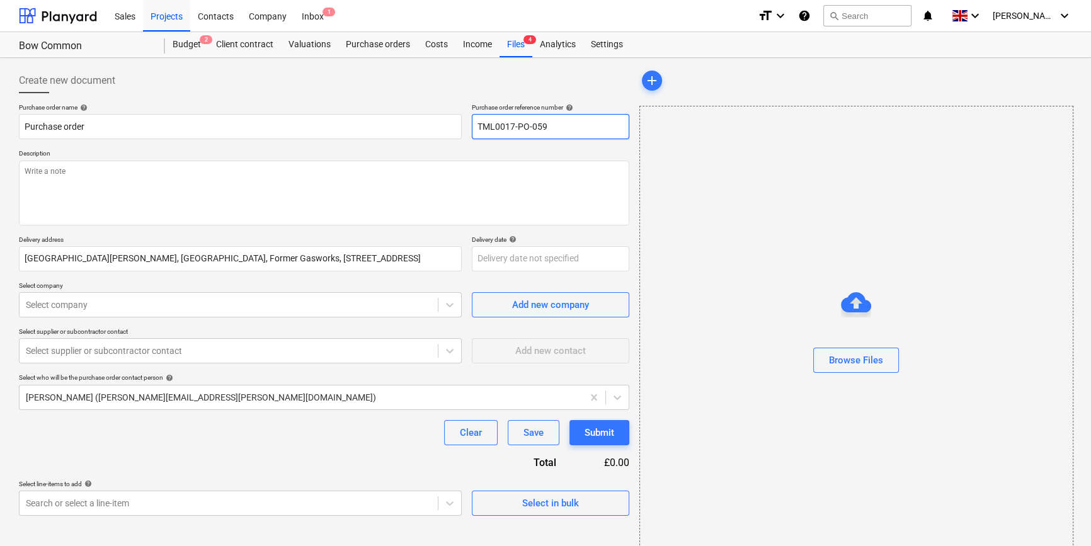
drag, startPoint x: 551, startPoint y: 126, endPoint x: 472, endPoint y: 129, distance: 78.2
click at [472, 129] on input "TML0017-PO-059" at bounding box center [550, 126] width 157 height 25
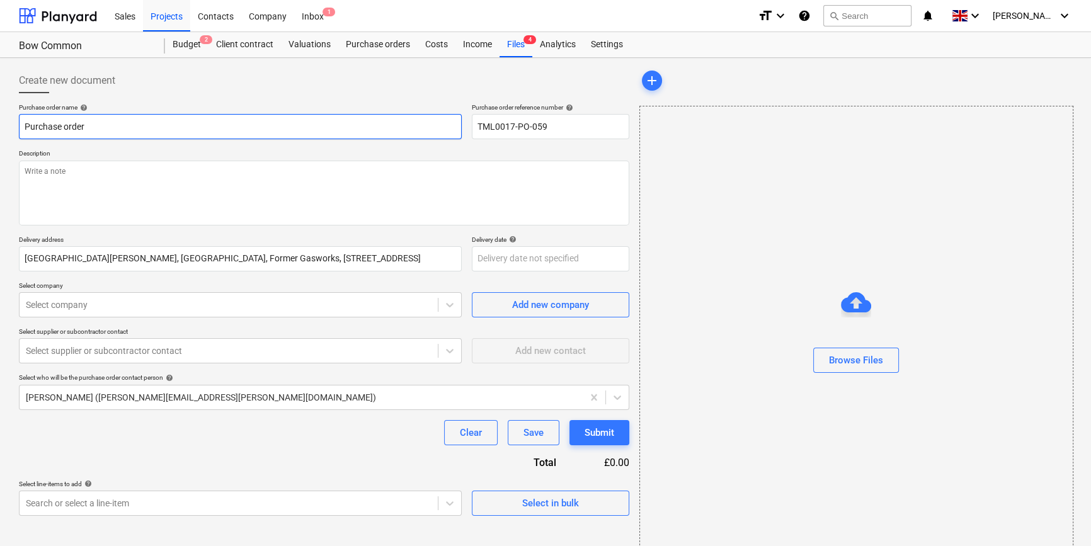
drag, startPoint x: 94, startPoint y: 125, endPoint x: 20, endPoint y: 125, distance: 74.3
click at [20, 125] on input "Purchase order" at bounding box center [240, 126] width 443 height 25
paste input "TML0017-PO-059"
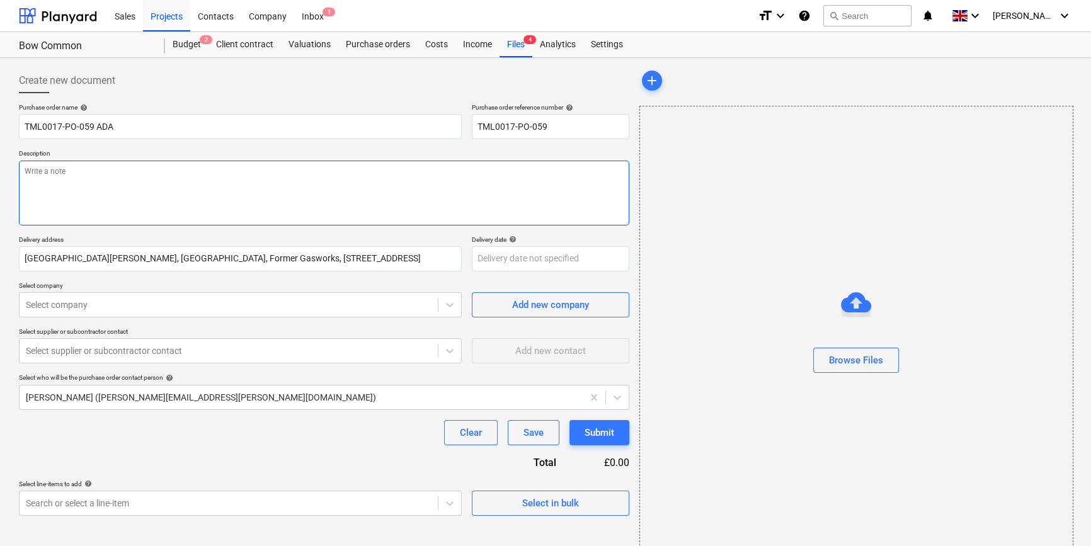
click at [76, 190] on textarea at bounding box center [324, 193] width 610 height 65
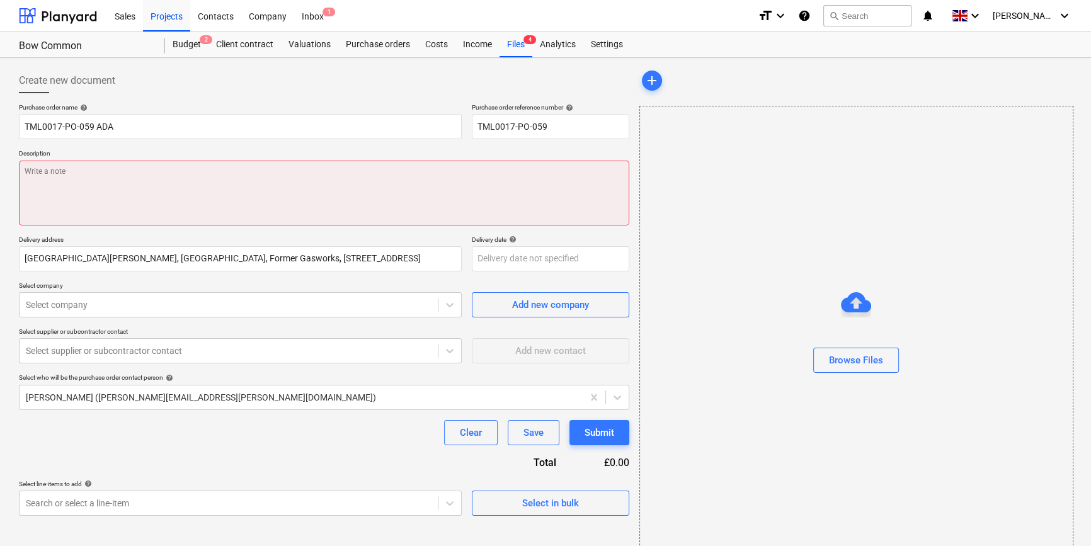
click at [108, 181] on textarea at bounding box center [324, 193] width 610 height 65
paste textarea "Site contact Teddy [PHONE_NUMBER]"
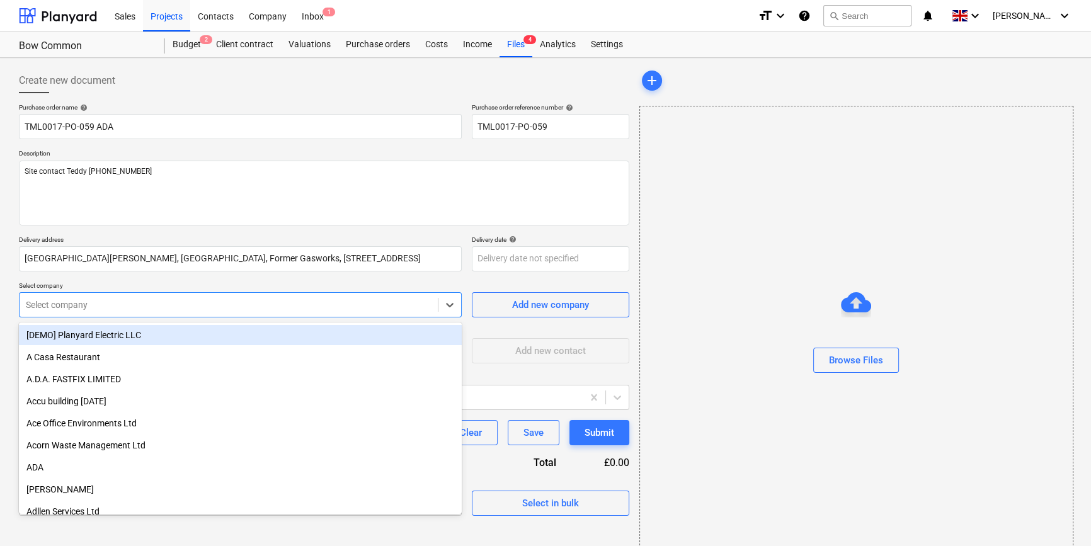
click at [128, 302] on div at bounding box center [229, 305] width 406 height 13
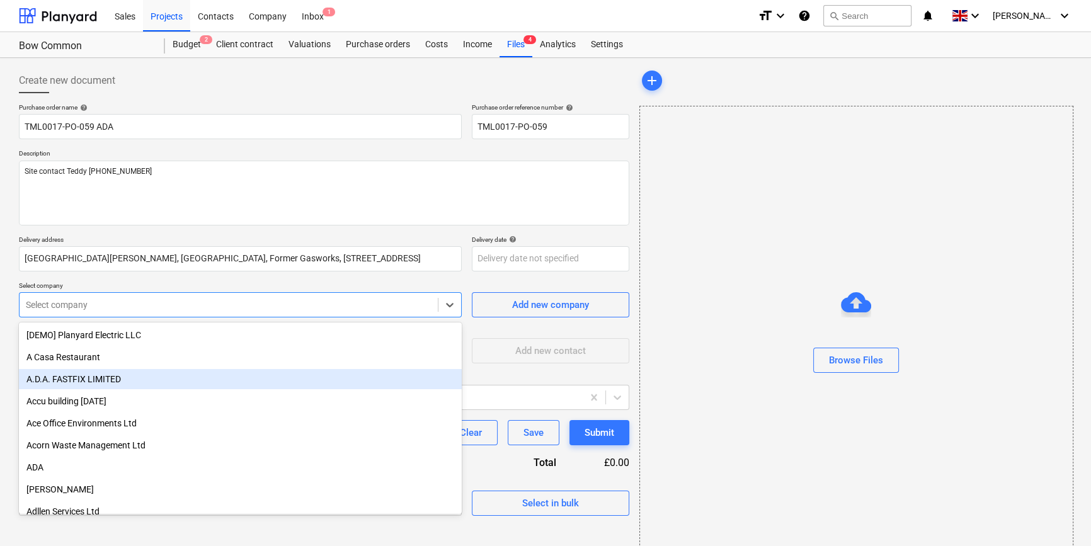
click at [96, 372] on div "A.D.A. FASTFIX LIMITED" at bounding box center [240, 379] width 443 height 20
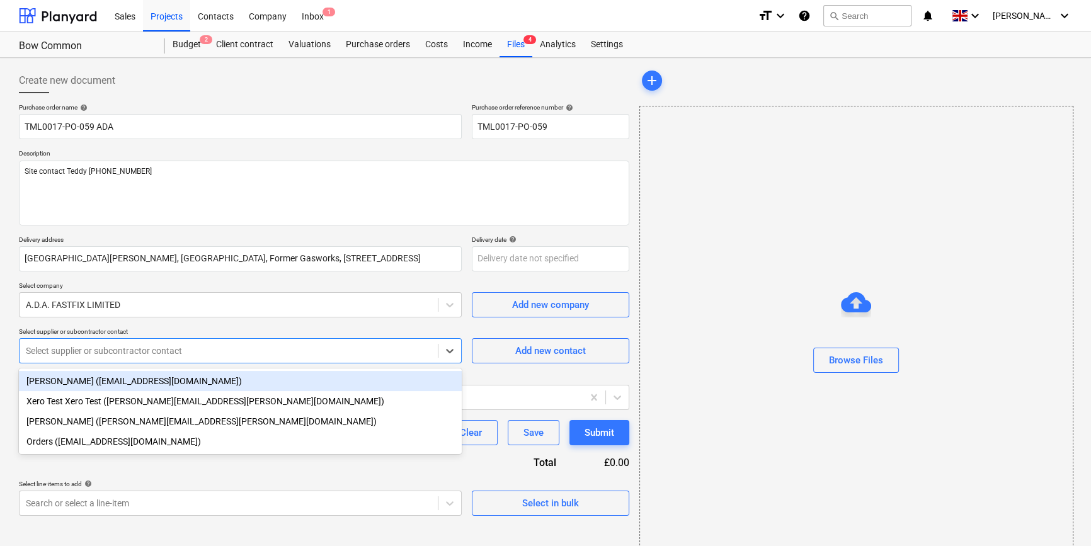
click at [94, 355] on div at bounding box center [229, 351] width 406 height 13
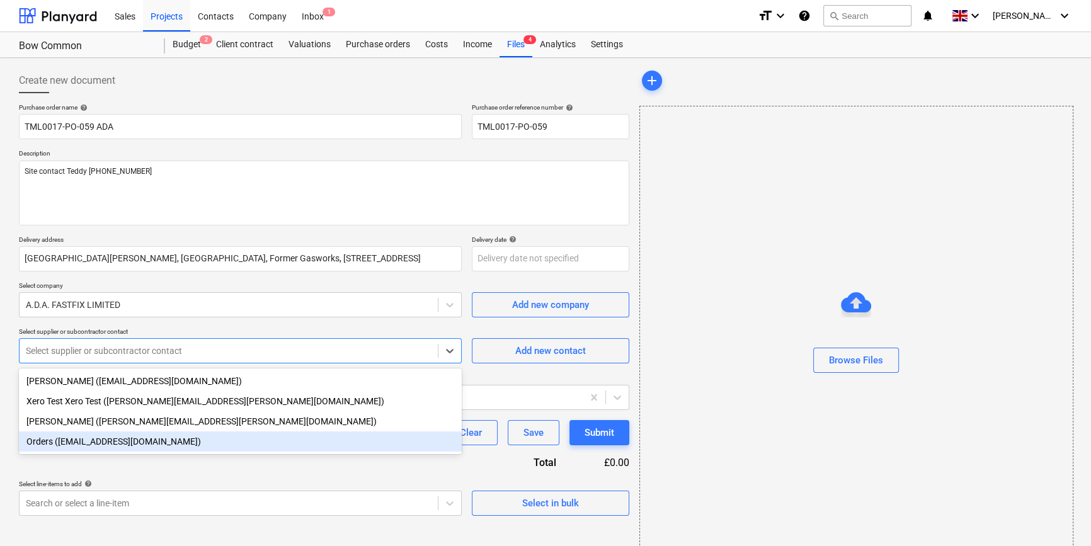
click at [93, 444] on div "Orders ([EMAIL_ADDRESS][DOMAIN_NAME])" at bounding box center [240, 441] width 443 height 20
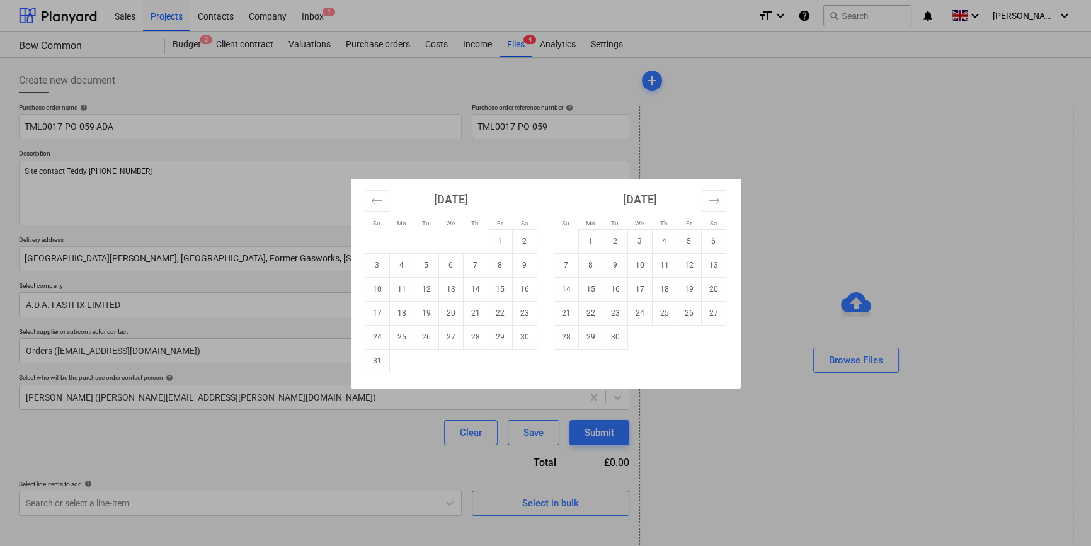
click at [509, 258] on body "Sales Projects Contacts Company Inbox 1 format_size keyboard_arrow_down help se…" at bounding box center [545, 273] width 1091 height 546
click at [473, 340] on td "28" at bounding box center [475, 337] width 25 height 24
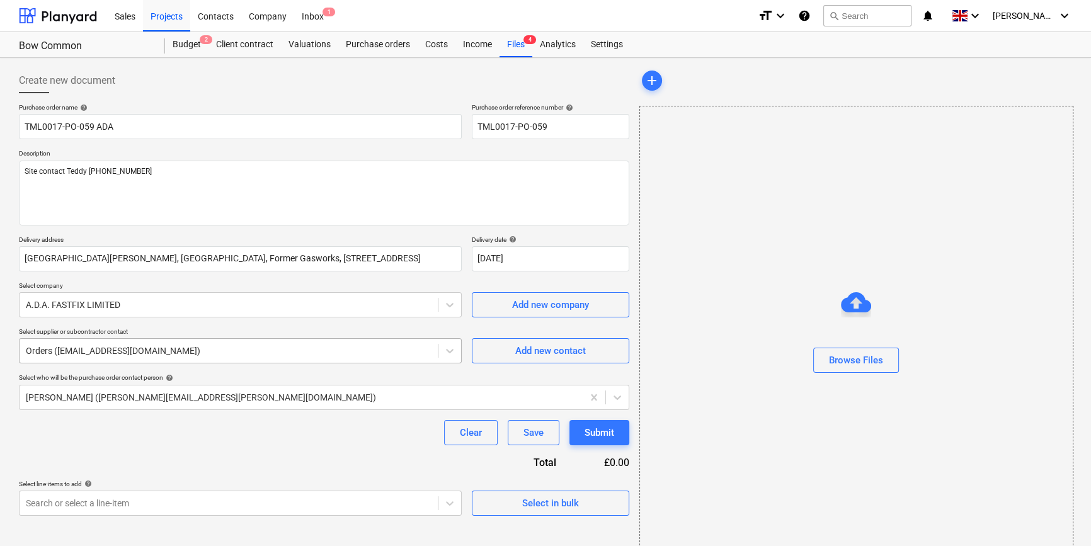
scroll to position [27, 0]
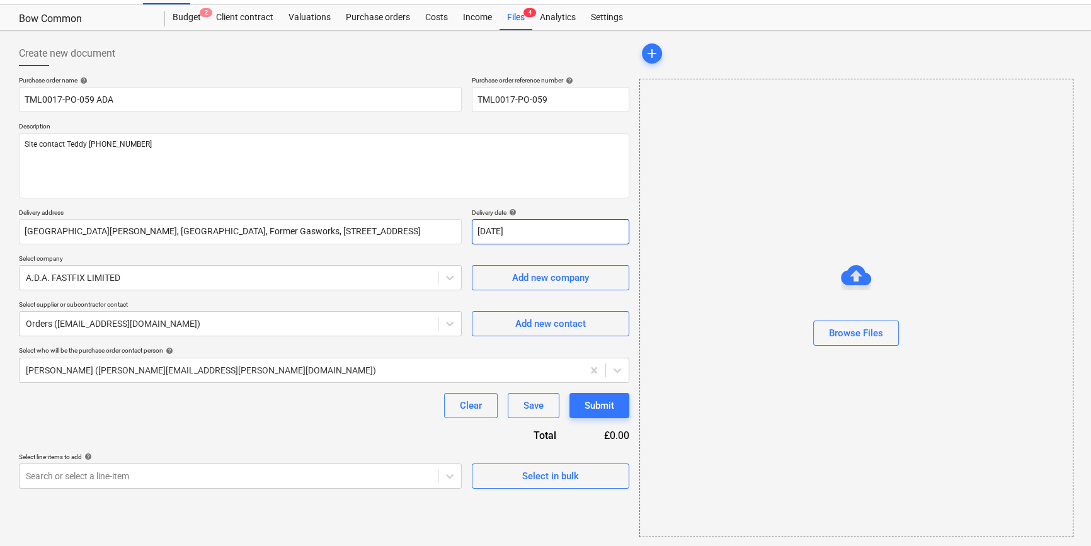
click at [530, 231] on body "Sales Projects Contacts Company Inbox 1 format_size keyboard_arrow_down help se…" at bounding box center [545, 246] width 1091 height 546
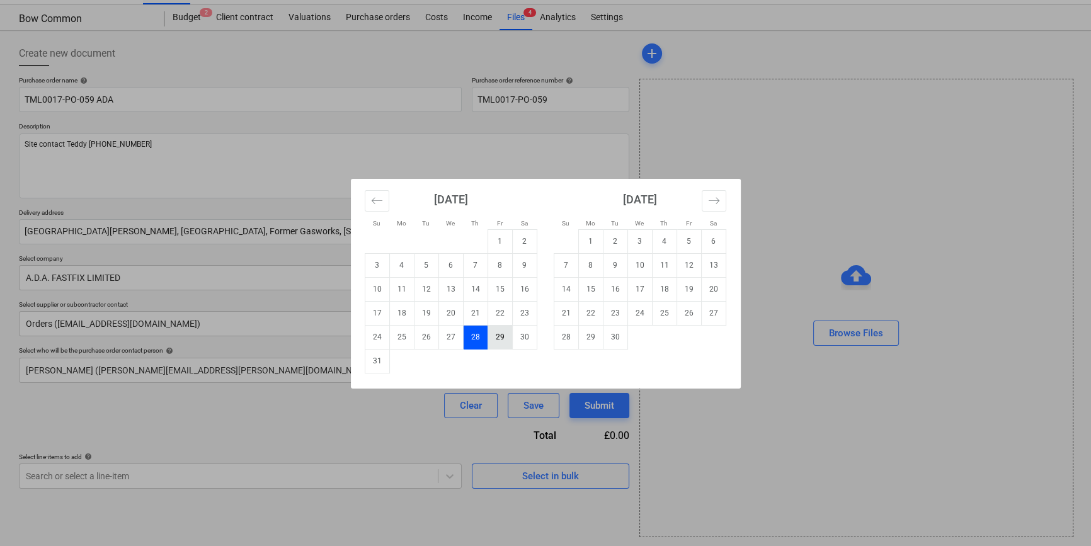
click at [503, 334] on td "29" at bounding box center [500, 337] width 25 height 24
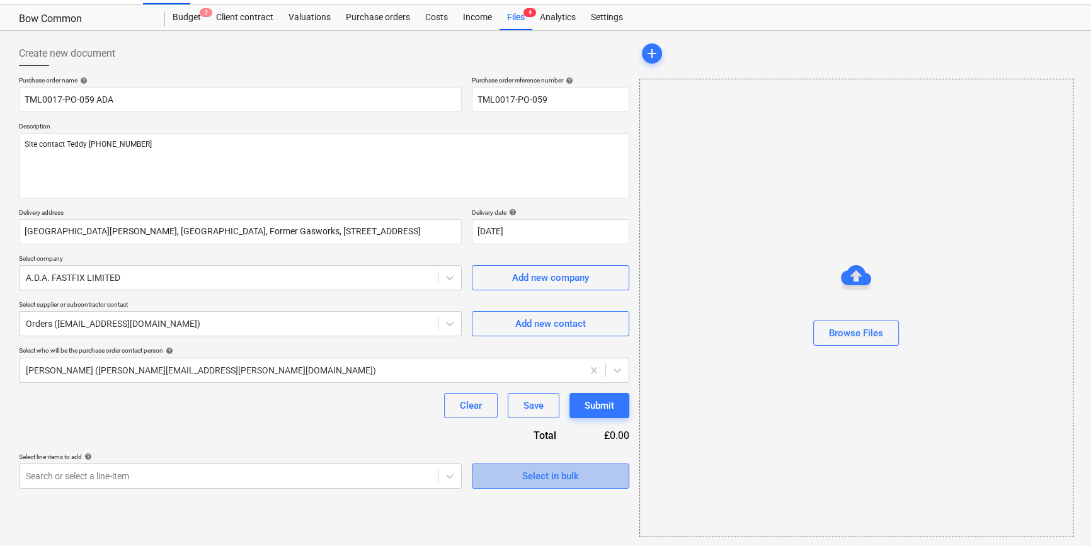
click at [538, 471] on div "Select in bulk" at bounding box center [550, 476] width 57 height 16
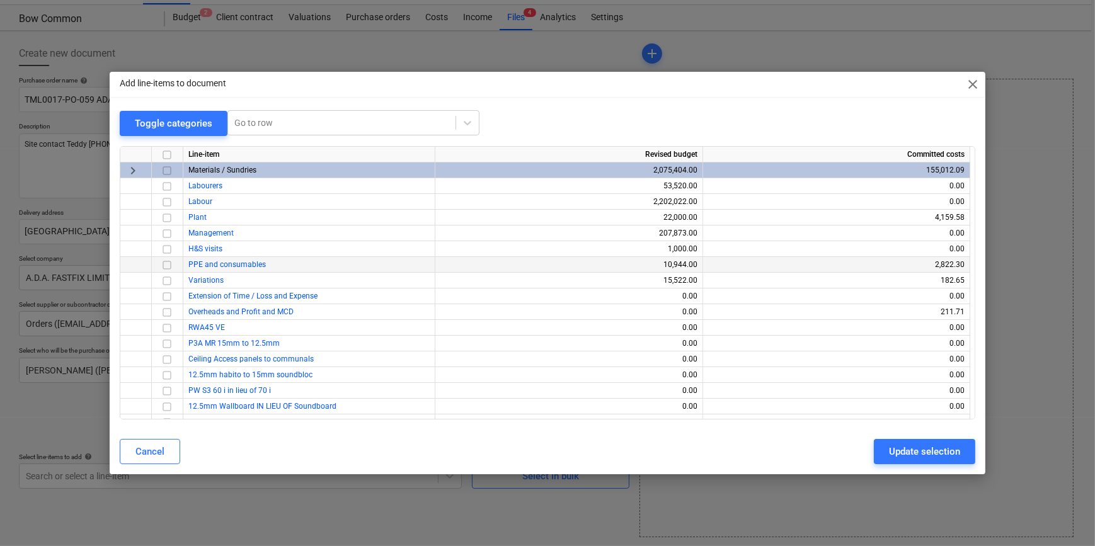
click at [164, 264] on input "checkbox" at bounding box center [166, 264] width 15 height 15
click at [873, 454] on div "Update selection" at bounding box center [924, 451] width 71 height 16
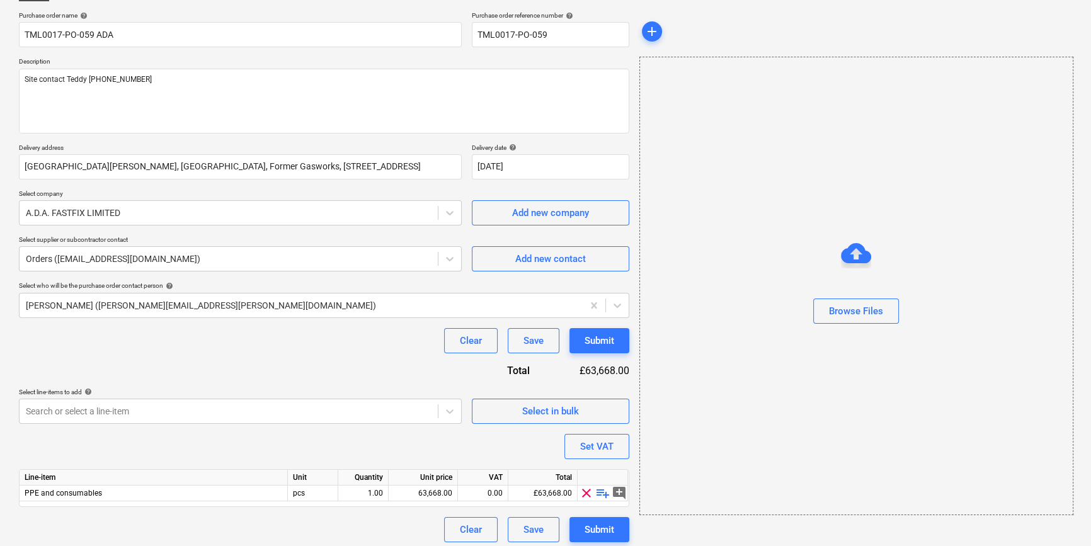
scroll to position [98, 0]
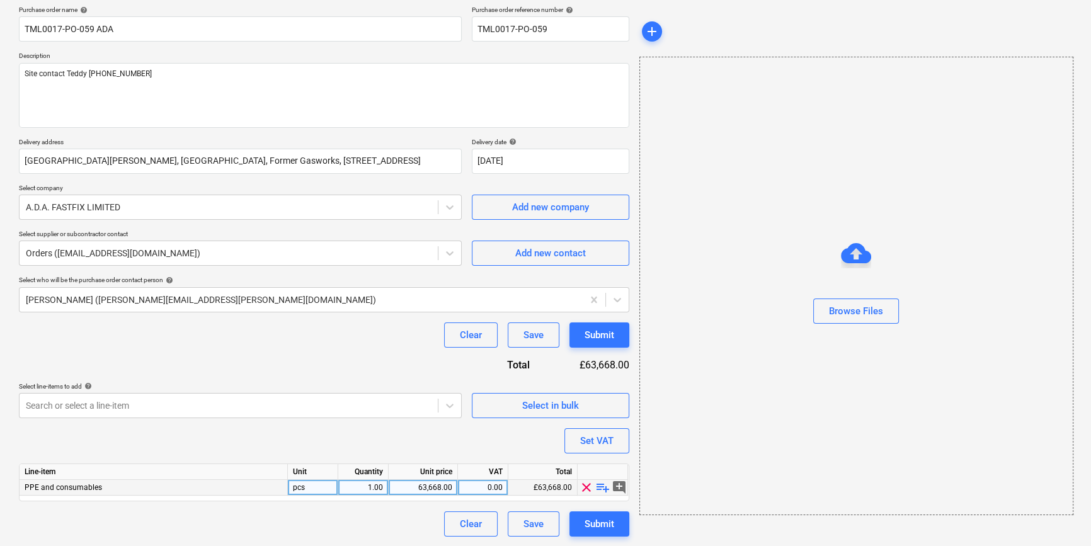
click at [599, 484] on span "playlist_add" at bounding box center [602, 487] width 15 height 15
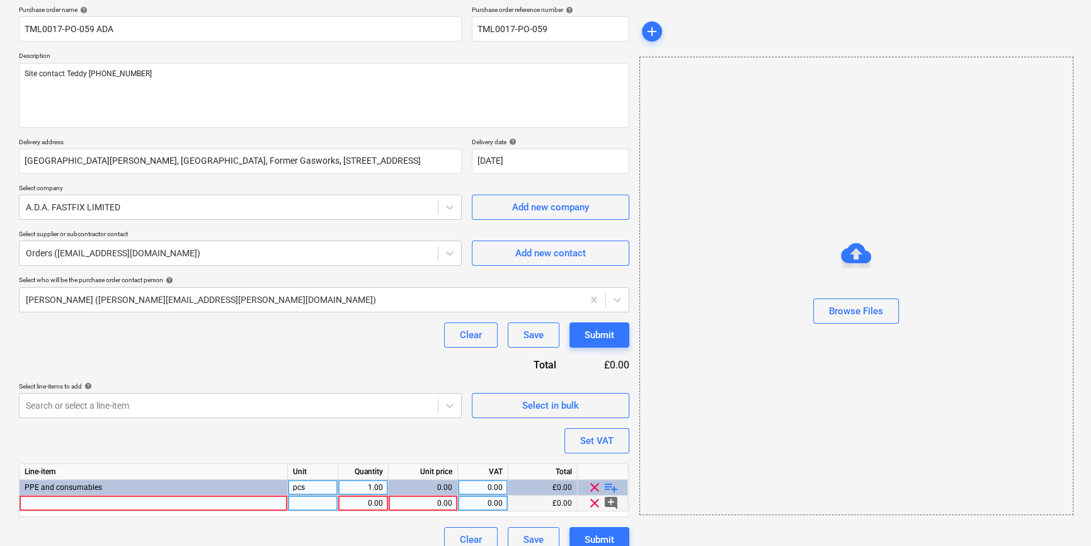
click at [33, 502] on div at bounding box center [154, 504] width 268 height 16
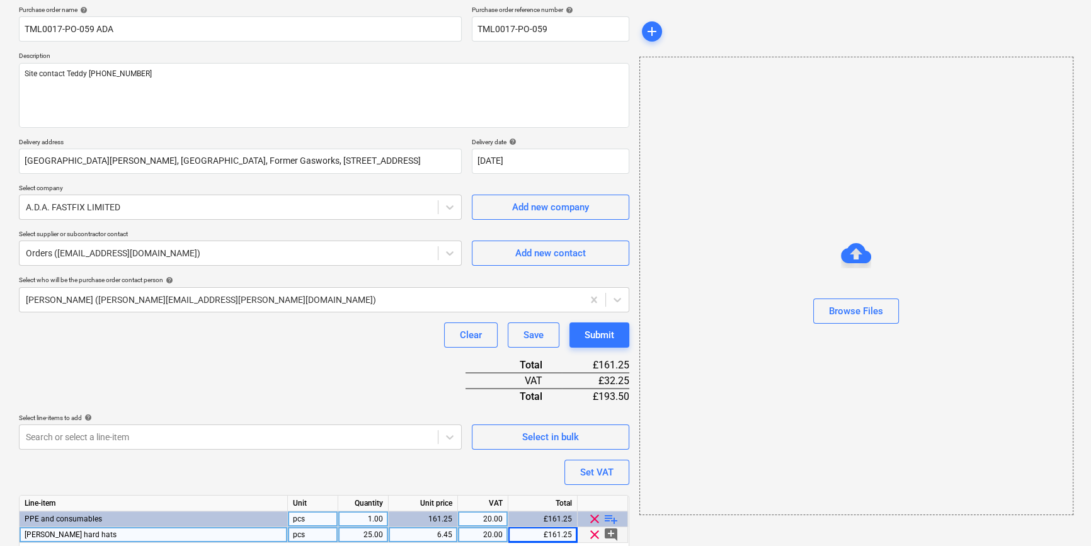
scroll to position [145, 0]
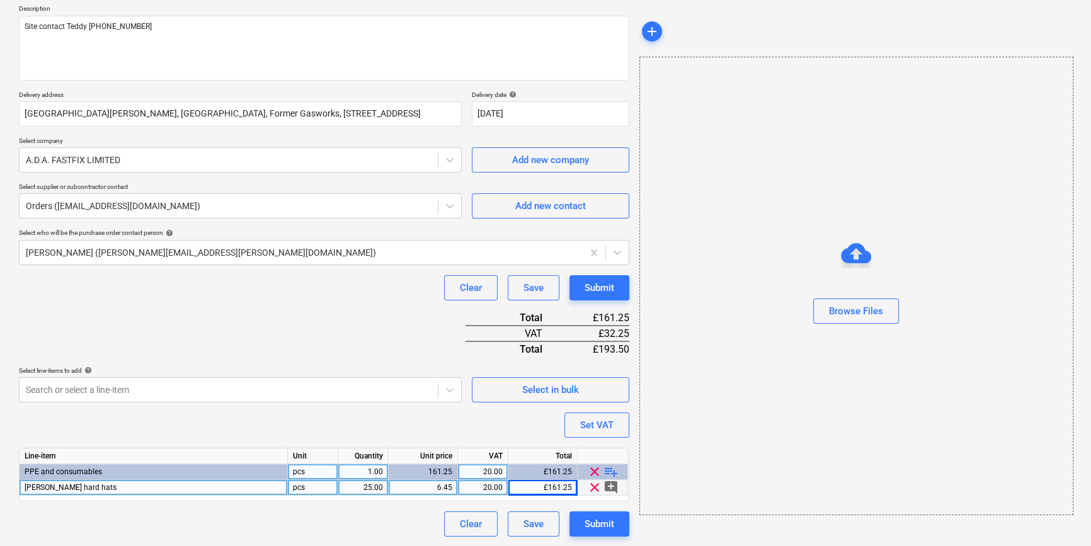
click at [606, 470] on span "playlist_add" at bounding box center [610, 471] width 15 height 15
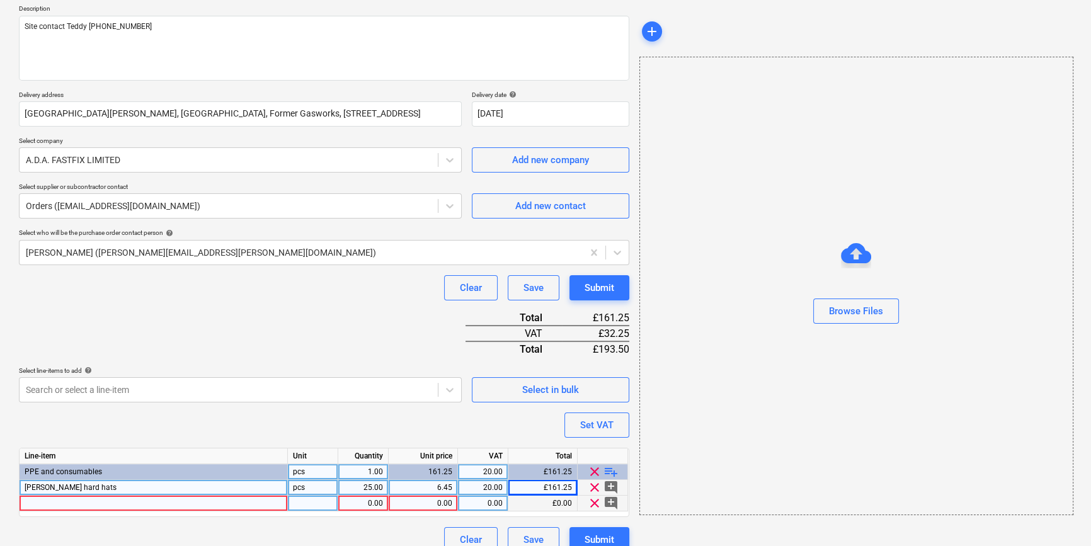
click at [77, 506] on div at bounding box center [154, 504] width 268 height 16
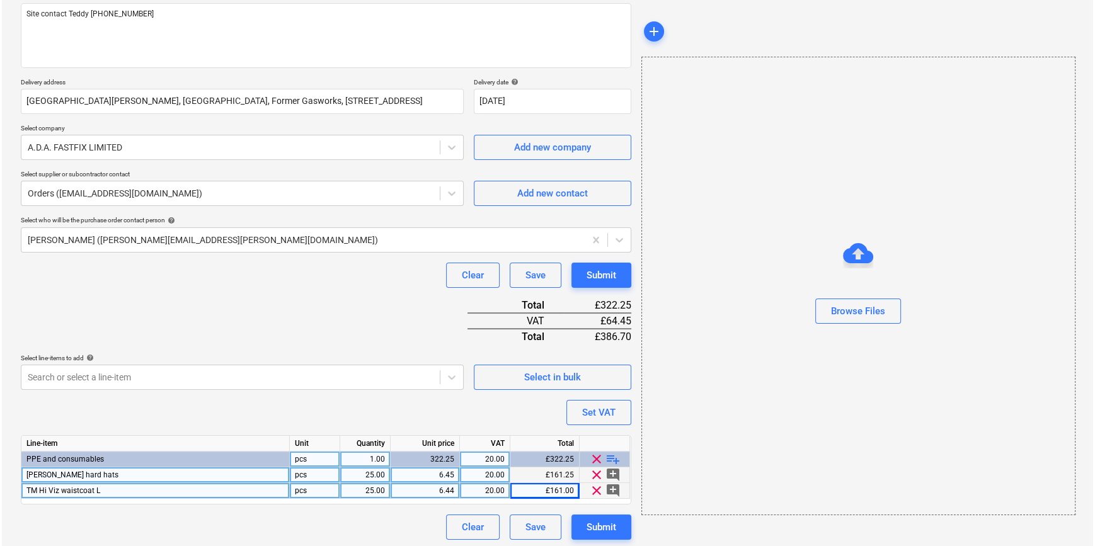
scroll to position [161, 0]
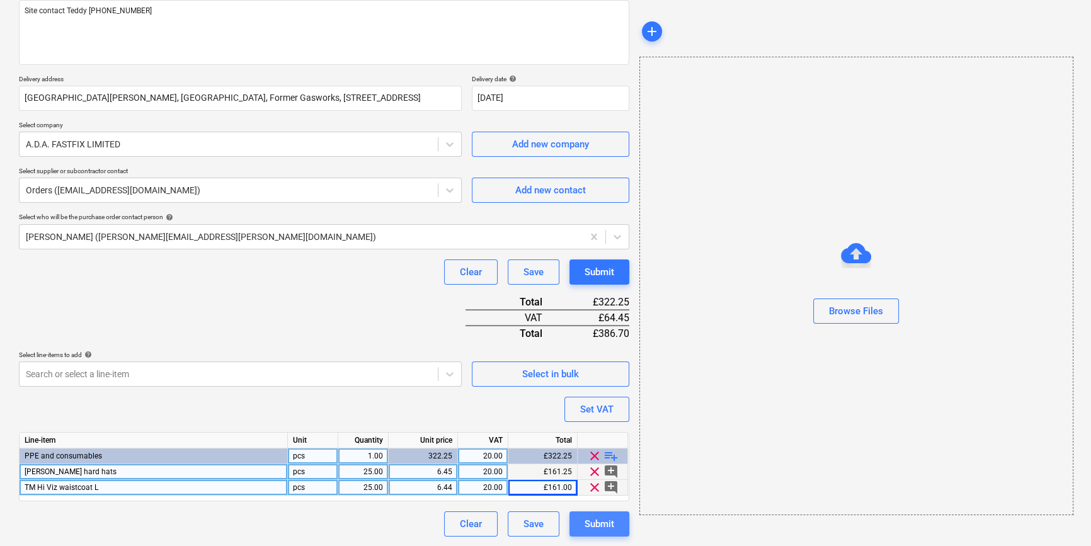
click at [615, 525] on button "Submit" at bounding box center [599, 523] width 60 height 25
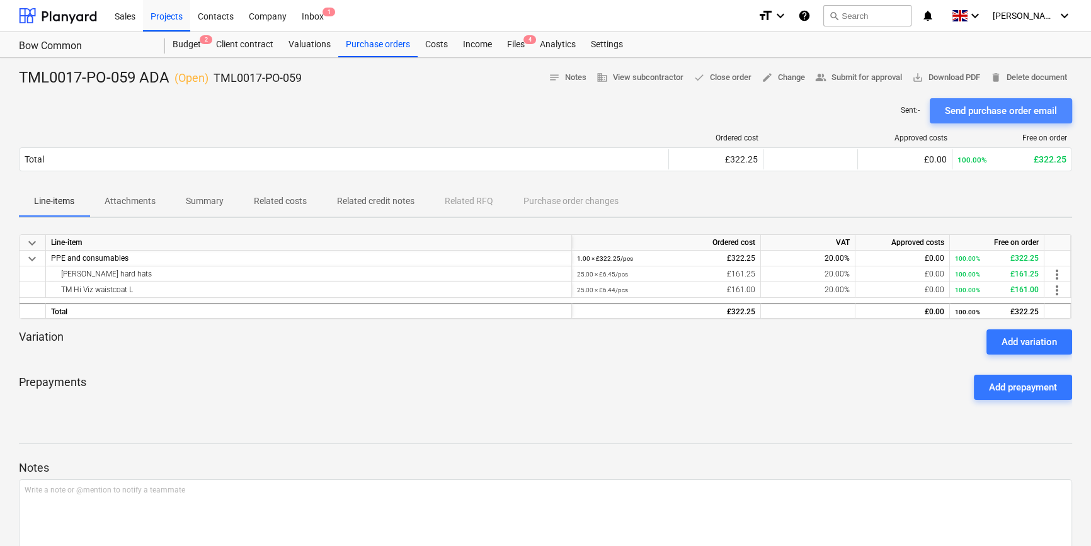
click at [873, 113] on div "Send purchase order email" at bounding box center [1001, 111] width 112 height 16
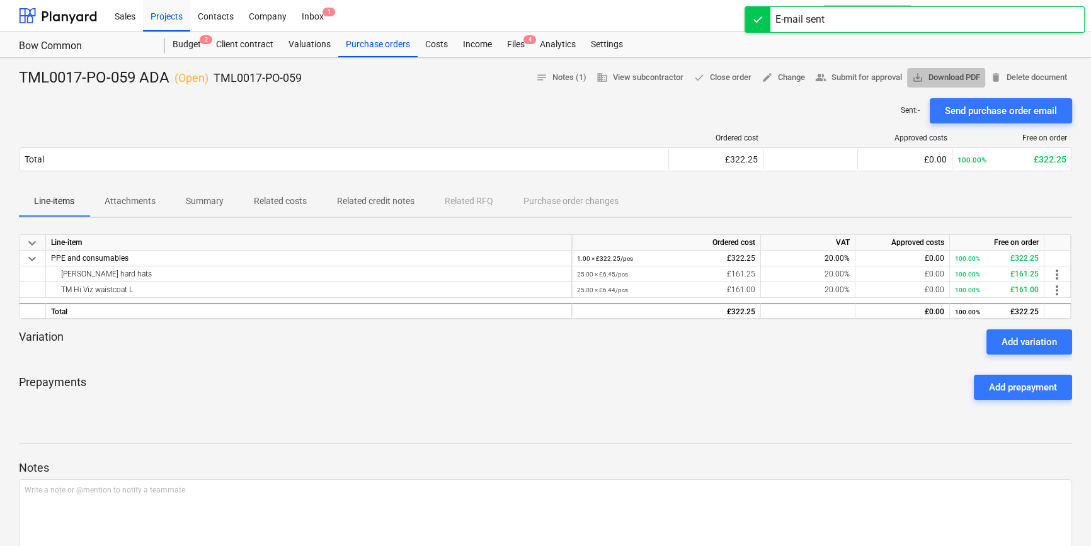
click at [873, 77] on span "save_alt Download PDF" at bounding box center [946, 78] width 68 height 14
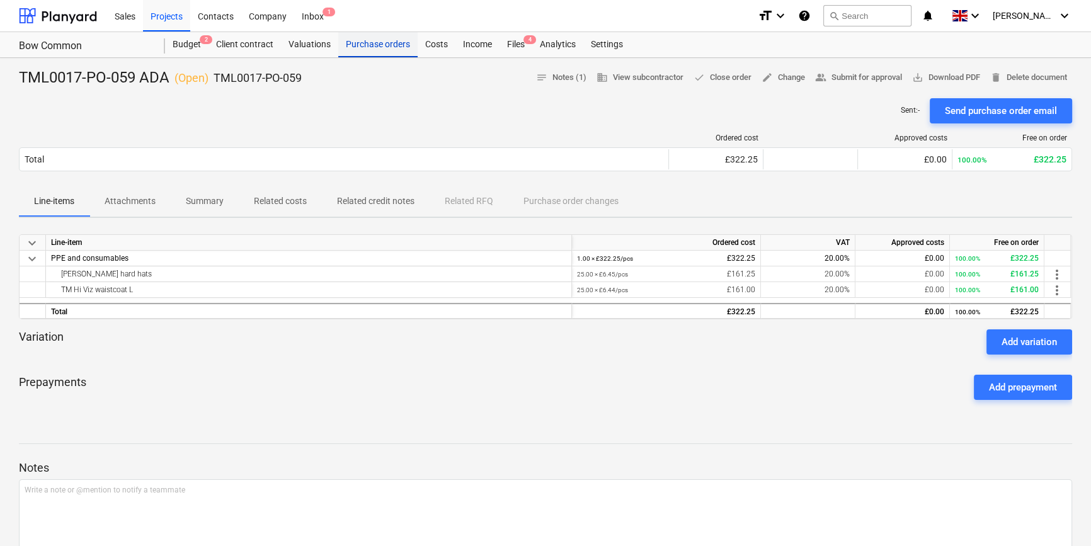
click at [385, 44] on div "Purchase orders" at bounding box center [377, 44] width 79 height 25
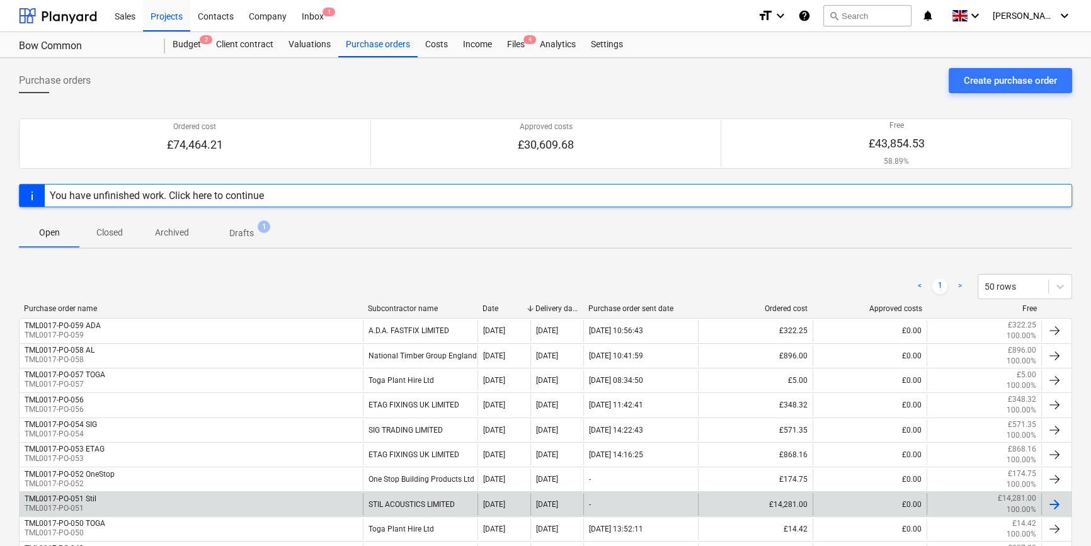
click at [212, 498] on div "TML0017-PO-051 Stil TML0017-PO-051" at bounding box center [191, 503] width 343 height 21
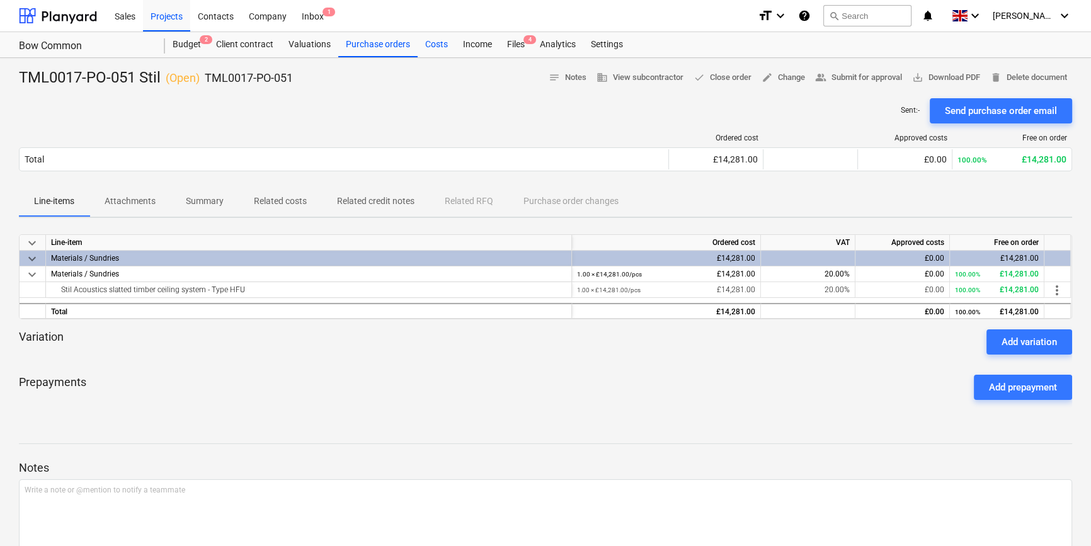
click at [435, 42] on div "Costs" at bounding box center [437, 44] width 38 height 25
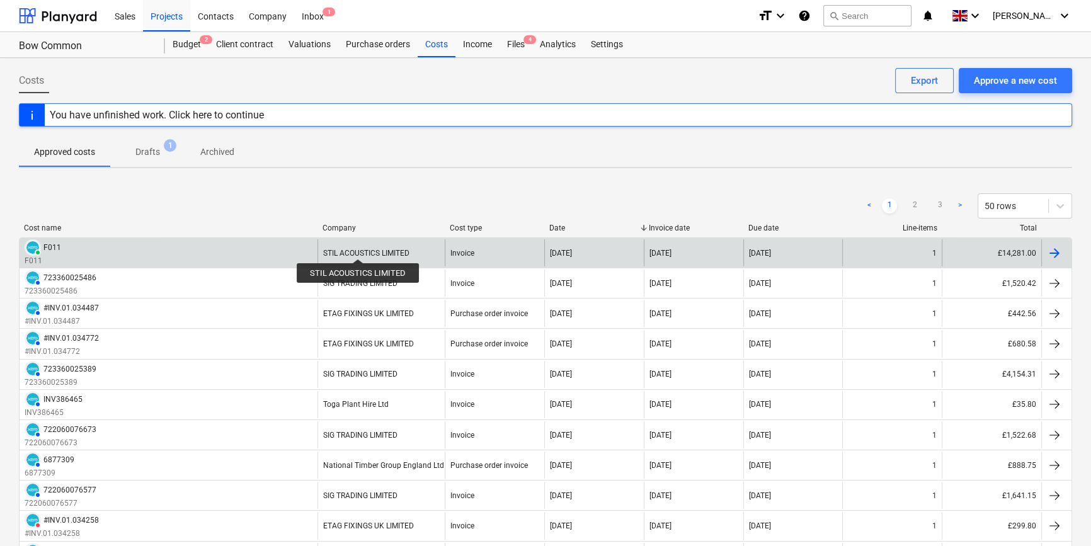
click at [357, 250] on div "STIL ACOUSTICS LIMITED" at bounding box center [366, 253] width 86 height 9
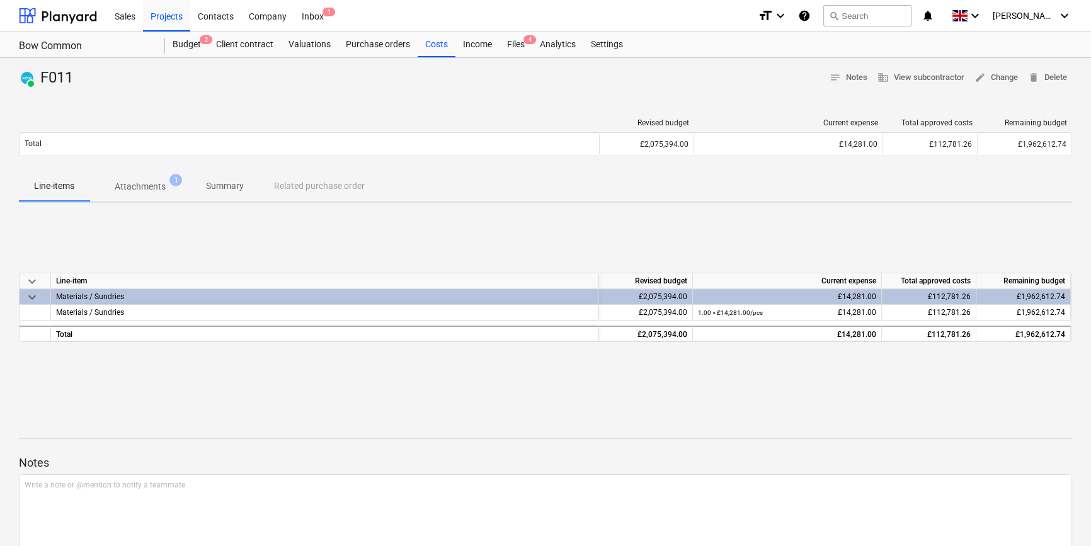
click at [131, 182] on p "Attachments" at bounding box center [140, 186] width 51 height 13
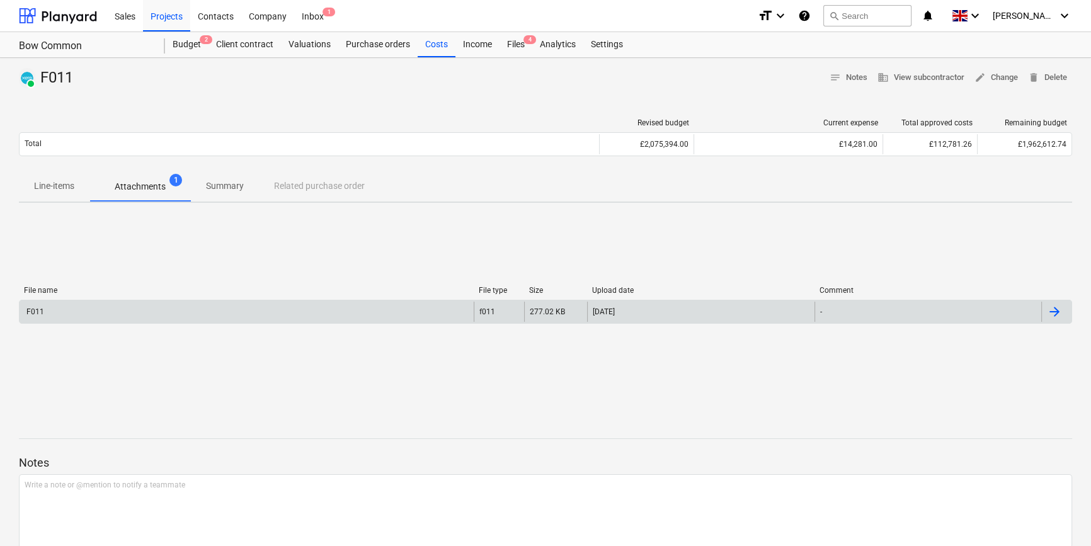
click at [873, 314] on div at bounding box center [1056, 312] width 30 height 20
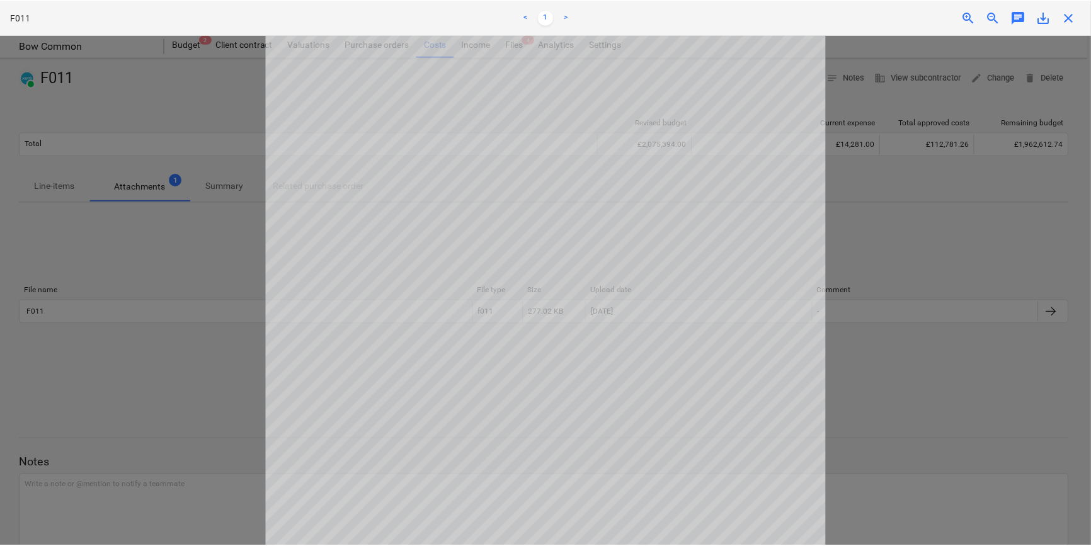
scroll to position [114, 0]
click at [873, 20] on span "close" at bounding box center [1072, 17] width 15 height 15
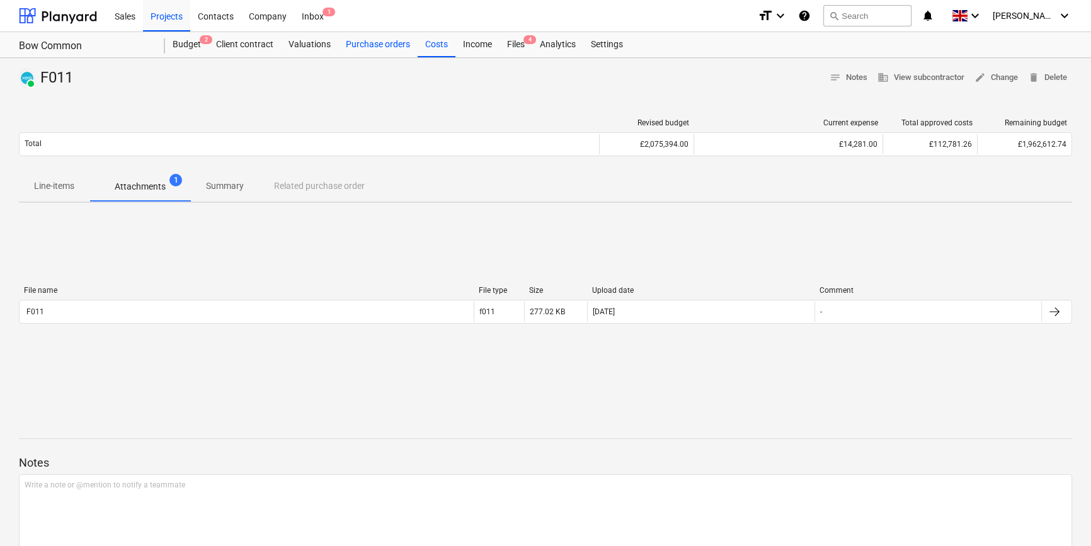
click at [372, 45] on div "Purchase orders" at bounding box center [377, 44] width 79 height 25
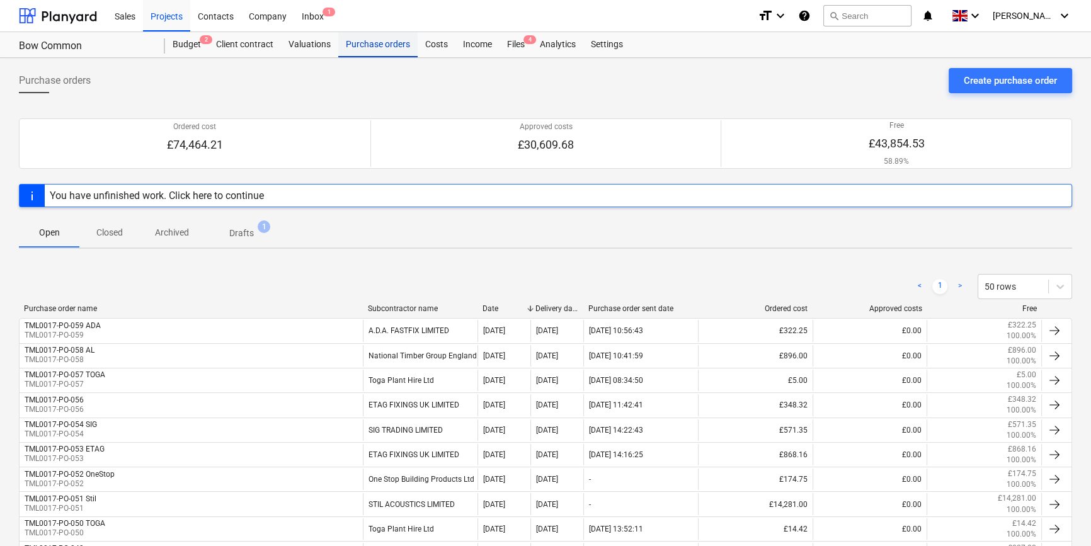
click at [370, 46] on div "Purchase orders" at bounding box center [377, 44] width 79 height 25
click at [873, 84] on div "Create purchase order" at bounding box center [1010, 80] width 93 height 16
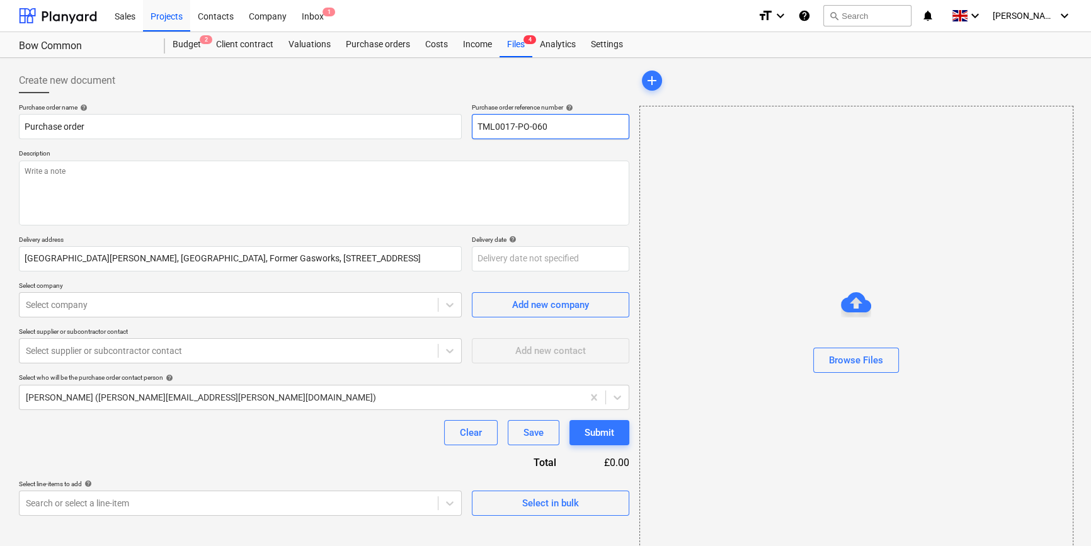
drag, startPoint x: 555, startPoint y: 120, endPoint x: 464, endPoint y: 127, distance: 91.6
click at [464, 127] on div "Purchase order name help Purchase order Purchase order reference number help TM…" at bounding box center [324, 121] width 610 height 36
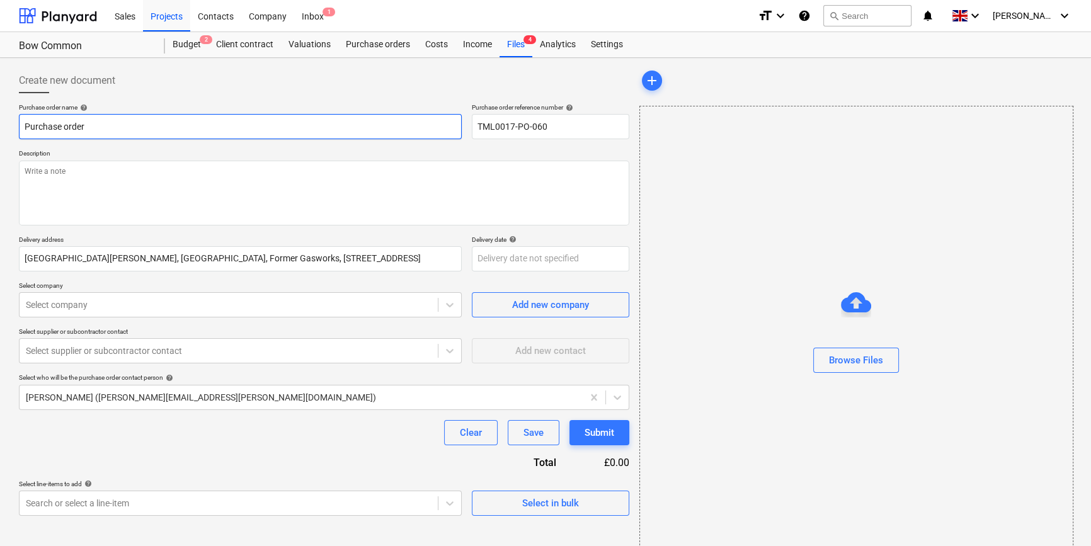
drag, startPoint x: 94, startPoint y: 126, endPoint x: 6, endPoint y: 127, distance: 87.6
click at [6, 127] on div "Create new document Purchase order name help Purchase order Purchase order refe…" at bounding box center [545, 316] width 1091 height 517
paste input "TML0017-PO-060"
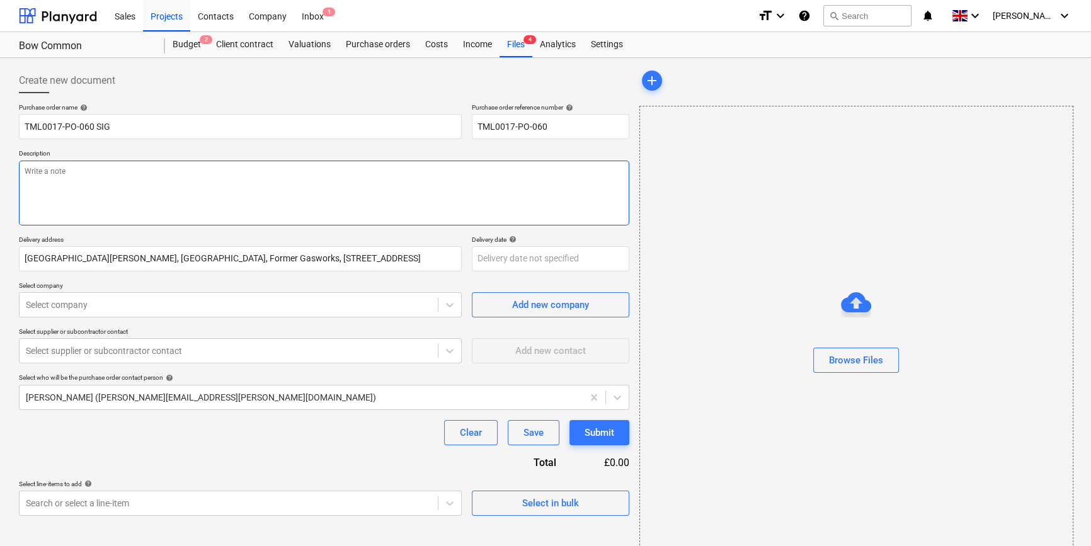
click at [33, 183] on textarea at bounding box center [324, 193] width 610 height 65
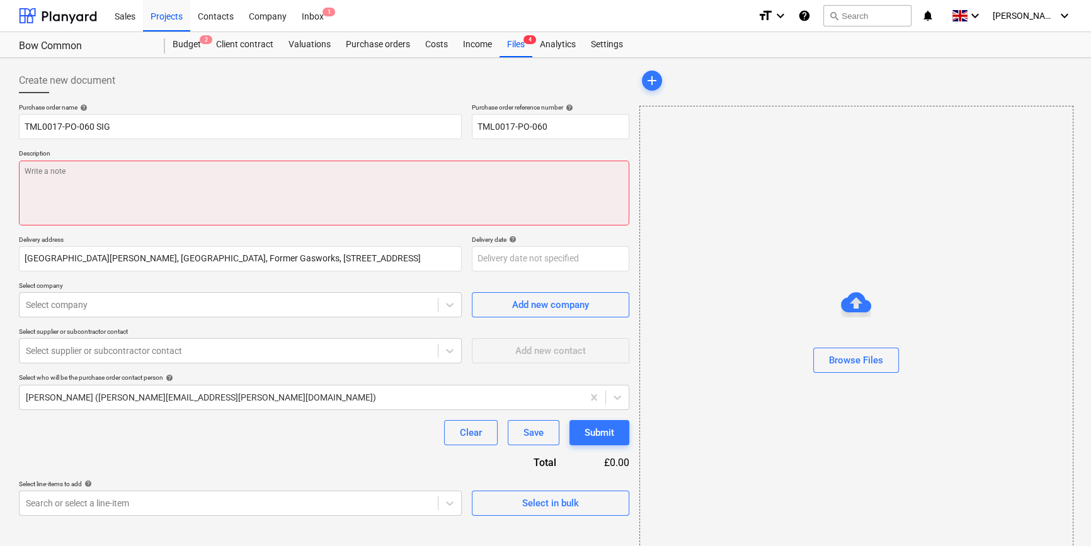
paste textarea "Site contact [PERSON_NAME] [PHONE_NUMBER]"
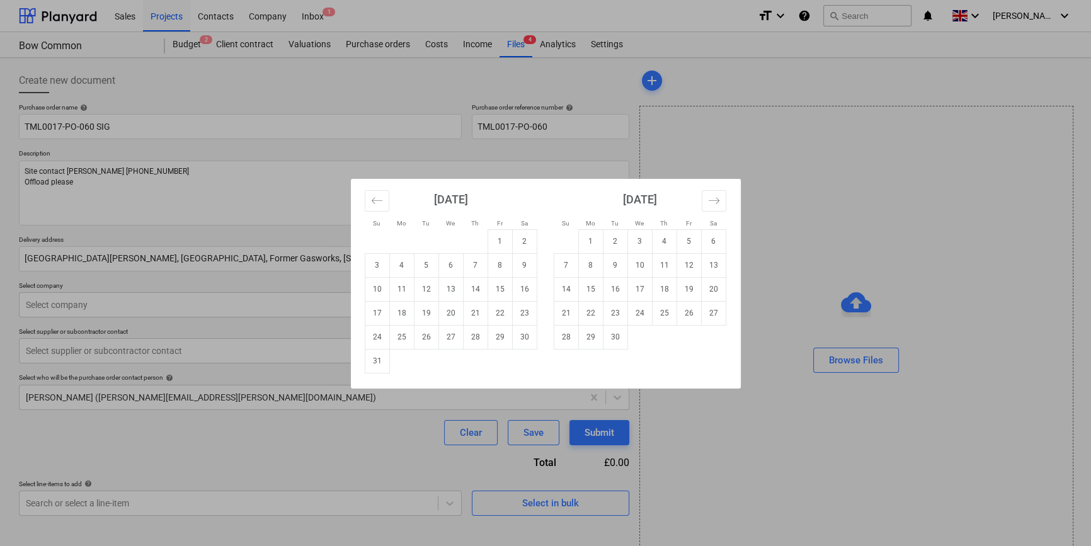
click at [503, 258] on body "Sales Projects Contacts Company Inbox 1 format_size keyboard_arrow_down help se…" at bounding box center [545, 273] width 1091 height 546
click at [501, 334] on td "29" at bounding box center [500, 337] width 25 height 24
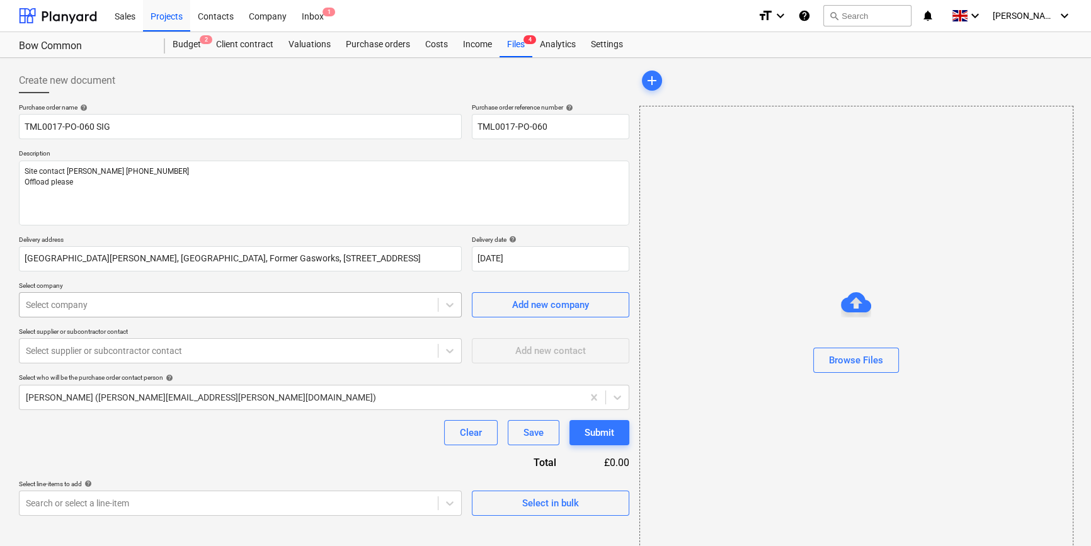
click at [166, 307] on div at bounding box center [229, 305] width 406 height 13
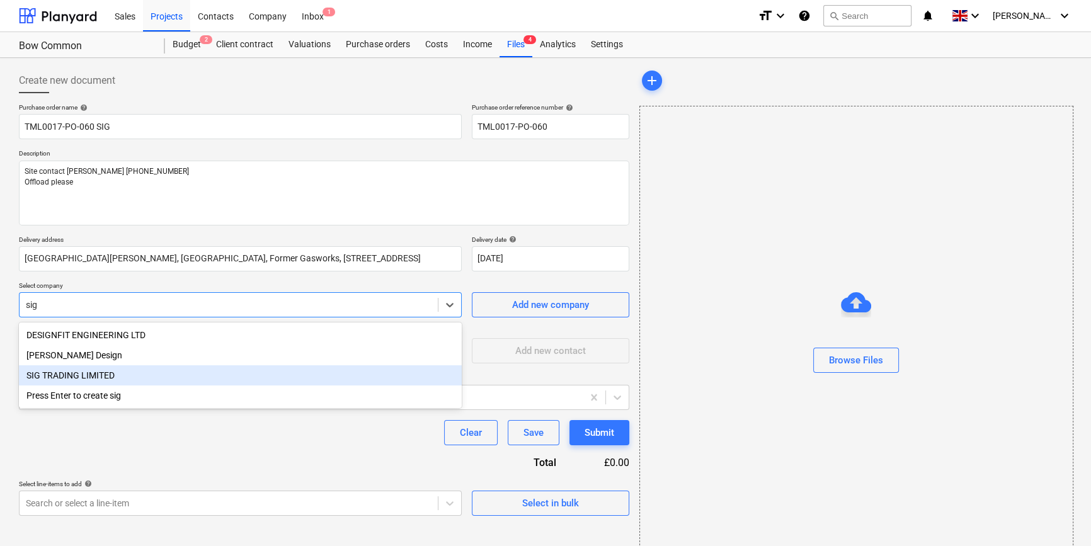
click at [76, 372] on div "SIG TRADING LIMITED" at bounding box center [240, 375] width 443 height 20
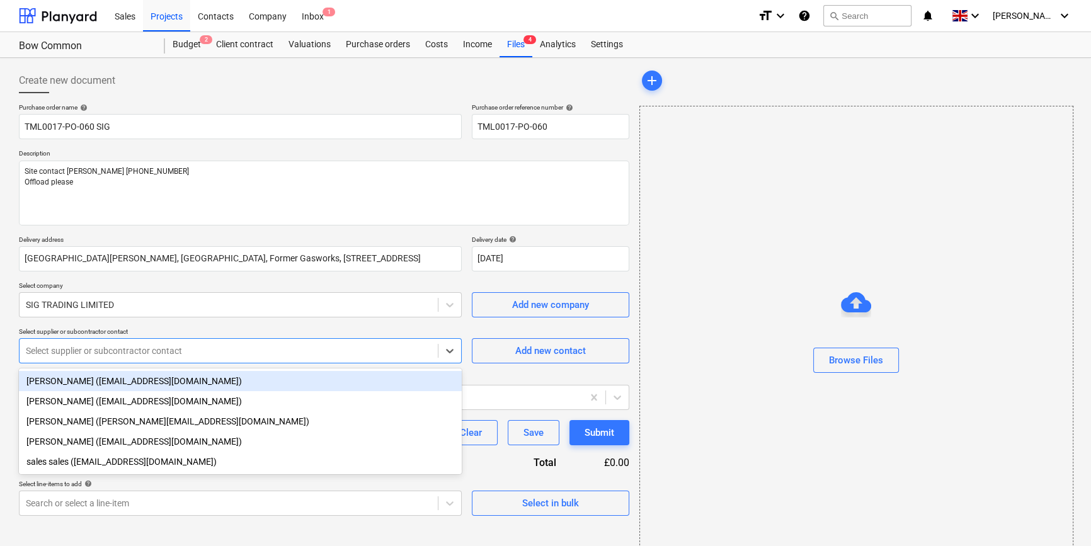
click at [79, 353] on div at bounding box center [229, 351] width 406 height 13
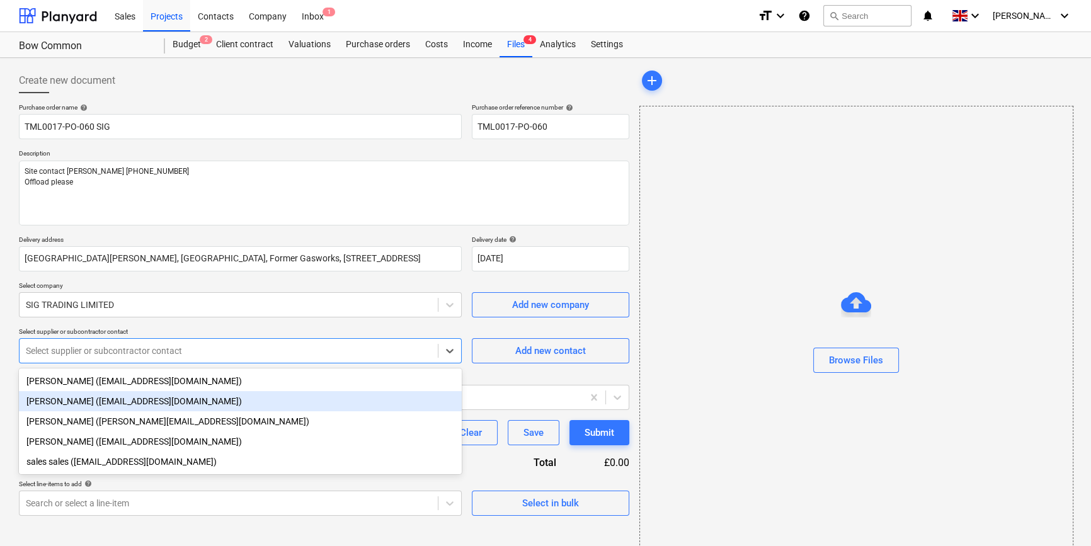
click at [50, 402] on div "[PERSON_NAME] ([EMAIL_ADDRESS][DOMAIN_NAME])" at bounding box center [240, 401] width 443 height 20
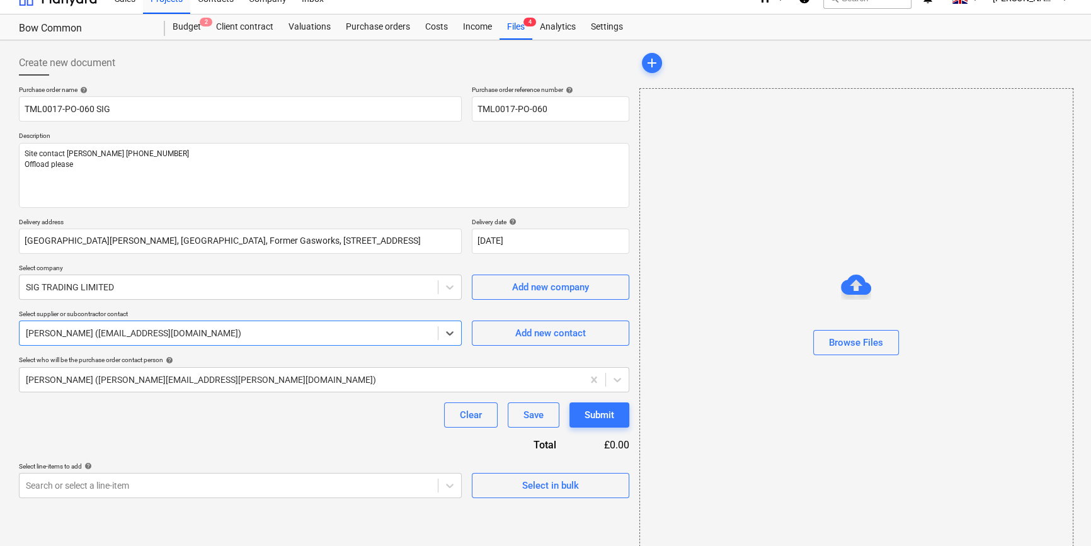
scroll to position [27, 0]
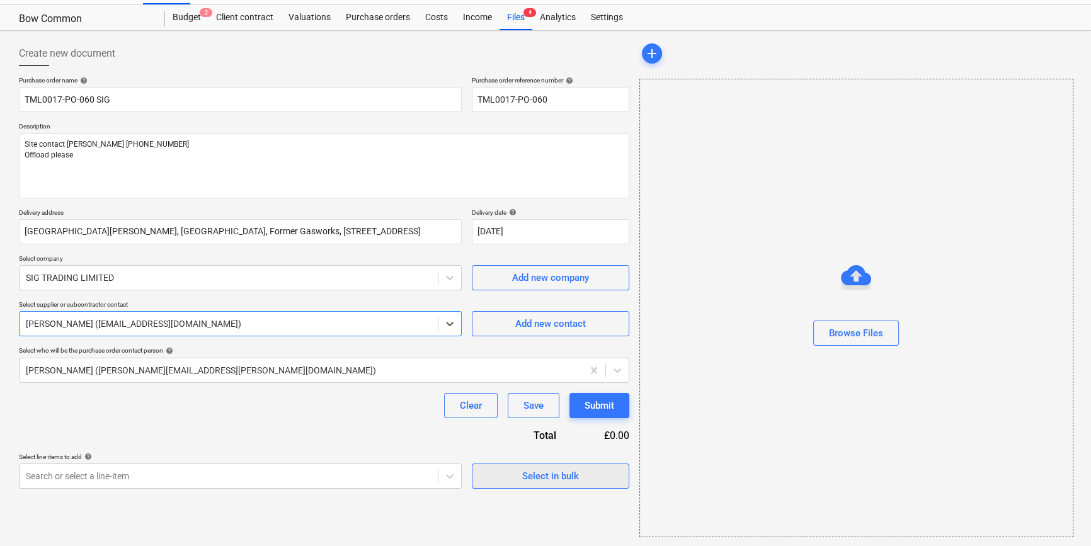
click at [536, 477] on div "Select in bulk" at bounding box center [550, 476] width 57 height 16
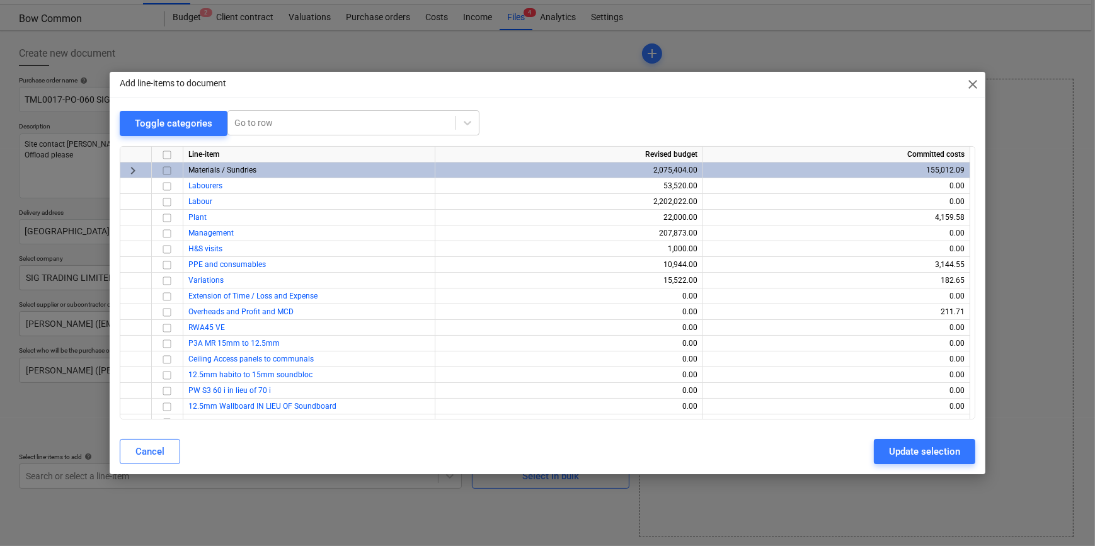
click at [162, 165] on input "checkbox" at bounding box center [166, 170] width 15 height 15
click at [873, 452] on div "Update selection" at bounding box center [924, 451] width 71 height 16
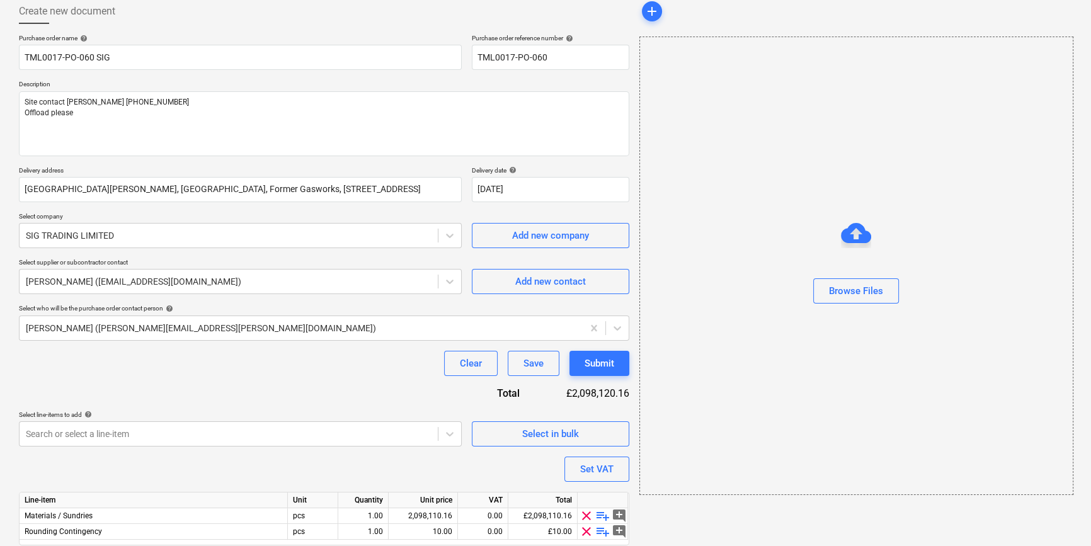
scroll to position [113, 0]
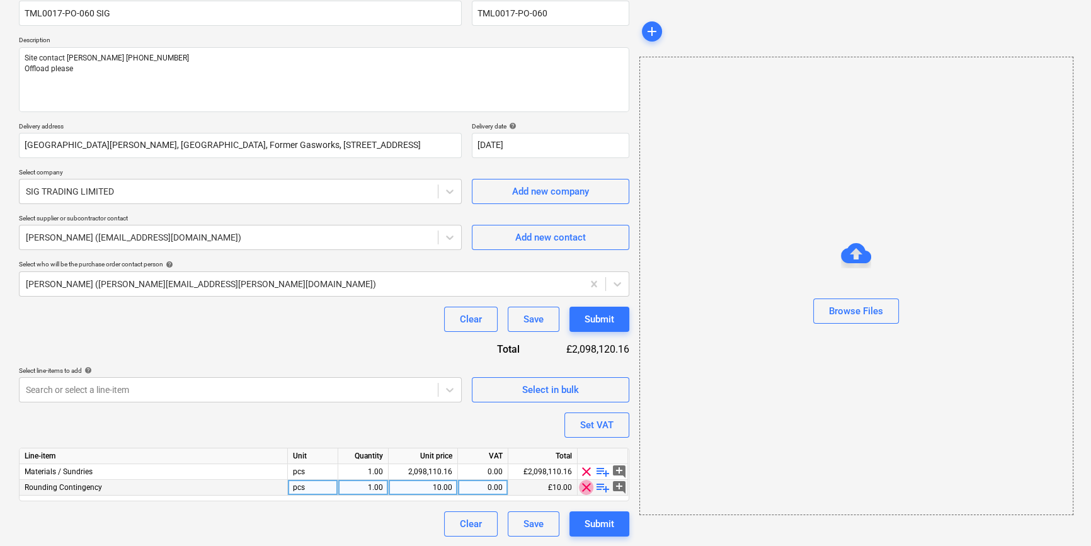
click at [585, 488] on span "clear" at bounding box center [586, 487] width 15 height 15
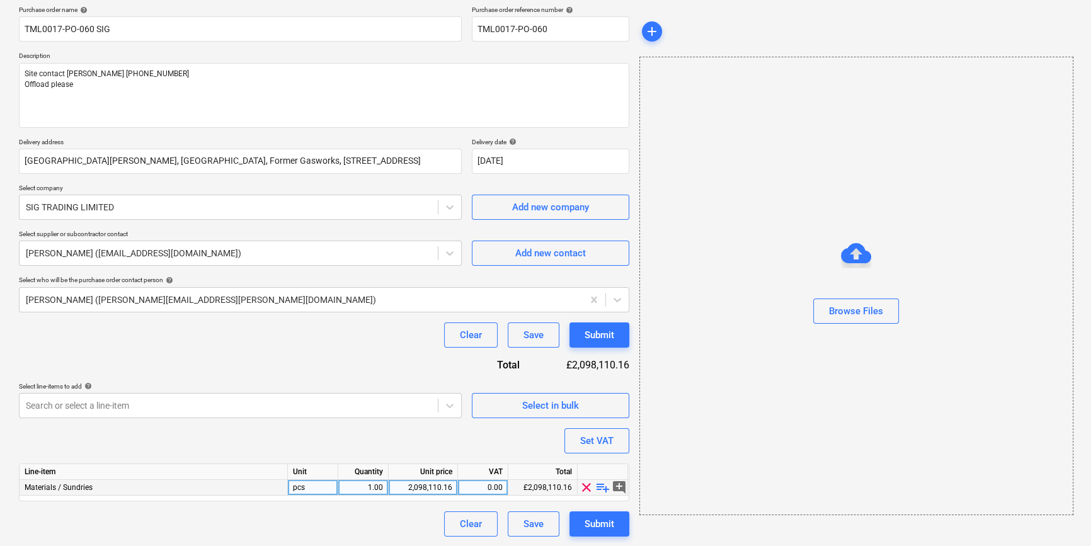
click at [598, 488] on span "playlist_add" at bounding box center [602, 487] width 15 height 15
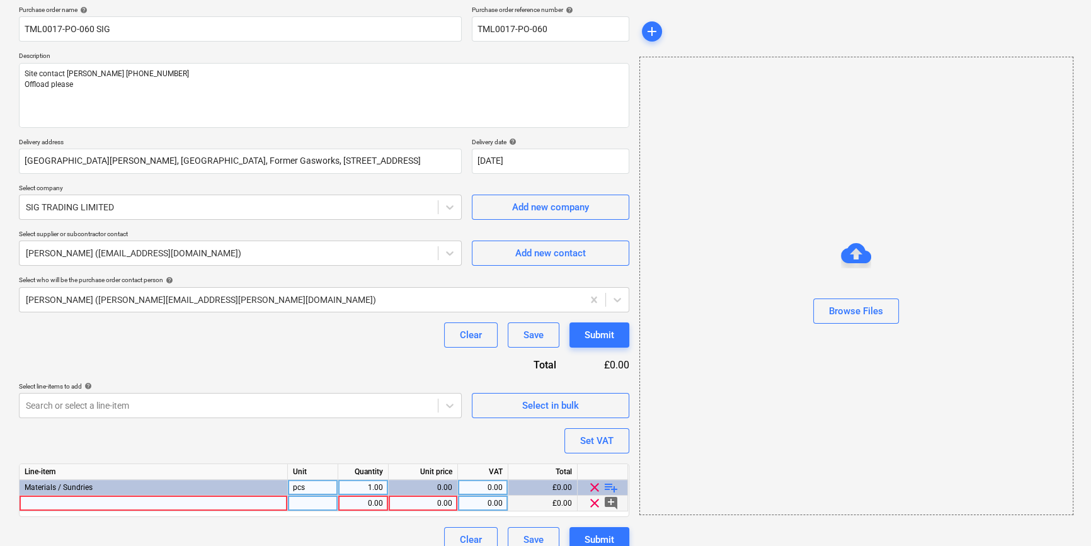
click at [46, 502] on div at bounding box center [154, 504] width 268 height 16
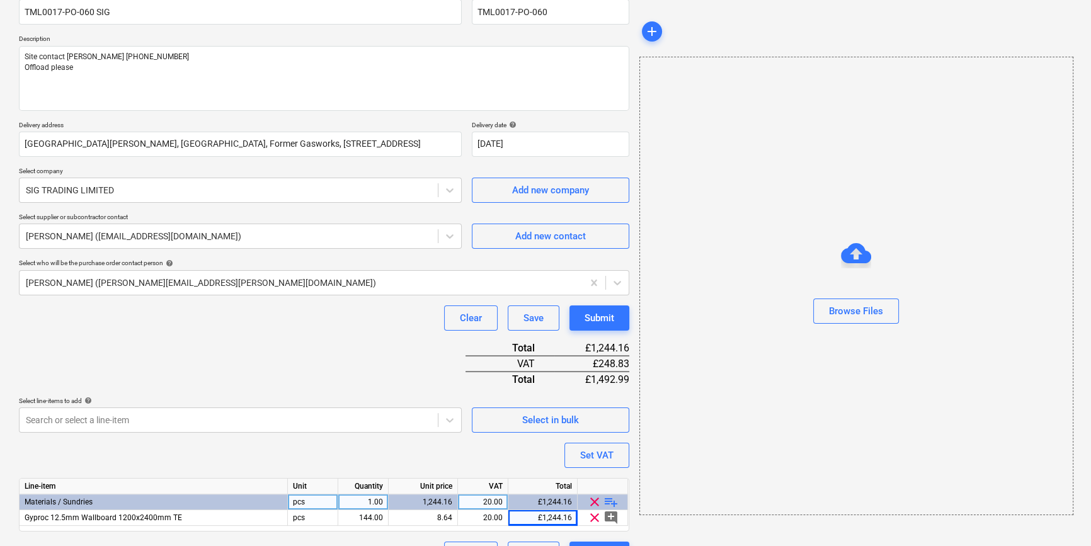
scroll to position [145, 0]
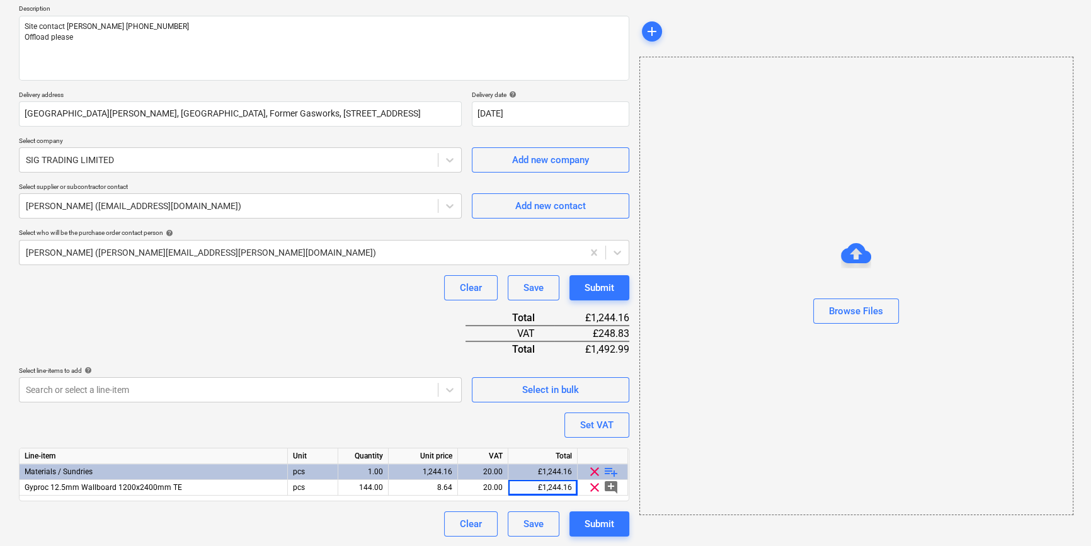
click at [612, 472] on span "playlist_add" at bounding box center [610, 471] width 15 height 15
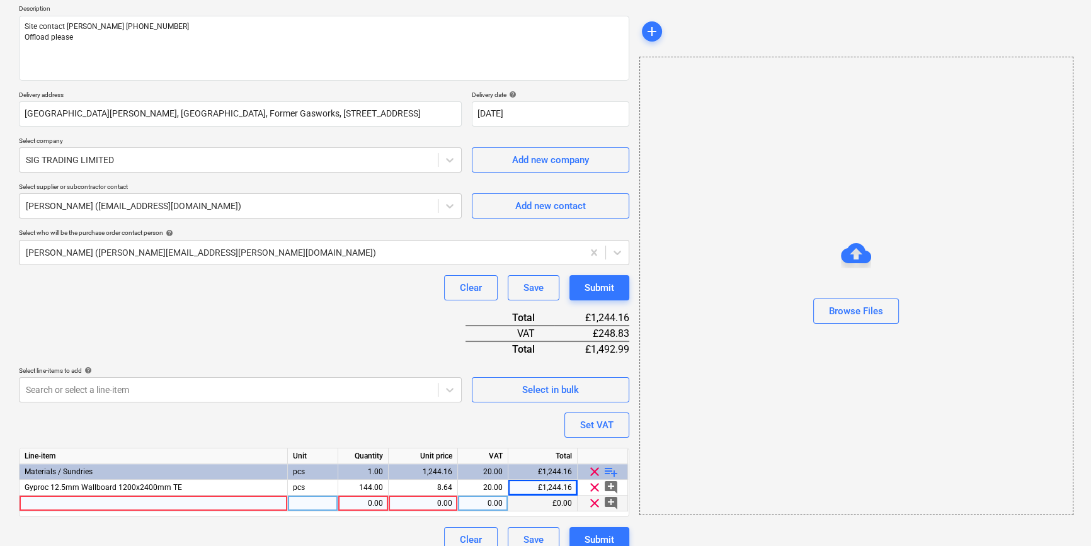
click at [57, 503] on div at bounding box center [154, 504] width 268 height 16
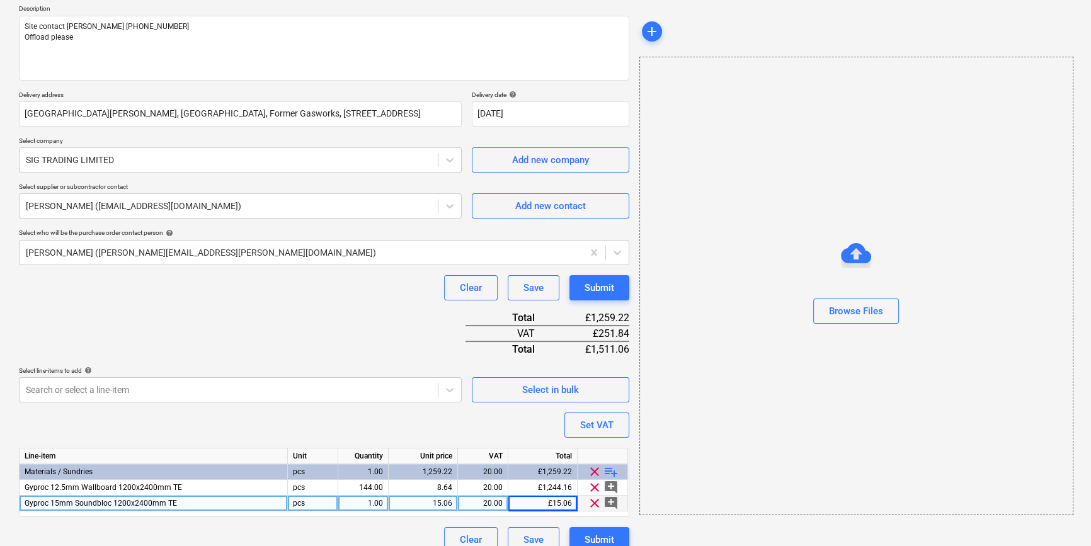
click at [345, 501] on div "1.00" at bounding box center [363, 504] width 40 height 16
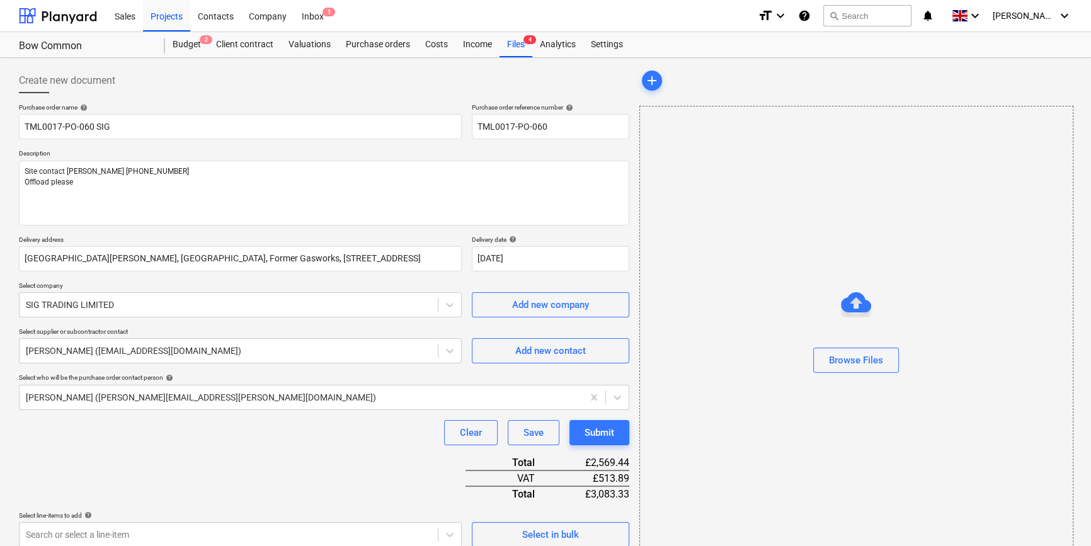
scroll to position [0, 0]
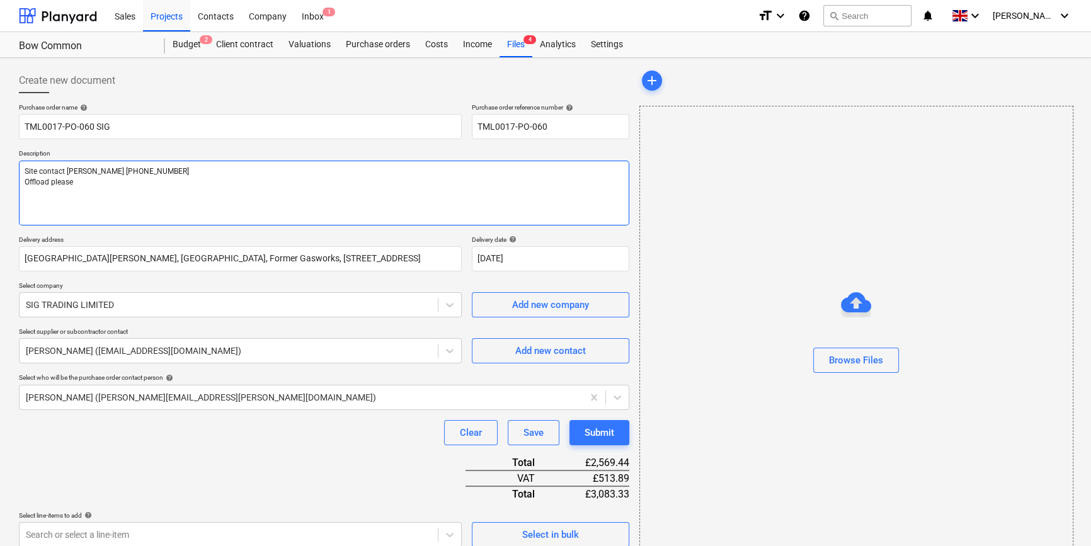
click at [26, 195] on textarea "Site contact [PERSON_NAME] [PHONE_NUMBER] Offload please" at bounding box center [324, 193] width 610 height 65
click at [77, 183] on textarea "Site contact [PERSON_NAME] [PHONE_NUMBER] Offload please" at bounding box center [324, 193] width 610 height 65
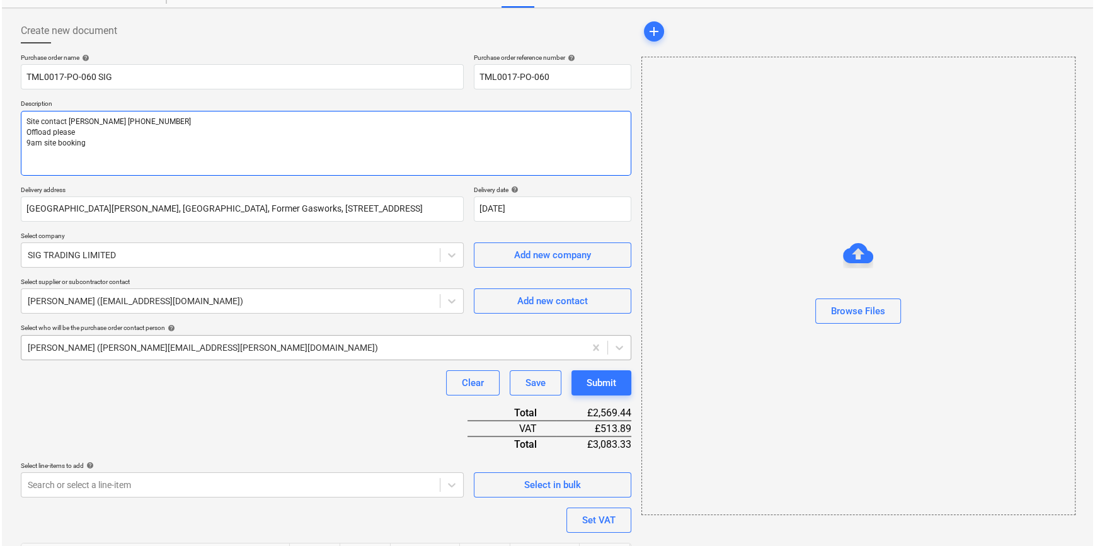
scroll to position [161, 0]
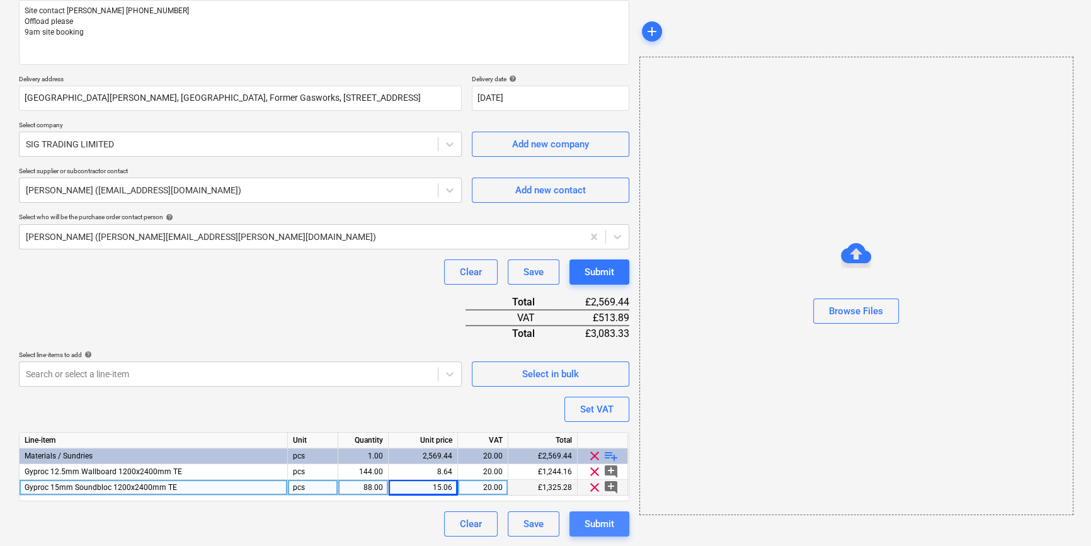
click at [602, 520] on div "Submit" at bounding box center [600, 524] width 30 height 16
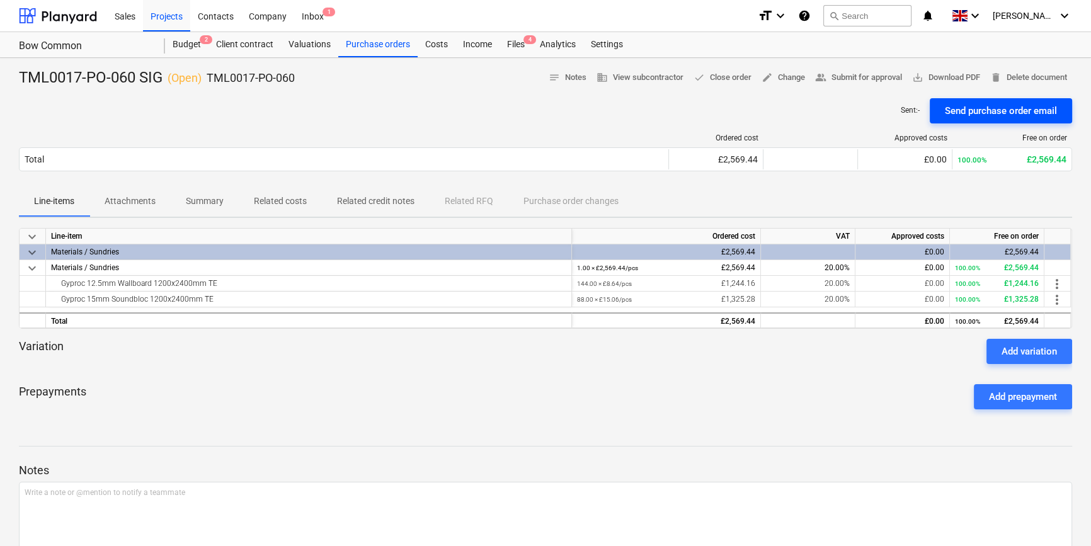
click at [873, 113] on div "Send purchase order email" at bounding box center [1001, 111] width 112 height 16
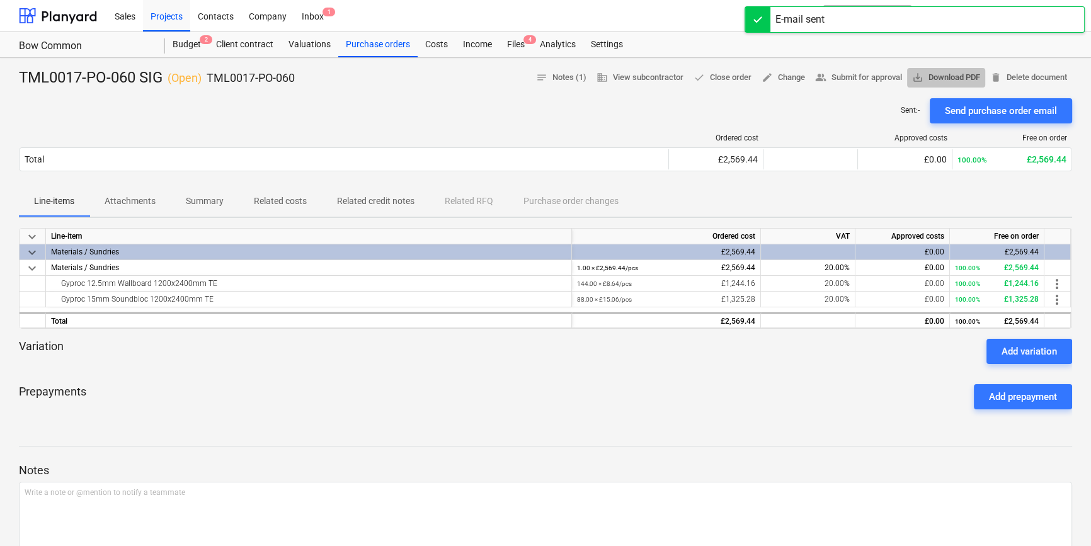
click at [873, 77] on span "save_alt Download PDF" at bounding box center [946, 78] width 68 height 14
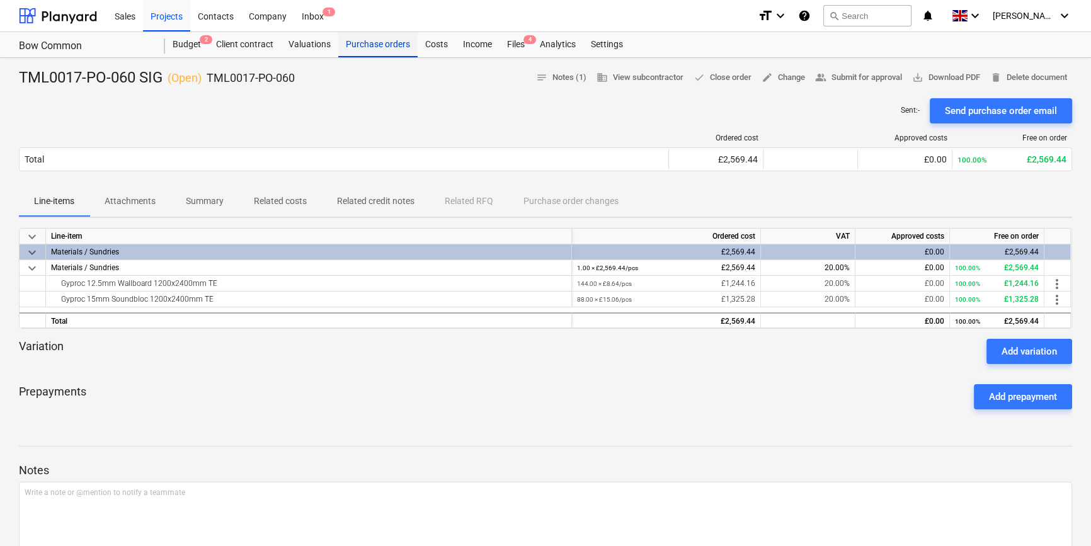
click at [365, 46] on div "Purchase orders" at bounding box center [377, 44] width 79 height 25
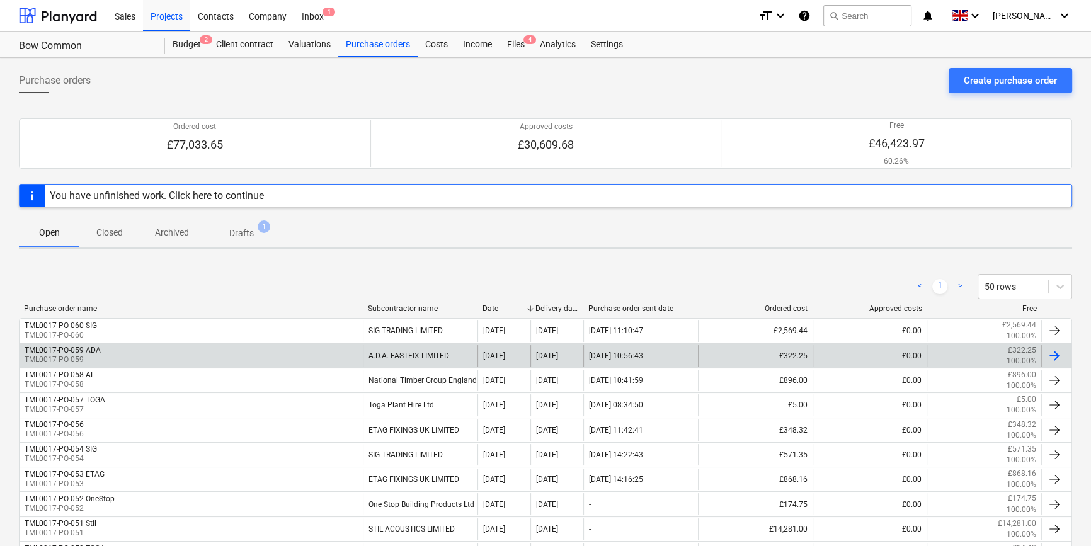
click at [873, 356] on div at bounding box center [1054, 355] width 15 height 15
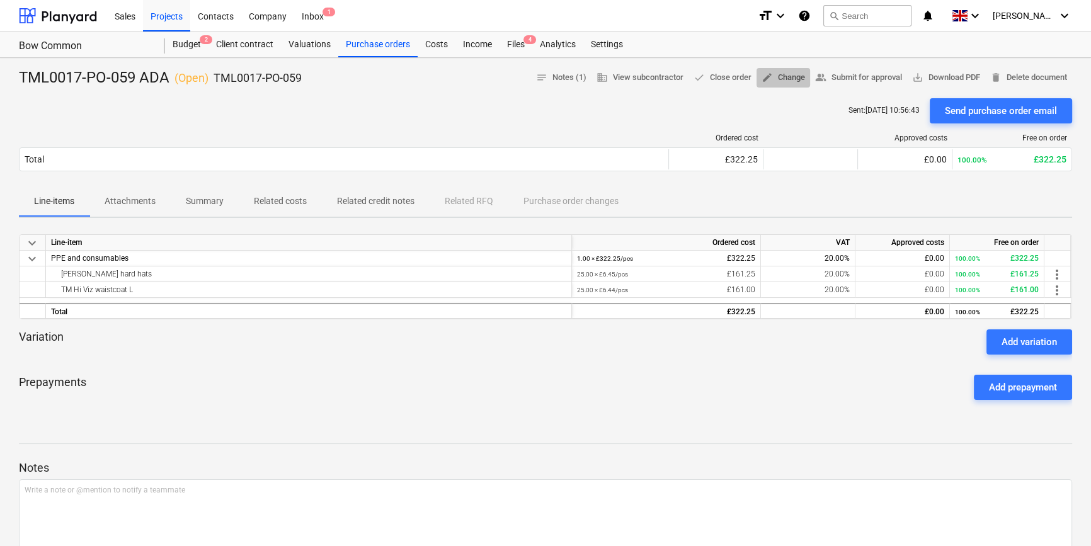
click at [781, 75] on span "edit Change" at bounding box center [783, 78] width 43 height 14
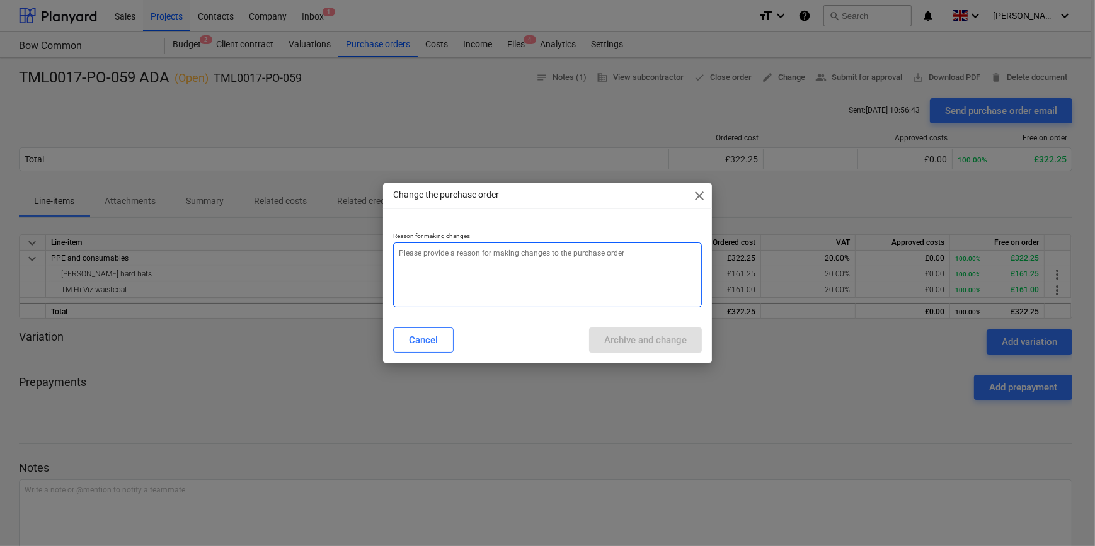
click at [455, 260] on textarea at bounding box center [547, 275] width 308 height 65
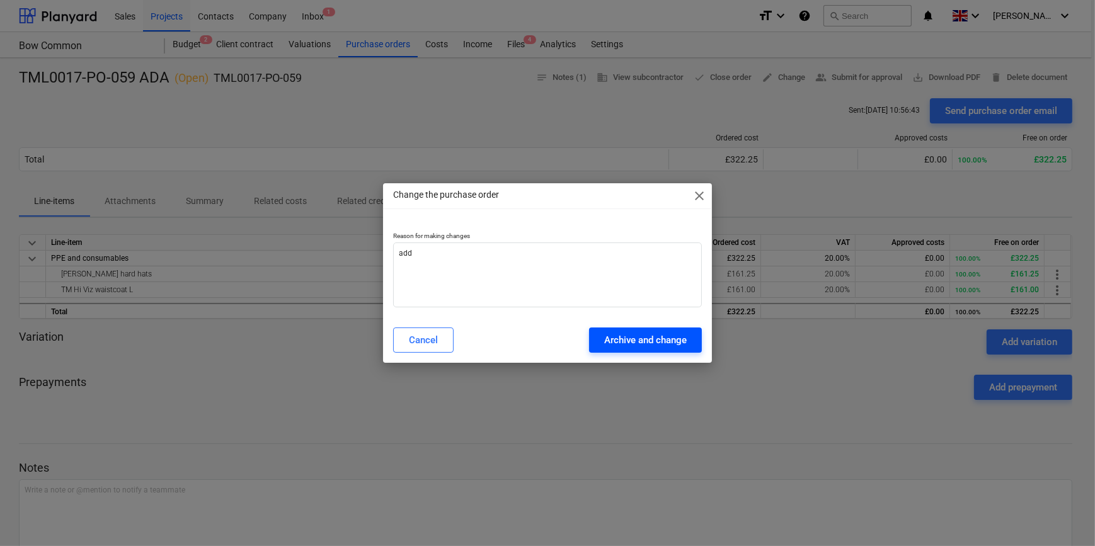
click at [625, 345] on div "Archive and change" at bounding box center [645, 340] width 83 height 16
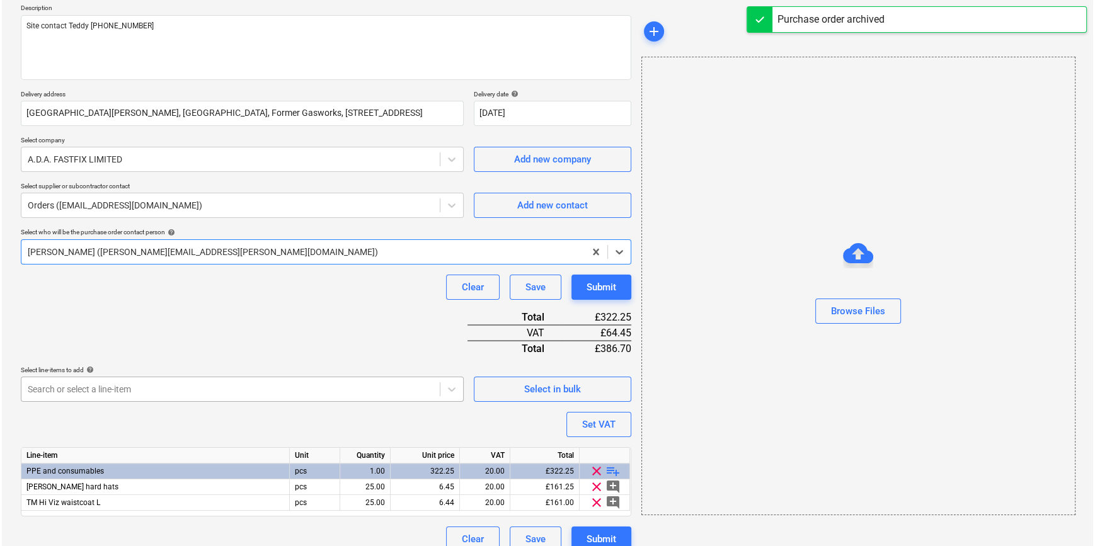
scroll to position [161, 0]
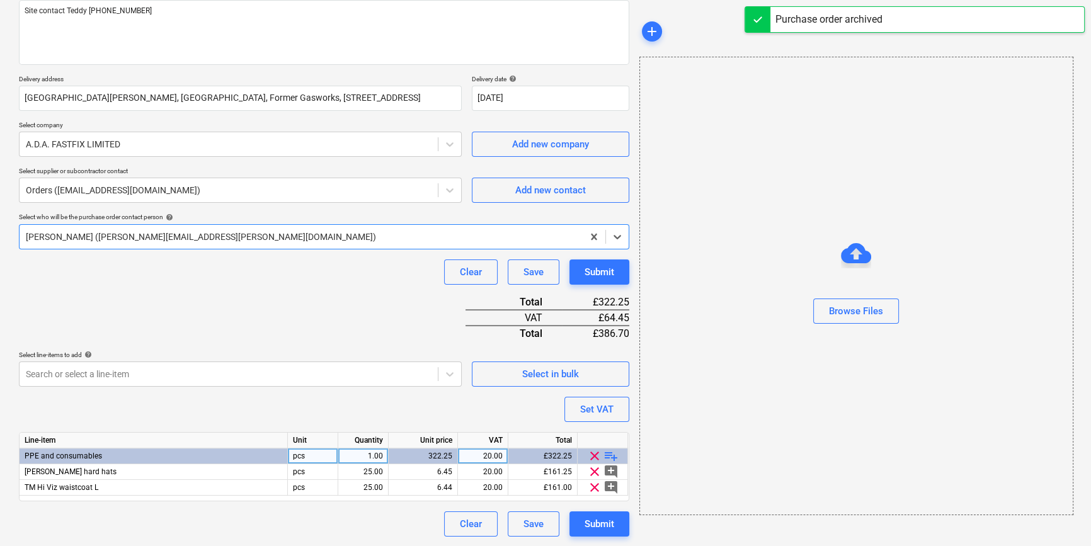
click at [608, 454] on span "playlist_add" at bounding box center [610, 455] width 15 height 15
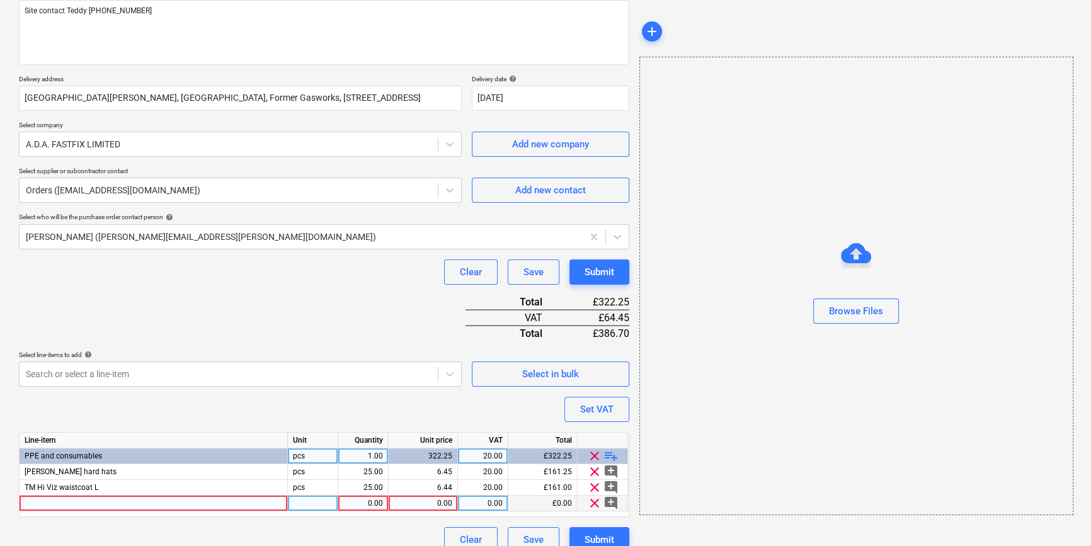
click at [44, 504] on div at bounding box center [154, 504] width 268 height 16
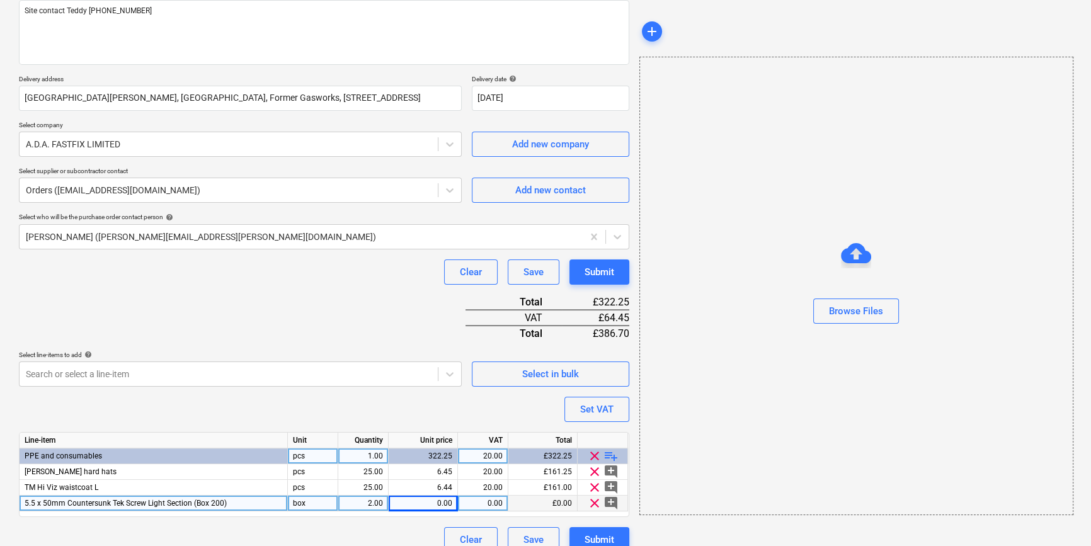
click at [442, 502] on div "0.00" at bounding box center [423, 504] width 59 height 16
click at [603, 530] on div "Submit" at bounding box center [600, 540] width 30 height 16
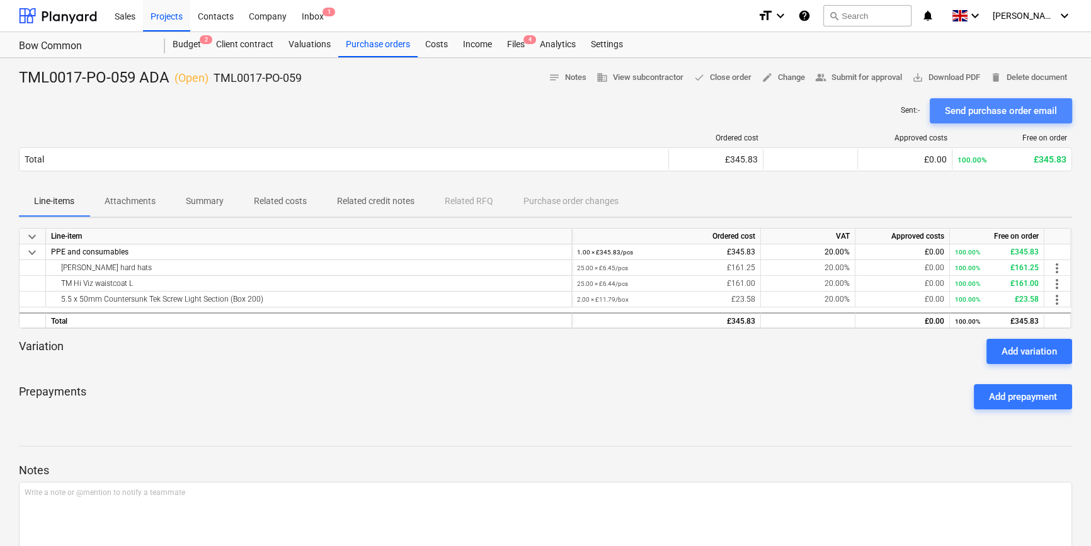
click at [873, 109] on div "Send purchase order email" at bounding box center [1001, 111] width 112 height 16
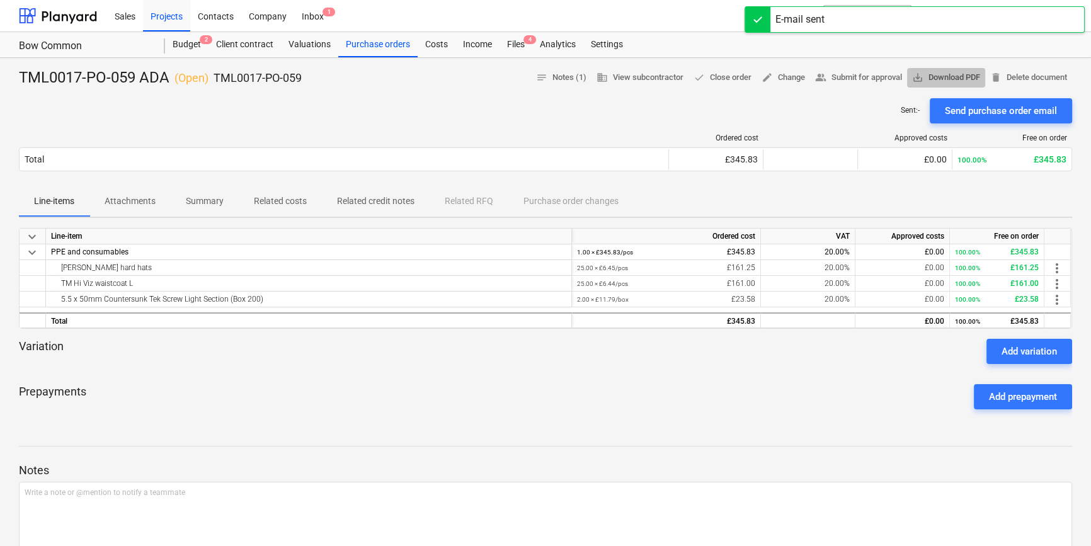
click at [873, 80] on span "save_alt Download PDF" at bounding box center [946, 78] width 68 height 14
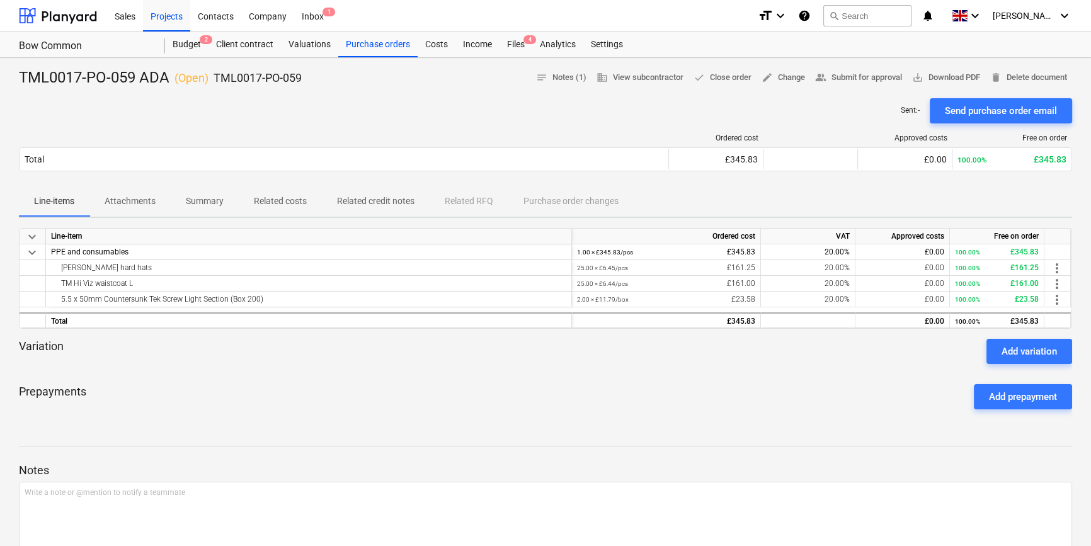
click at [290, 373] on div at bounding box center [545, 369] width 1053 height 10
click at [372, 45] on div "Purchase orders" at bounding box center [377, 44] width 79 height 25
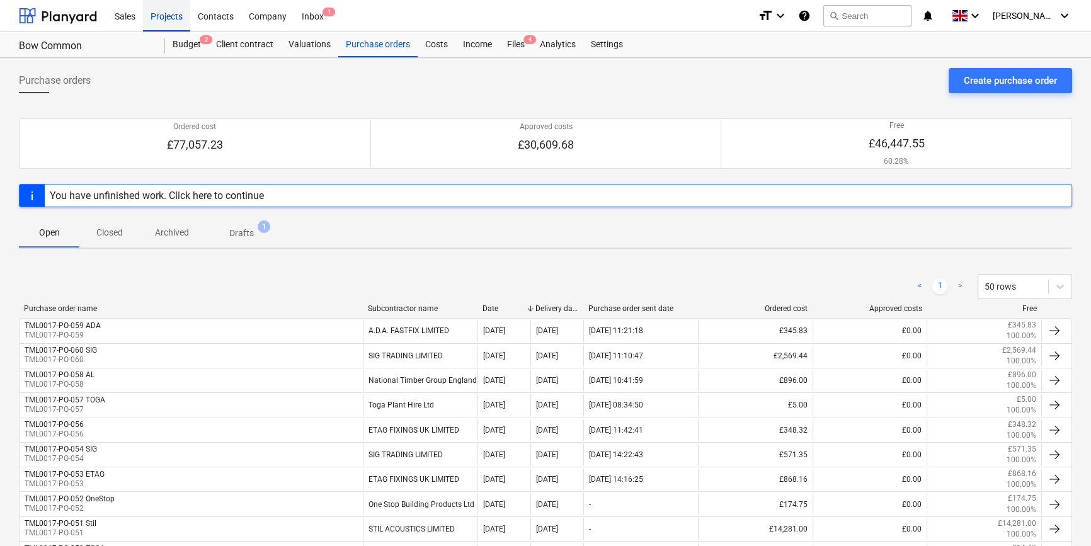
click at [159, 13] on div "Projects" at bounding box center [166, 15] width 47 height 32
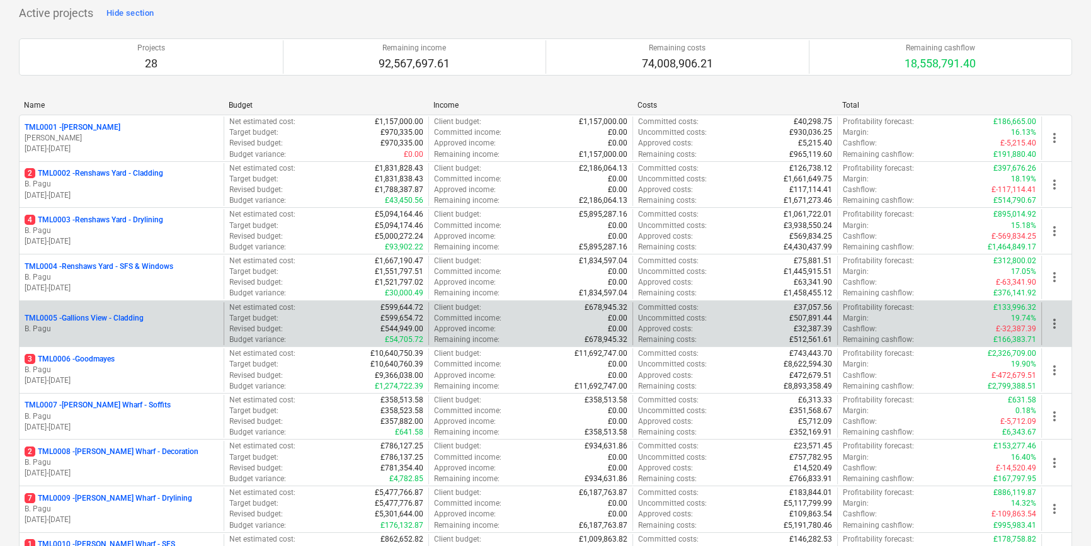
scroll to position [171, 0]
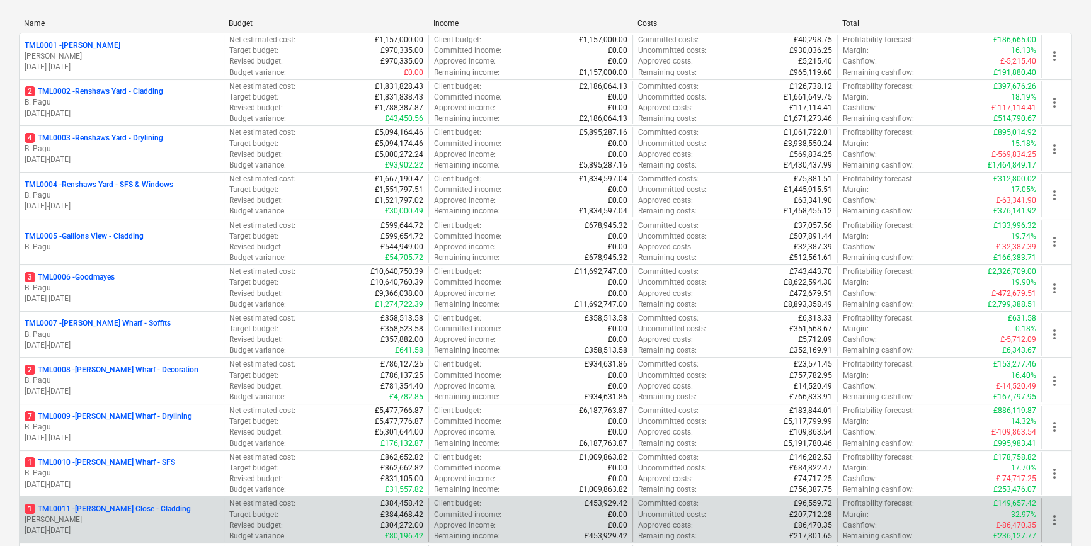
click at [149, 519] on p "[PERSON_NAME]" at bounding box center [122, 520] width 194 height 11
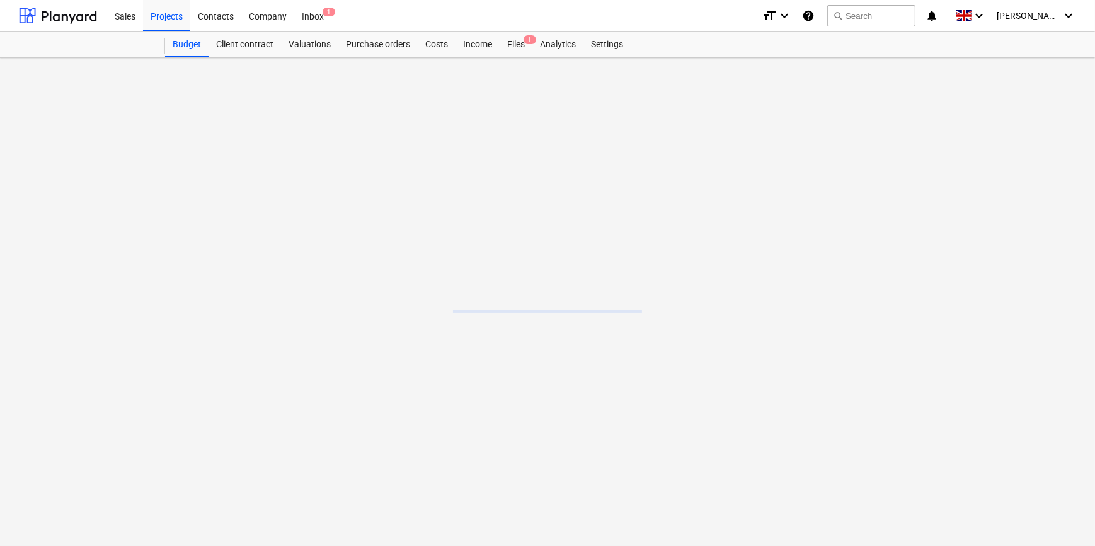
click at [147, 518] on main at bounding box center [547, 302] width 1095 height 488
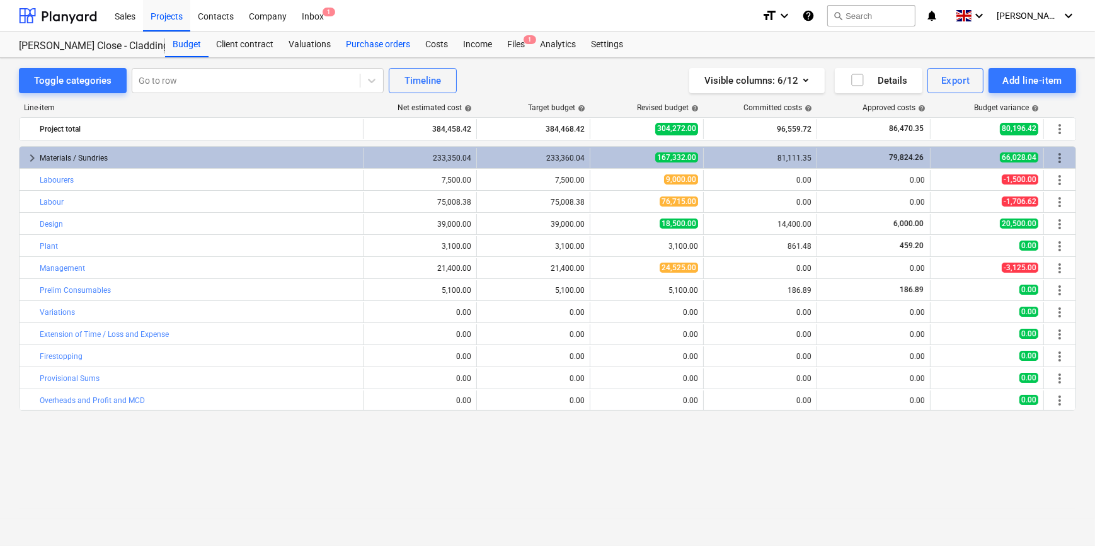
click at [382, 40] on div "Purchase orders" at bounding box center [377, 44] width 79 height 25
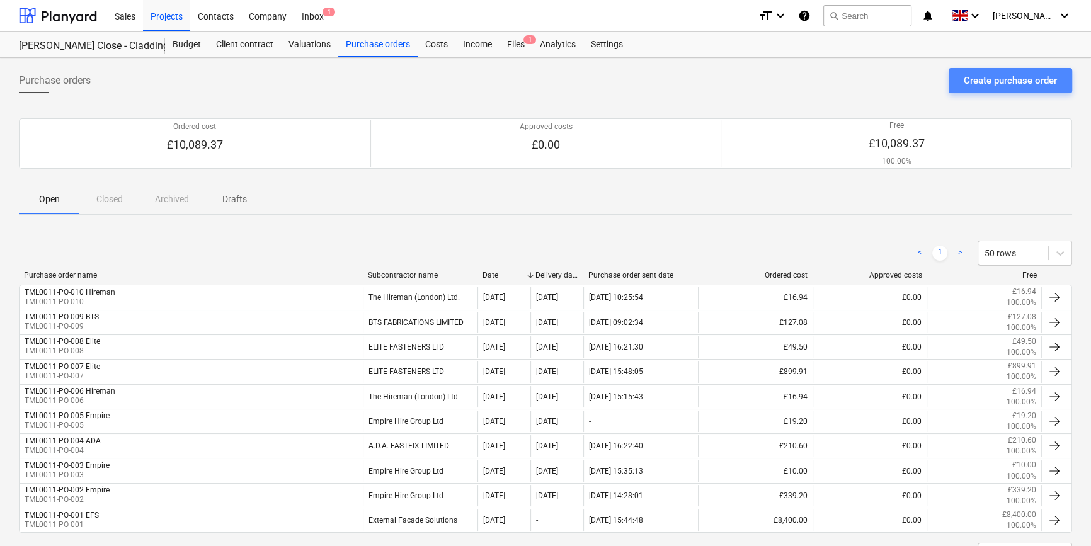
click at [873, 82] on div "Create purchase order" at bounding box center [1010, 80] width 93 height 16
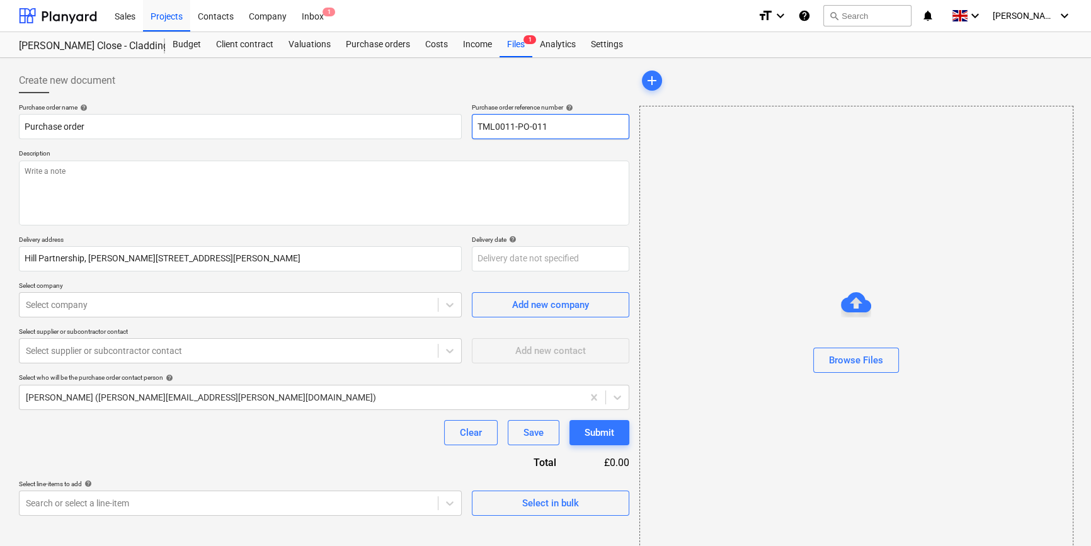
drag, startPoint x: 555, startPoint y: 123, endPoint x: 467, endPoint y: 127, distance: 87.6
click at [467, 127] on div "Purchase order name help Purchase order Purchase order reference number help TM…" at bounding box center [324, 121] width 610 height 36
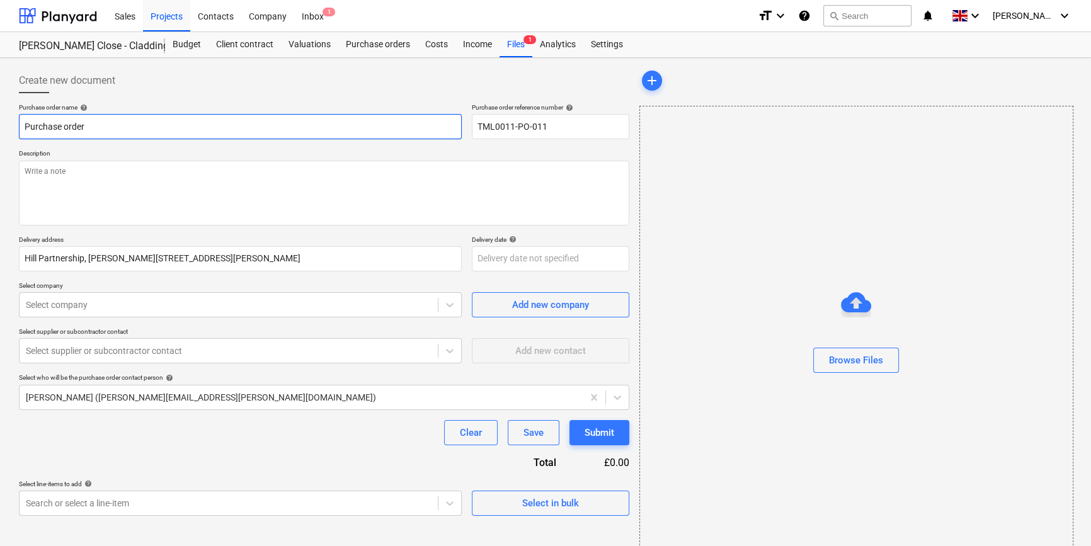
drag, startPoint x: 86, startPoint y: 124, endPoint x: 10, endPoint y: 130, distance: 75.8
click at [10, 130] on div "Create new document Purchase order name help Purchase order Purchase order refe…" at bounding box center [545, 316] width 1091 height 517
paste input "TML0011-PO-011"
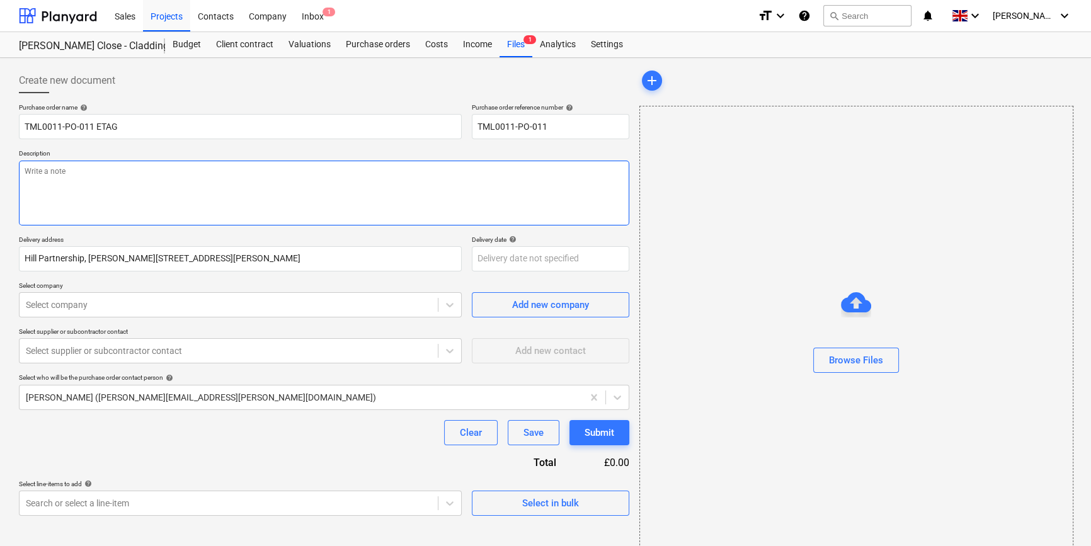
click at [45, 187] on textarea at bounding box center [324, 193] width 610 height 65
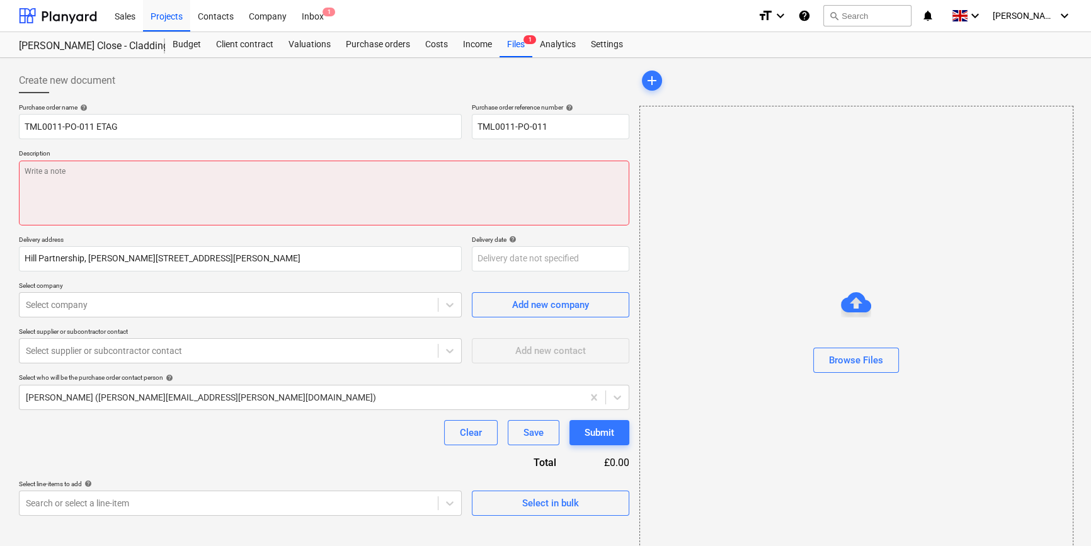
click at [183, 191] on textarea at bounding box center [324, 193] width 610 height 65
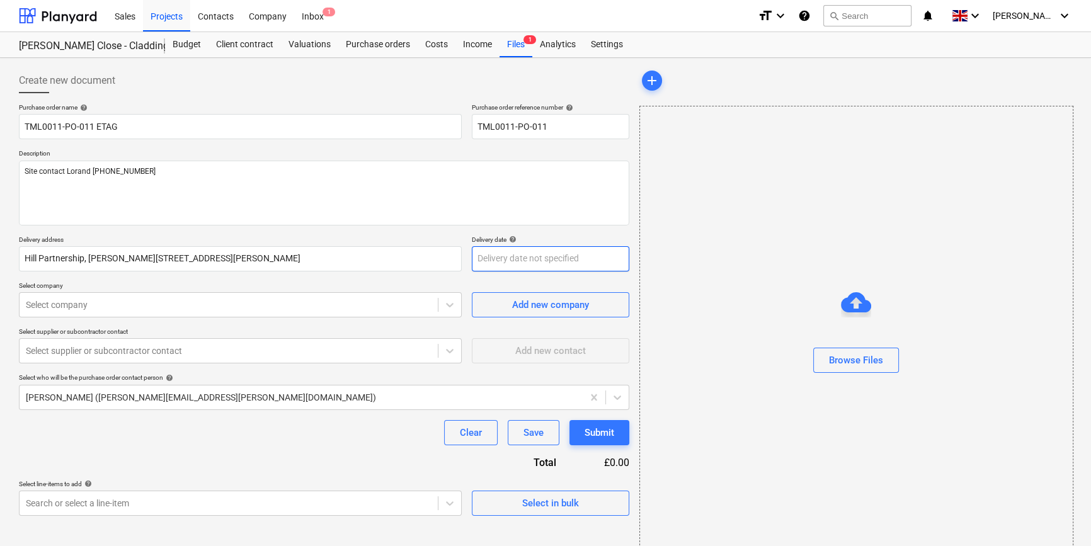
click at [499, 258] on body "Sales Projects Contacts Company Inbox 1 format_size keyboard_arrow_down help se…" at bounding box center [545, 273] width 1091 height 546
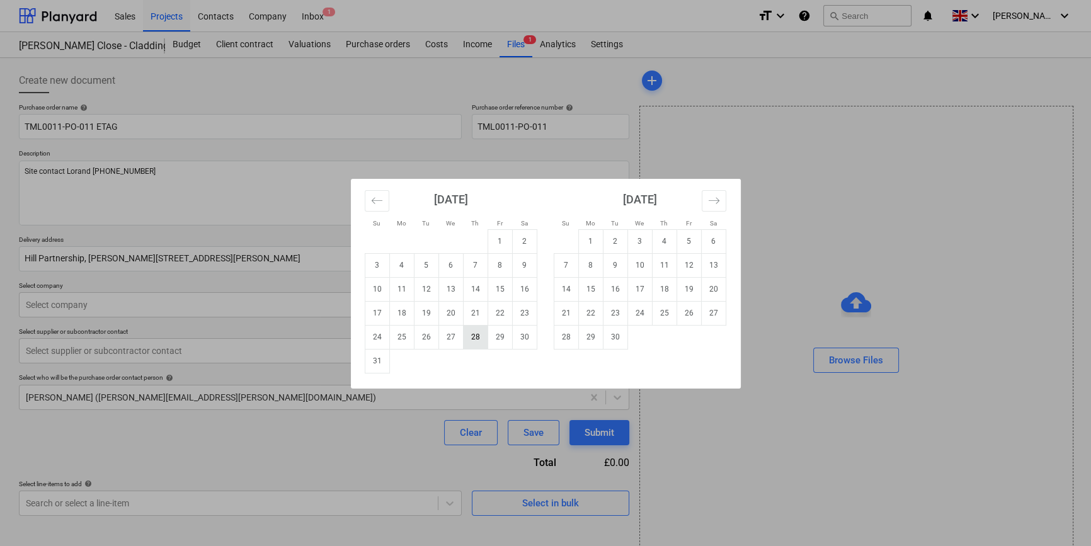
click at [479, 334] on td "28" at bounding box center [475, 337] width 25 height 24
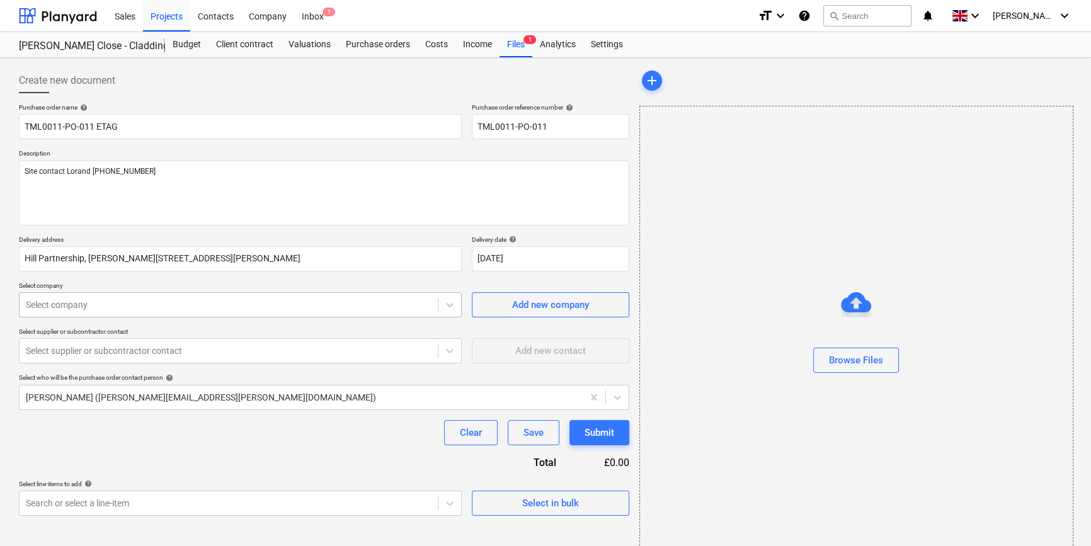
click at [92, 302] on div at bounding box center [229, 305] width 406 height 13
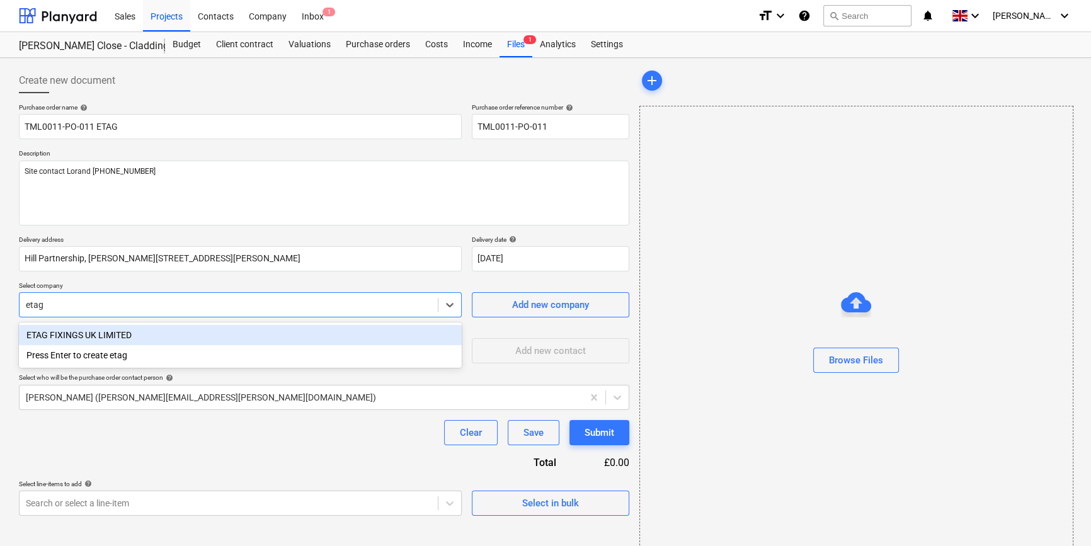
click at [67, 337] on div "ETAG FIXINGS UK LIMITED" at bounding box center [240, 335] width 443 height 20
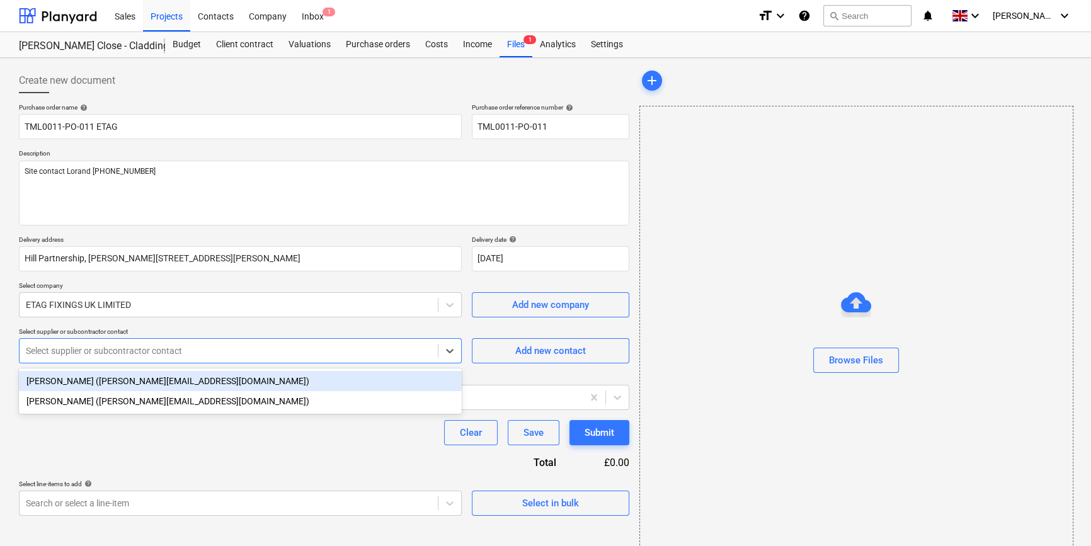
click at [67, 357] on div at bounding box center [229, 351] width 406 height 13
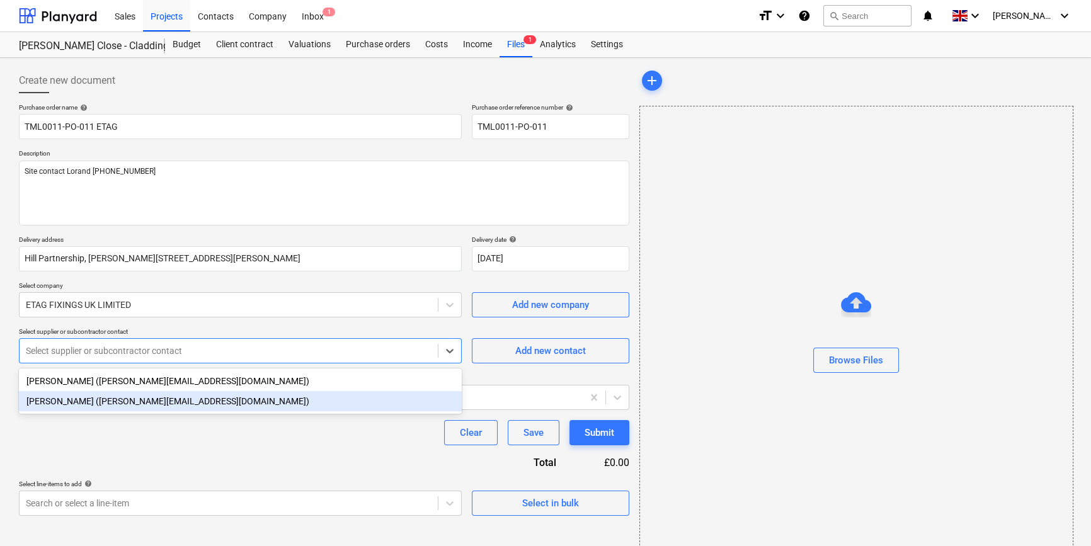
click at [79, 404] on div "[PERSON_NAME] ([PERSON_NAME][EMAIL_ADDRESS][DOMAIN_NAME])" at bounding box center [240, 401] width 443 height 20
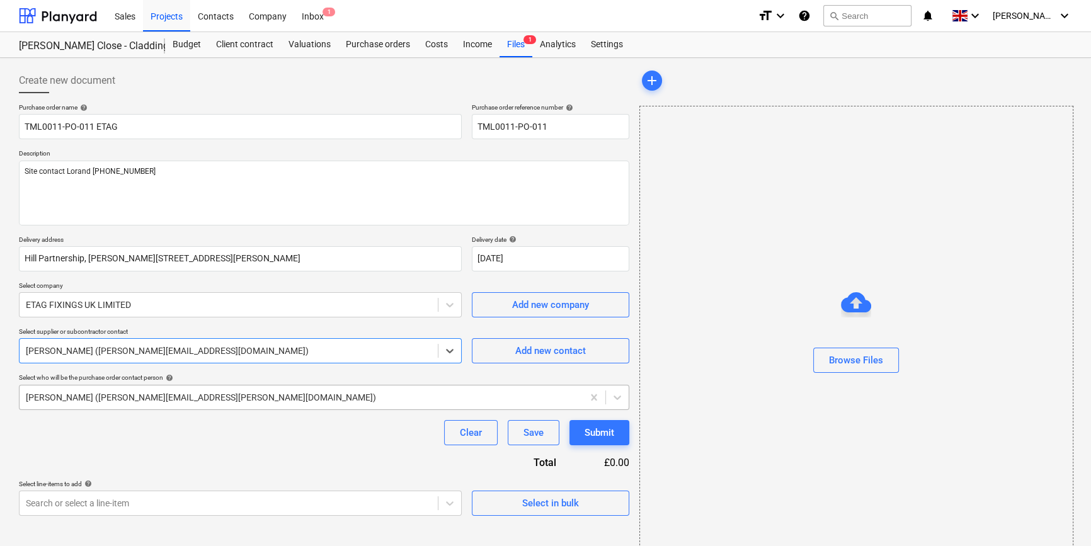
scroll to position [27, 0]
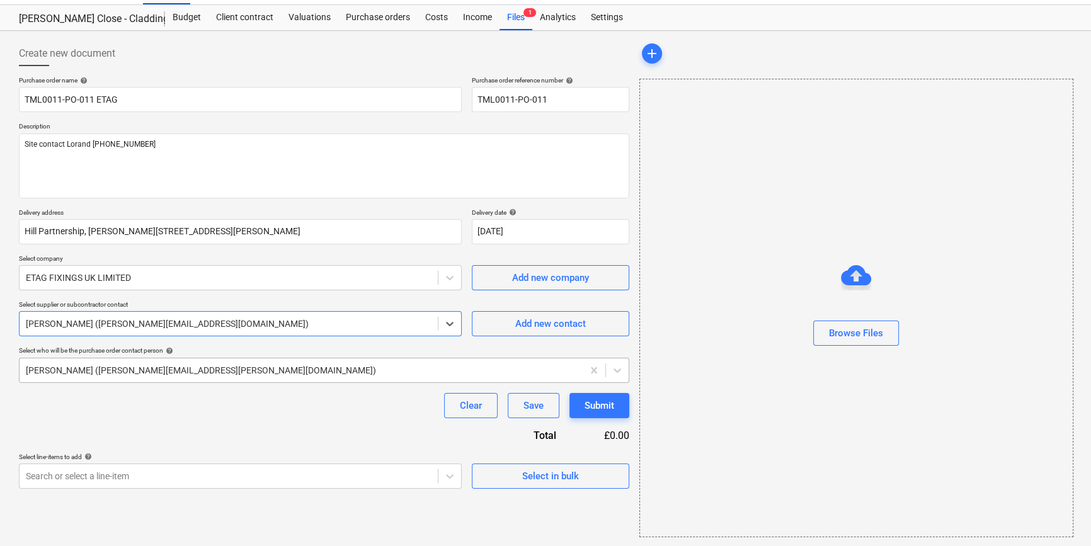
click at [77, 401] on body "Sales Projects Contacts Company Inbox 1 format_size keyboard_arrow_down help se…" at bounding box center [545, 246] width 1091 height 546
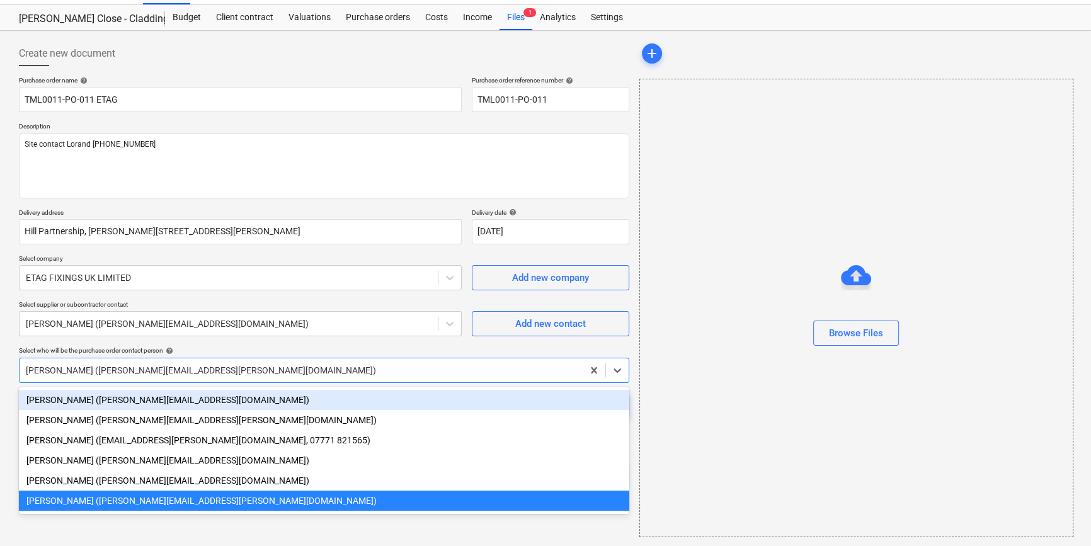
click at [64, 365] on div at bounding box center [301, 370] width 551 height 13
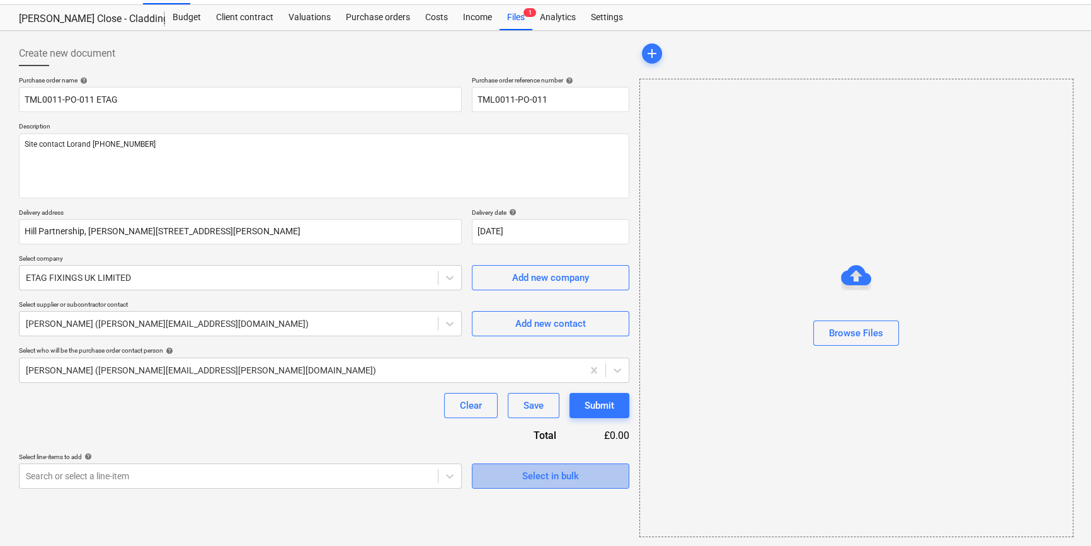
click at [535, 474] on div "Select in bulk" at bounding box center [550, 476] width 57 height 16
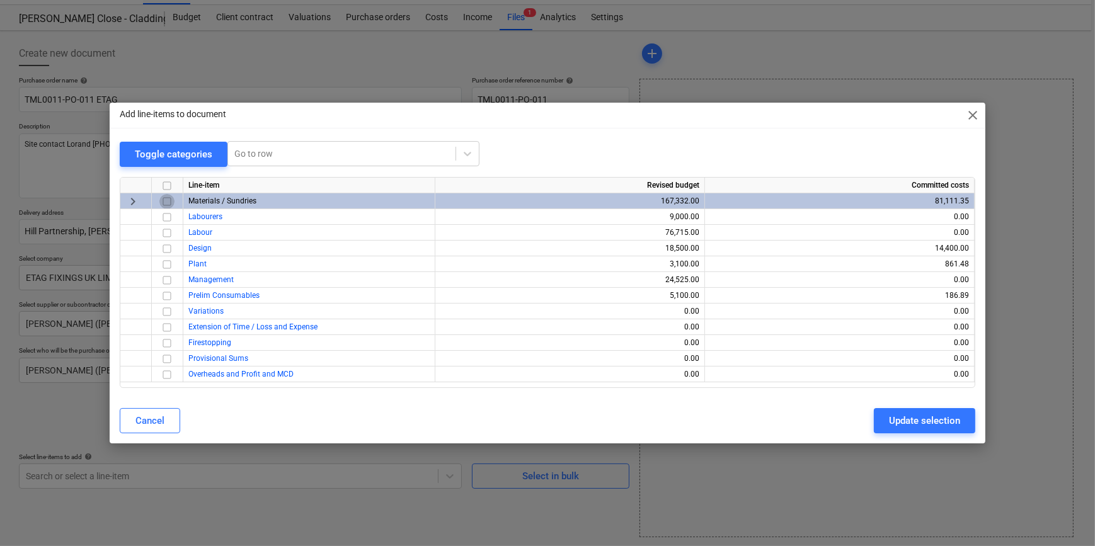
click at [164, 201] on input "checkbox" at bounding box center [166, 201] width 15 height 15
click at [873, 420] on div "Update selection" at bounding box center [924, 421] width 71 height 16
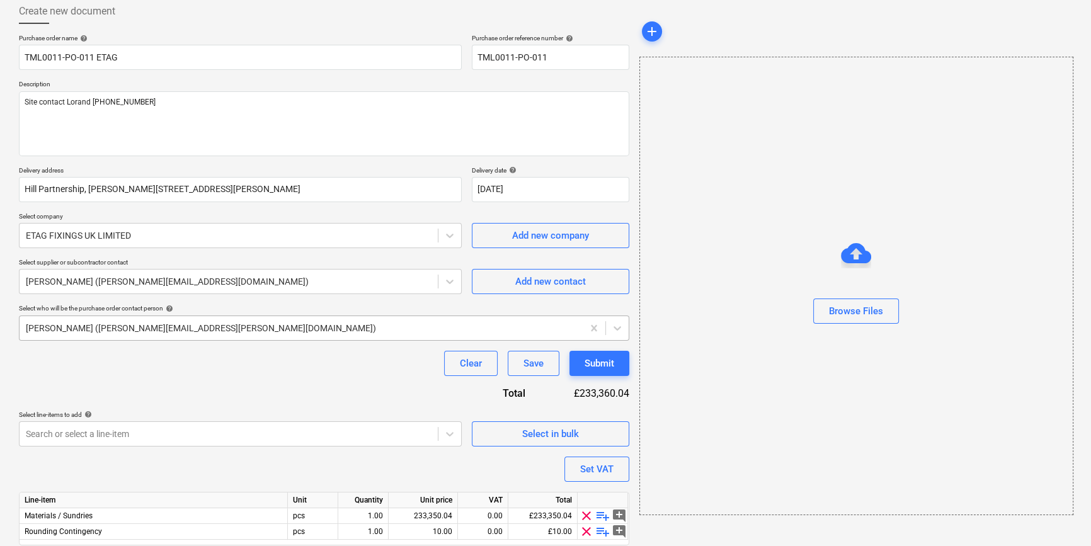
scroll to position [113, 0]
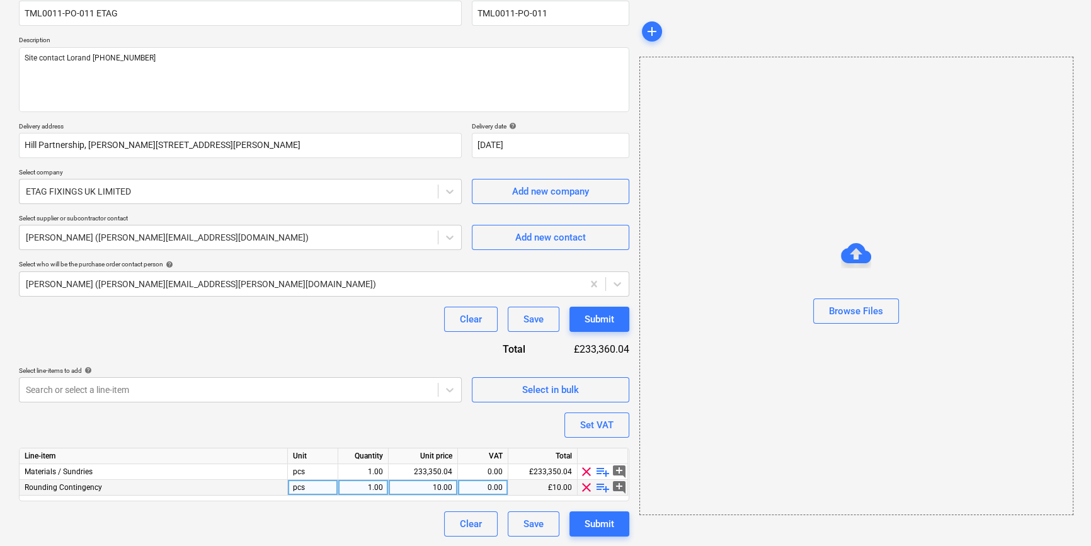
click at [586, 487] on span "clear" at bounding box center [586, 487] width 15 height 15
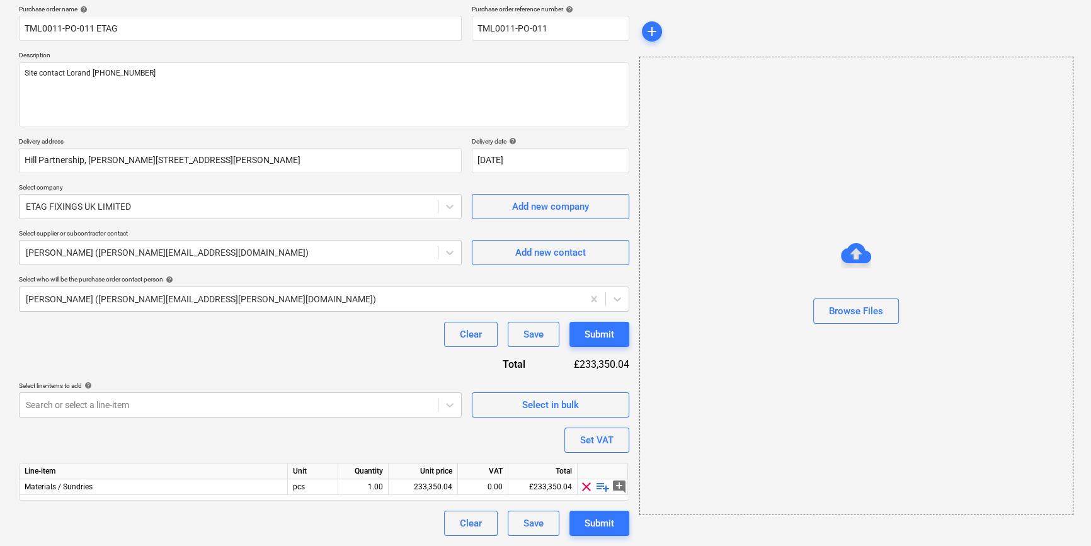
scroll to position [98, 0]
click at [600, 484] on span "playlist_add" at bounding box center [602, 487] width 15 height 15
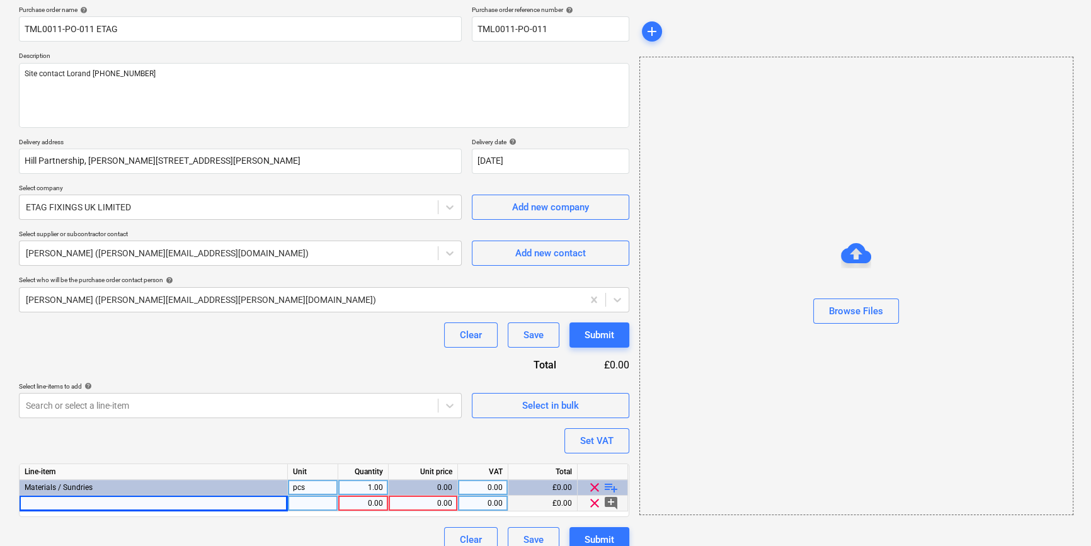
drag, startPoint x: 59, startPoint y: 503, endPoint x: 36, endPoint y: 501, distance: 22.8
click at [36, 501] on div at bounding box center [154, 504] width 268 height 16
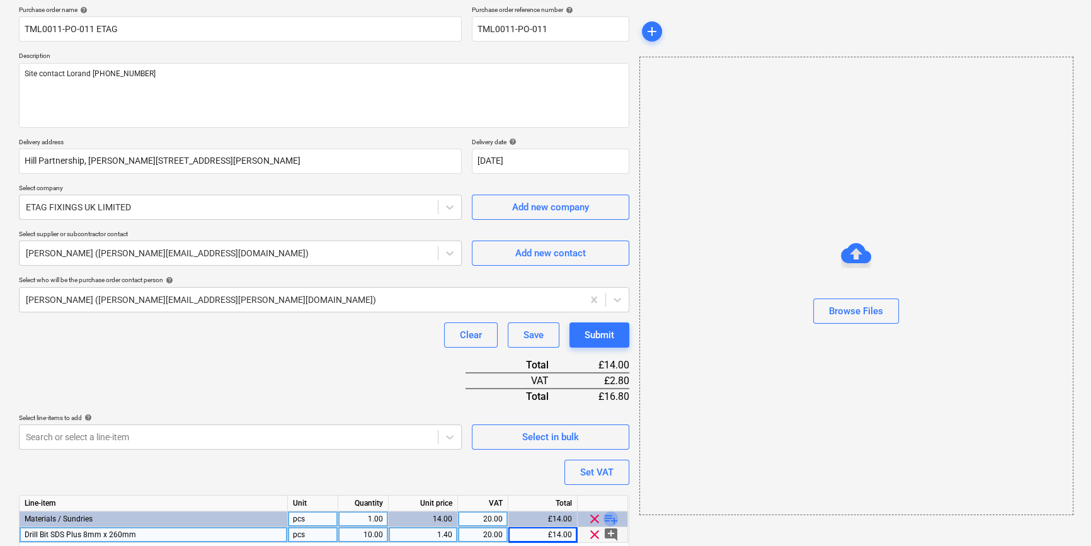
click at [613, 517] on span "playlist_add" at bounding box center [610, 518] width 15 height 15
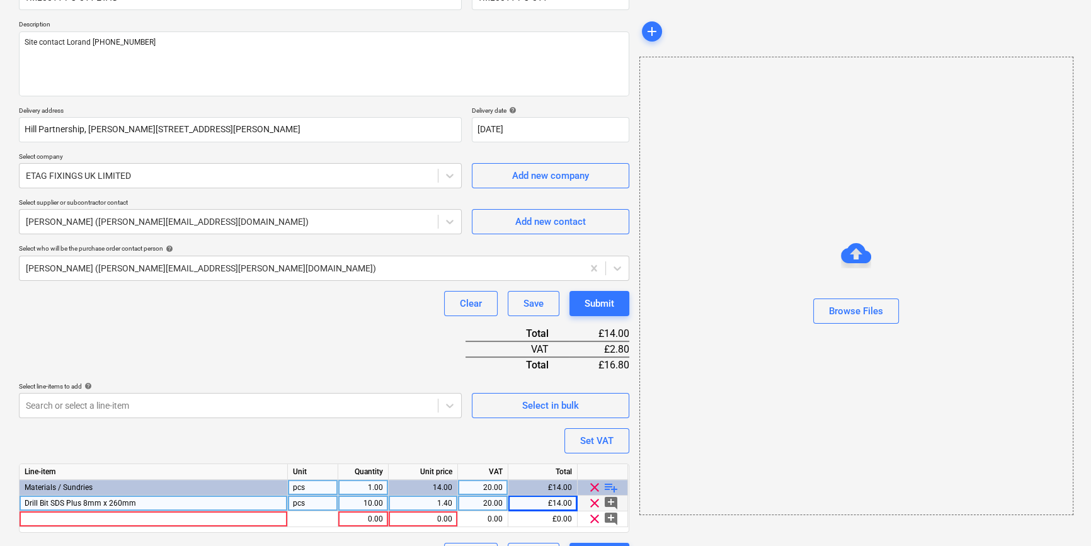
scroll to position [161, 0]
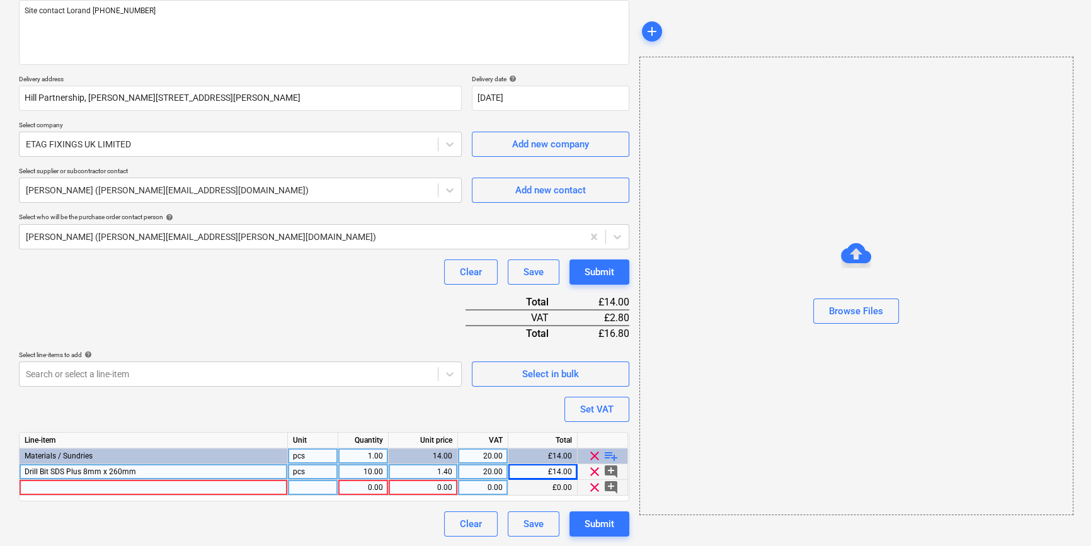
click at [42, 486] on div at bounding box center [154, 488] width 268 height 16
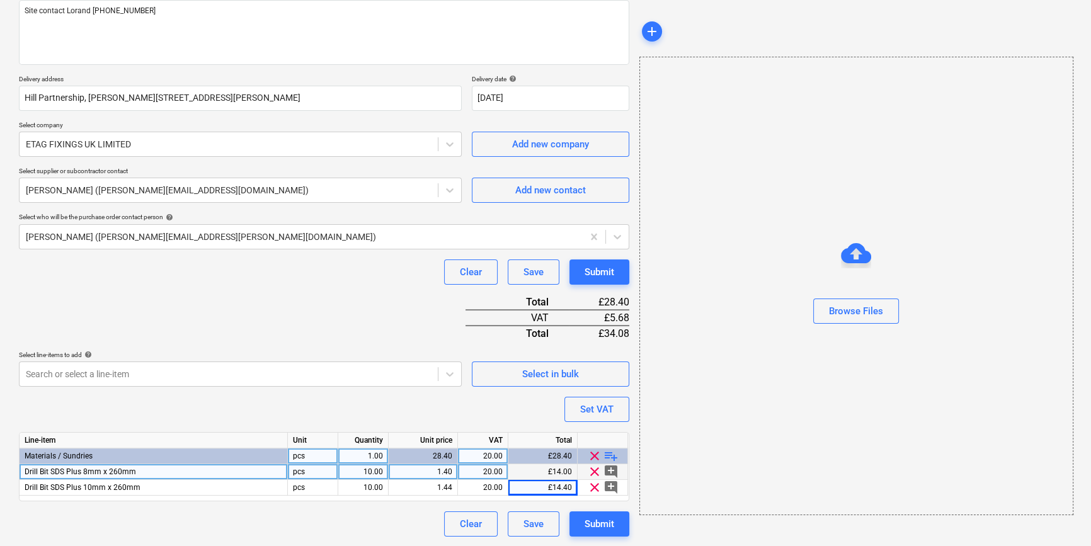
click at [610, 455] on span "playlist_add" at bounding box center [610, 455] width 15 height 15
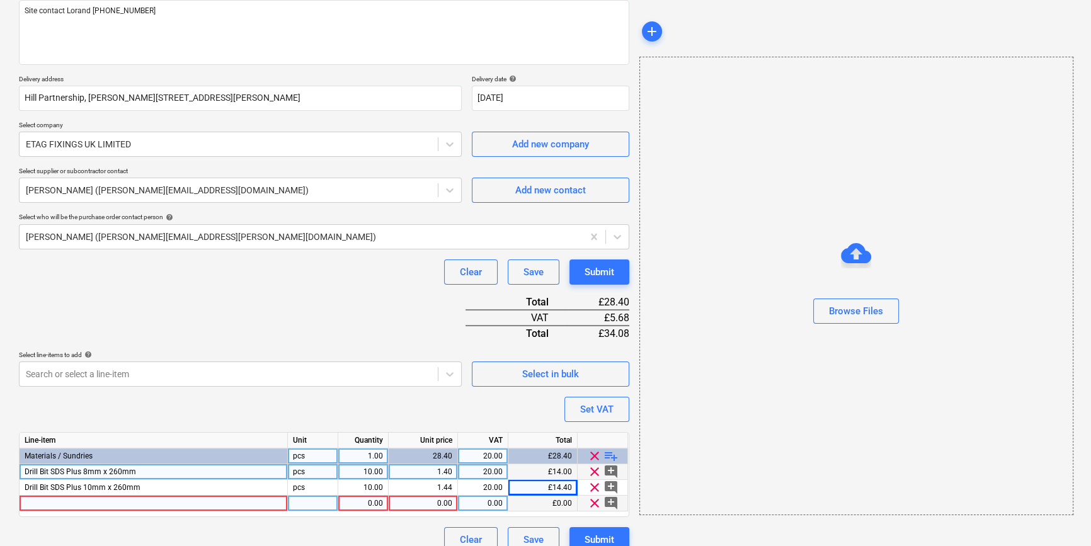
click at [50, 503] on div at bounding box center [154, 504] width 268 height 16
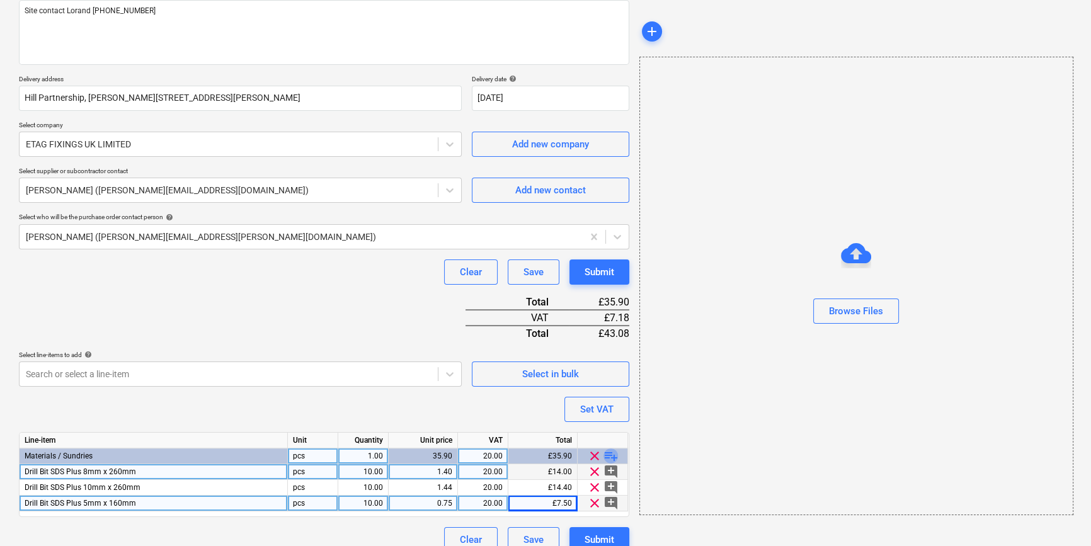
click at [607, 454] on span "playlist_add" at bounding box center [610, 455] width 15 height 15
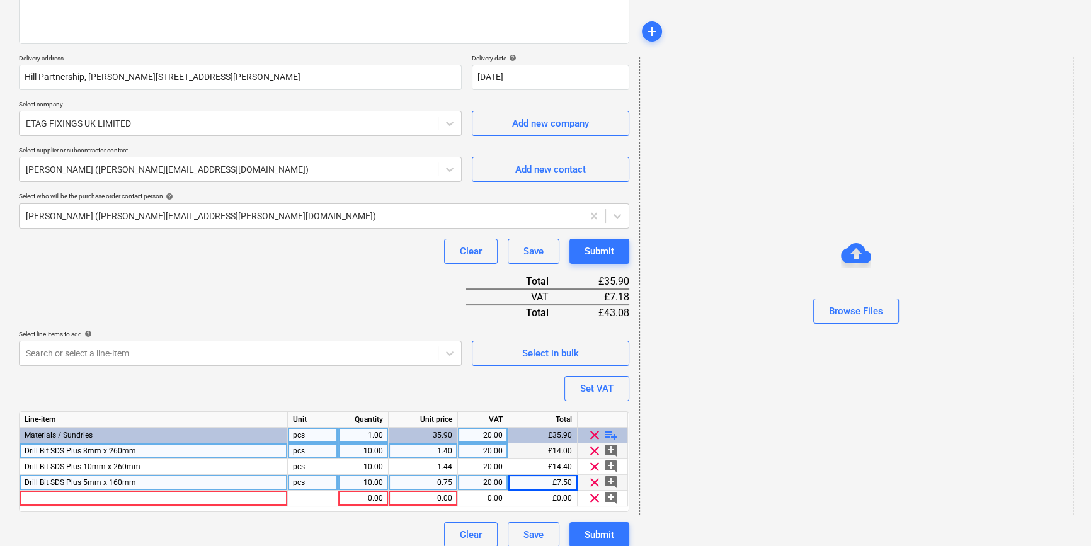
scroll to position [192, 0]
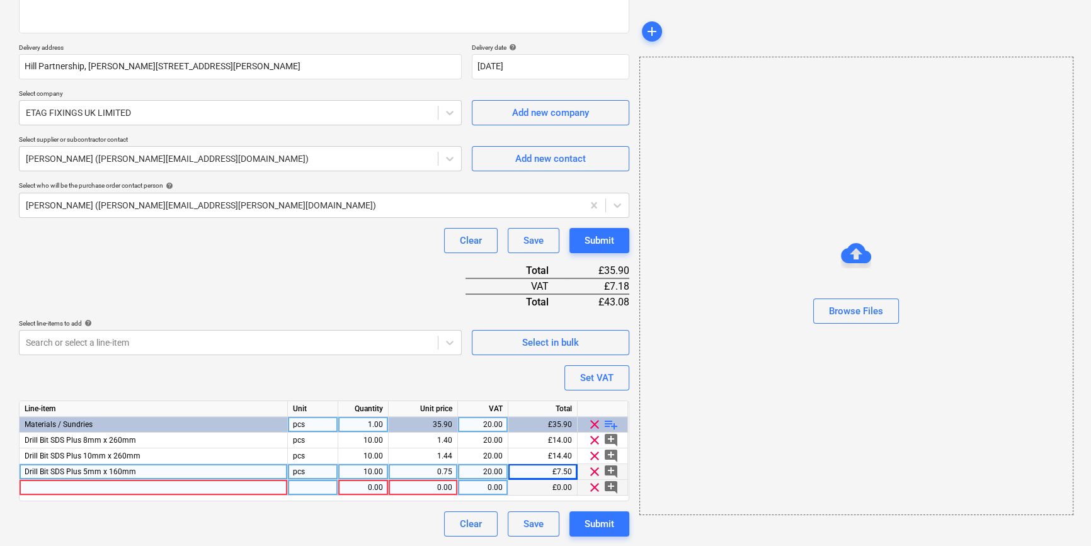
click at [52, 487] on div at bounding box center [154, 488] width 268 height 16
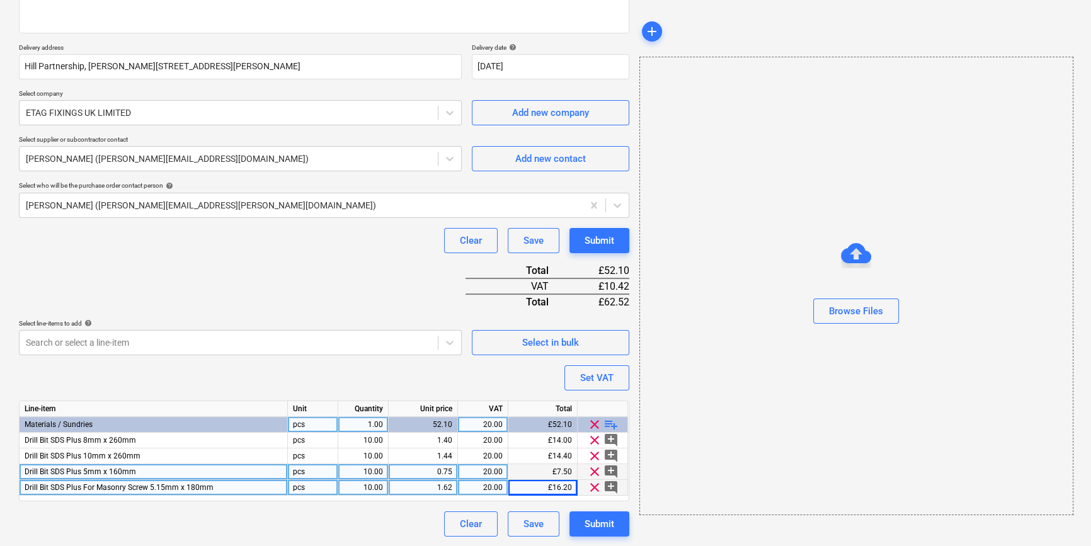
click at [608, 420] on span "playlist_add" at bounding box center [610, 424] width 15 height 15
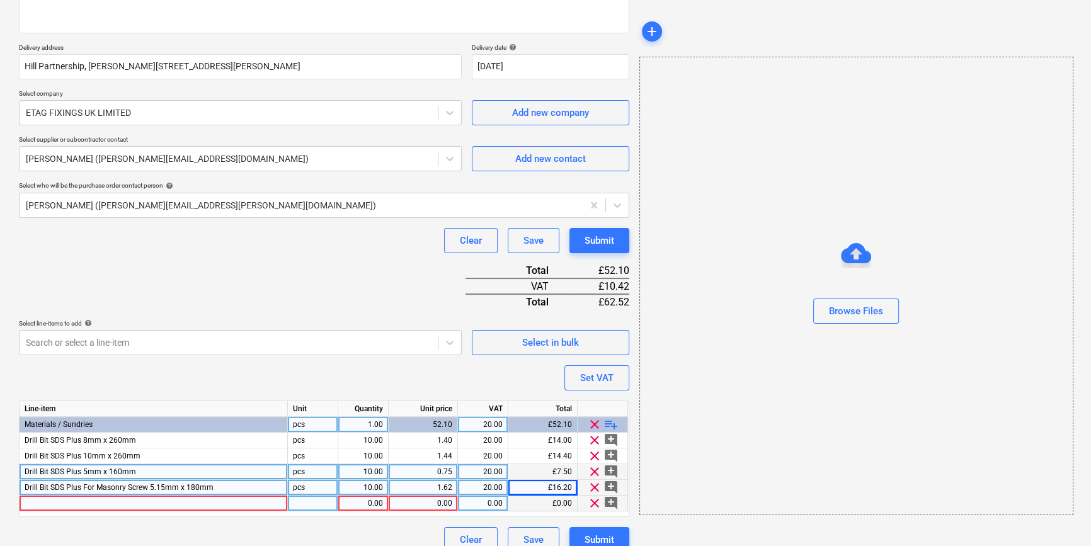
click at [50, 504] on div at bounding box center [154, 504] width 268 height 16
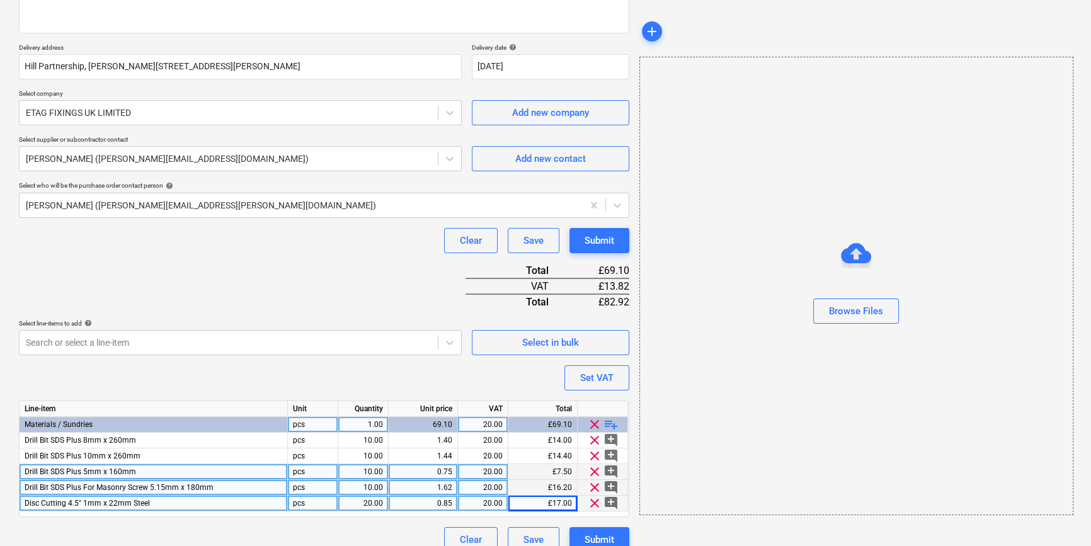
click at [609, 426] on span "playlist_add" at bounding box center [610, 424] width 15 height 15
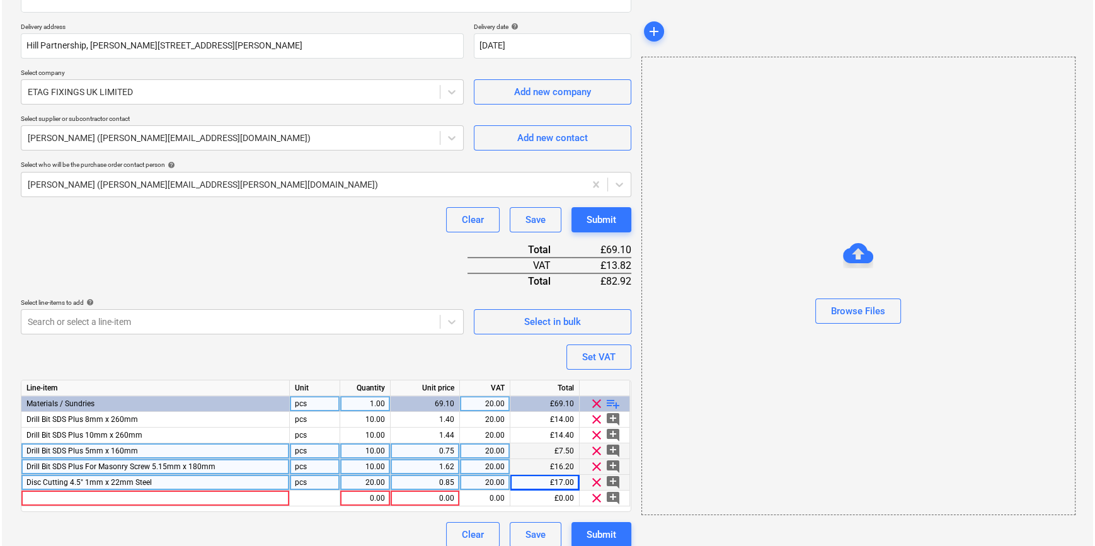
scroll to position [224, 0]
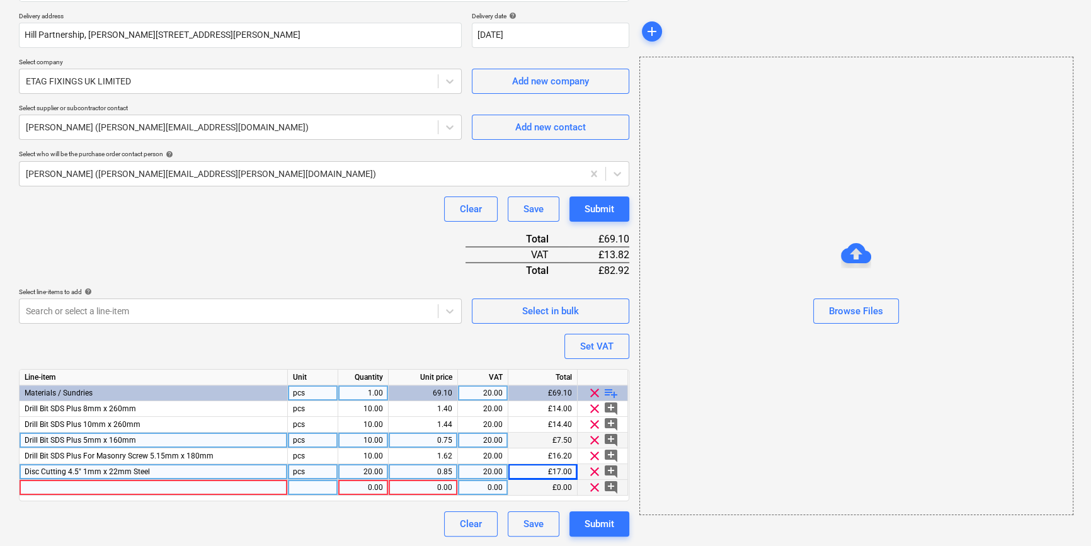
click at [34, 488] on div at bounding box center [154, 488] width 268 height 16
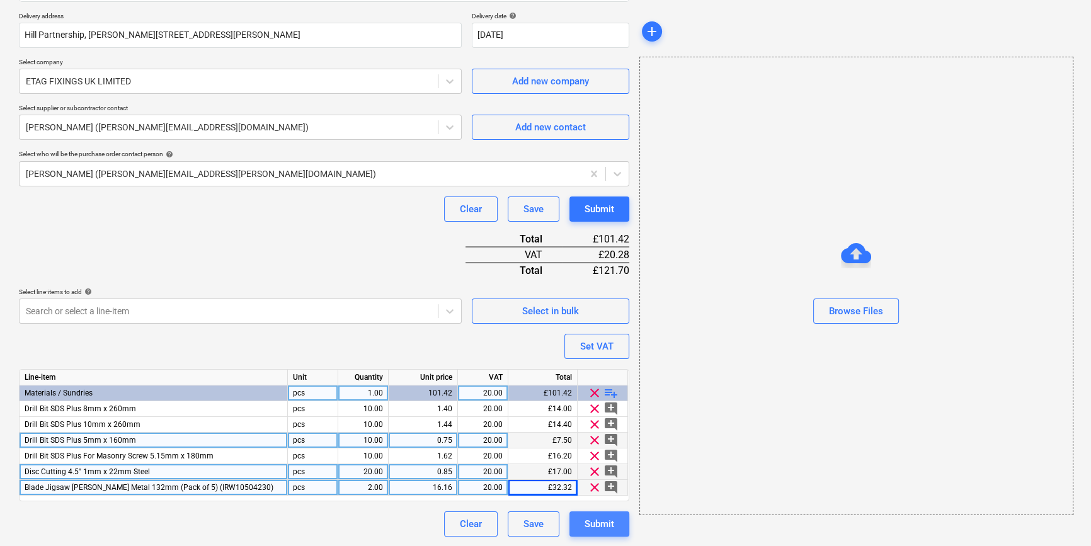
click at [611, 521] on div "Submit" at bounding box center [600, 524] width 30 height 16
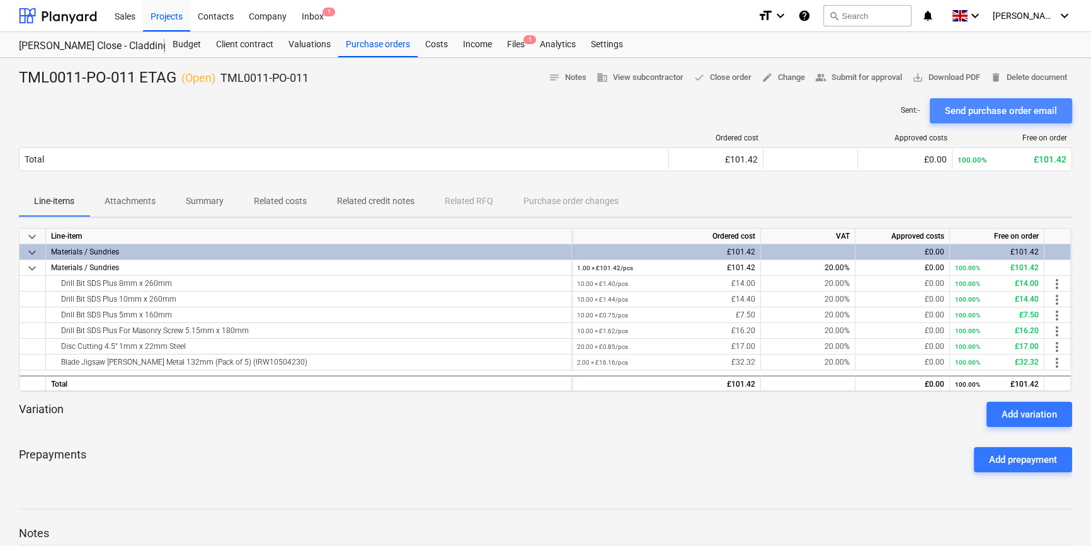
click at [873, 105] on div "Send purchase order email" at bounding box center [1001, 111] width 112 height 16
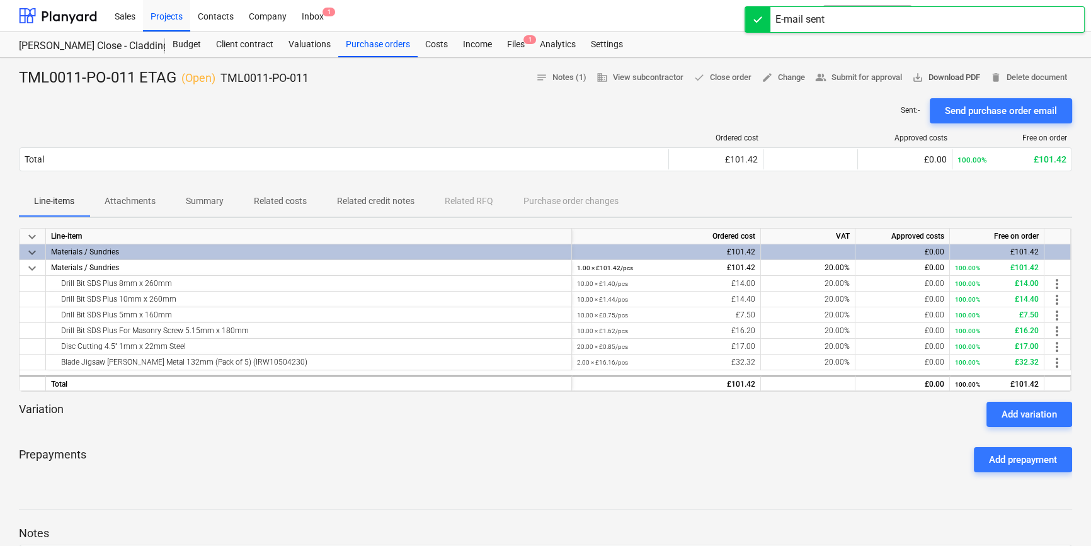
click at [873, 77] on span "save_alt Download PDF" at bounding box center [946, 78] width 68 height 14
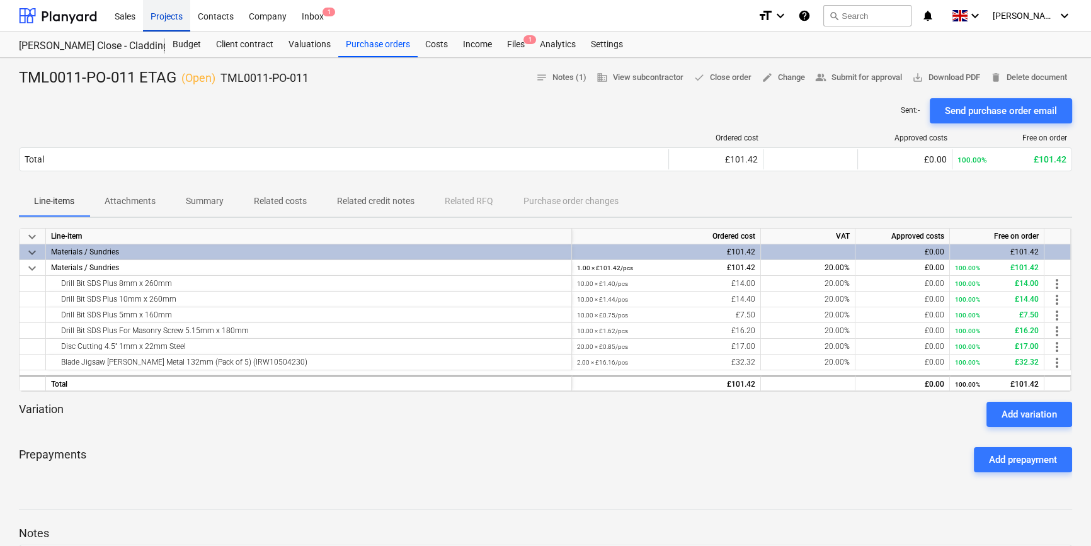
click at [159, 20] on div "Projects" at bounding box center [166, 15] width 47 height 32
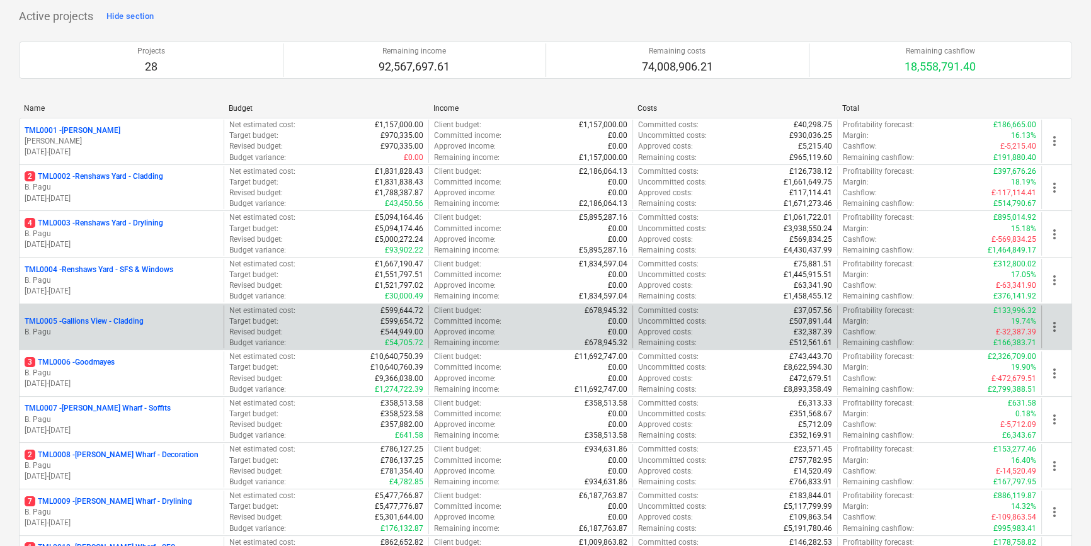
scroll to position [114, 0]
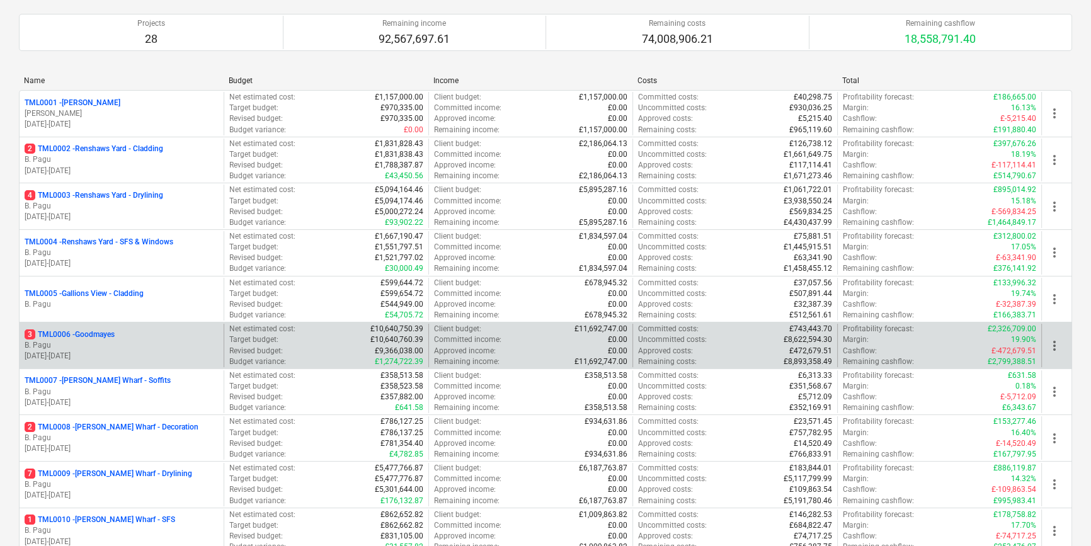
click at [118, 340] on p "B. Pagu" at bounding box center [122, 345] width 194 height 11
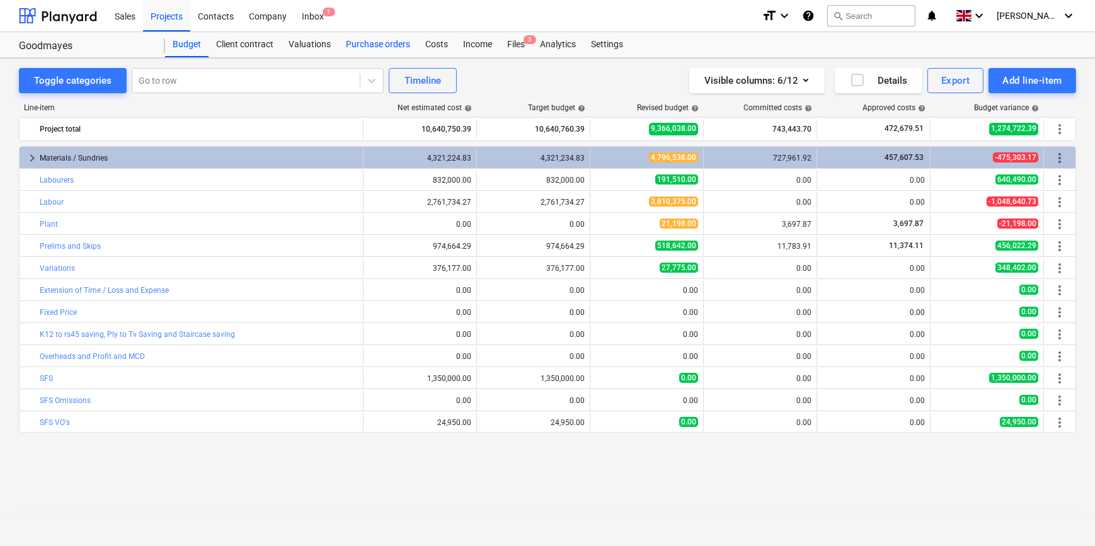
click at [368, 44] on div "Purchase orders" at bounding box center [377, 44] width 79 height 25
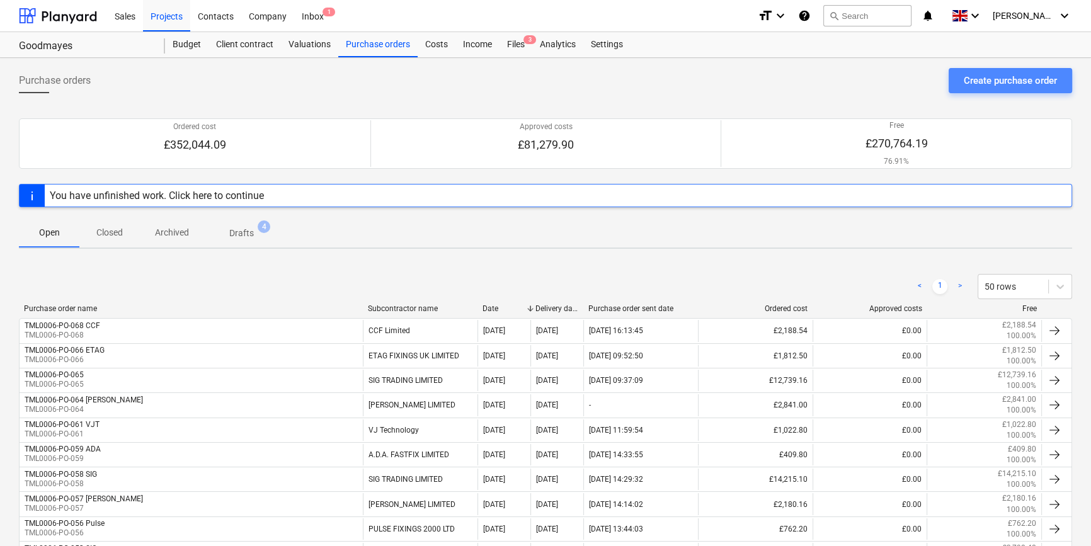
click at [873, 86] on button "Create purchase order" at bounding box center [1010, 80] width 123 height 25
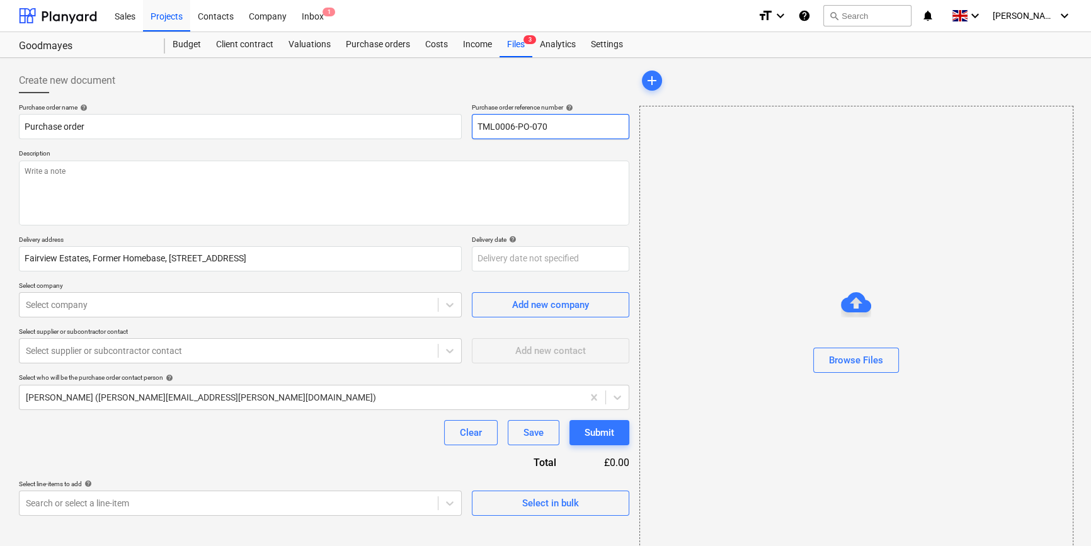
drag, startPoint x: 549, startPoint y: 125, endPoint x: 472, endPoint y: 128, distance: 77.5
click at [472, 128] on input "TML0006-PO-070" at bounding box center [550, 126] width 157 height 25
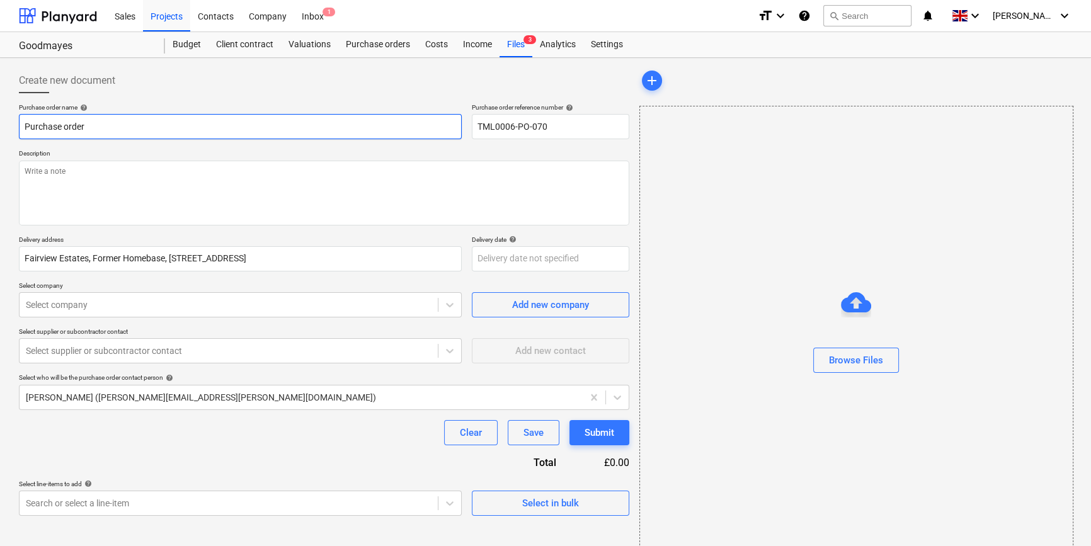
drag, startPoint x: 94, startPoint y: 126, endPoint x: 11, endPoint y: 127, distance: 83.8
click at [11, 127] on div "Create new document Purchase order name help Purchase order Purchase order refe…" at bounding box center [545, 316] width 1091 height 517
paste input "TML0006-PO-070"
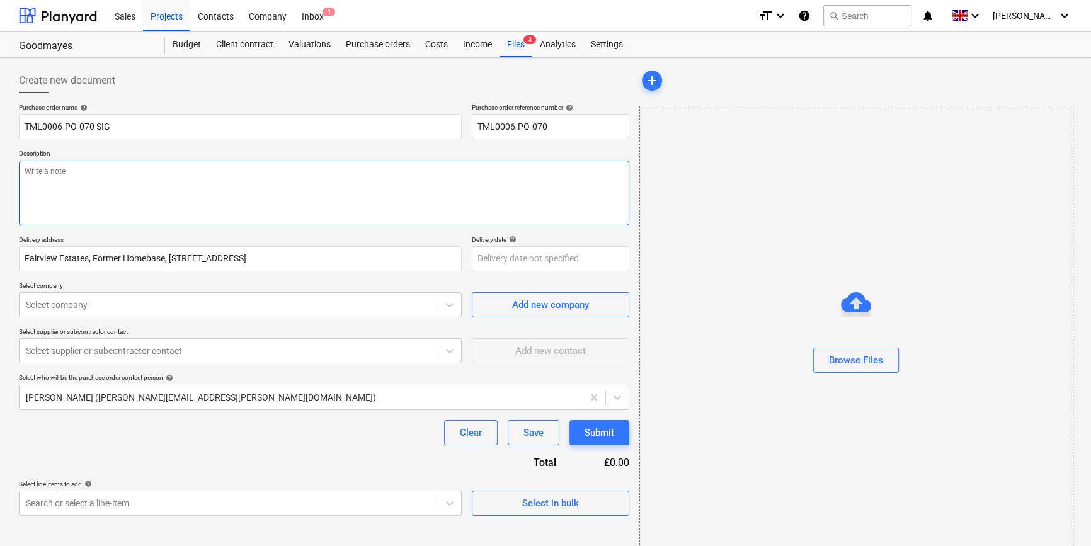
click at [35, 197] on textarea at bounding box center [324, 193] width 610 height 65
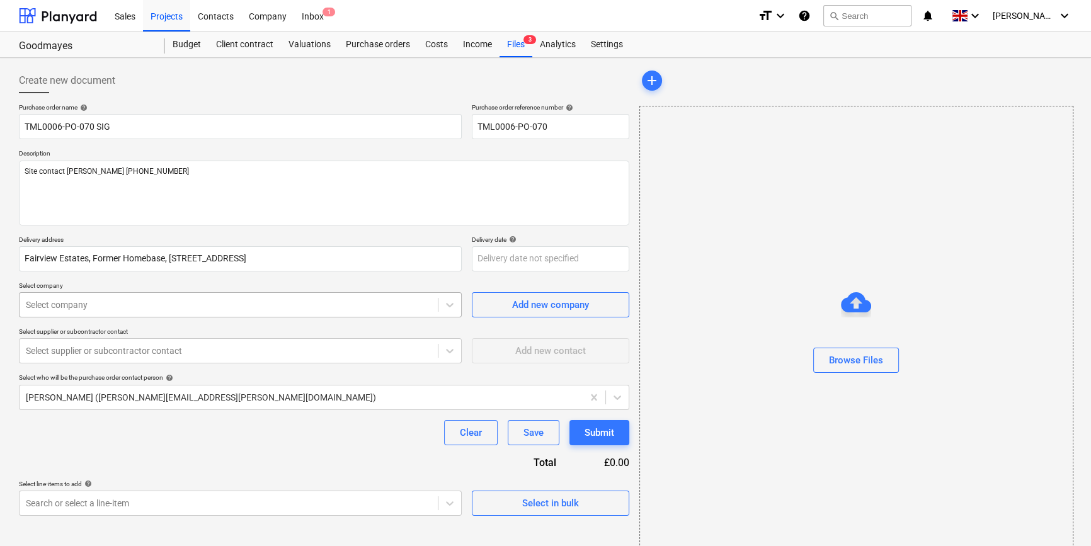
click at [81, 307] on div at bounding box center [229, 305] width 406 height 13
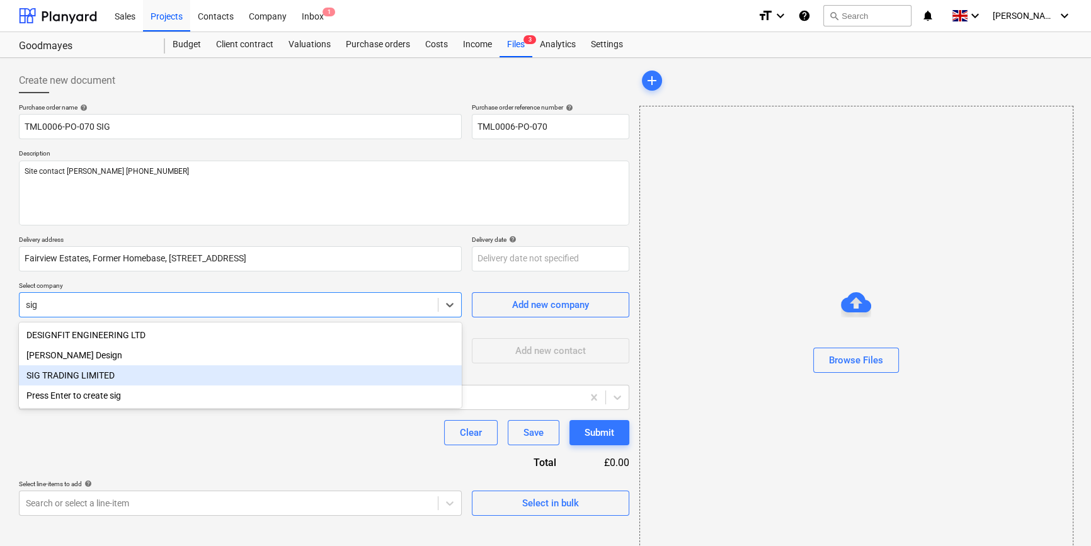
click at [51, 375] on div "SIG TRADING LIMITED" at bounding box center [240, 375] width 443 height 20
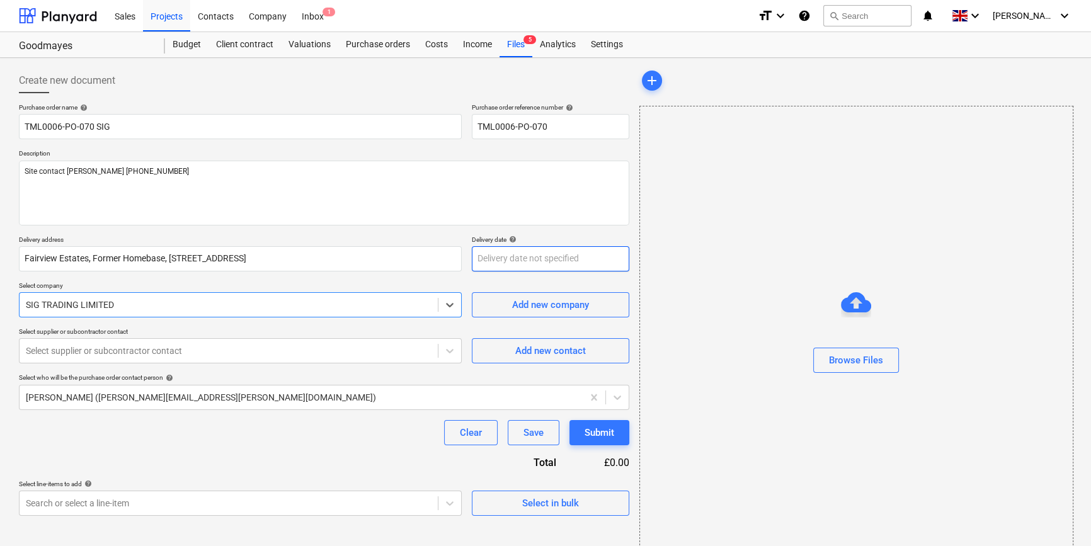
click at [496, 260] on body "Sales Projects Contacts Company Inbox 1 format_size keyboard_arrow_down help se…" at bounding box center [545, 273] width 1091 height 546
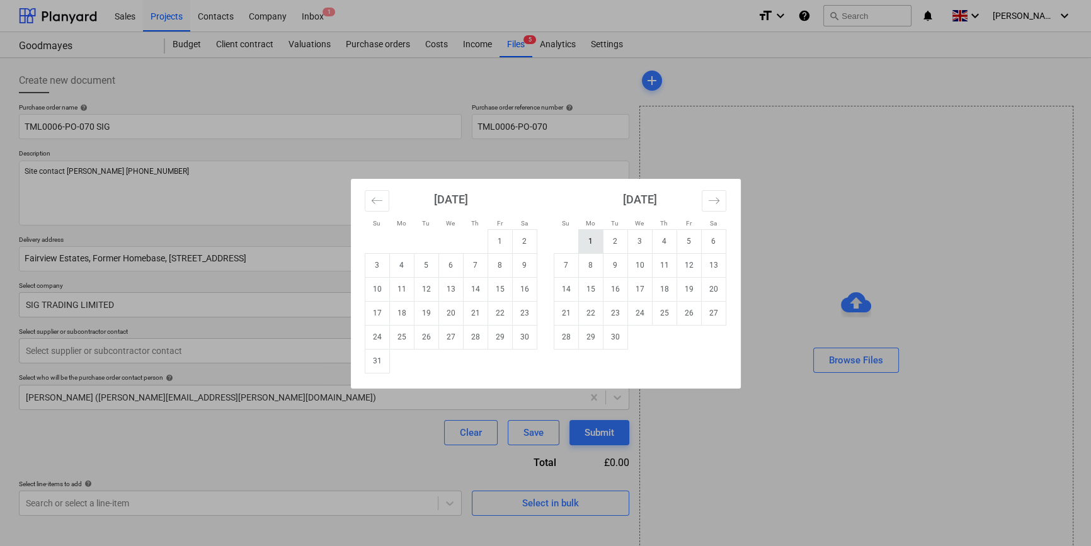
click at [585, 235] on td "1" at bounding box center [590, 241] width 25 height 24
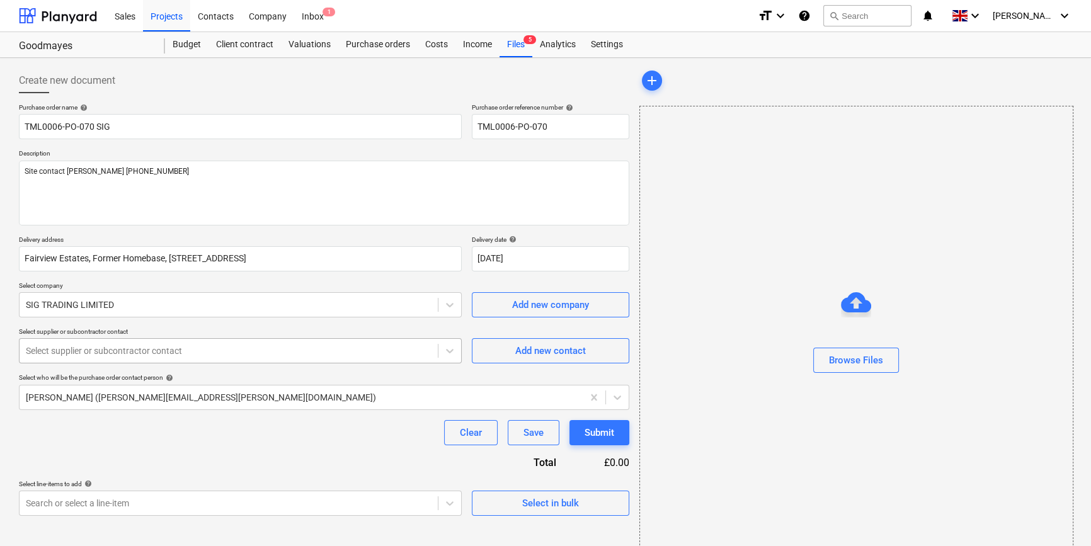
click at [319, 351] on div at bounding box center [229, 351] width 406 height 13
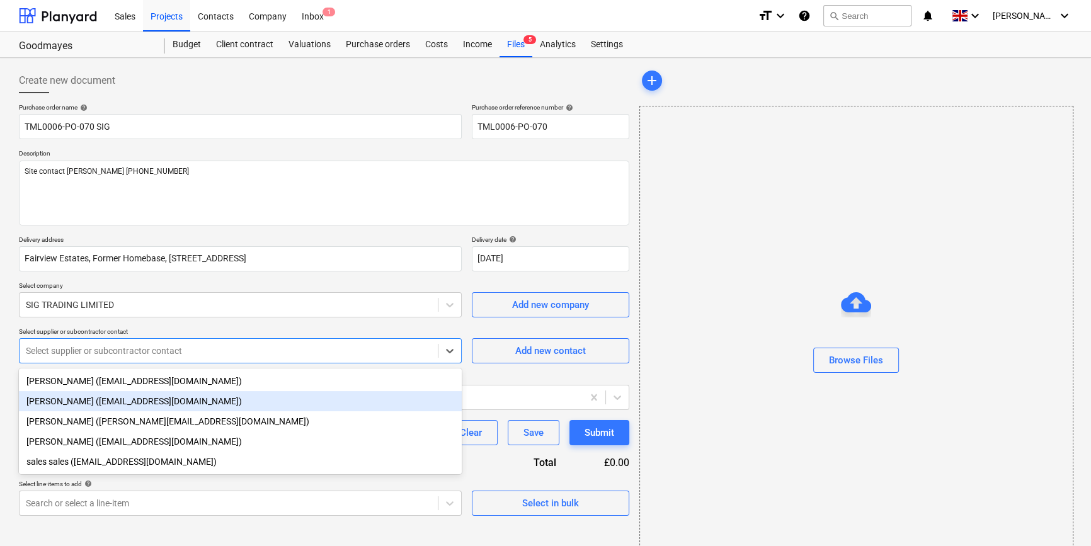
click at [137, 404] on div "[PERSON_NAME] ([EMAIL_ADDRESS][DOMAIN_NAME])" at bounding box center [240, 401] width 443 height 20
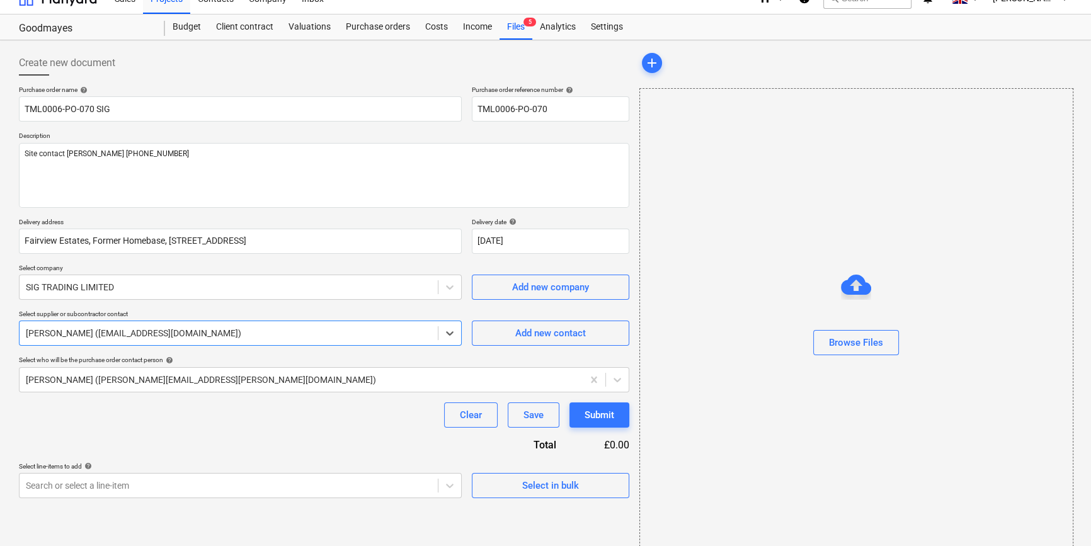
scroll to position [27, 0]
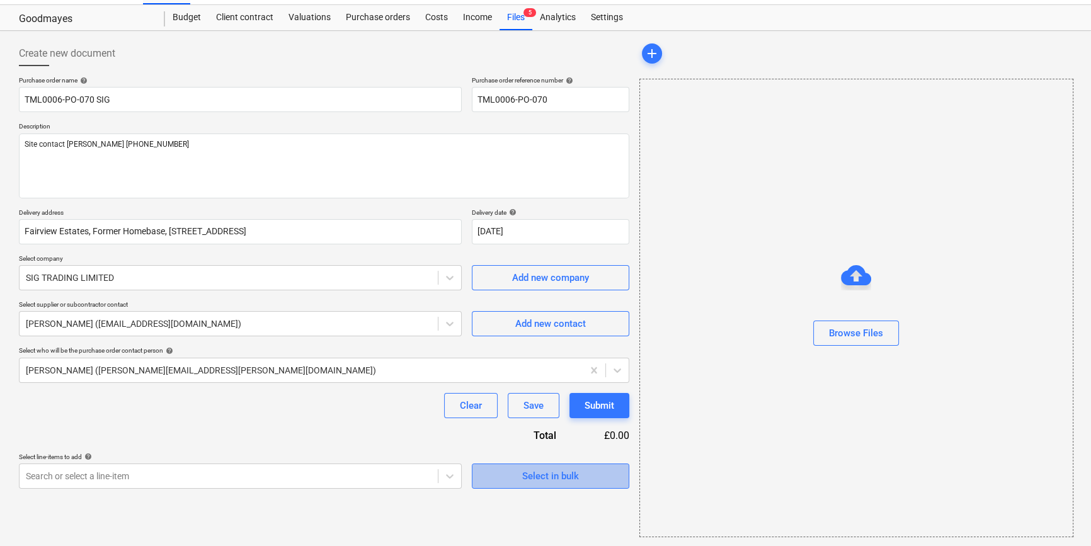
click at [575, 474] on div "Select in bulk" at bounding box center [550, 476] width 57 height 16
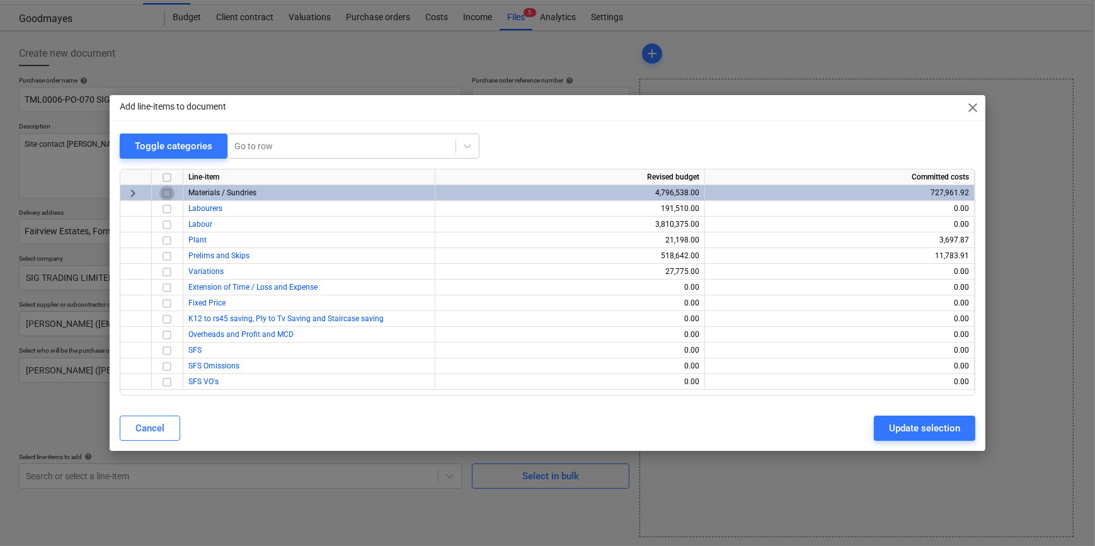
click at [168, 190] on input "checkbox" at bounding box center [166, 193] width 15 height 15
click at [873, 422] on div "Update selection" at bounding box center [924, 428] width 71 height 16
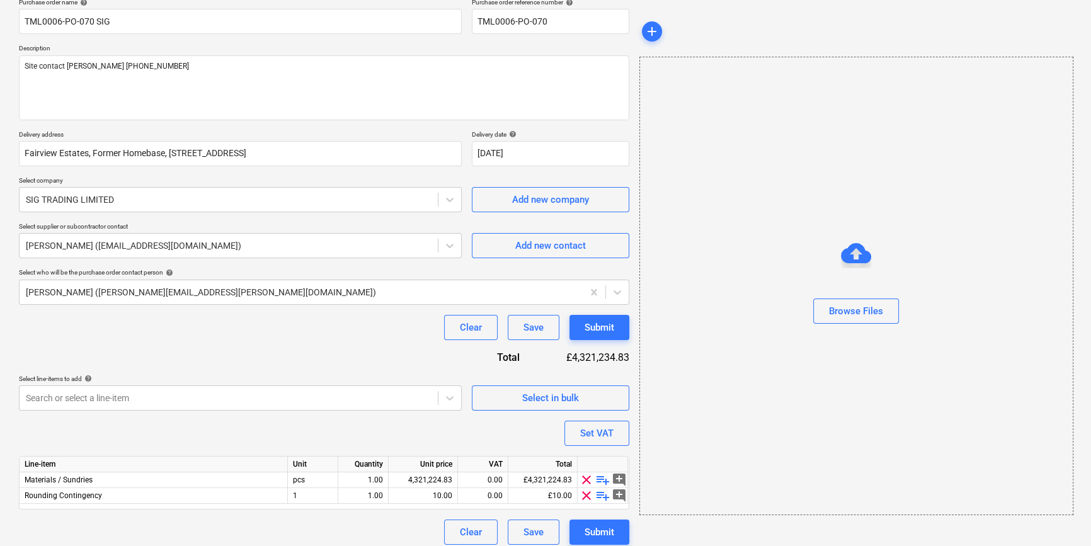
scroll to position [113, 0]
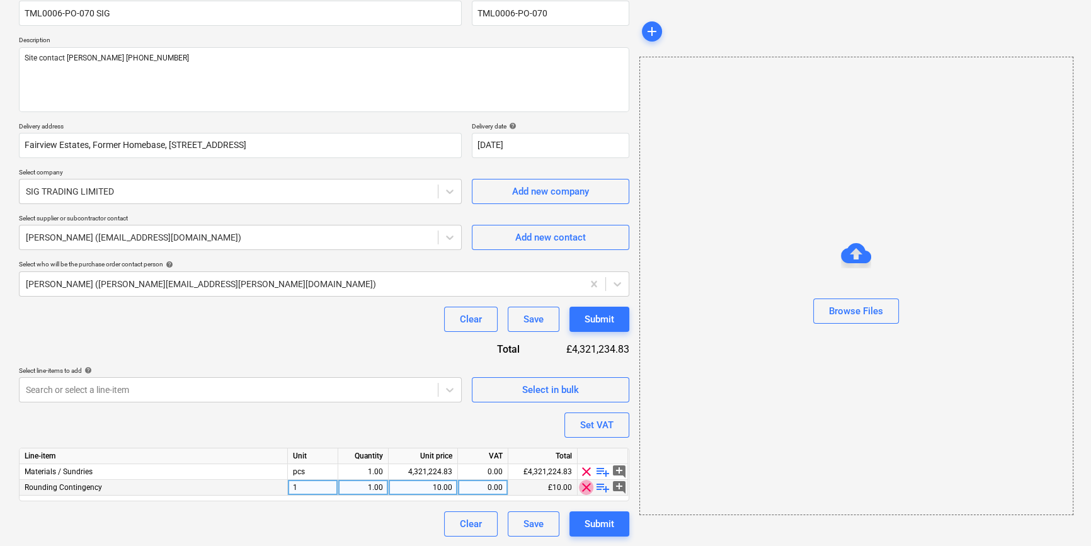
click at [585, 485] on span "clear" at bounding box center [586, 487] width 15 height 15
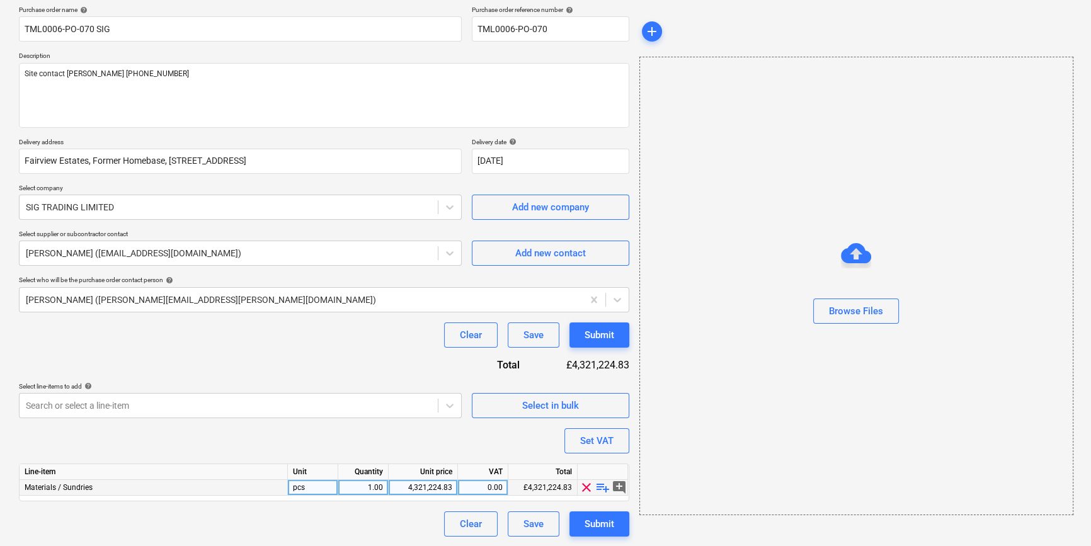
click at [605, 485] on span "playlist_add" at bounding box center [602, 487] width 15 height 15
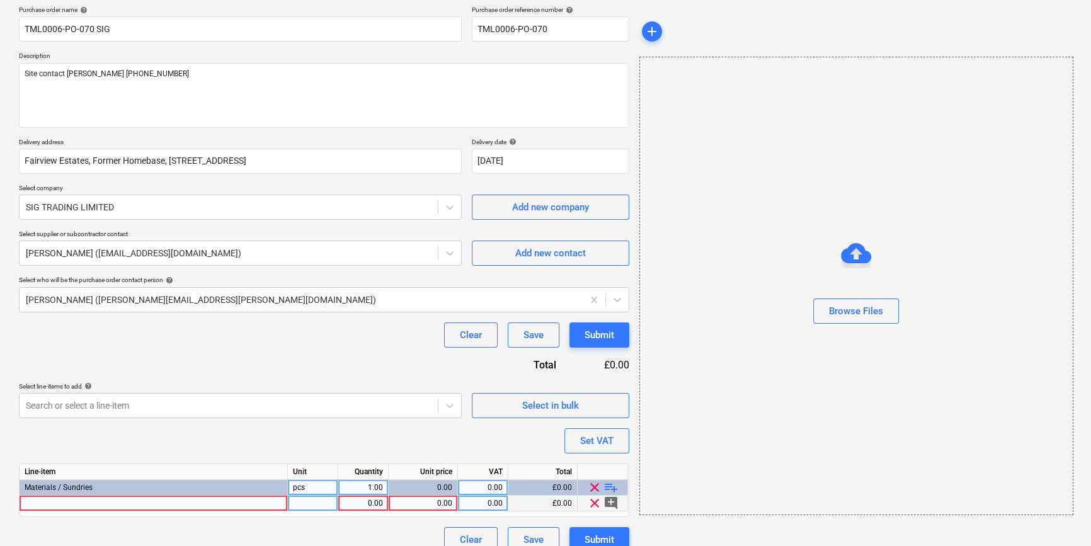
click at [44, 504] on div at bounding box center [154, 504] width 268 height 16
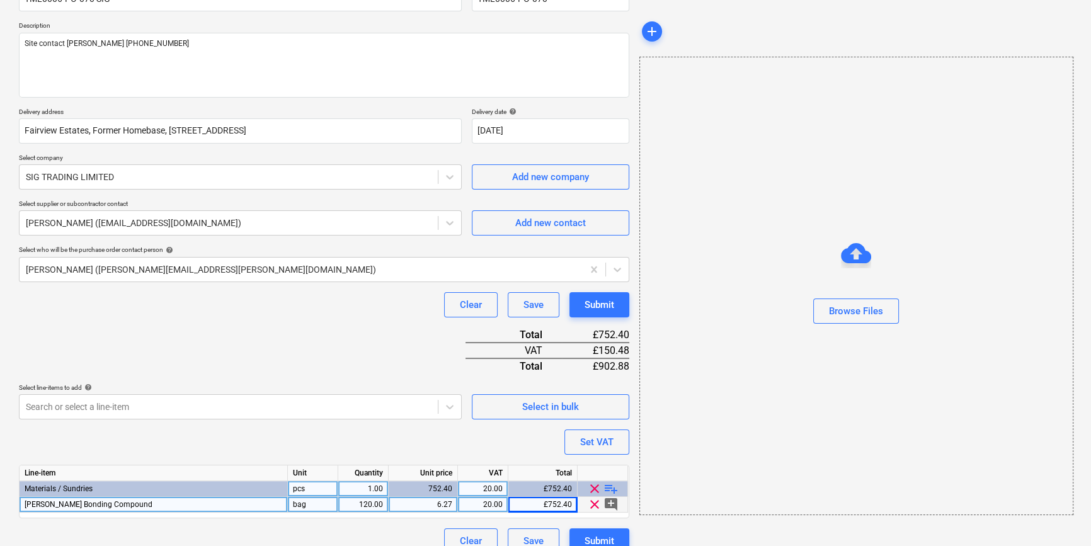
scroll to position [145, 0]
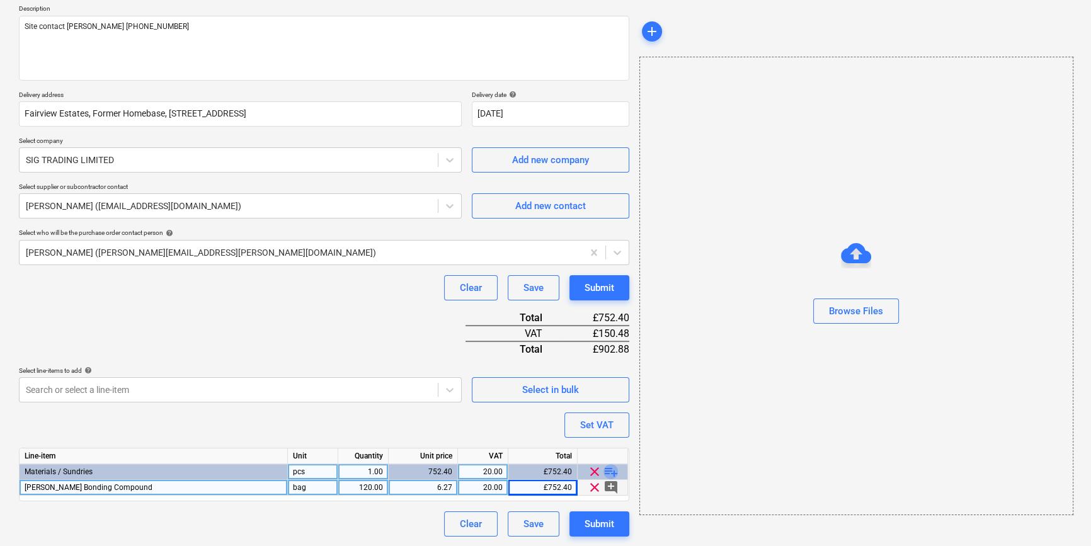
click at [610, 472] on span "playlist_add" at bounding box center [610, 471] width 15 height 15
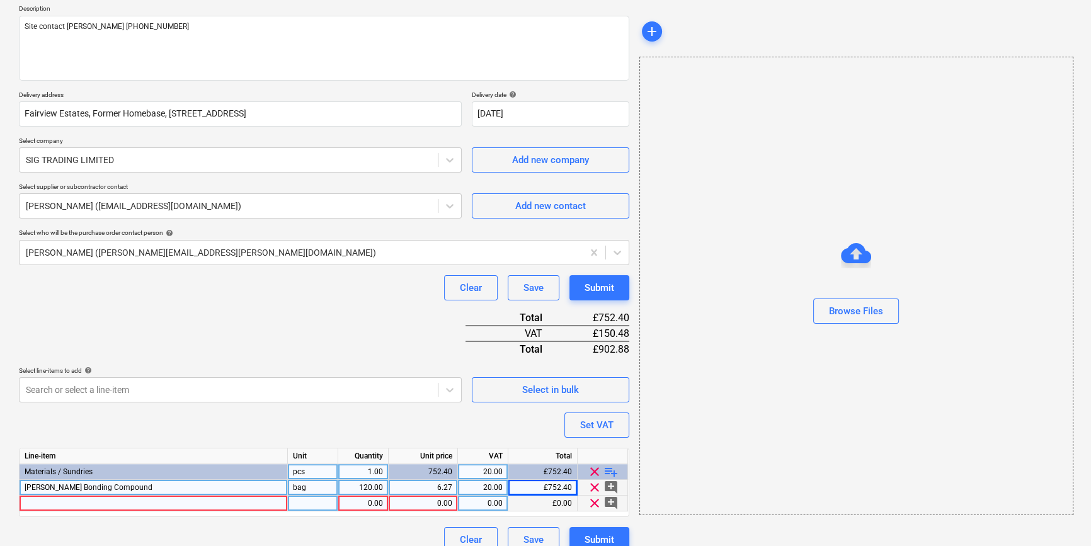
click at [37, 505] on div at bounding box center [154, 504] width 268 height 16
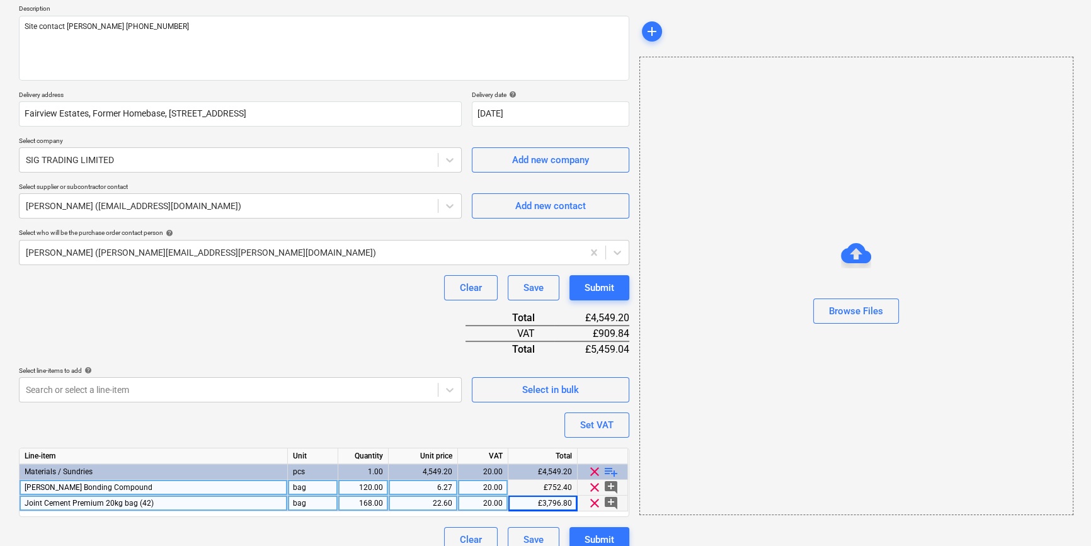
click at [608, 470] on span "playlist_add" at bounding box center [610, 471] width 15 height 15
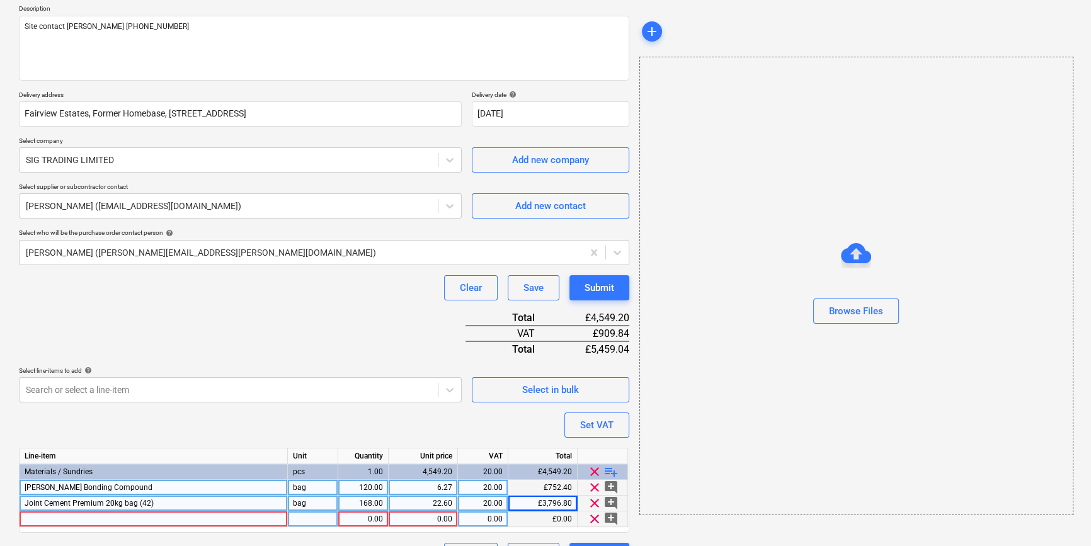
click at [29, 518] on div at bounding box center [154, 519] width 268 height 16
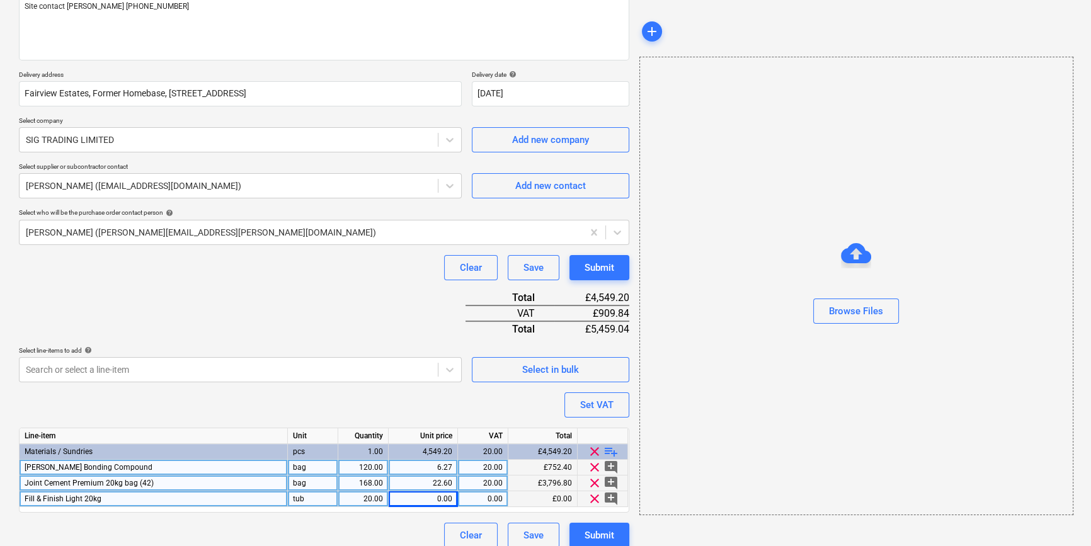
scroll to position [176, 0]
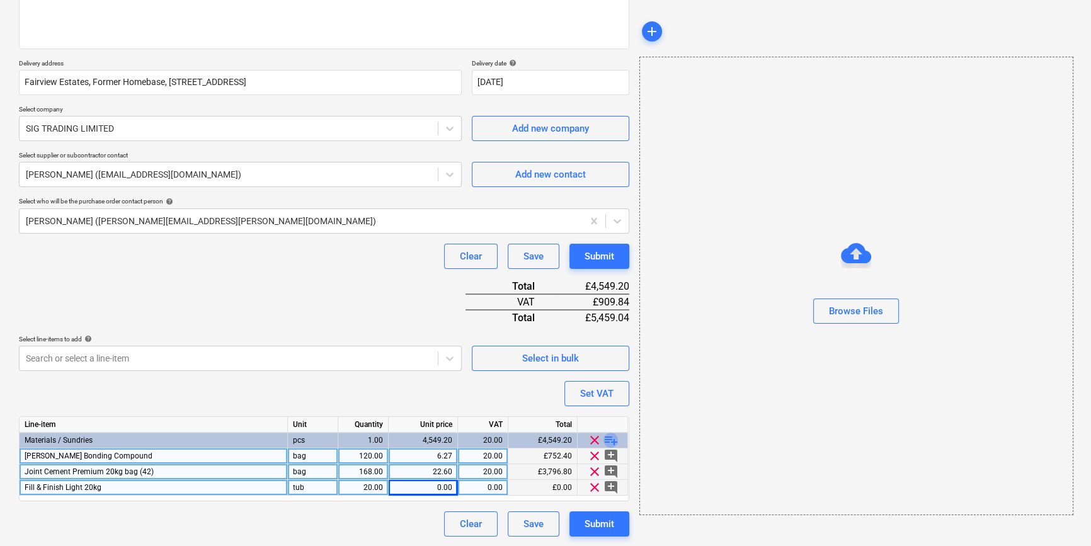
click at [605, 439] on span "playlist_add" at bounding box center [610, 440] width 15 height 15
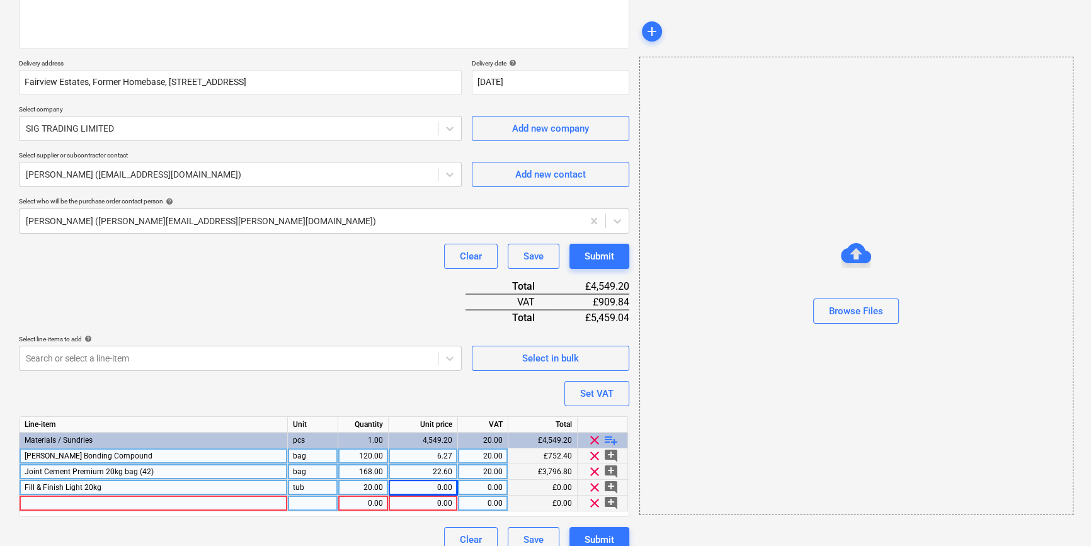
click at [30, 503] on div at bounding box center [154, 504] width 268 height 16
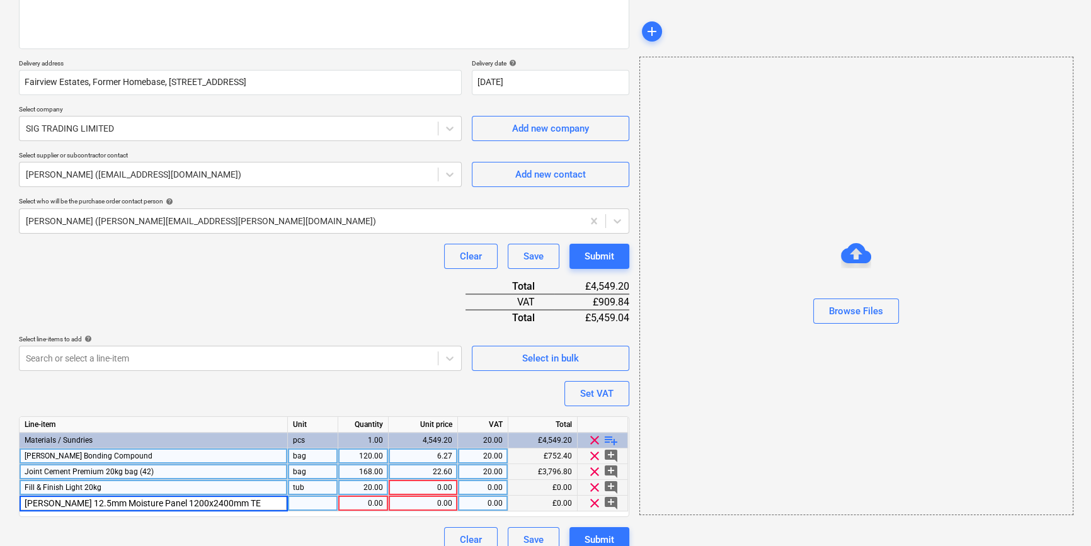
click at [179, 501] on input "[PERSON_NAME] 12.5mm Moisture Panel 1200x2400mm TE" at bounding box center [154, 503] width 268 height 15
click at [296, 498] on div at bounding box center [313, 504] width 50 height 16
click at [362, 506] on div "1.00" at bounding box center [363, 504] width 40 height 16
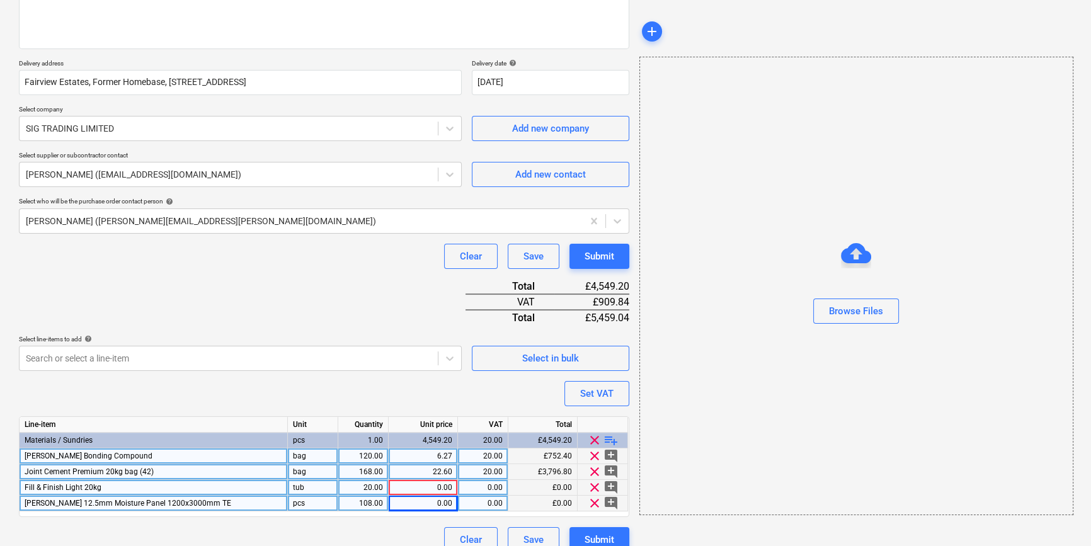
click at [425, 500] on div "0.00" at bounding box center [423, 504] width 59 height 16
click at [608, 438] on span "playlist_add" at bounding box center [610, 440] width 15 height 15
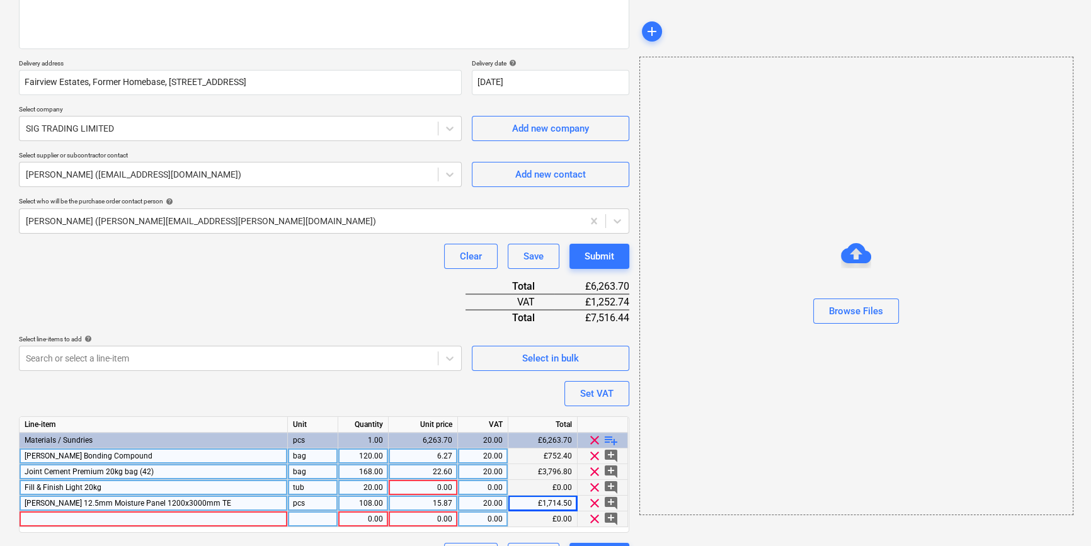
click at [33, 520] on div at bounding box center [154, 519] width 268 height 16
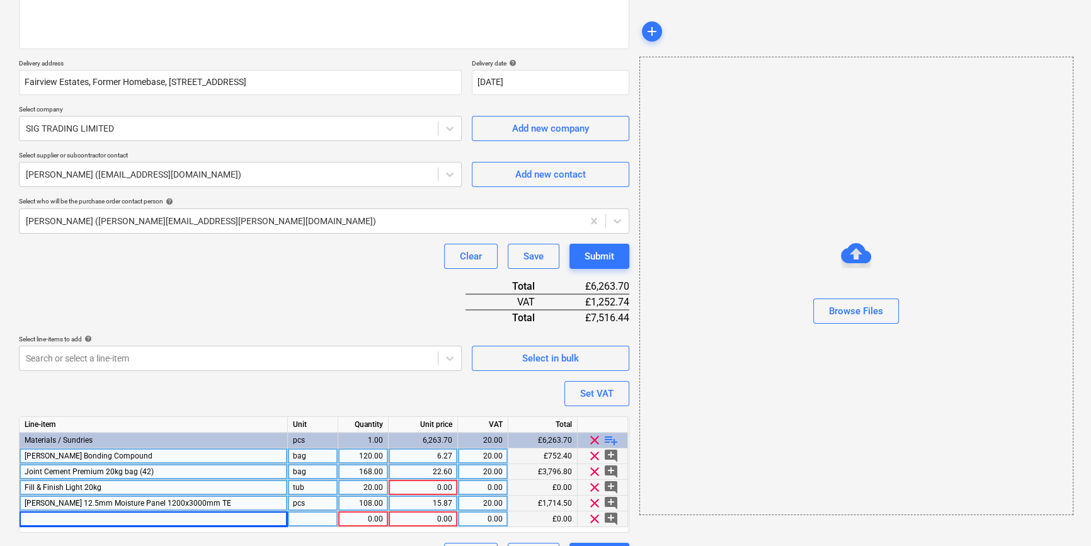
click at [30, 519] on div at bounding box center [154, 519] width 268 height 16
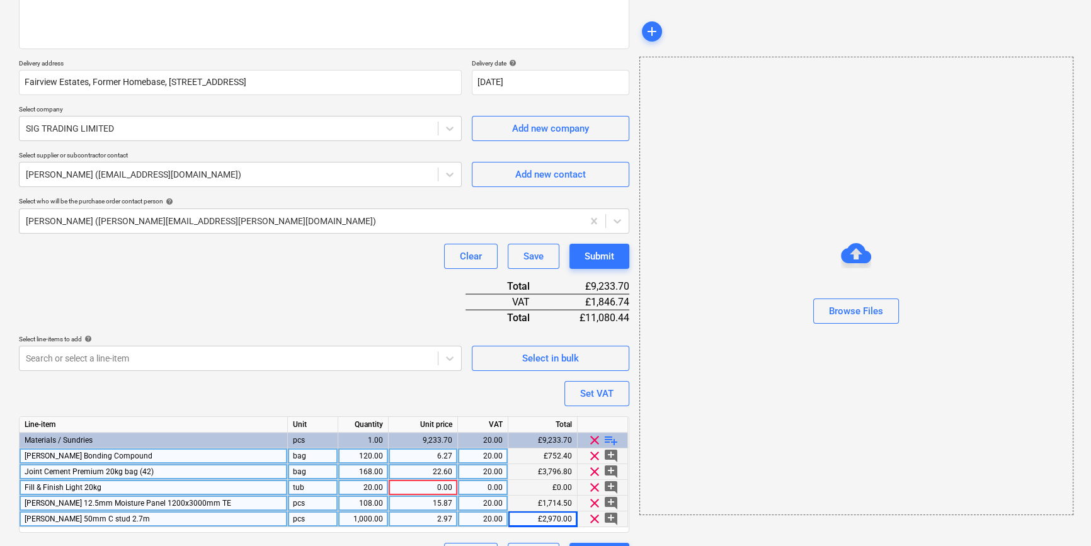
click at [428, 486] on div "0.00" at bounding box center [423, 488] width 59 height 16
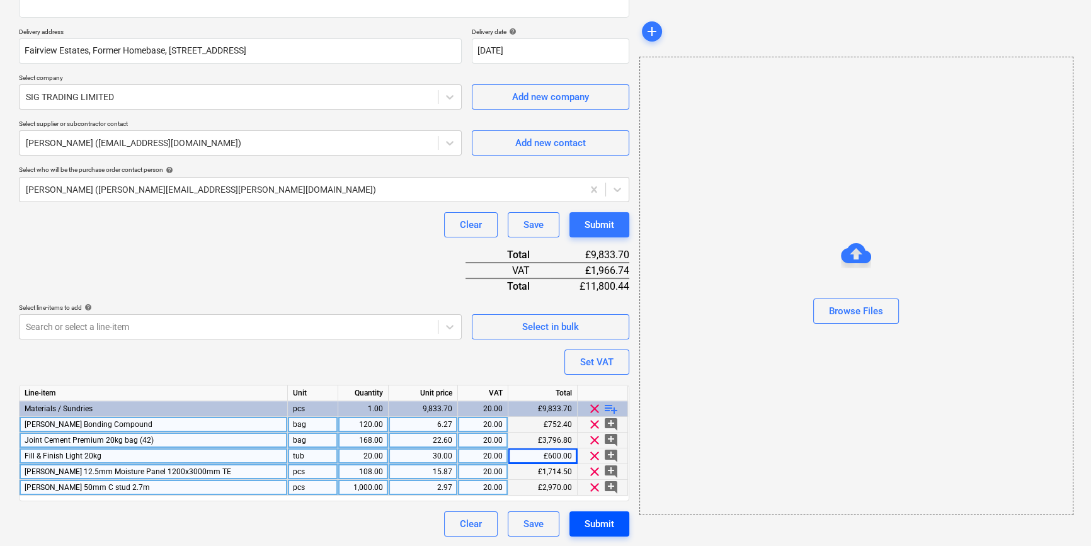
click at [597, 524] on div "Submit" at bounding box center [600, 524] width 30 height 16
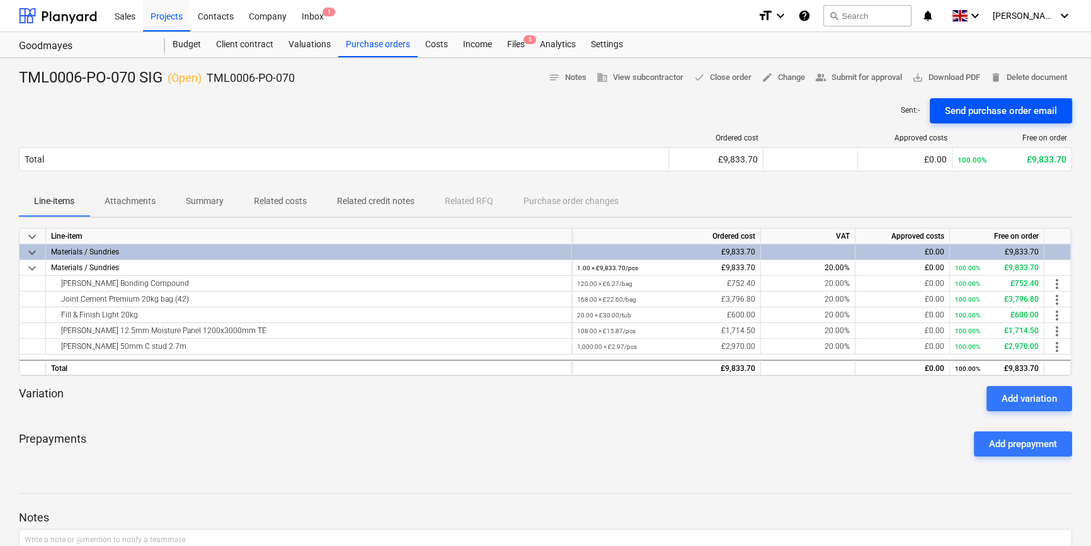
click at [873, 110] on div "Send purchase order email" at bounding box center [1001, 111] width 112 height 16
click at [873, 79] on span "save_alt Download PDF" at bounding box center [946, 78] width 68 height 14
click at [355, 49] on div "Purchase orders" at bounding box center [377, 44] width 79 height 25
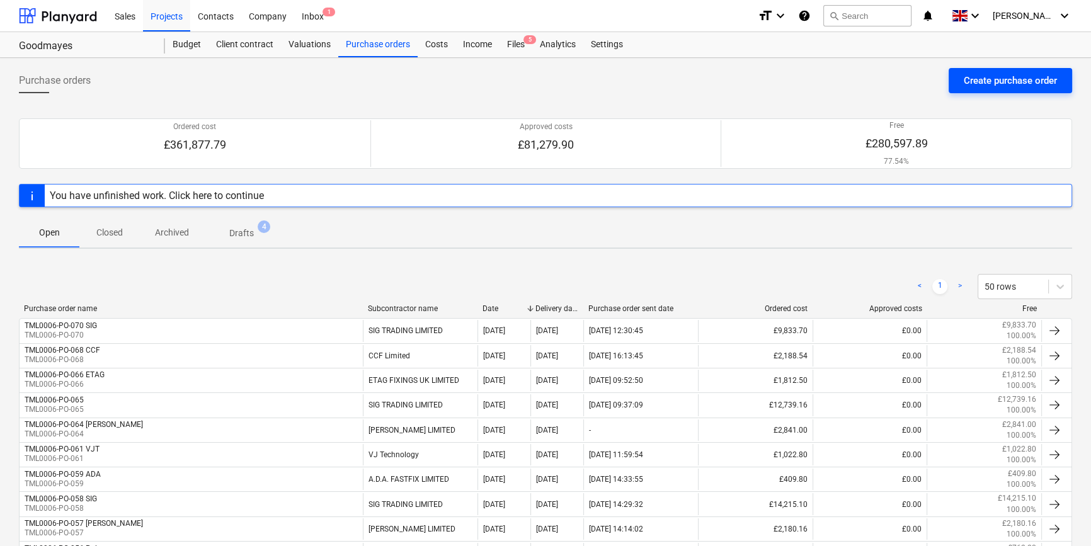
click at [873, 79] on div "Create purchase order" at bounding box center [1010, 80] width 93 height 16
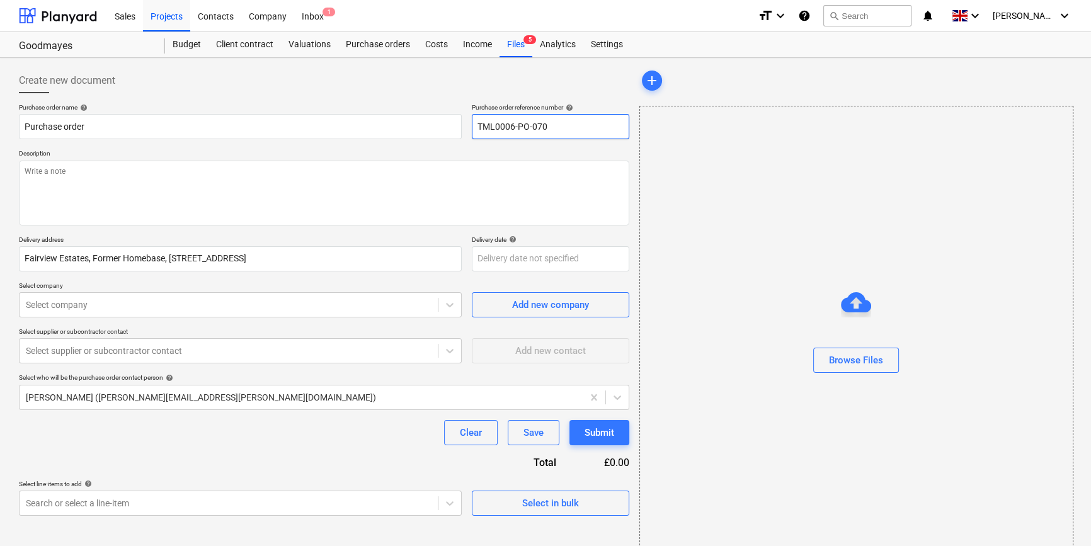
click at [556, 126] on input "TML0006-PO-070" at bounding box center [550, 126] width 157 height 25
drag, startPoint x: 547, startPoint y: 126, endPoint x: 472, endPoint y: 126, distance: 74.3
click at [472, 126] on input "TML0006-PO-071" at bounding box center [550, 126] width 157 height 25
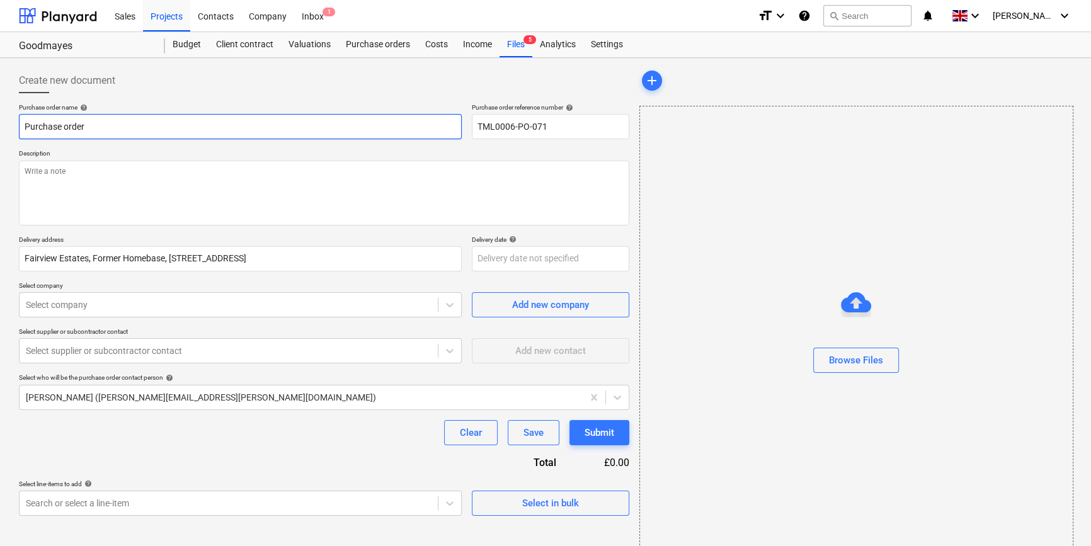
drag, startPoint x: 90, startPoint y: 127, endPoint x: 21, endPoint y: 126, distance: 69.3
click at [21, 126] on input "Purchase order" at bounding box center [240, 126] width 443 height 25
paste input "TML0006-PO-071"
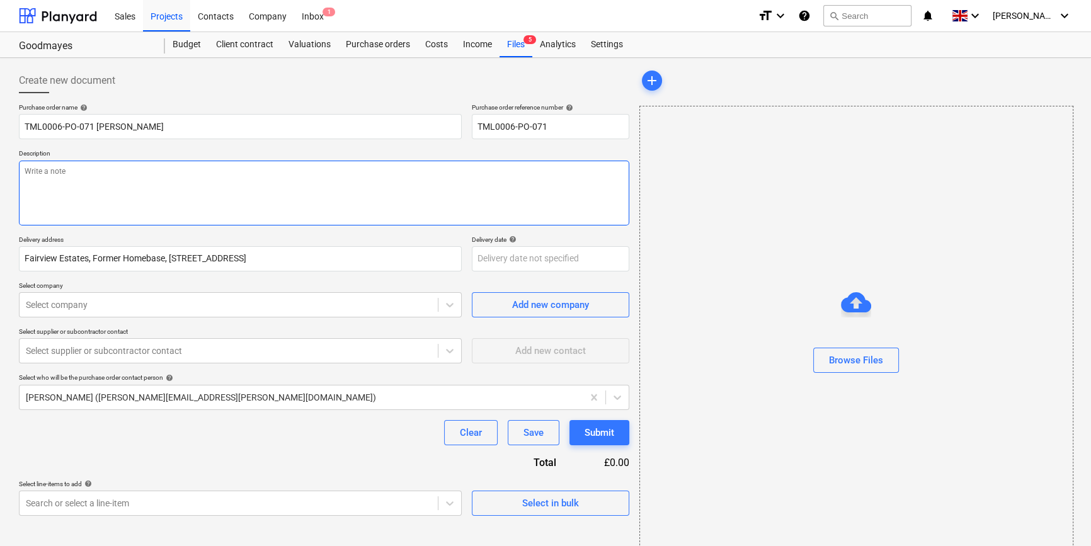
click at [51, 185] on textarea at bounding box center [324, 193] width 610 height 65
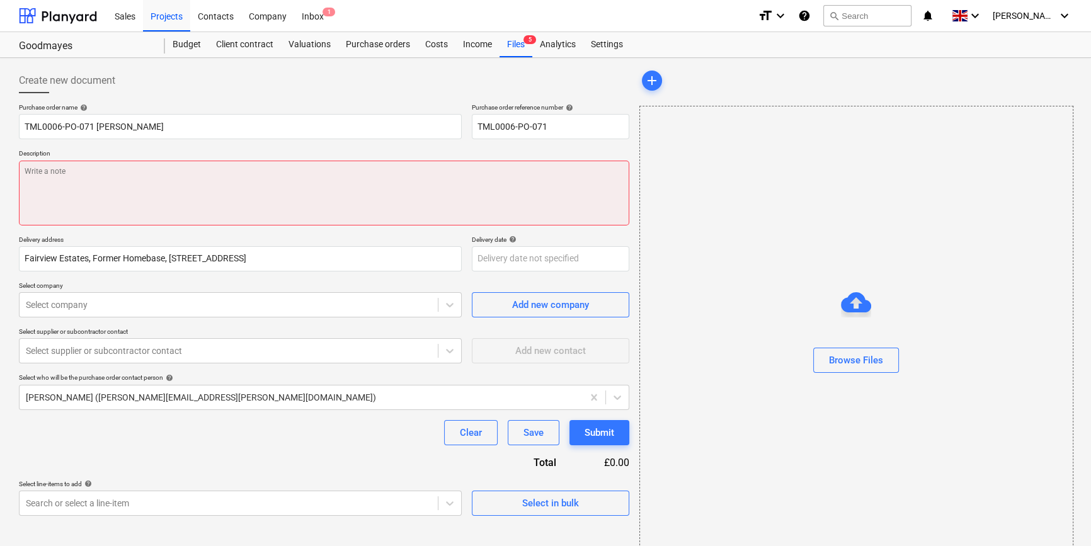
paste textarea "Site contact [PERSON_NAME] [PHONE_NUMBER]"
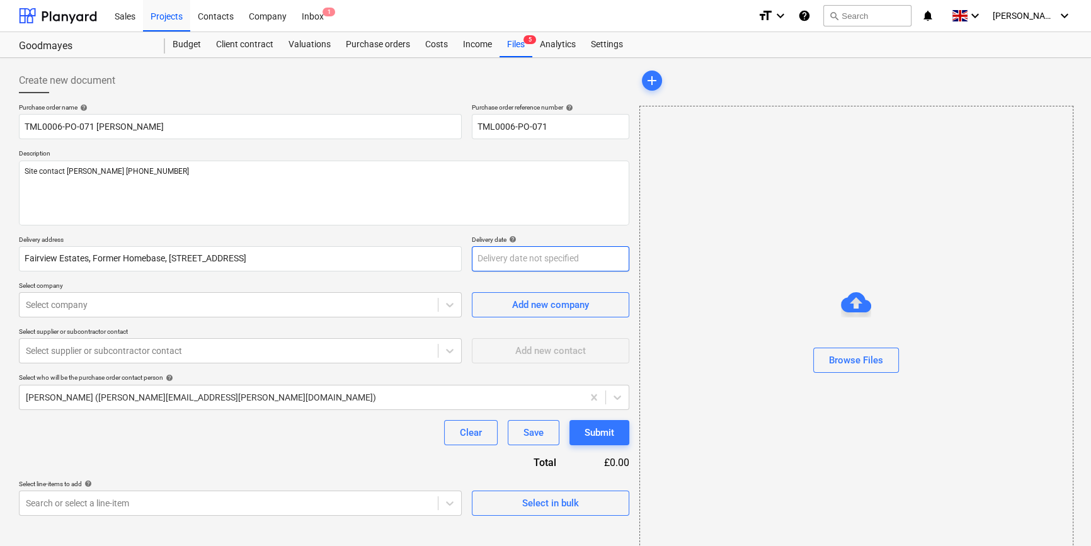
click at [481, 263] on body "Sales Projects Contacts Company Inbox 1 format_size keyboard_arrow_down help se…" at bounding box center [545, 273] width 1091 height 546
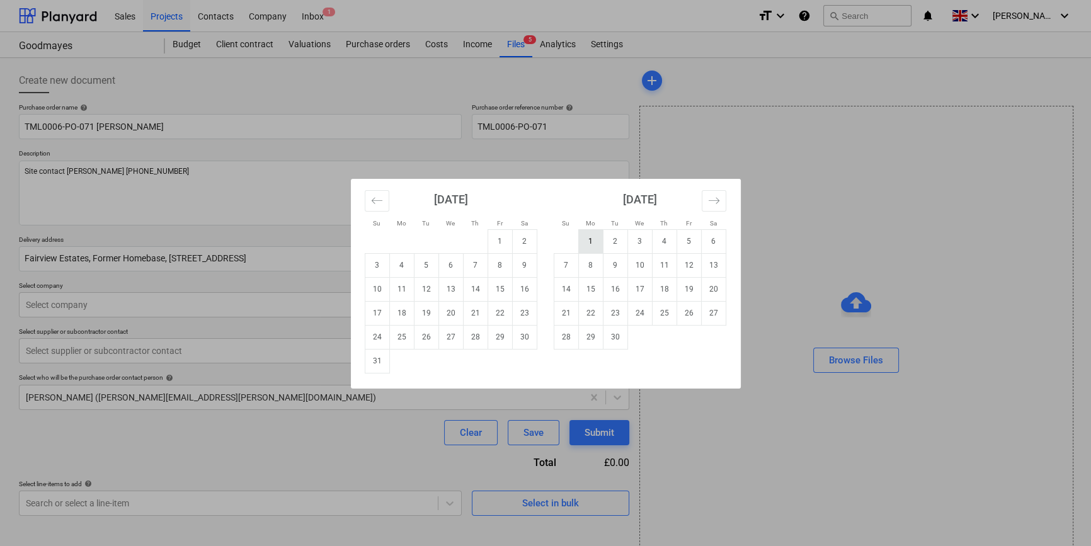
click at [586, 243] on td "1" at bounding box center [590, 241] width 25 height 24
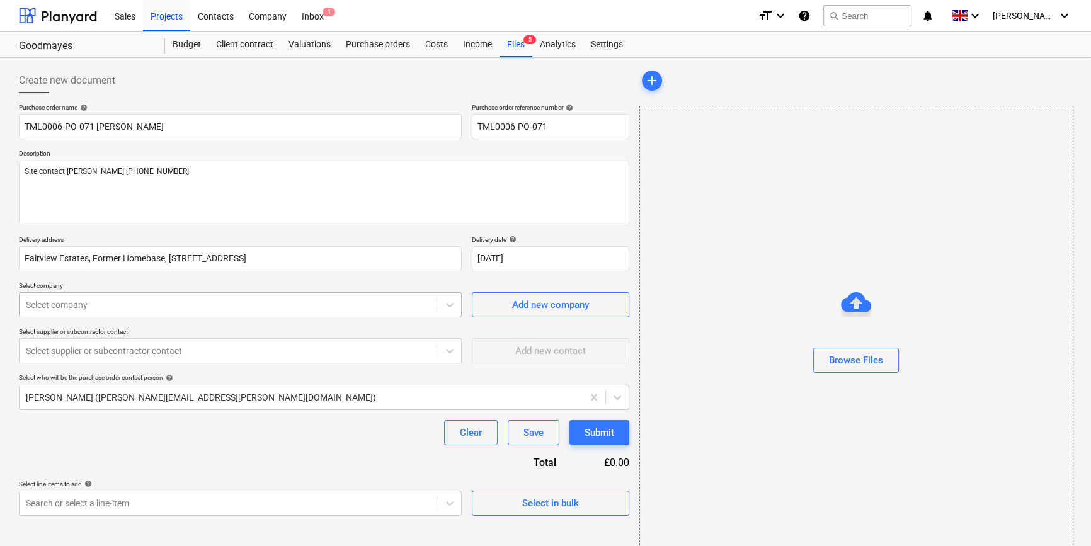
click at [254, 302] on div at bounding box center [229, 305] width 406 height 13
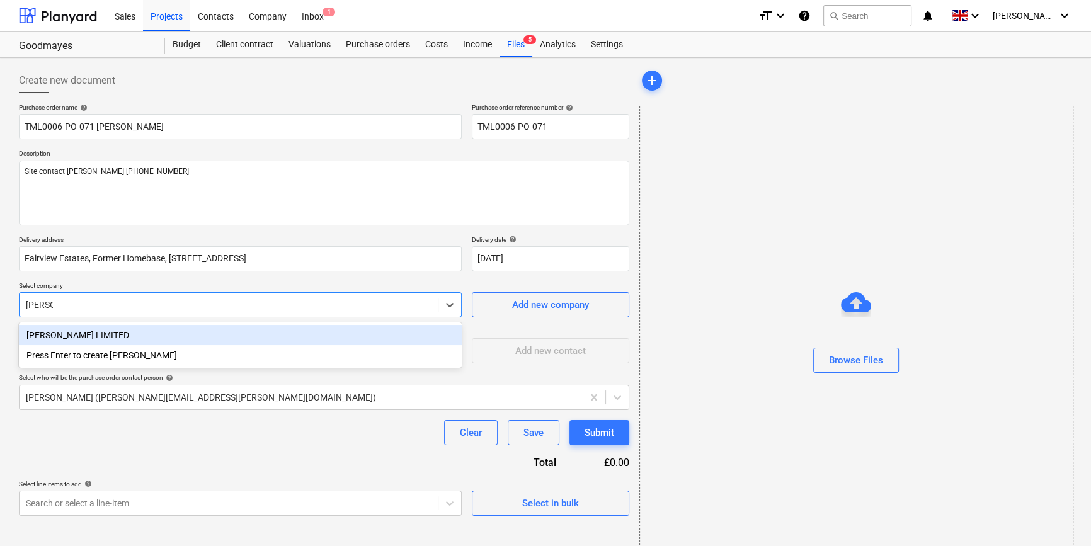
click at [107, 336] on div "[PERSON_NAME] LIMITED" at bounding box center [240, 335] width 443 height 20
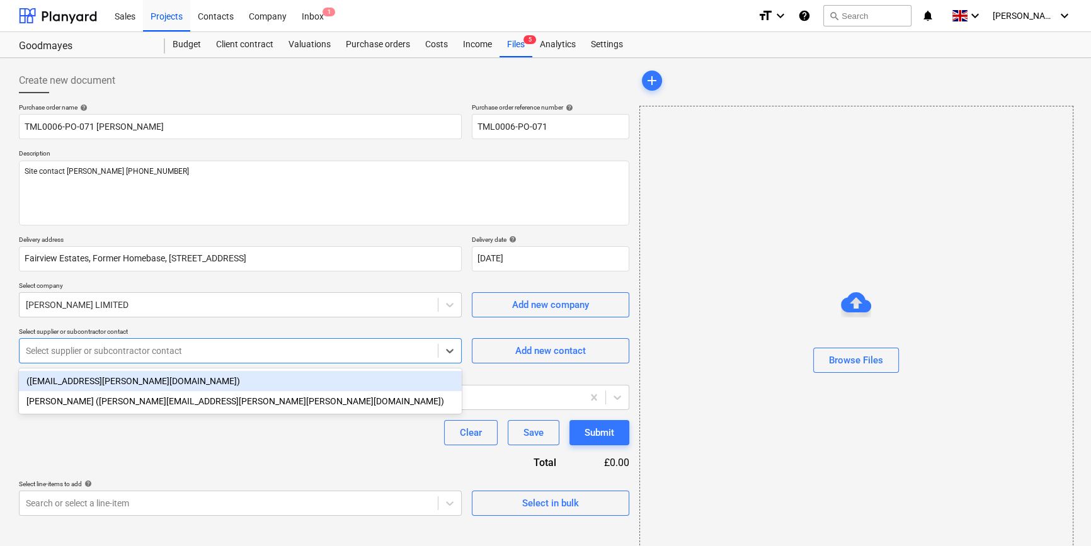
click at [107, 348] on div at bounding box center [229, 351] width 406 height 13
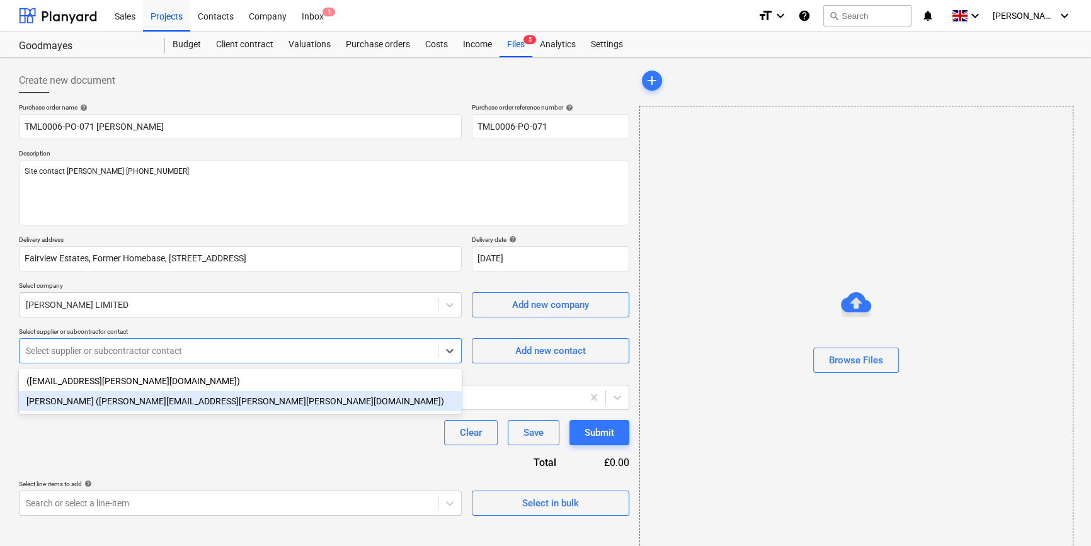
click at [83, 403] on div "[PERSON_NAME] ([PERSON_NAME][EMAIL_ADDRESS][PERSON_NAME][PERSON_NAME][DOMAIN_NA…" at bounding box center [240, 401] width 443 height 20
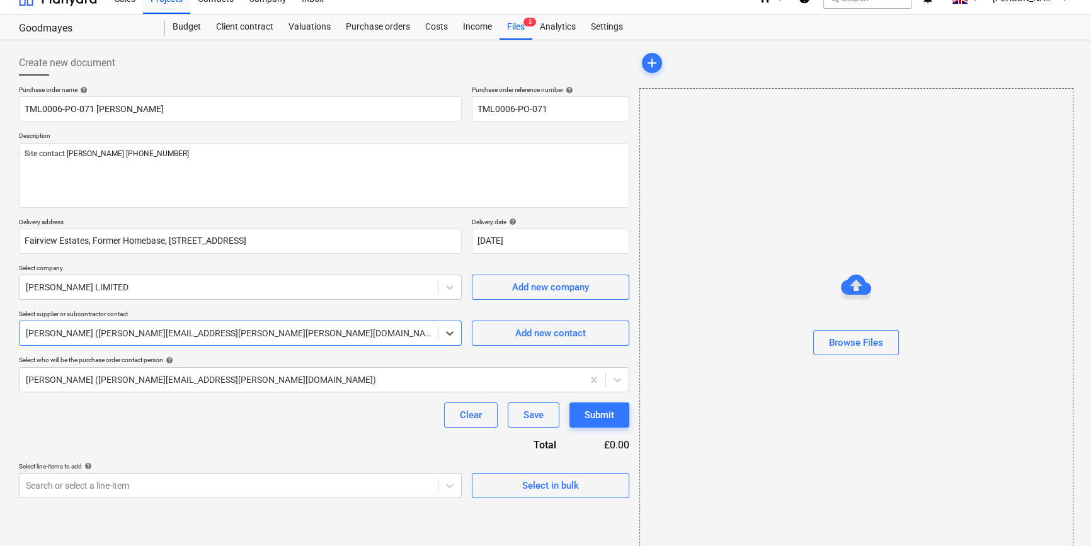
scroll to position [27, 0]
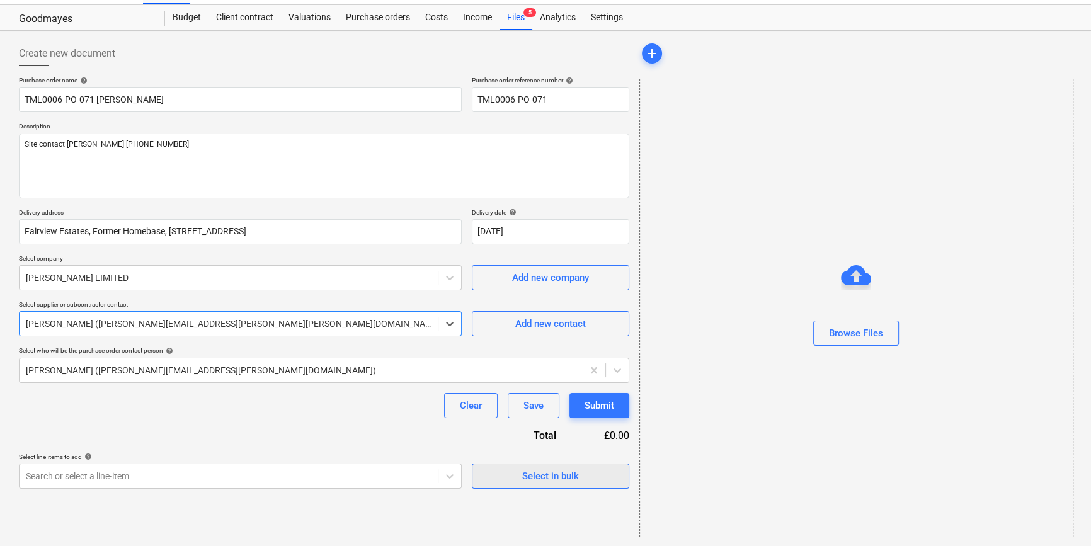
click at [523, 473] on div "Select in bulk" at bounding box center [550, 476] width 57 height 16
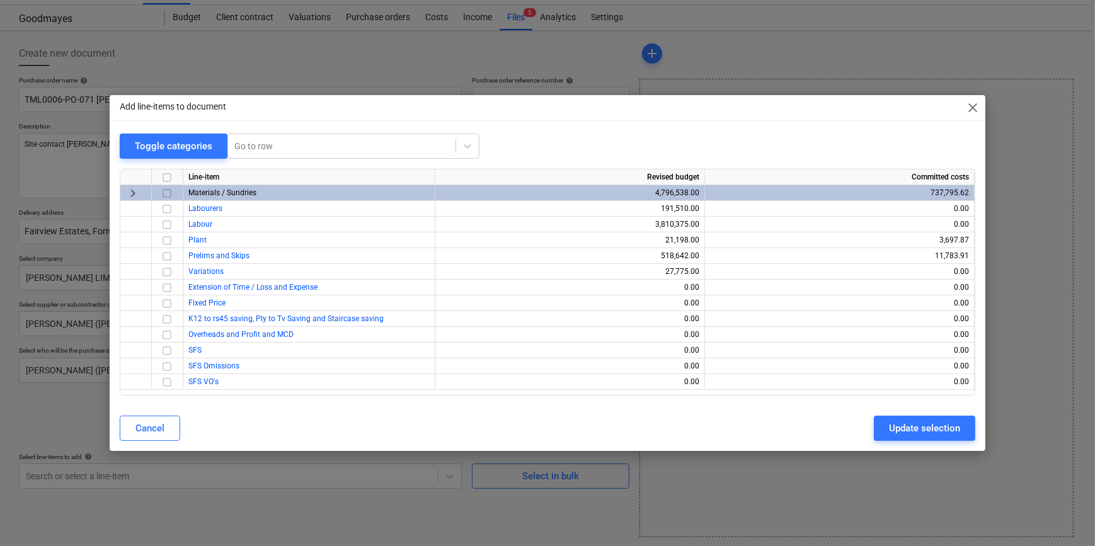
click at [164, 192] on input "checkbox" at bounding box center [166, 193] width 15 height 15
click at [873, 433] on div "Update selection" at bounding box center [924, 428] width 71 height 16
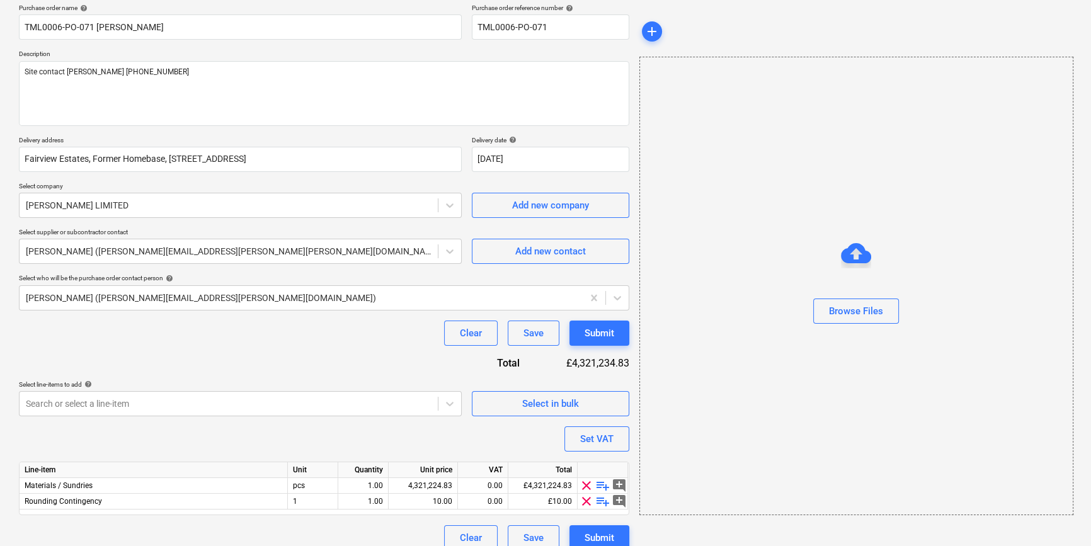
scroll to position [113, 0]
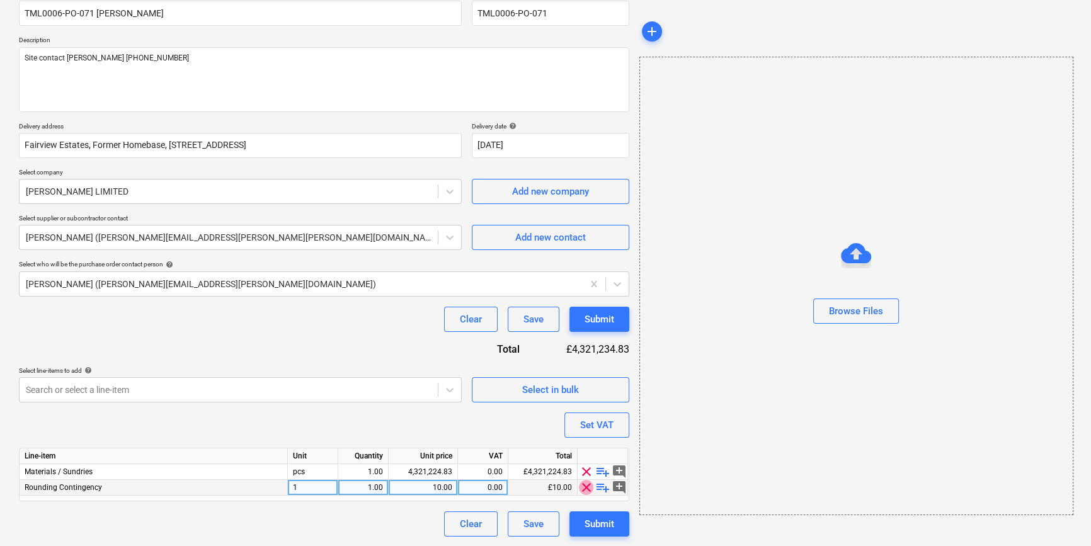
click at [585, 491] on span "clear" at bounding box center [586, 487] width 15 height 15
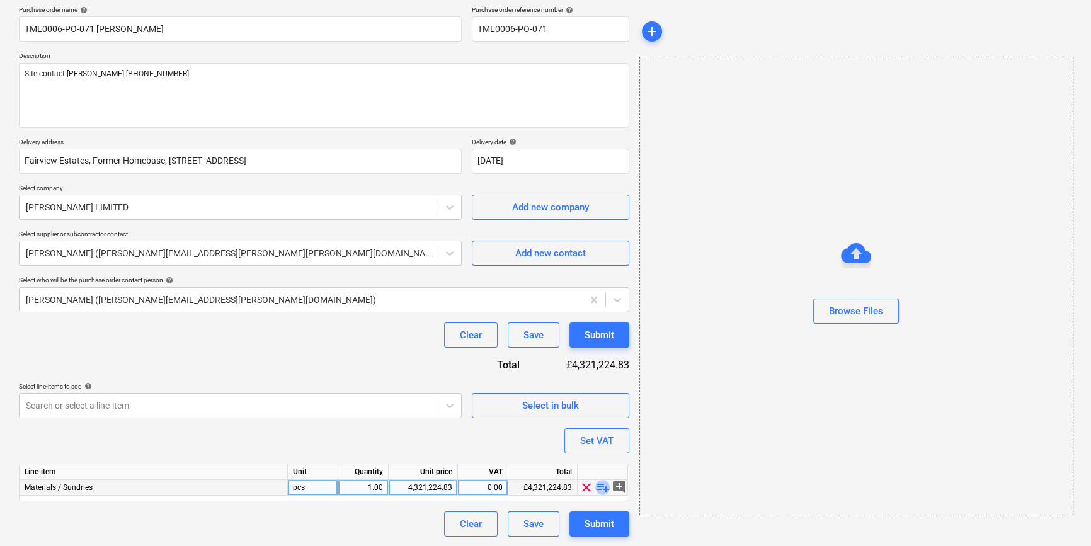
click at [598, 486] on span "playlist_add" at bounding box center [602, 487] width 15 height 15
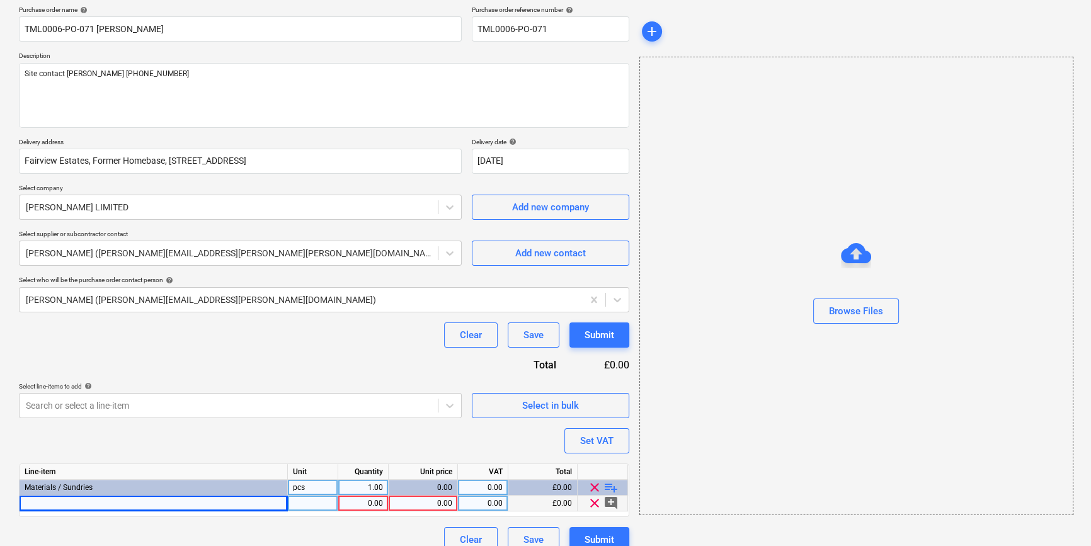
drag, startPoint x: 35, startPoint y: 506, endPoint x: 28, endPoint y: 501, distance: 8.6
click at [28, 501] on div at bounding box center [154, 504] width 268 height 16
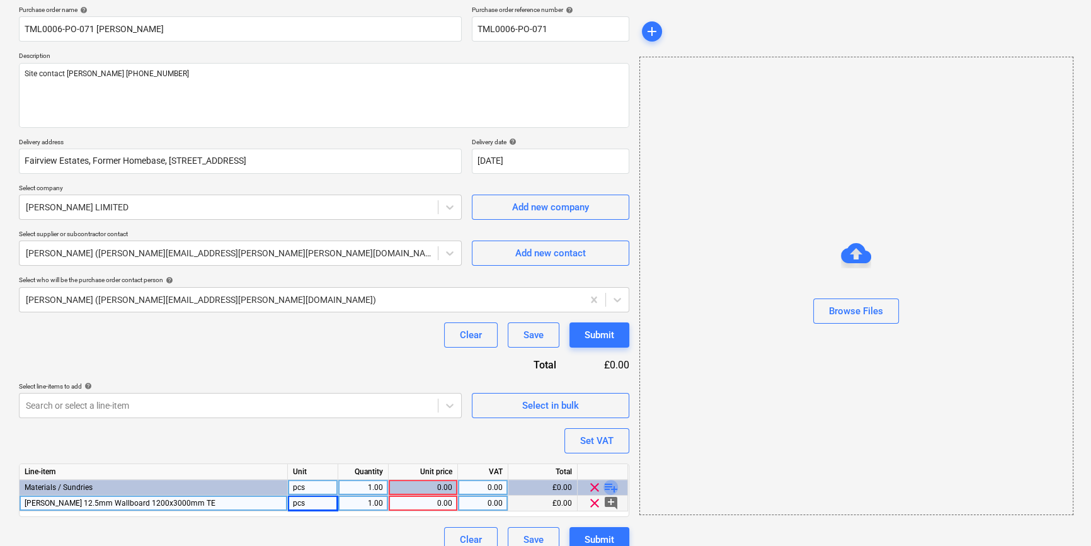
click at [608, 486] on span "playlist_add" at bounding box center [610, 487] width 15 height 15
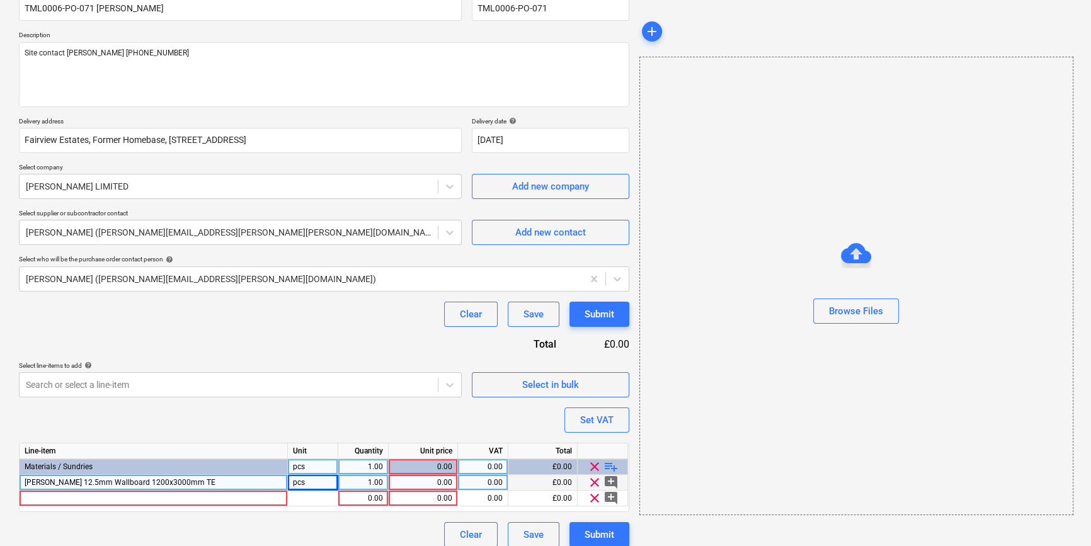
scroll to position [129, 0]
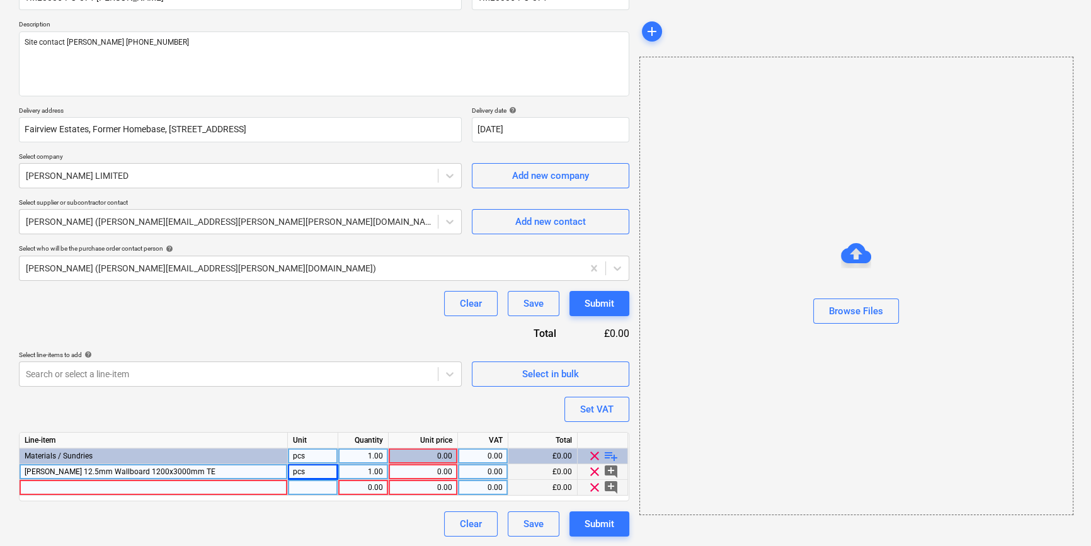
click at [45, 491] on div at bounding box center [154, 488] width 268 height 16
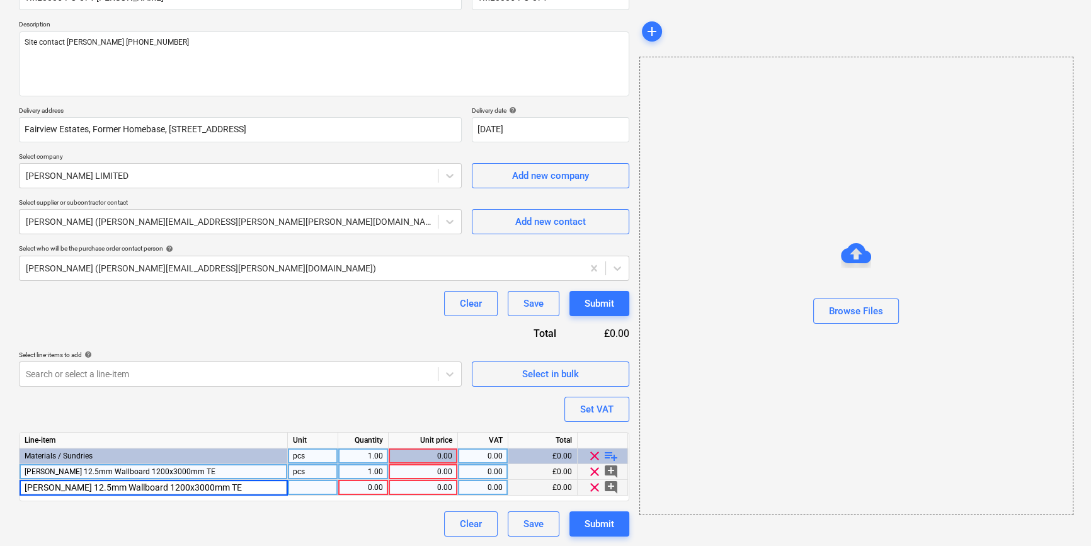
click at [154, 486] on input "[PERSON_NAME] 12.5mm Wallboard 1200x3000mm TE" at bounding box center [154, 487] width 268 height 15
click at [368, 472] on div "1.00" at bounding box center [363, 472] width 40 height 16
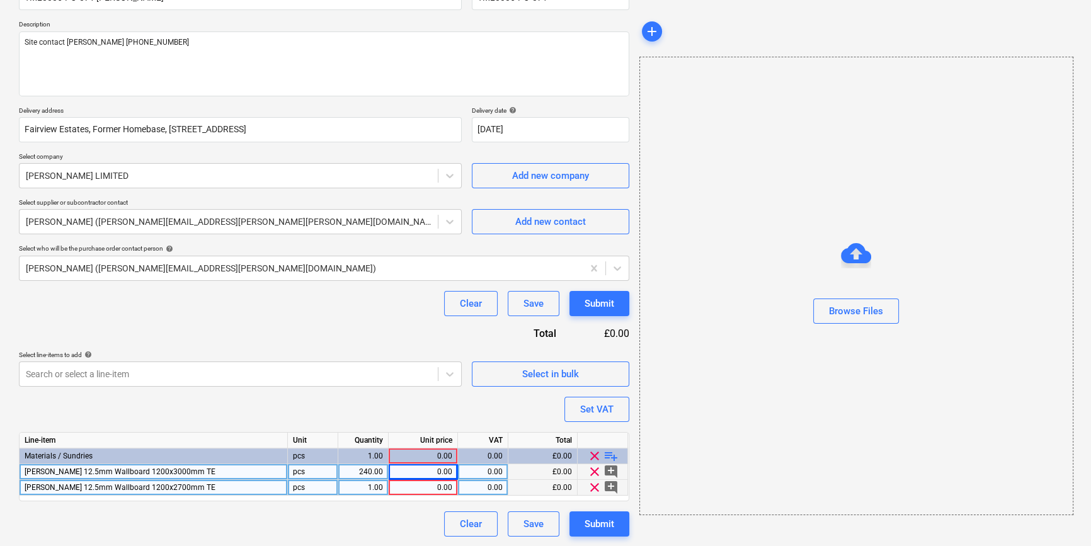
click at [431, 473] on div "0.00" at bounding box center [423, 472] width 59 height 16
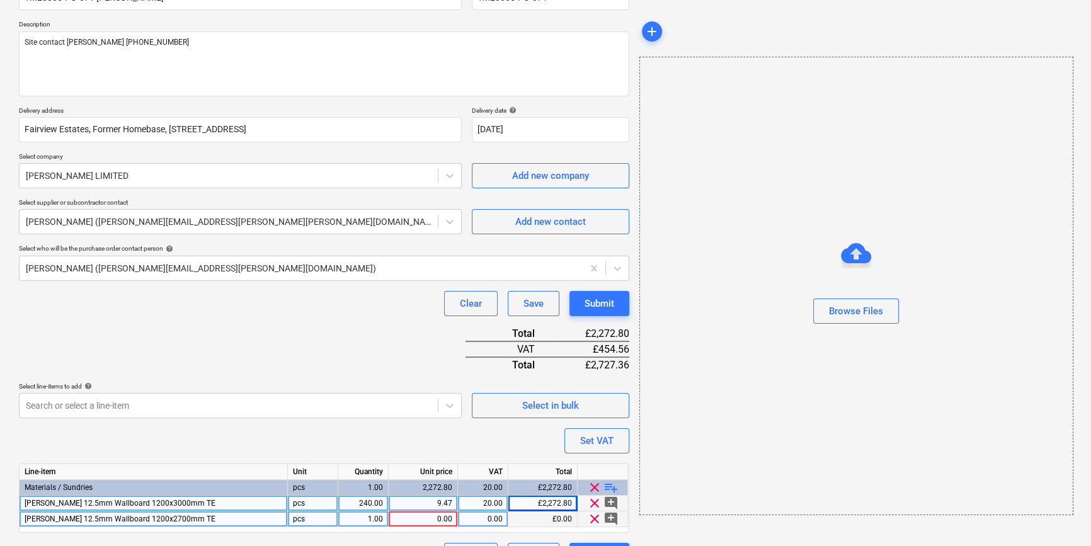
click at [360, 520] on div "1.00" at bounding box center [363, 519] width 40 height 16
click at [447, 517] on div "8.85" at bounding box center [423, 519] width 59 height 16
click at [445, 517] on input "8.853" at bounding box center [423, 518] width 69 height 15
click at [447, 517] on input "8.853" at bounding box center [423, 518] width 69 height 15
click at [440, 517] on input "8.853" at bounding box center [423, 518] width 69 height 15
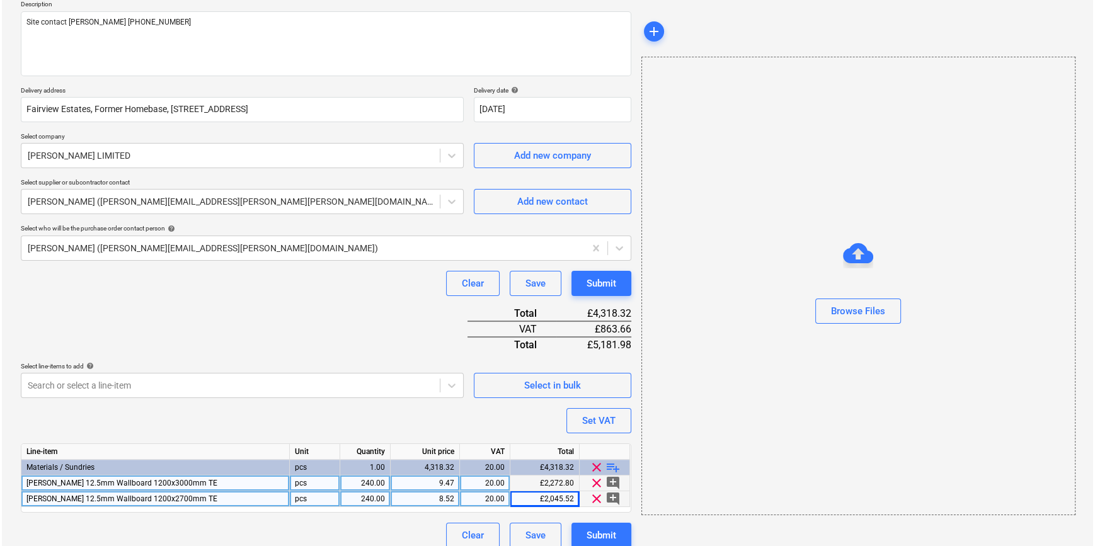
scroll to position [161, 0]
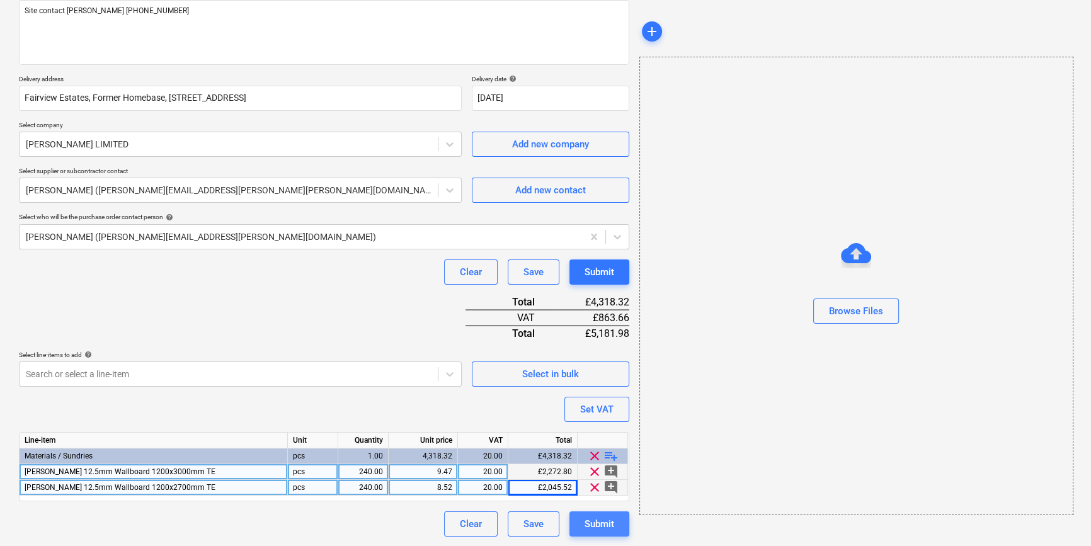
click at [596, 520] on div "Submit" at bounding box center [600, 524] width 30 height 16
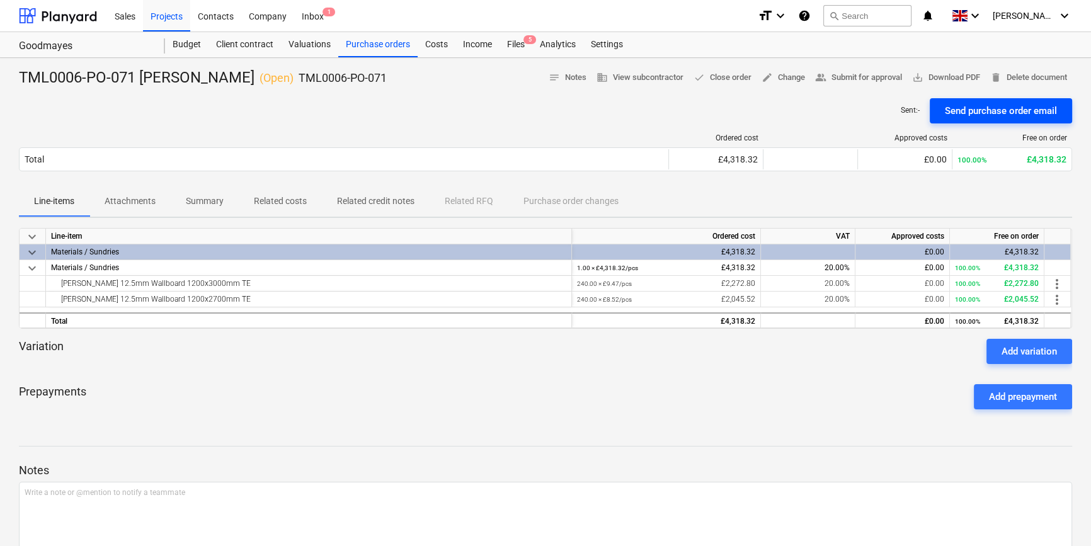
click at [873, 106] on div "Send purchase order email" at bounding box center [1001, 111] width 112 height 16
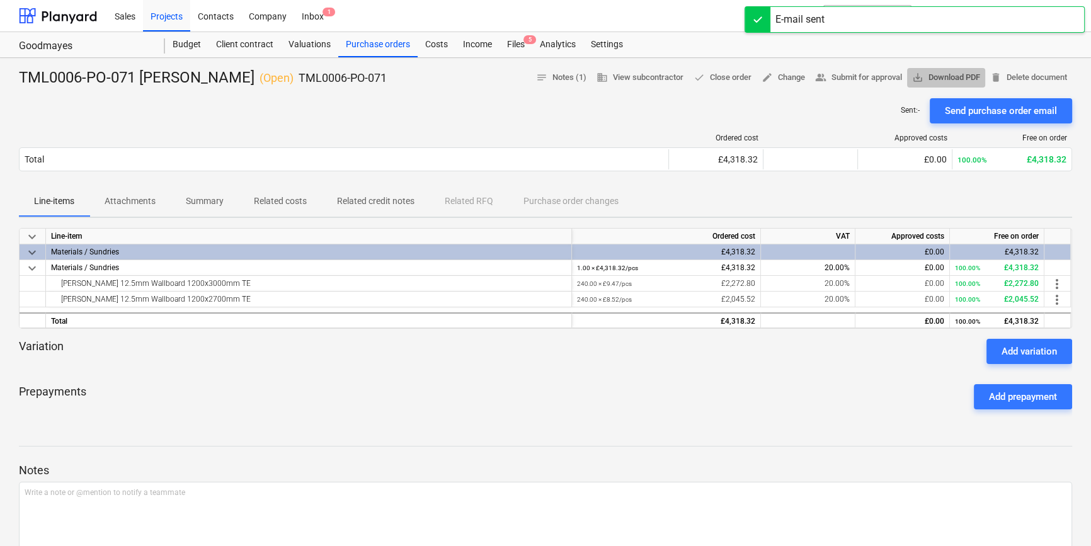
click at [873, 80] on span "save_alt Download PDF" at bounding box center [946, 78] width 68 height 14
